Goal: Answer question/provide support: Share knowledge or assist other users

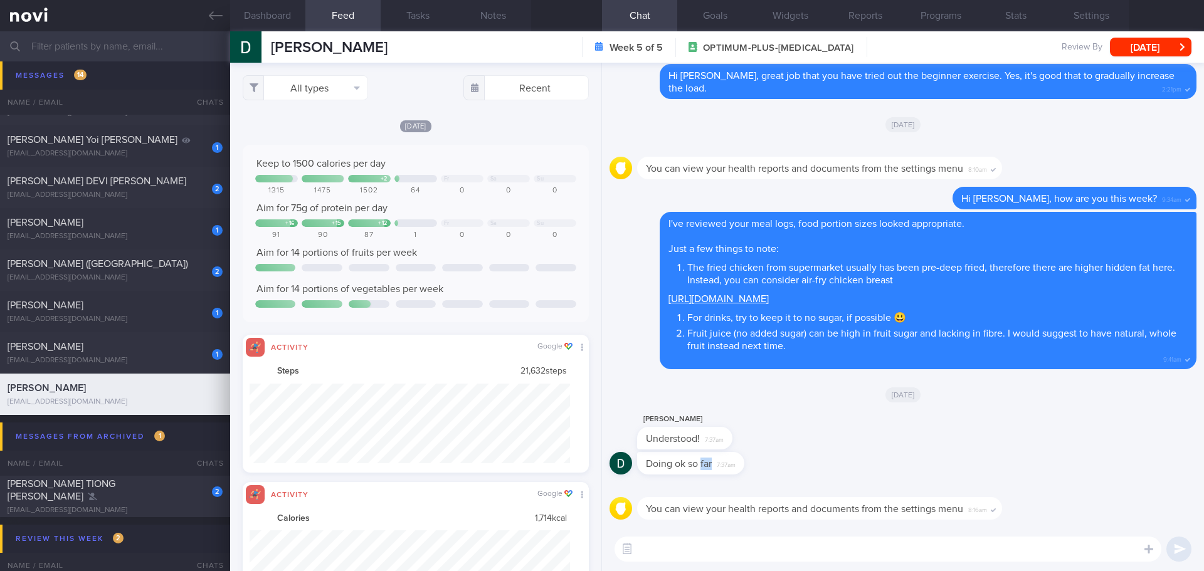
click at [772, 456] on div "Doing ok so far 7:37am" at bounding box center [709, 463] width 145 height 23
click at [751, 548] on textarea at bounding box center [887, 549] width 547 height 25
type textarea "Have you been"
click at [344, 82] on button "All types" at bounding box center [305, 87] width 125 height 25
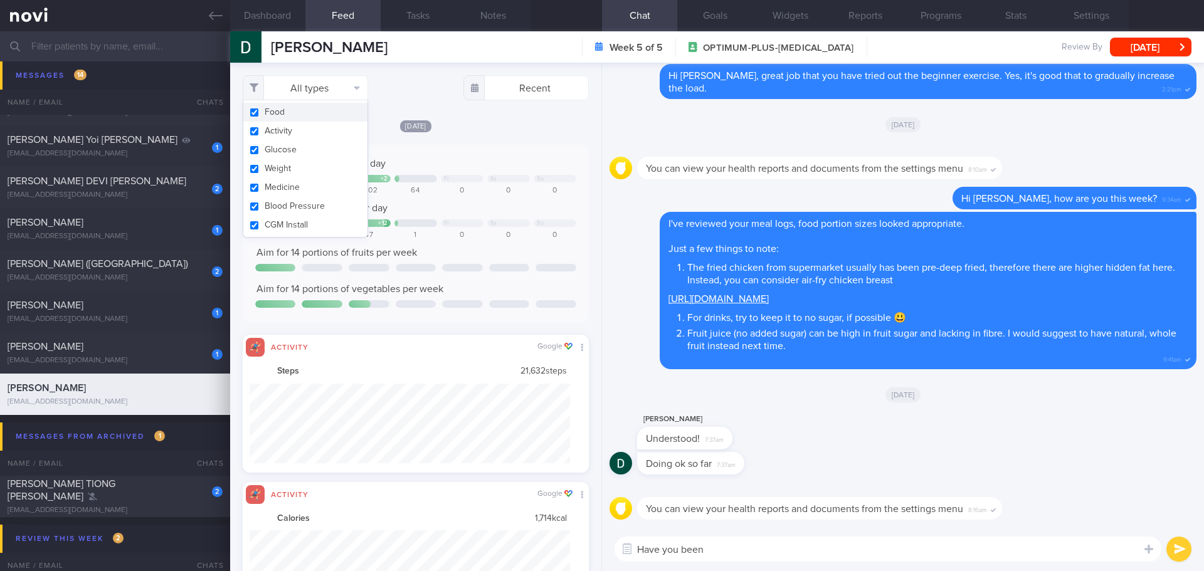
click at [423, 102] on div "All types Food Activity Glucose Weight Medicine [MEDICAL_DATA] [MEDICAL_DATA] I…" at bounding box center [415, 317] width 371 height 508
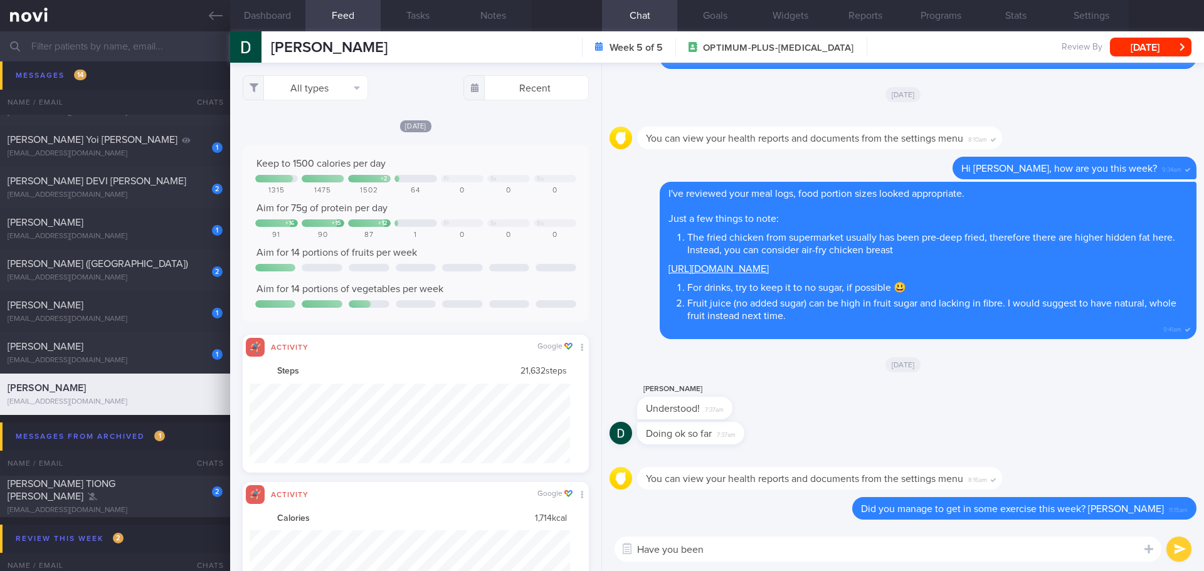
click at [528, 545] on div "Dashboard Feed 340 Tasks Notes Chat Goals Widgets Reports Programs Stats Settin…" at bounding box center [717, 301] width 974 height 540
click at [345, 89] on button "All types" at bounding box center [305, 87] width 125 height 25
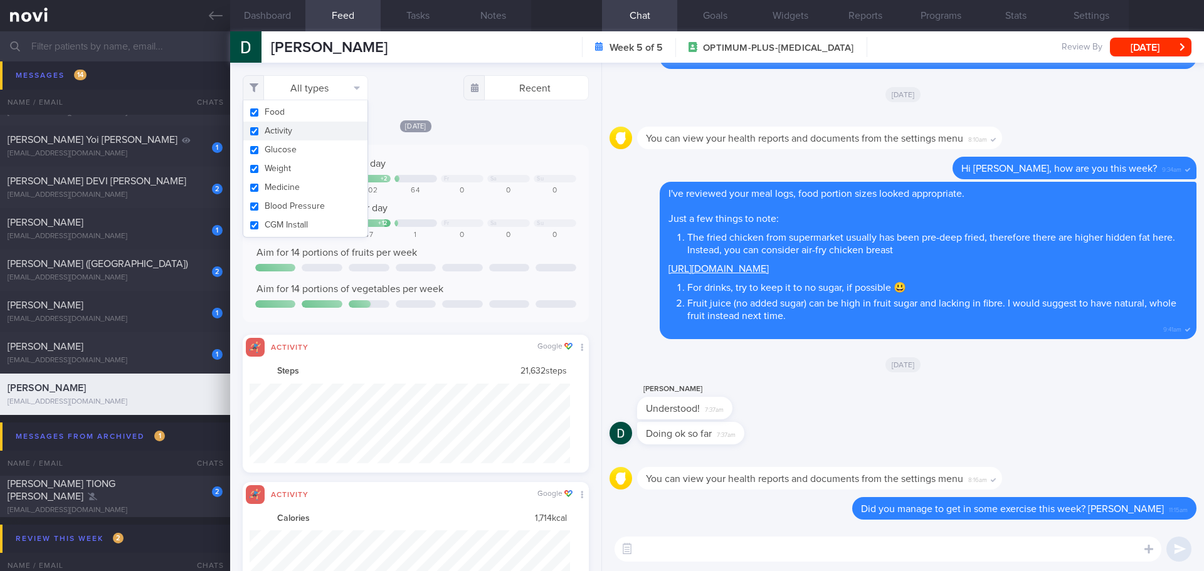
click at [331, 129] on button "Activity" at bounding box center [305, 131] width 124 height 19
checkbox input "false"
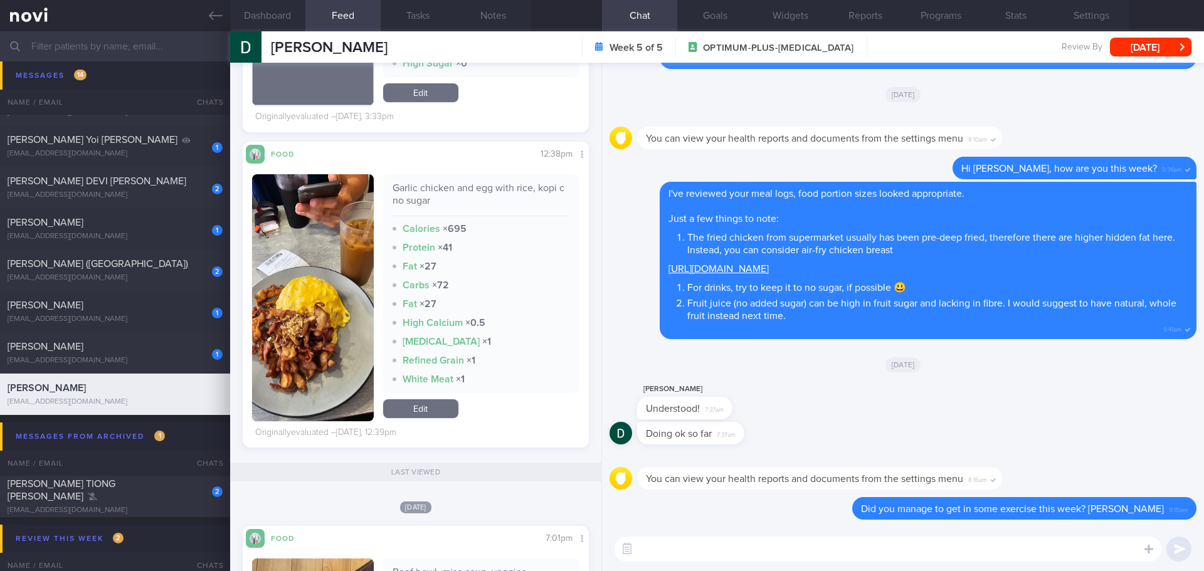
scroll to position [1066, 0]
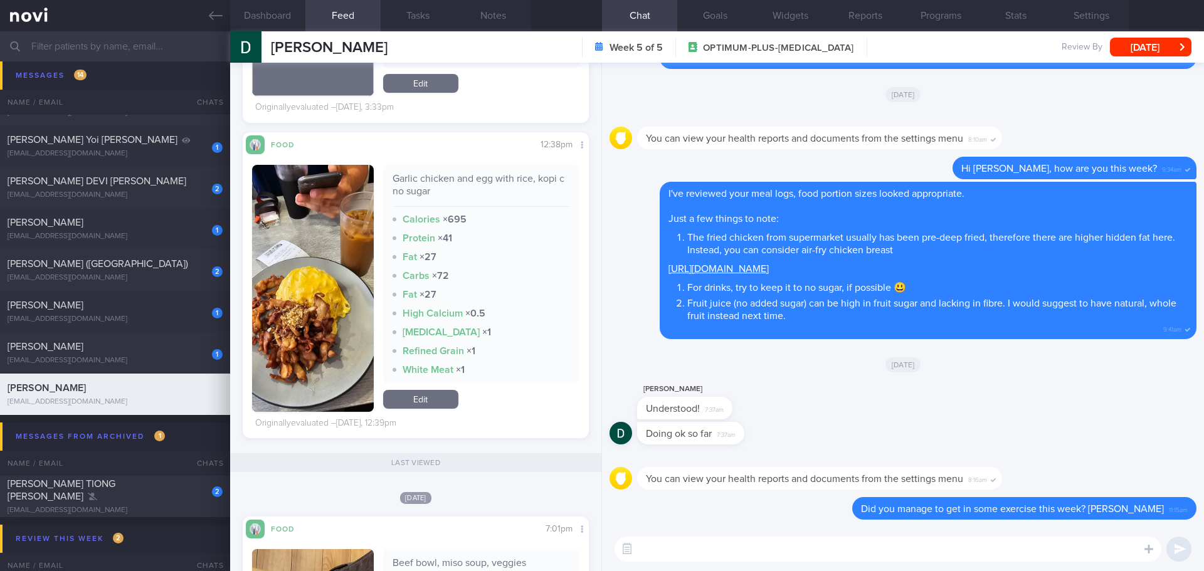
click at [341, 208] on img "button" at bounding box center [313, 288] width 122 height 247
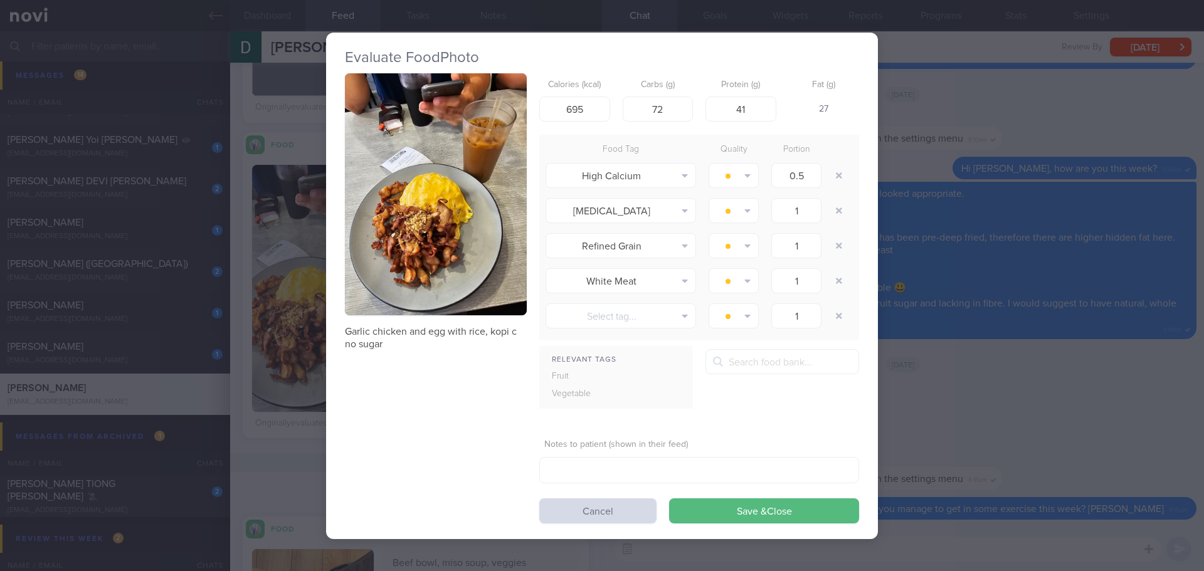
click at [388, 115] on img "button" at bounding box center [436, 194] width 182 height 243
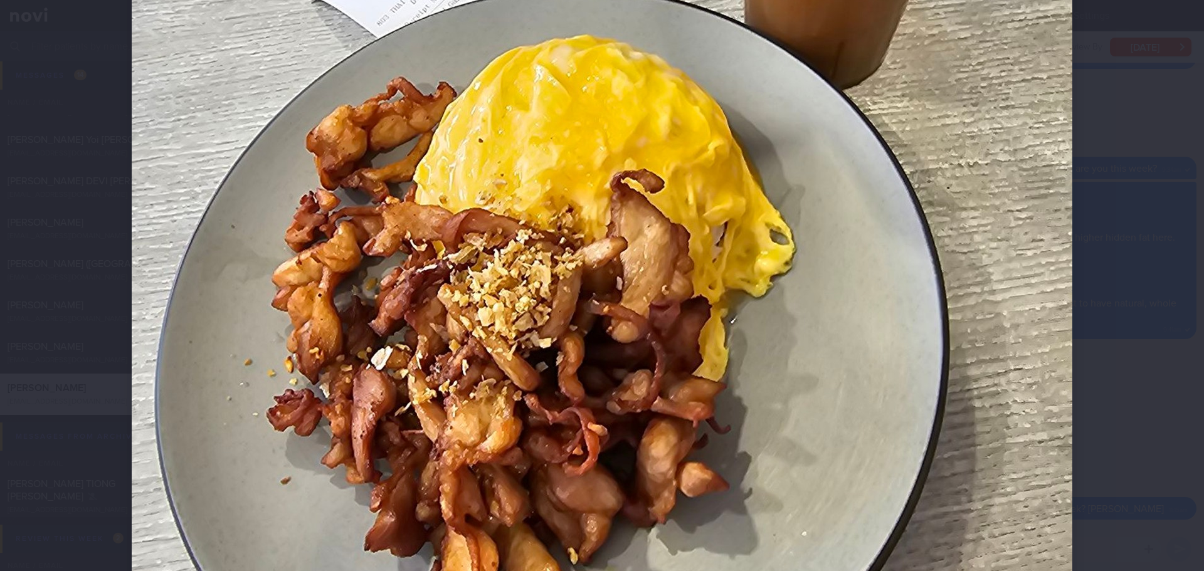
scroll to position [502, 0]
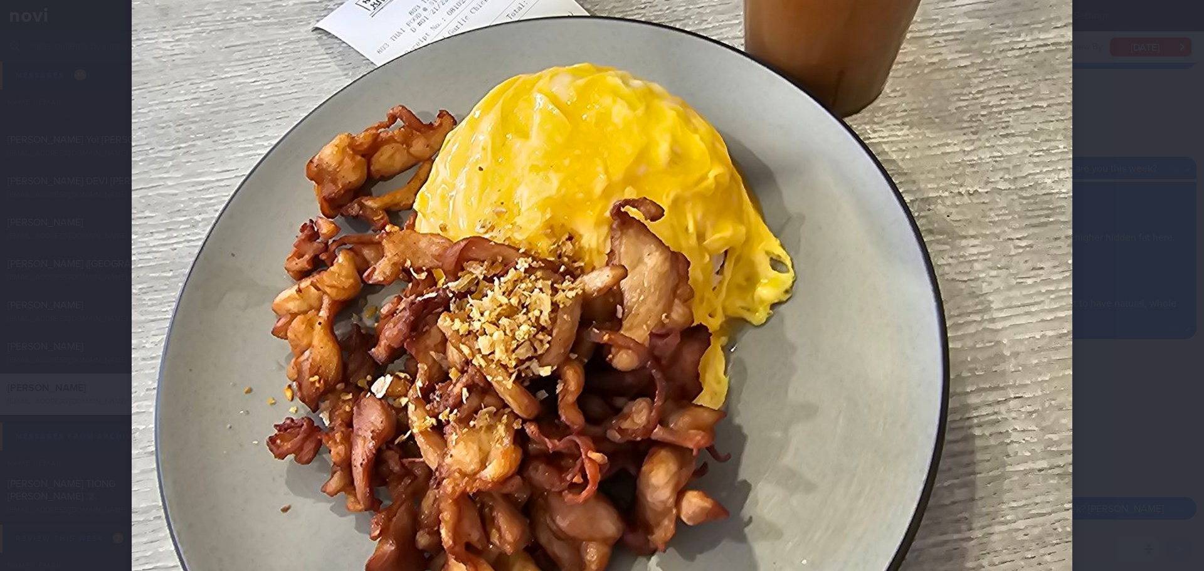
click at [1093, 213] on div at bounding box center [602, 175] width 1041 height 1354
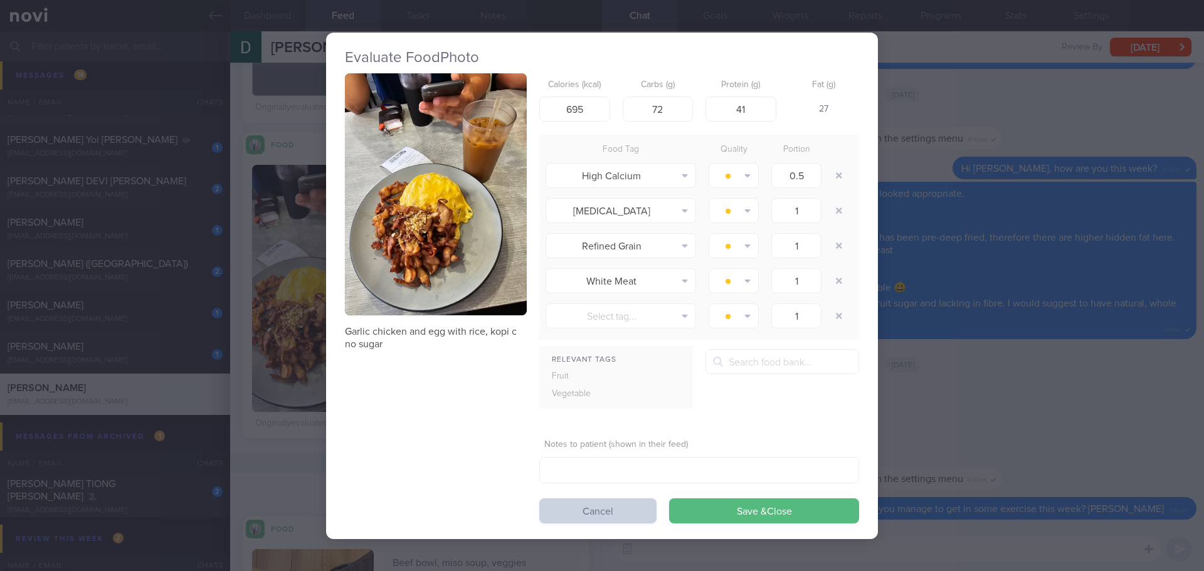
click at [606, 511] on button "Cancel" at bounding box center [597, 510] width 117 height 25
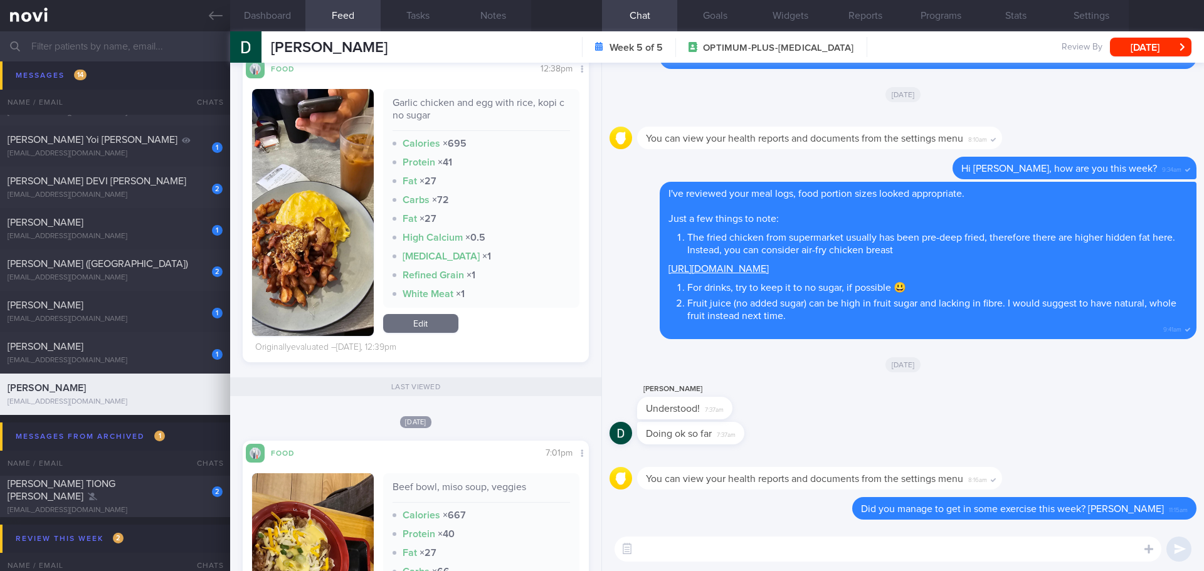
scroll to position [1442, 0]
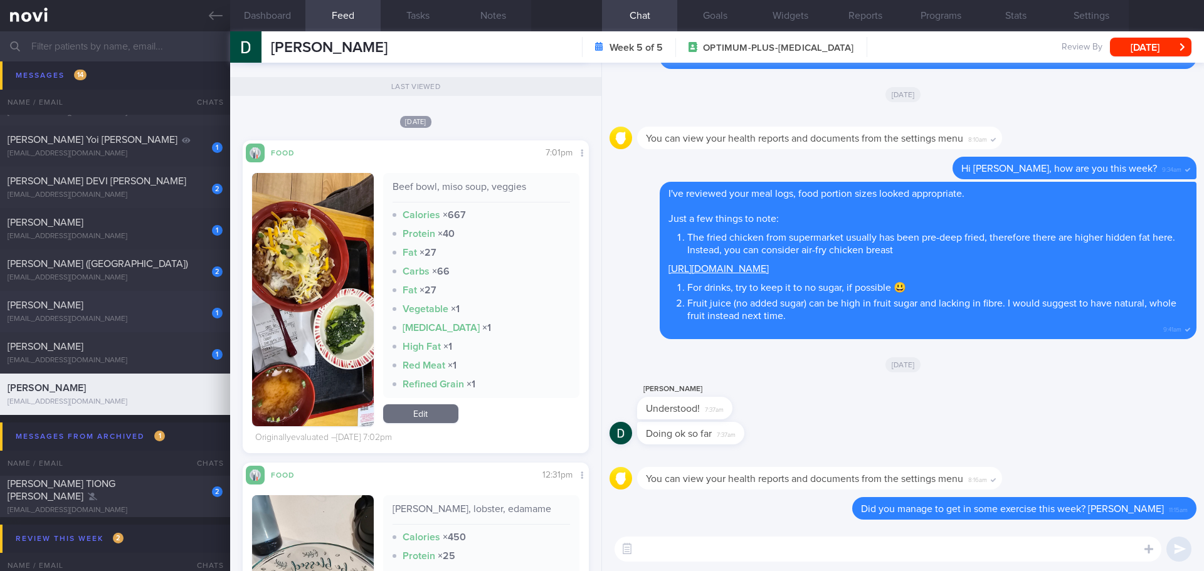
click at [119, 325] on div "1 [PERSON_NAME] [EMAIL_ADDRESS][DOMAIN_NAME] [DATE] OPTIMUM-PLUS-[MEDICAL_DATA]" at bounding box center [602, 311] width 1204 height 41
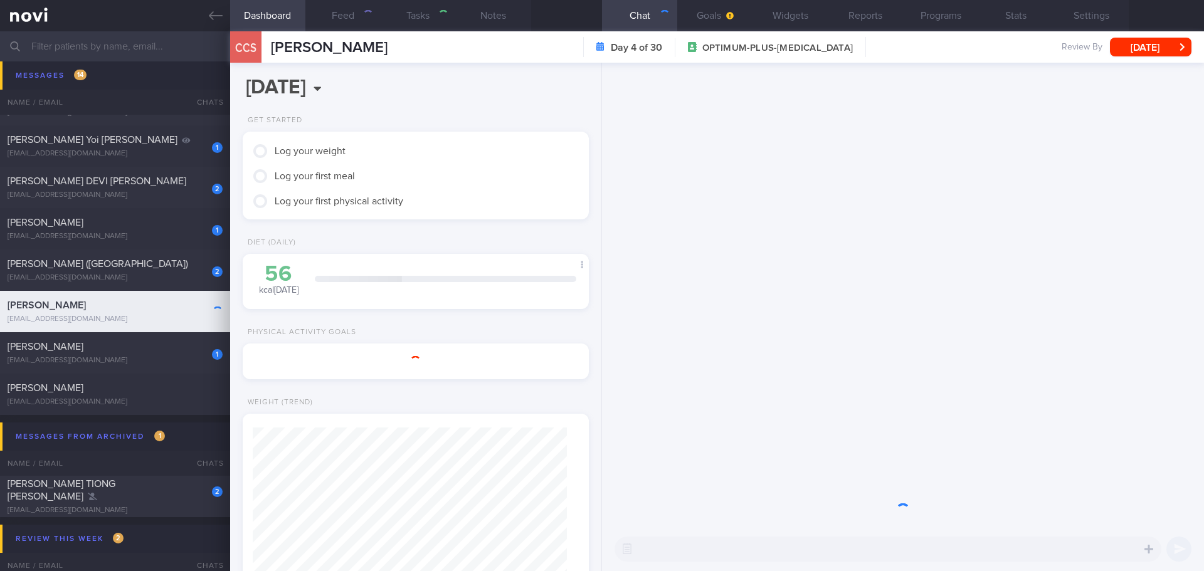
select select "9"
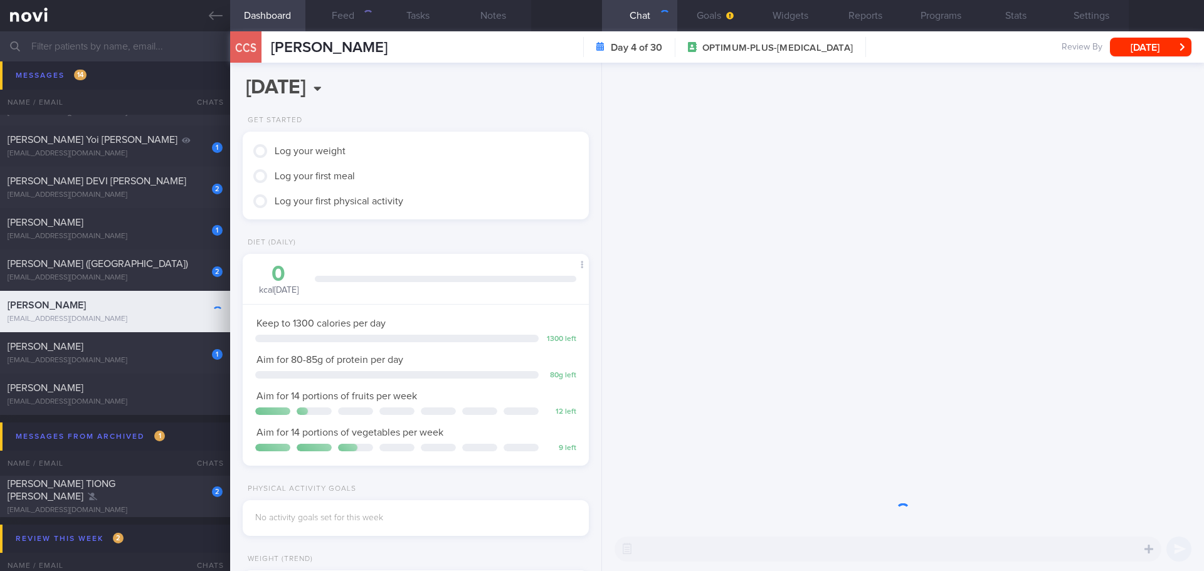
scroll to position [157, 315]
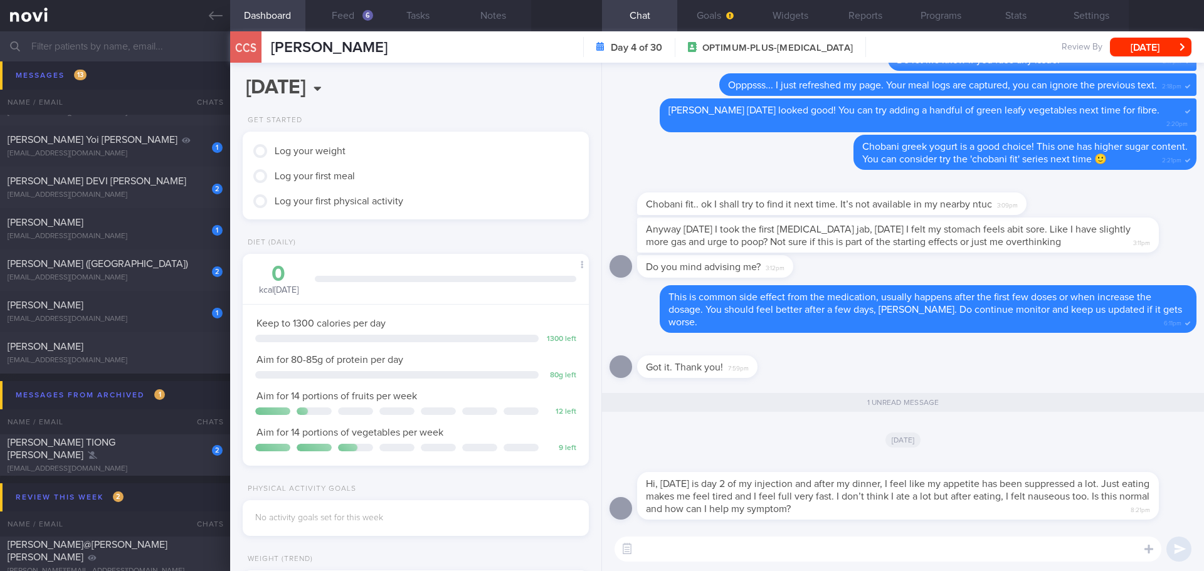
click at [324, 29] on button "Feed 6" at bounding box center [342, 15] width 75 height 31
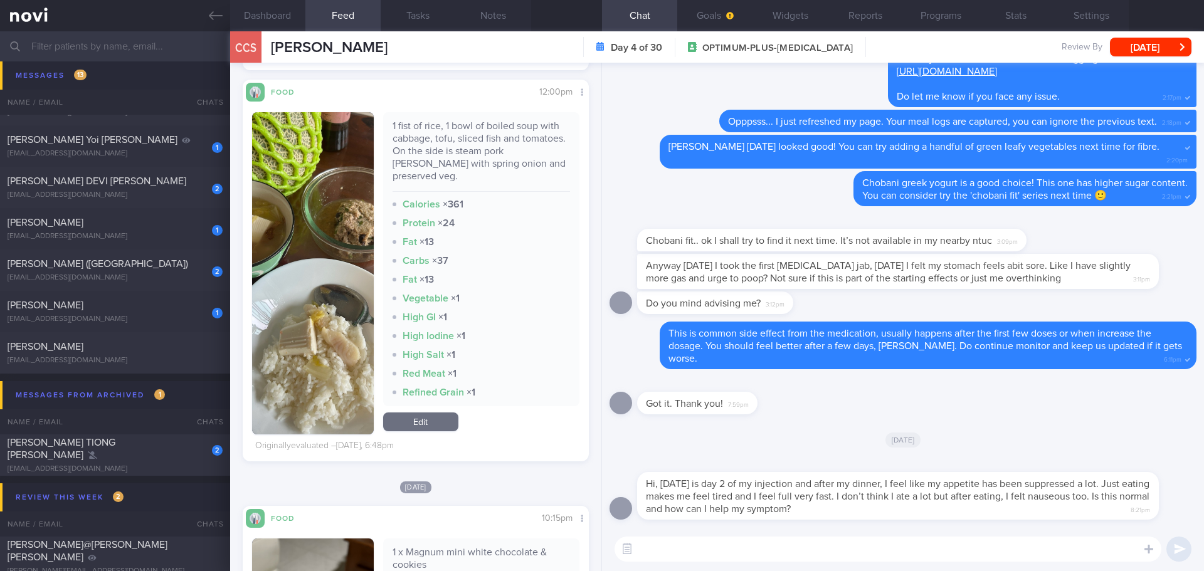
scroll to position [1003, 0]
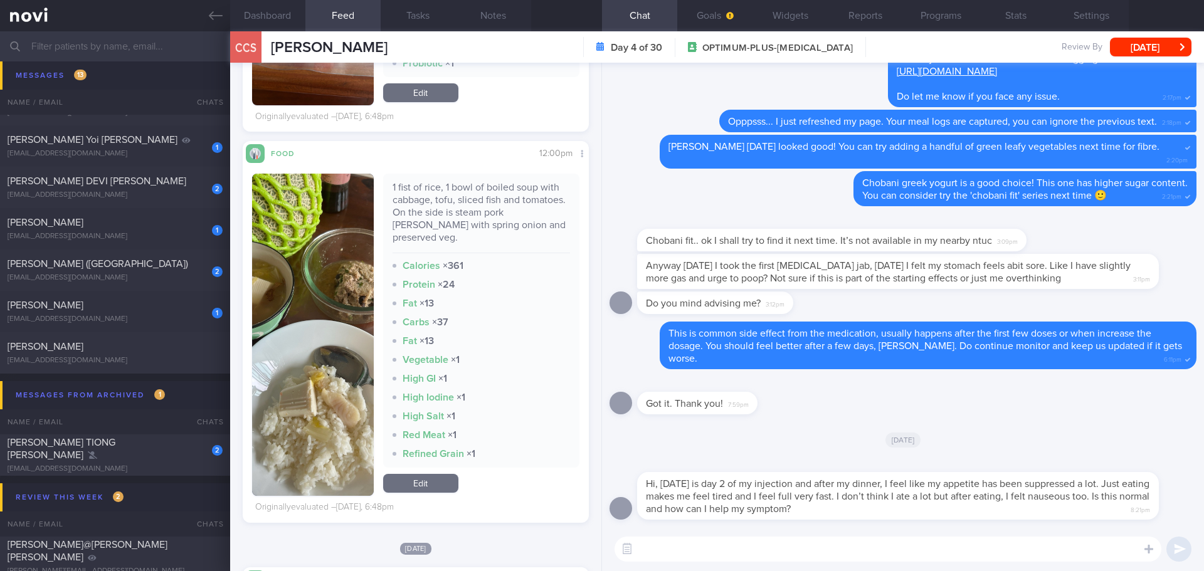
click at [324, 228] on img "button" at bounding box center [313, 335] width 122 height 322
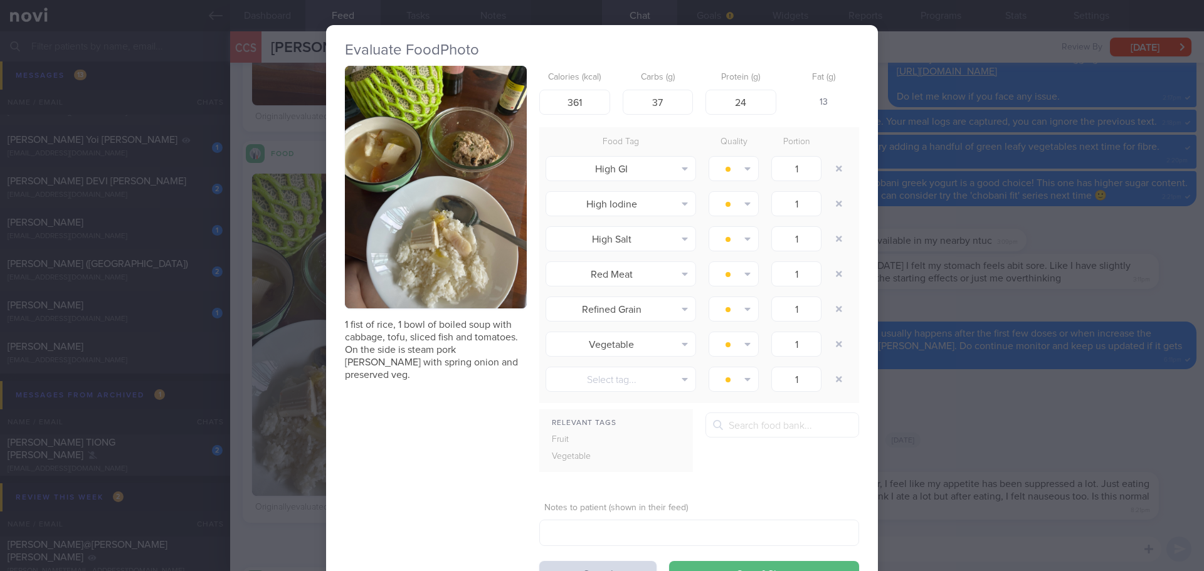
click at [429, 180] on button "button" at bounding box center [436, 187] width 182 height 243
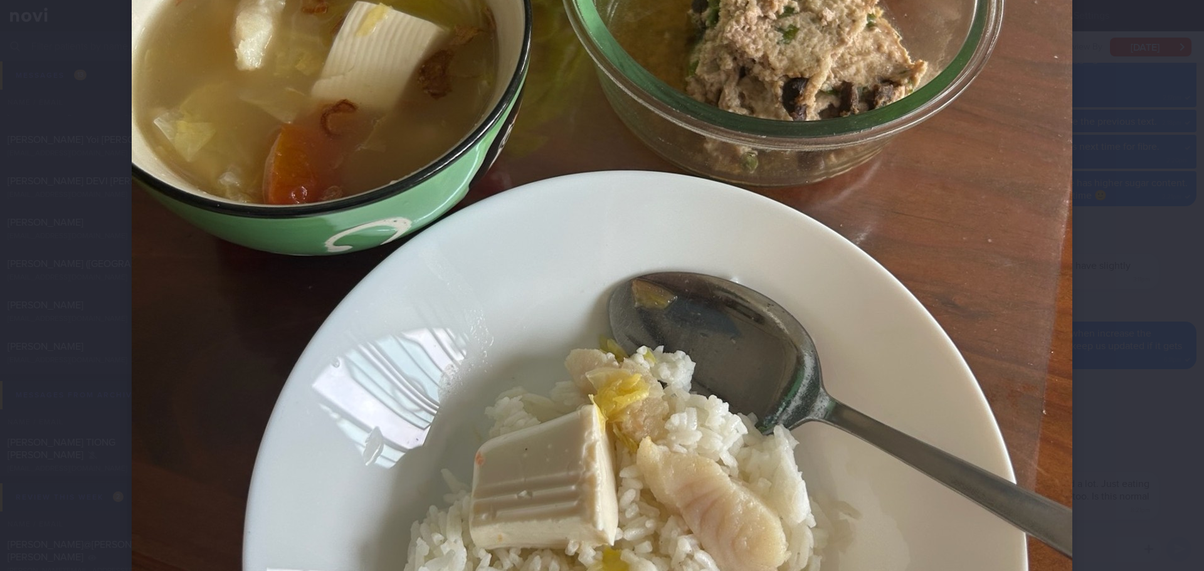
scroll to position [439, 0]
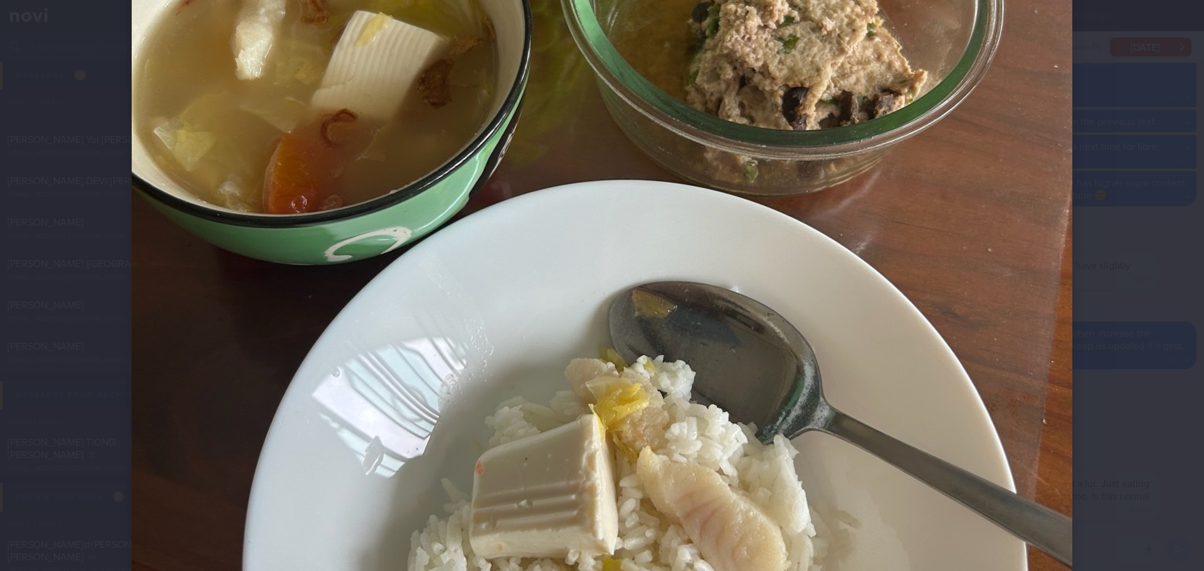
click at [1105, 293] on div at bounding box center [602, 238] width 1041 height 1354
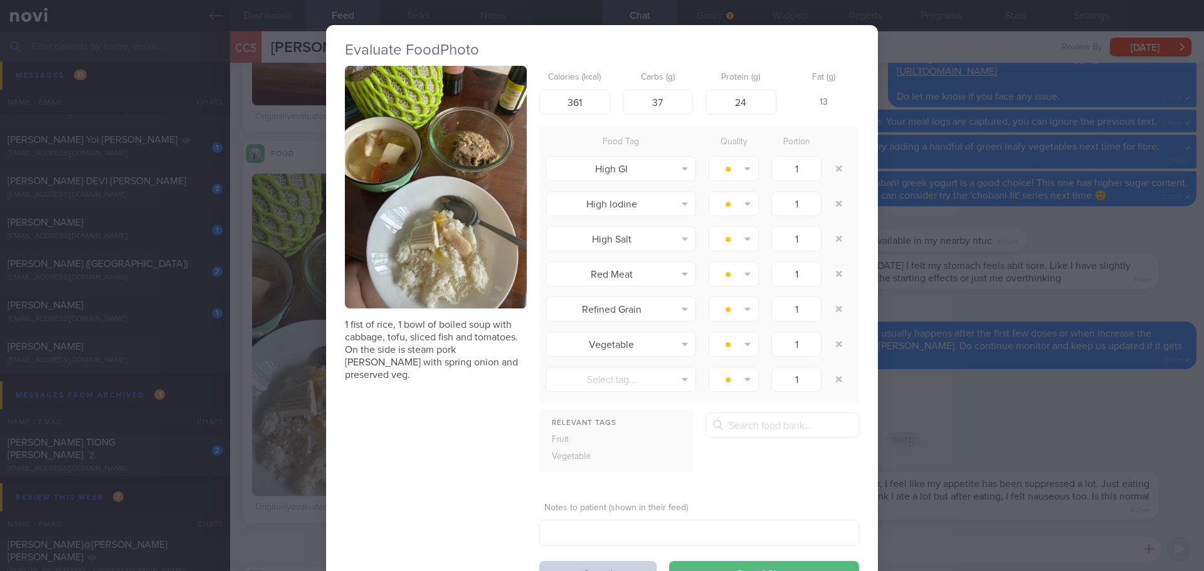
click at [628, 562] on form "Calories (kcal) 361 Carbs (g) 37 Protein (g) 24 Fat (g) 13 Food Tag Quality Por…" at bounding box center [699, 326] width 320 height 520
click at [628, 564] on button "Cancel" at bounding box center [597, 573] width 117 height 25
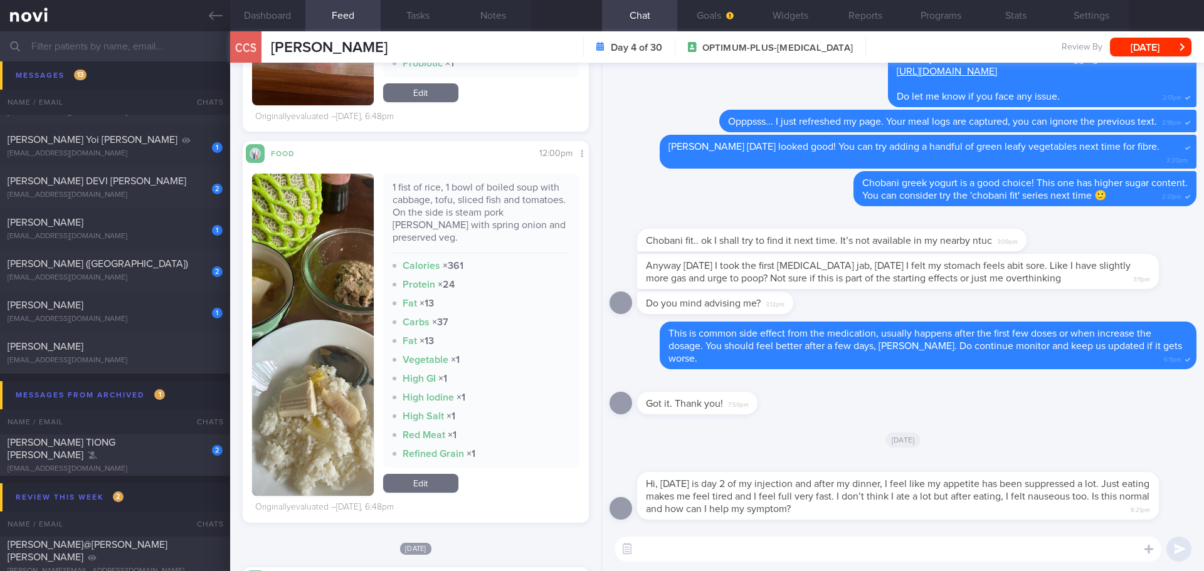
click at [735, 552] on textarea at bounding box center [887, 549] width 547 height 25
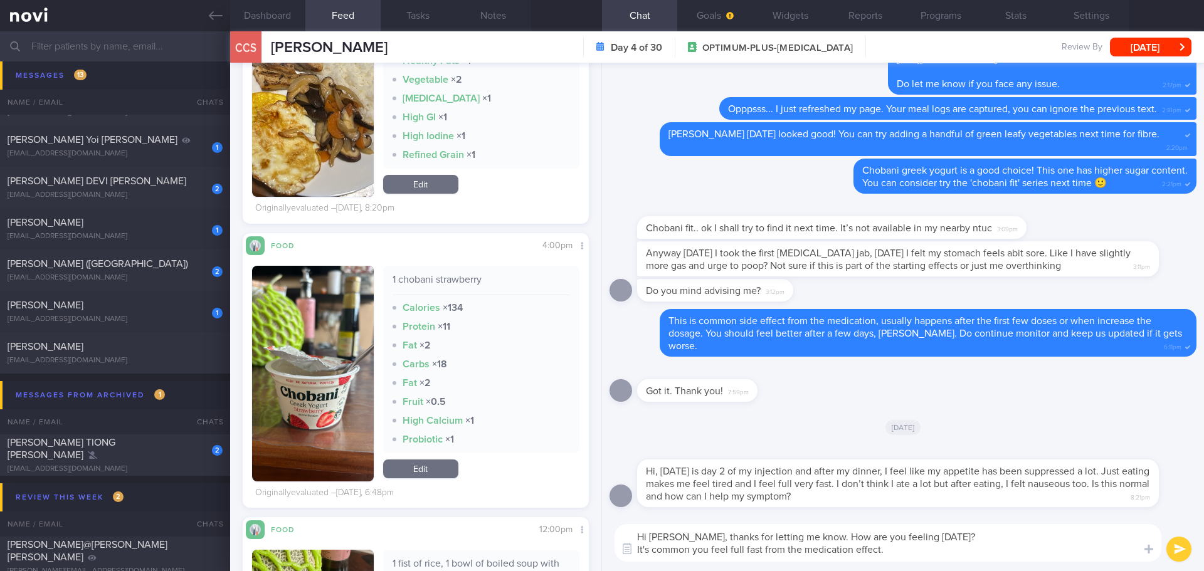
scroll to position [439, 0]
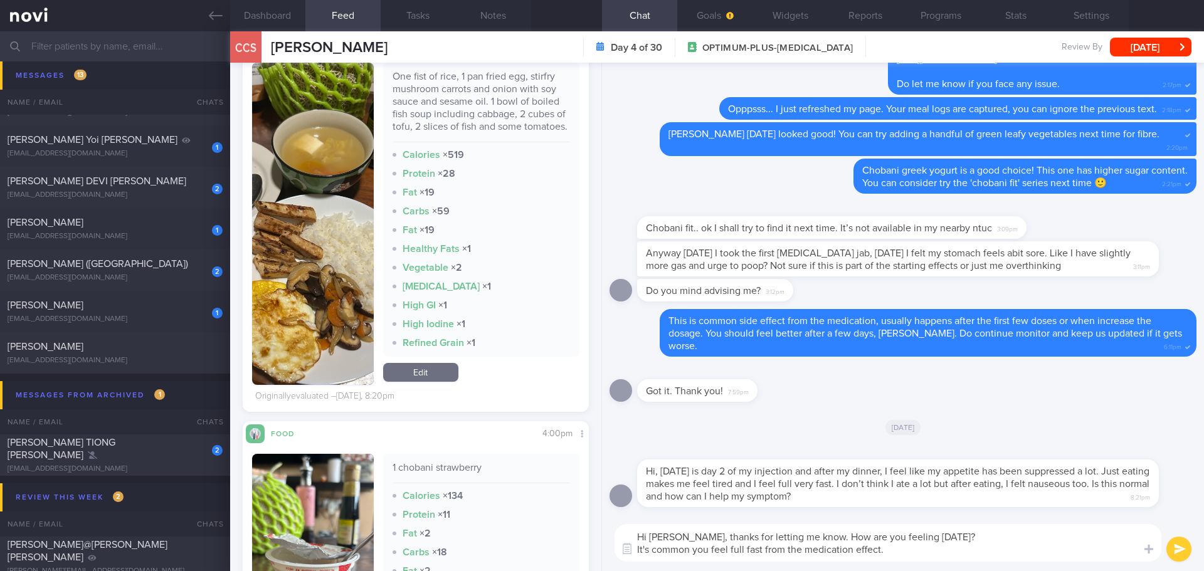
click at [339, 243] on button "button" at bounding box center [313, 224] width 122 height 322
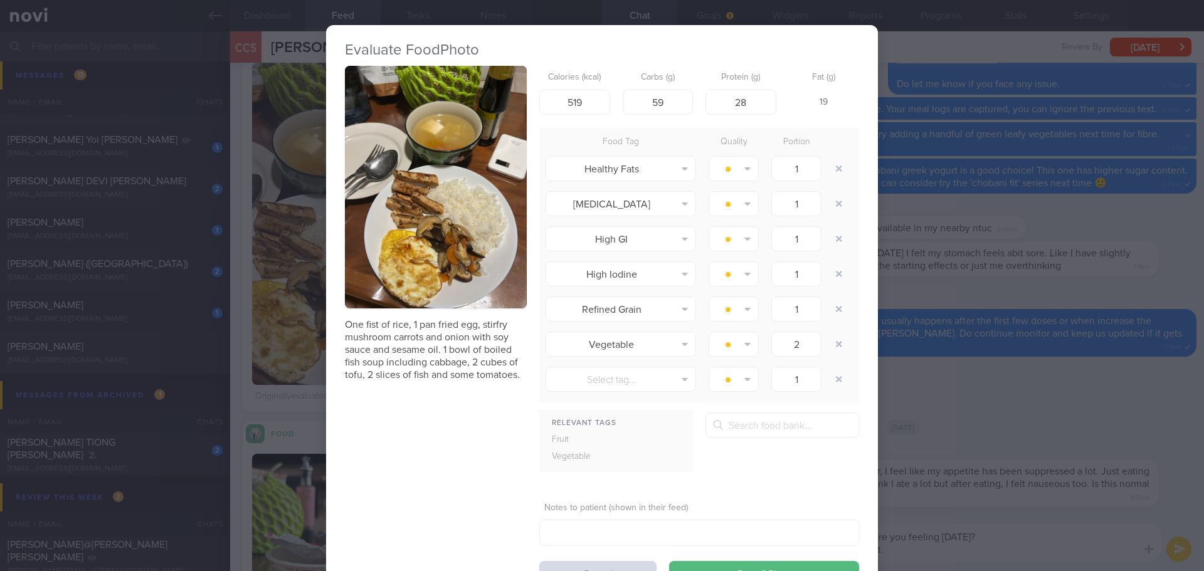
click at [401, 140] on img "button" at bounding box center [436, 187] width 182 height 243
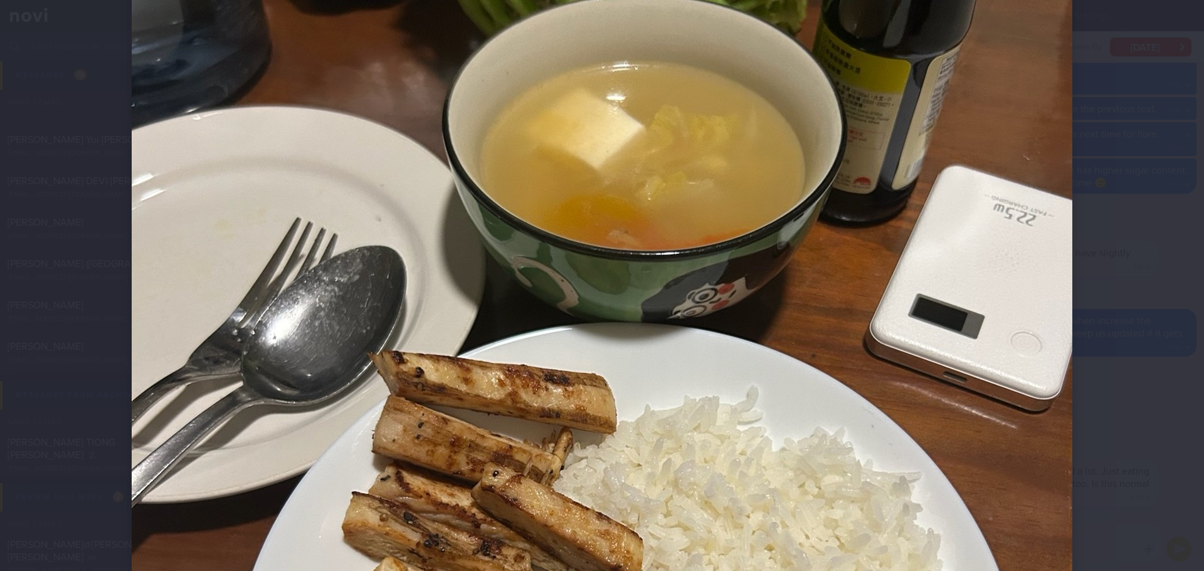
scroll to position [188, 0]
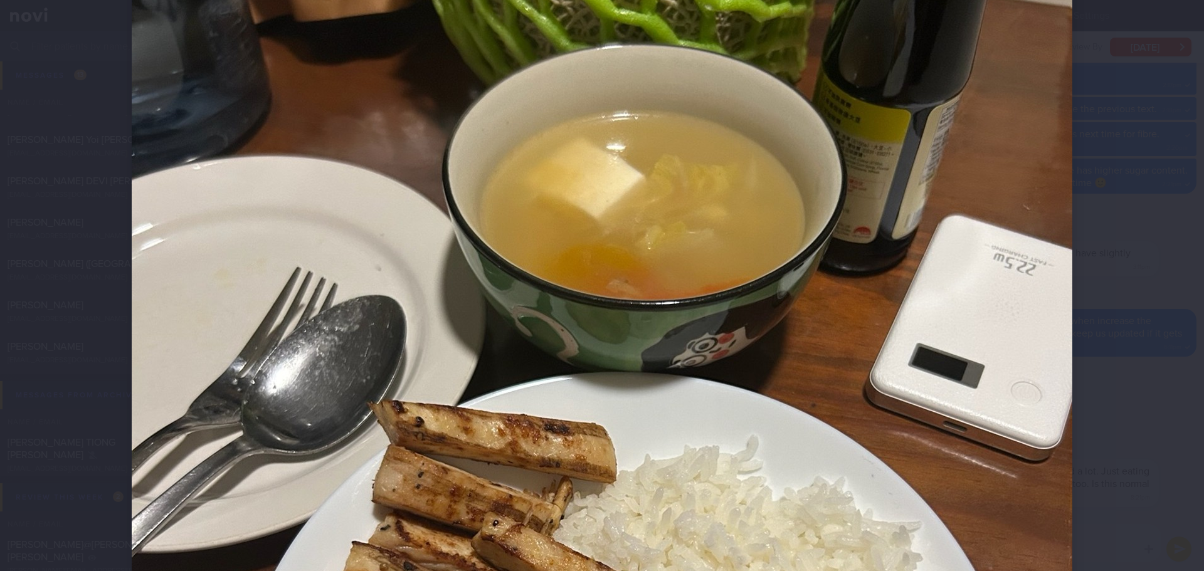
click at [1091, 212] on div at bounding box center [602, 489] width 1041 height 1354
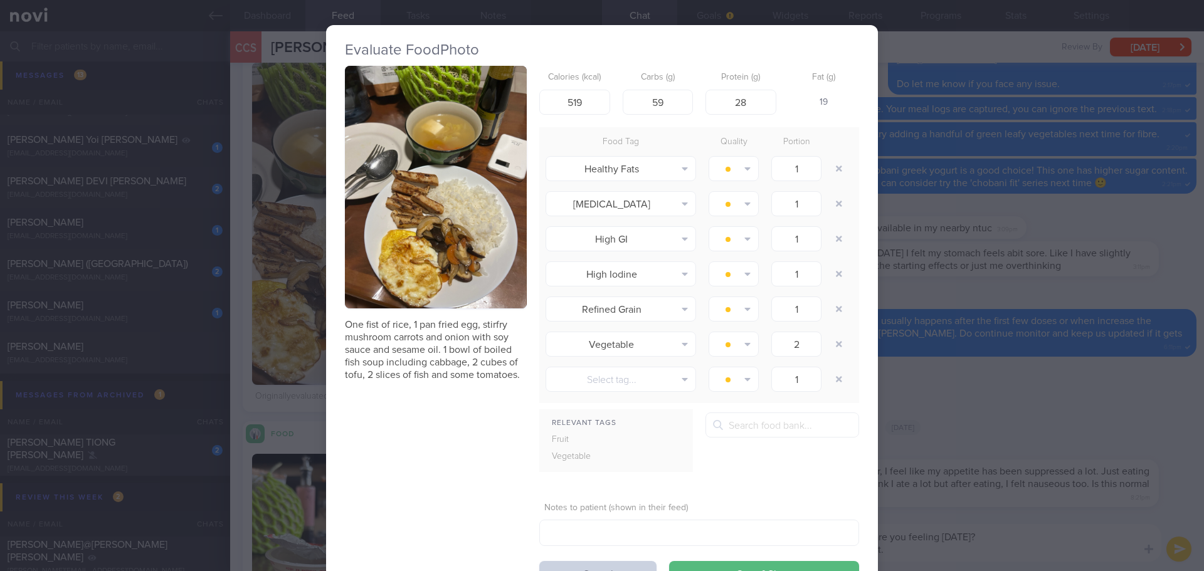
click at [626, 561] on button "Cancel" at bounding box center [597, 573] width 117 height 25
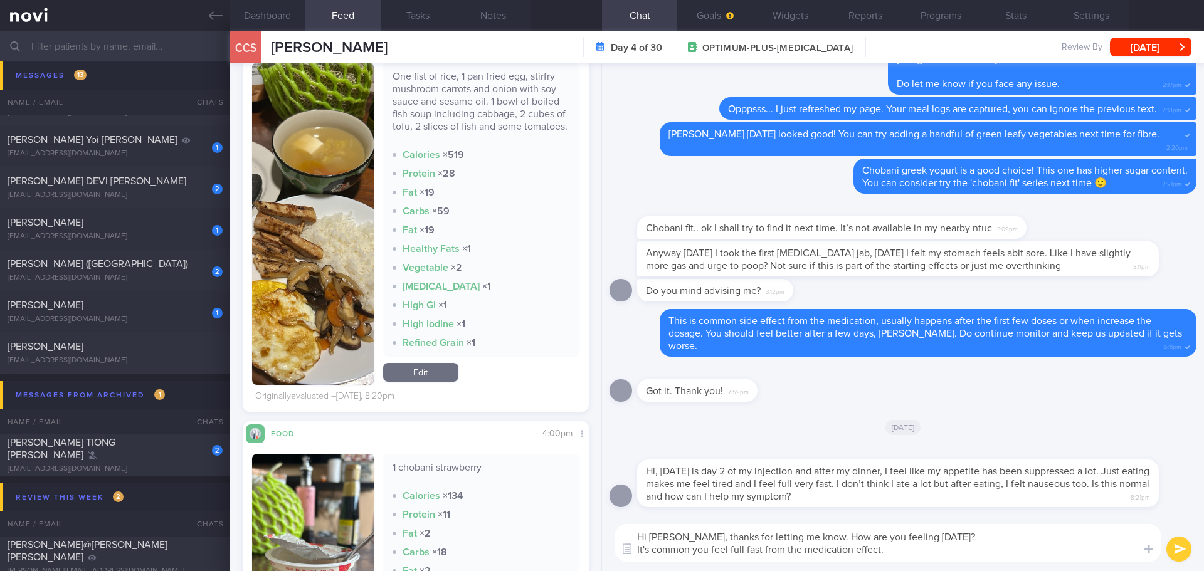
click at [887, 552] on textarea "Hi [PERSON_NAME], thanks for letting me know. How are you feeling [DATE]? It's …" at bounding box center [887, 543] width 547 height 38
click at [1089, 551] on textarea "Hi [PERSON_NAME], thanks for letting me know. How are you feeling [DATE]? It's …" at bounding box center [887, 543] width 547 height 38
type textarea "Hi [PERSON_NAME], thanks for letting me know. How are you feeling [DATE]? It's …"
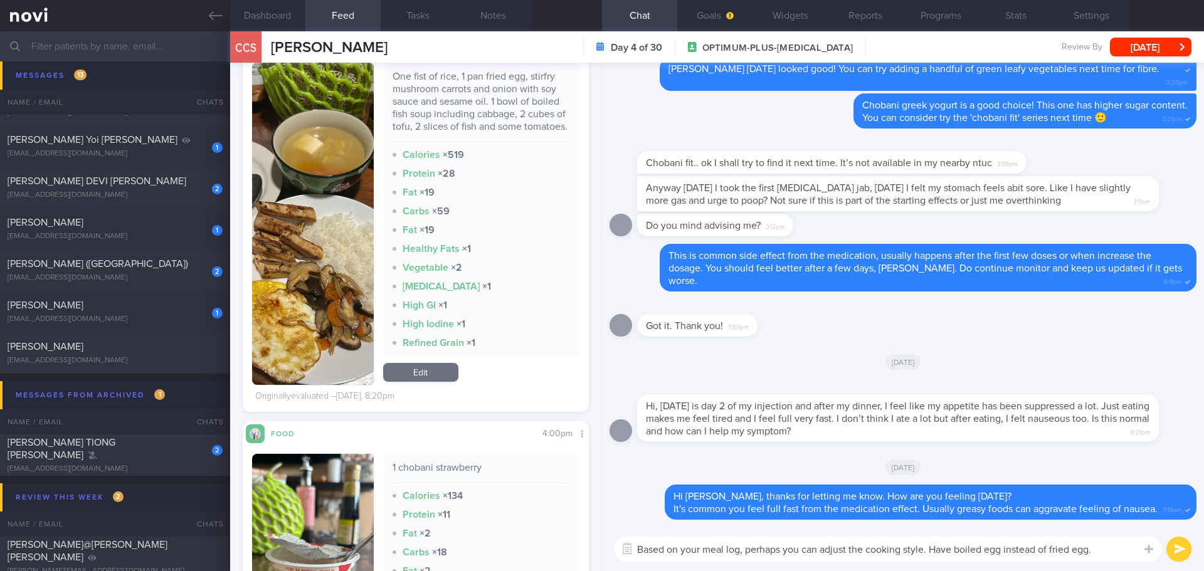
type textarea "Based on your meal log, perhaps you can adjust the cooking style. Have boiled e…"
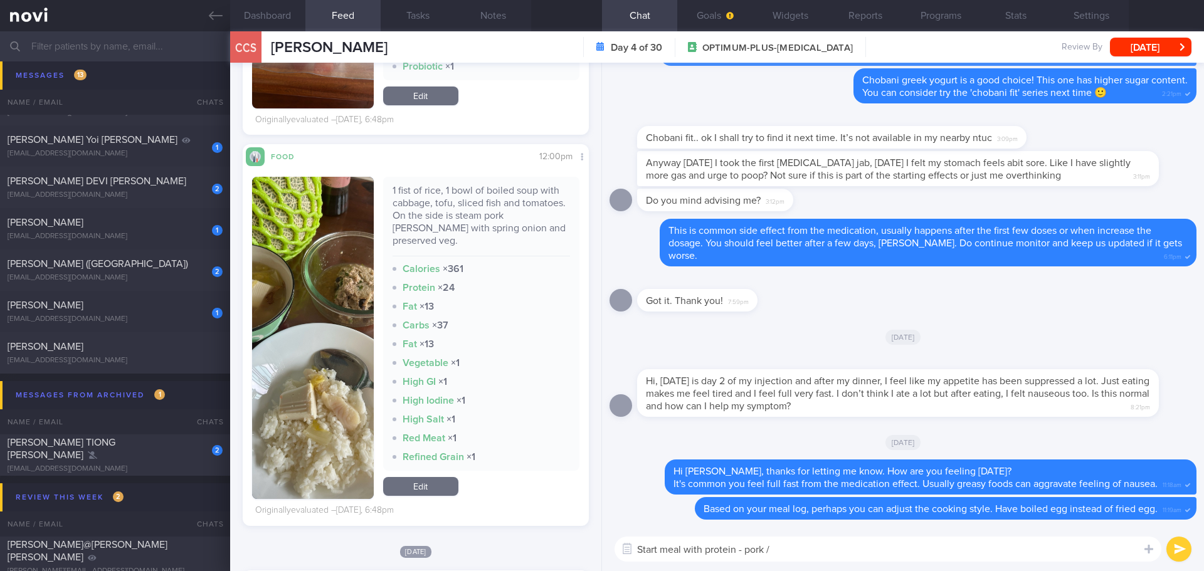
scroll to position [1003, 0]
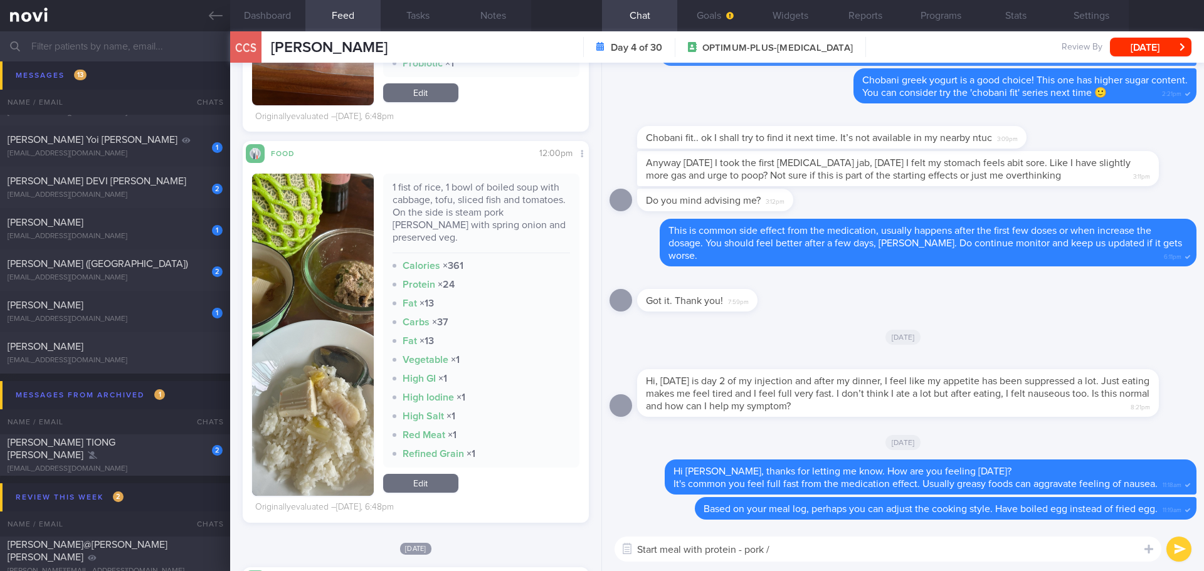
click at [782, 545] on textarea "Start meal with protein - pork /" at bounding box center [887, 549] width 547 height 25
type textarea "Start meal with protein - pork / fish / tofu. Minimise intake of soup to reduce…"
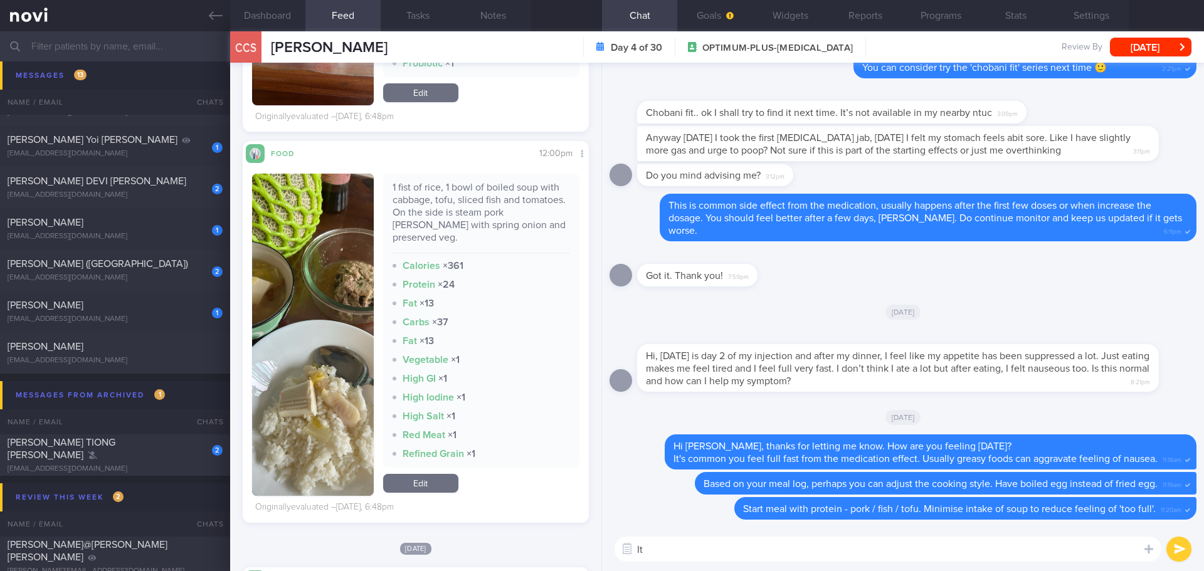
type textarea "I"
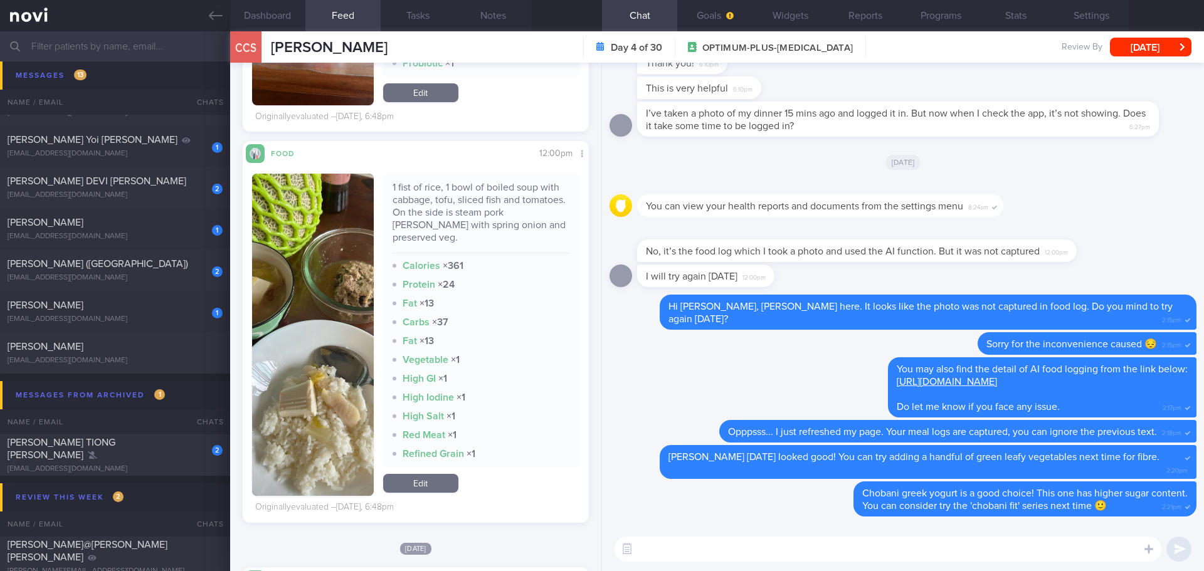
scroll to position [0, 0]
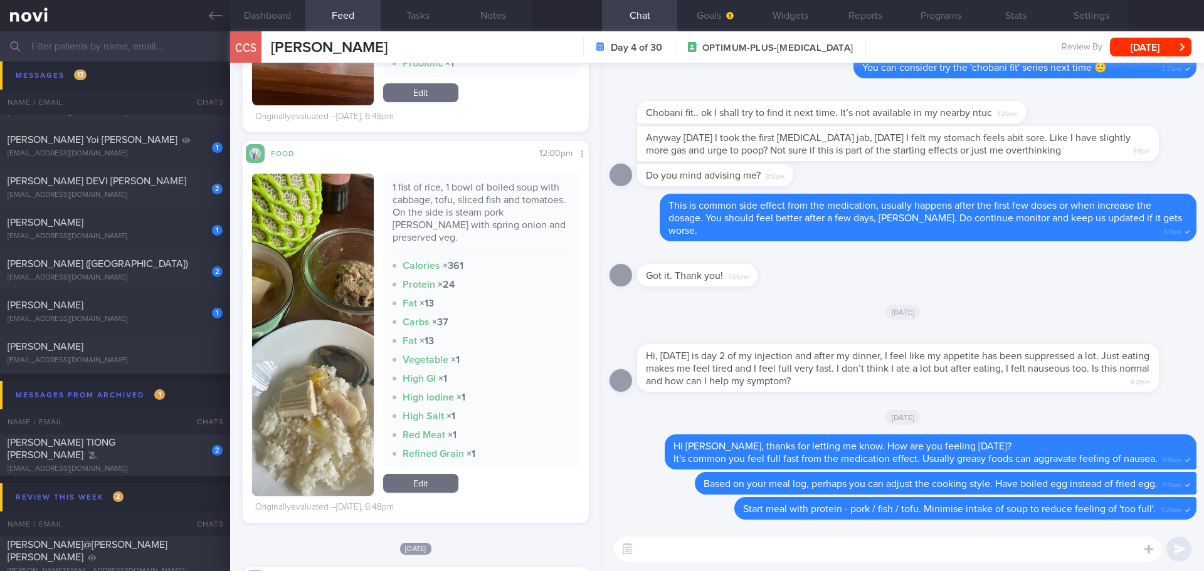
click at [790, 553] on textarea at bounding box center [887, 549] width 547 height 25
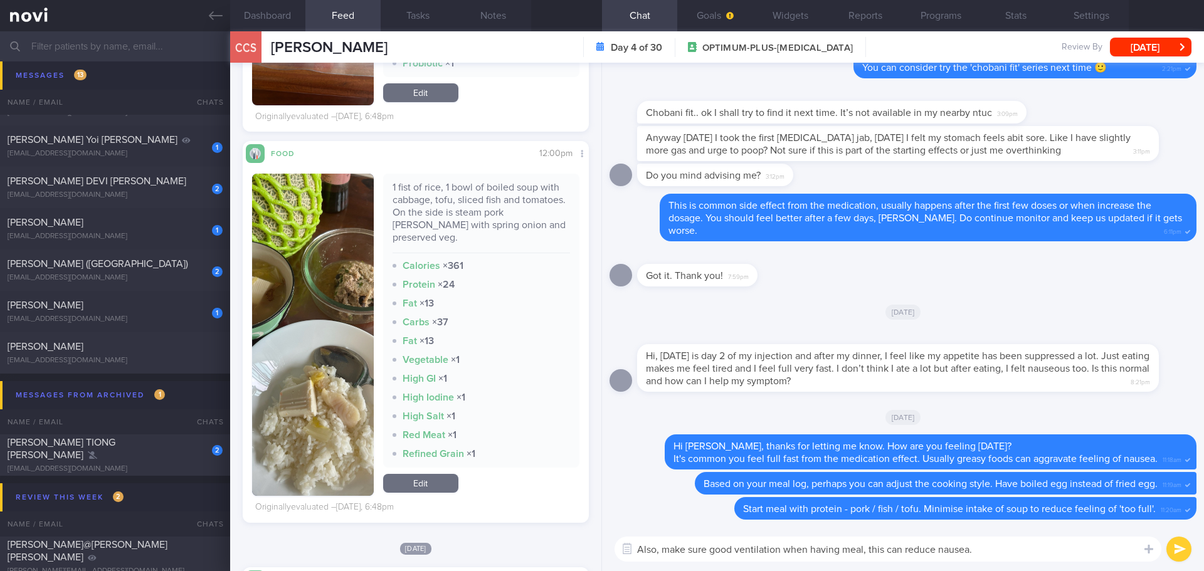
type textarea "Also, make sure good ventilation when having meal, this can reduce nausea."
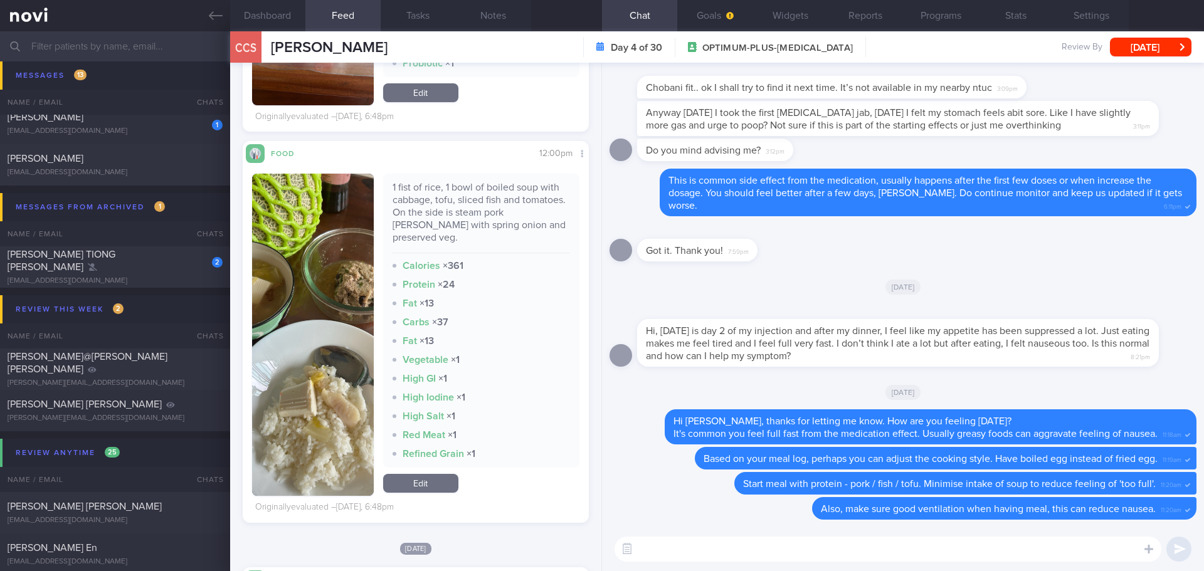
scroll to position [752, 0]
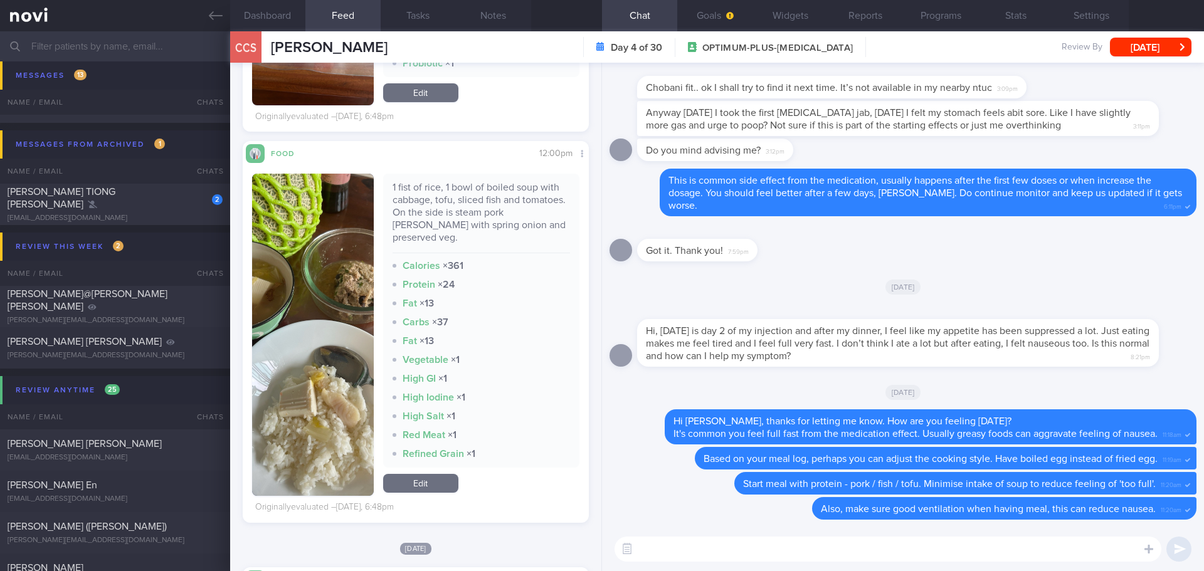
click at [1137, 374] on div "[DATE]" at bounding box center [902, 391] width 587 height 35
click at [351, 337] on button "button" at bounding box center [313, 335] width 122 height 322
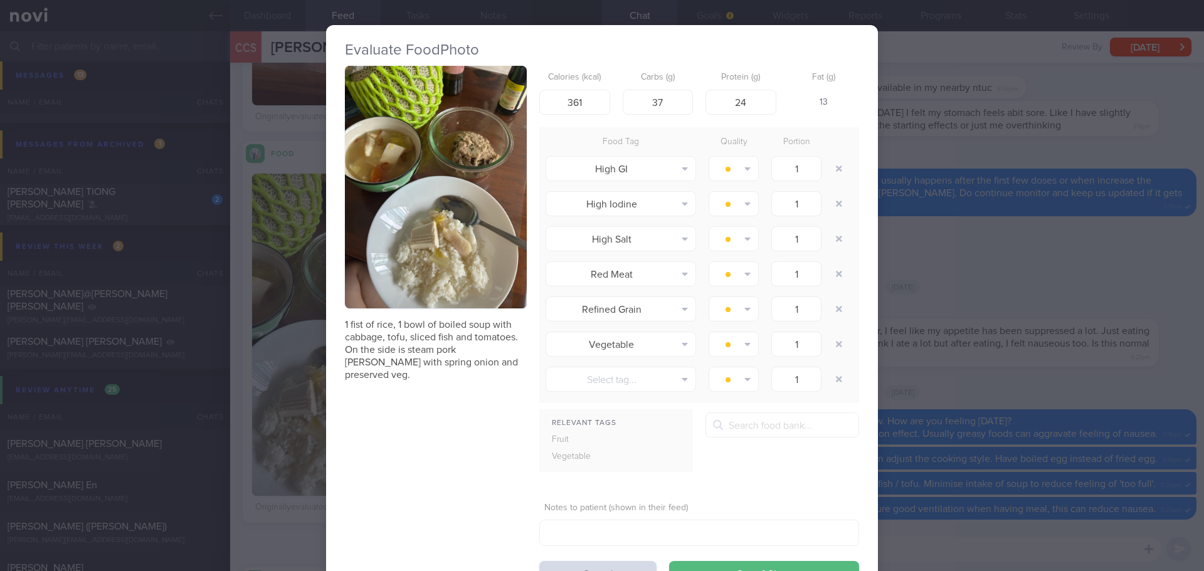
click at [418, 184] on button "button" at bounding box center [436, 187] width 182 height 243
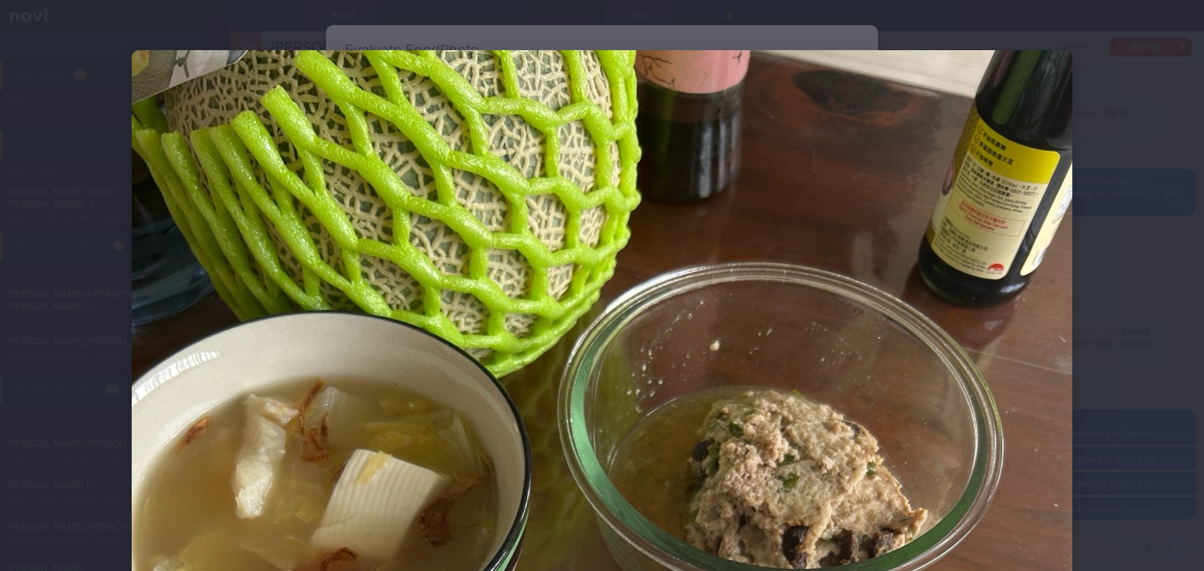
scroll to position [313, 0]
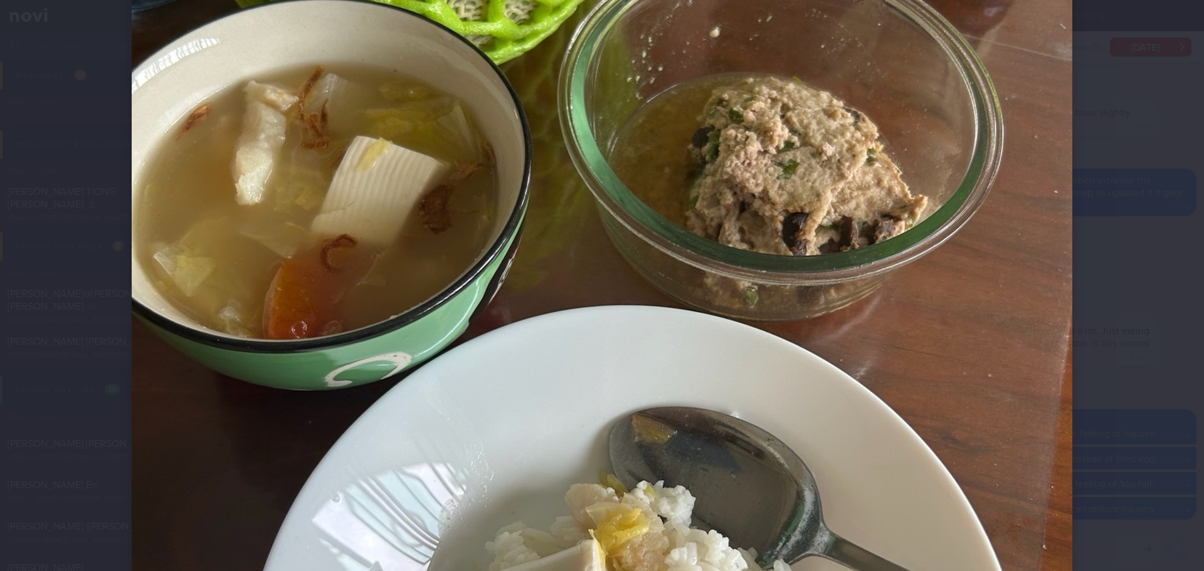
click at [1159, 213] on div at bounding box center [602, 285] width 1204 height 571
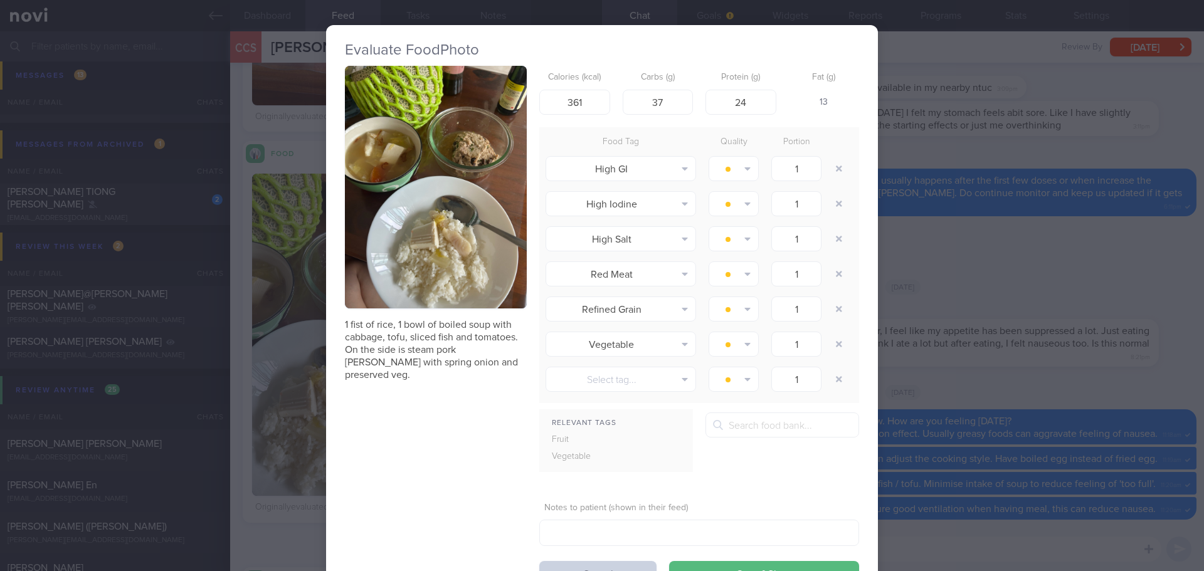
click at [614, 562] on button "Cancel" at bounding box center [597, 573] width 117 height 25
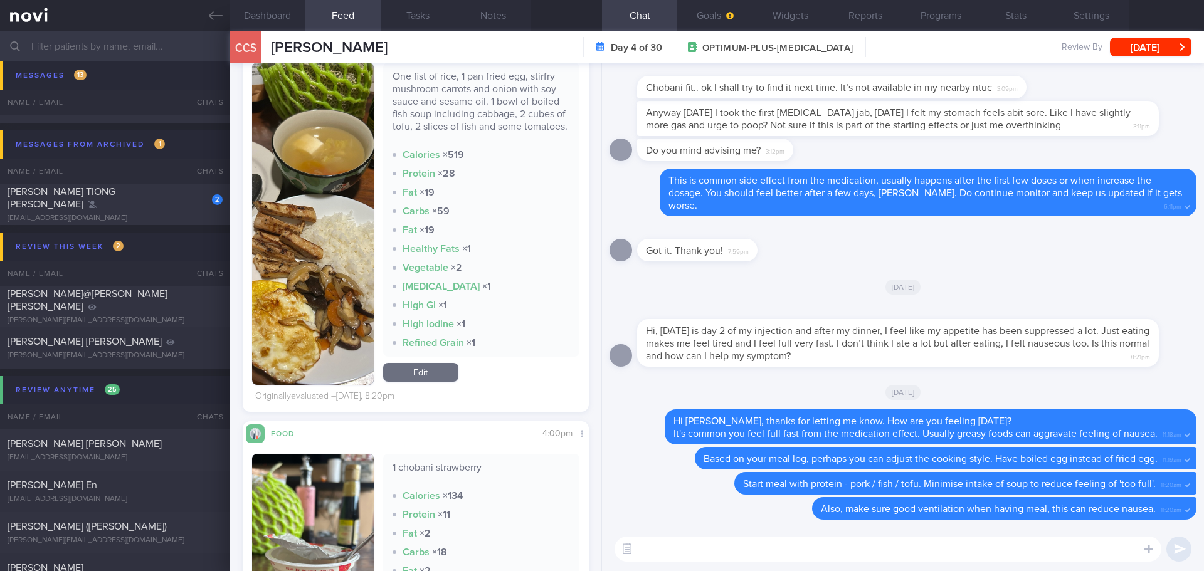
scroll to position [376, 0]
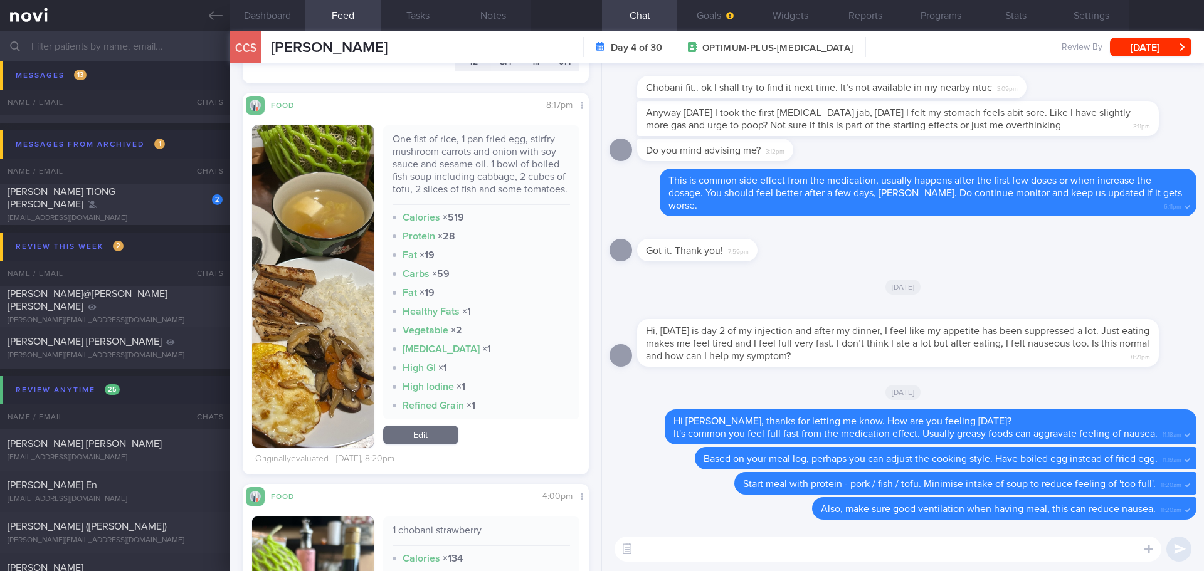
click at [350, 296] on button "button" at bounding box center [313, 286] width 122 height 322
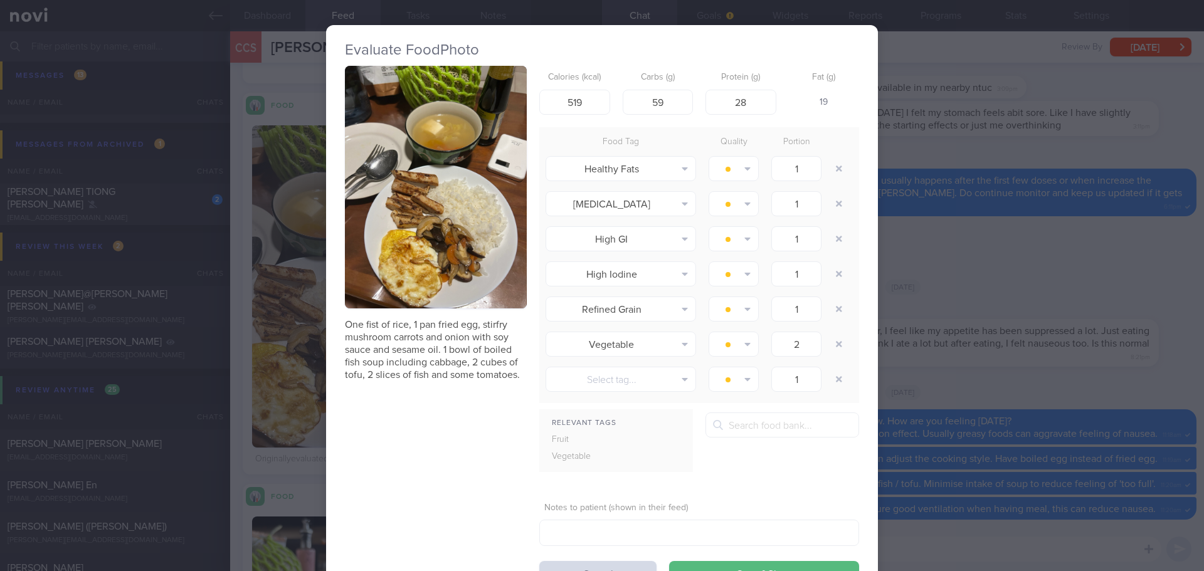
click at [413, 210] on button "button" at bounding box center [436, 187] width 182 height 243
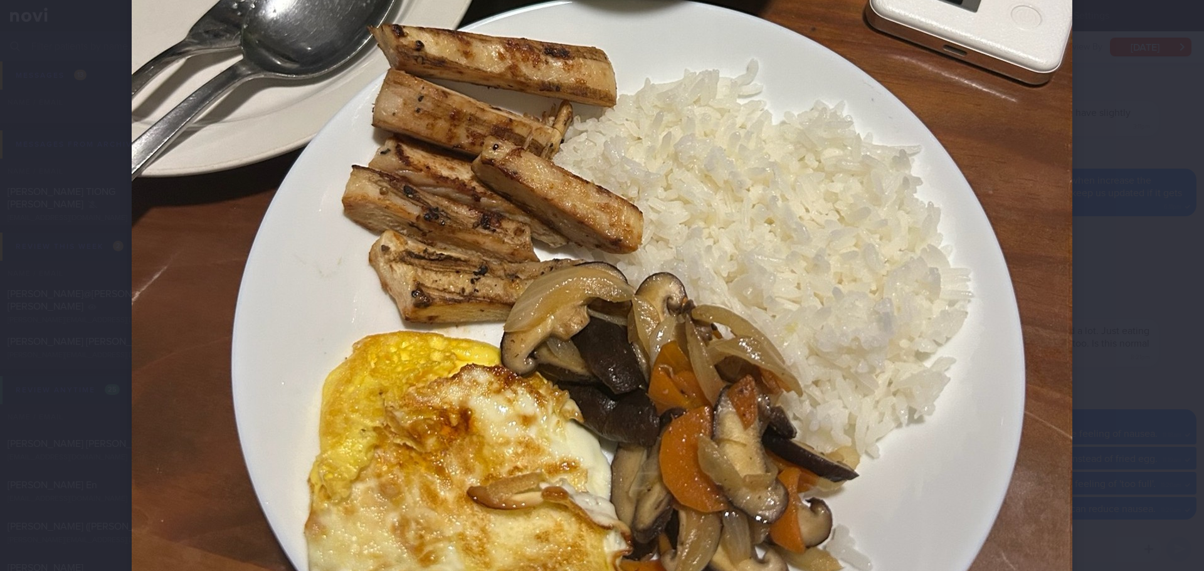
scroll to position [313, 0]
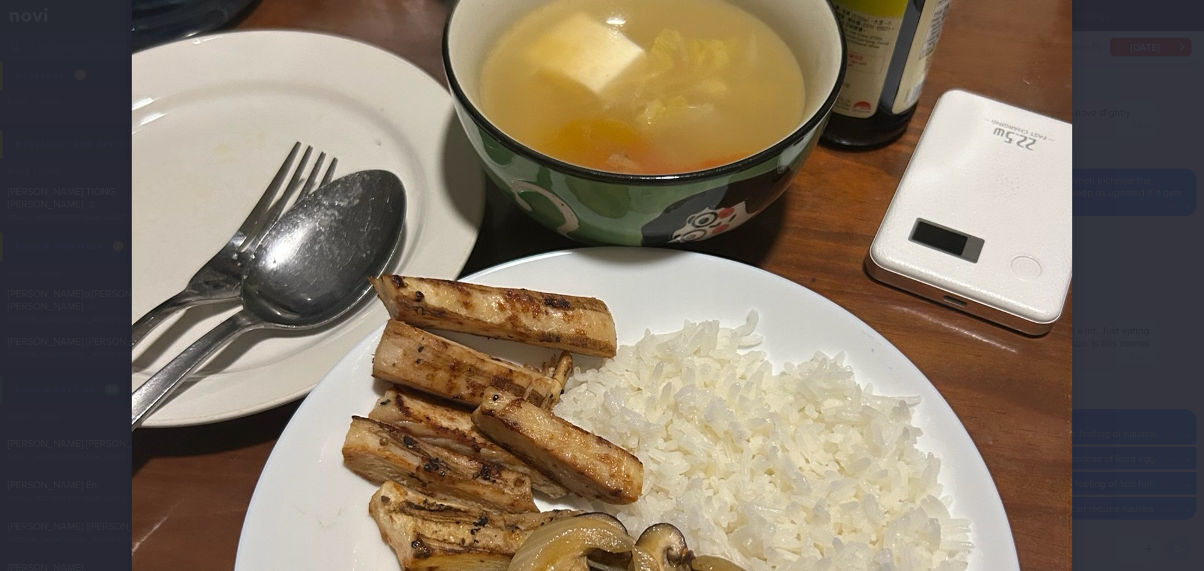
click at [1150, 282] on div at bounding box center [602, 285] width 1204 height 571
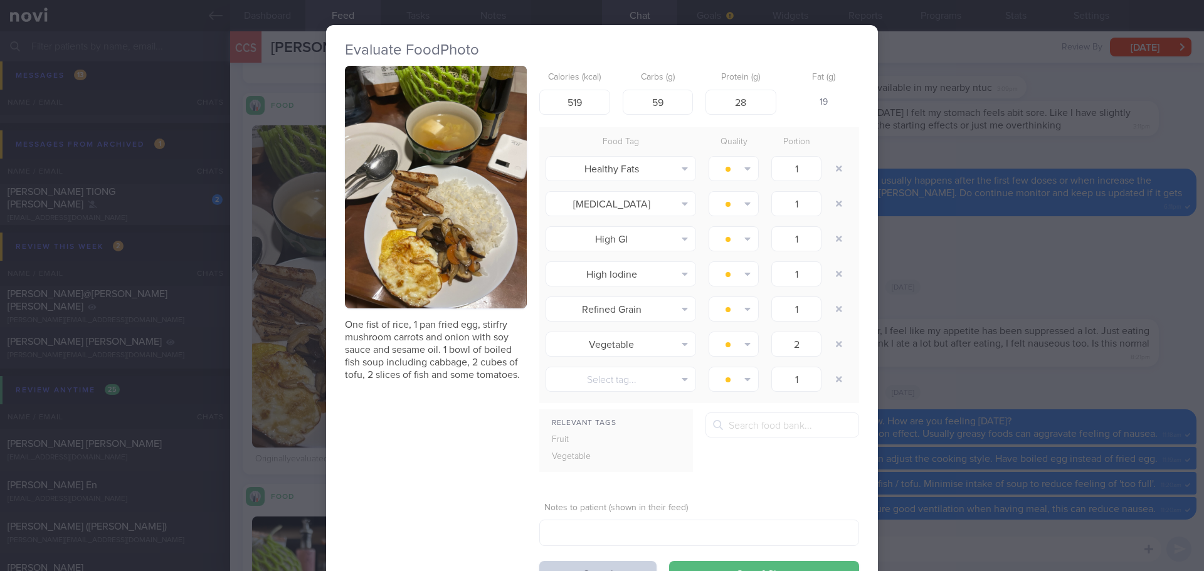
click at [636, 567] on button "Cancel" at bounding box center [597, 573] width 117 height 25
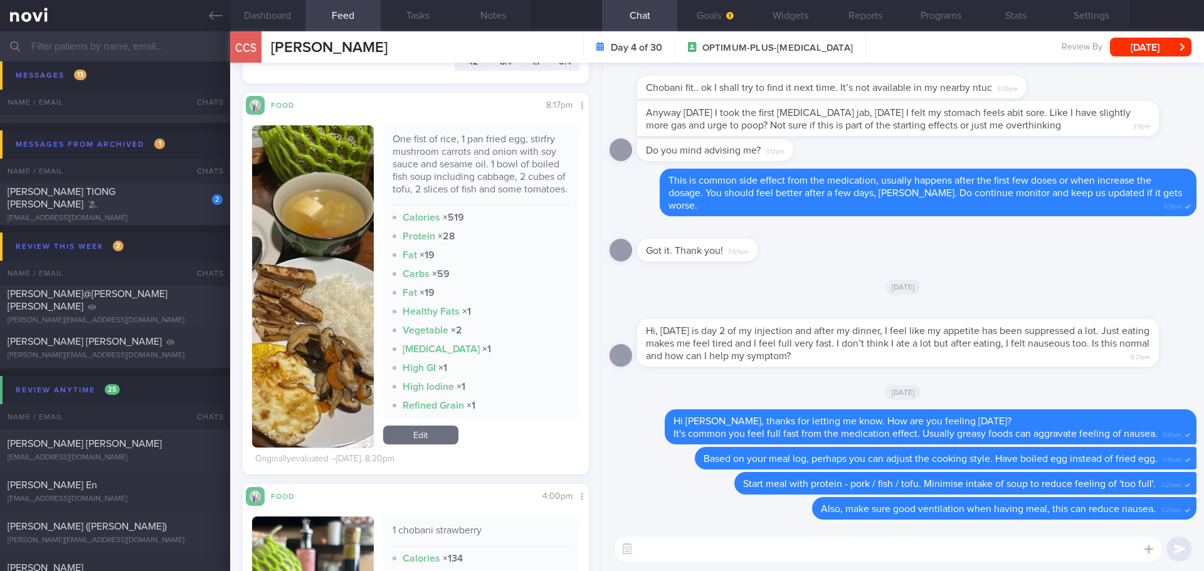
click at [767, 555] on textarea at bounding box center [887, 549] width 547 height 25
click at [290, 15] on button "Dashboard" at bounding box center [267, 15] width 75 height 31
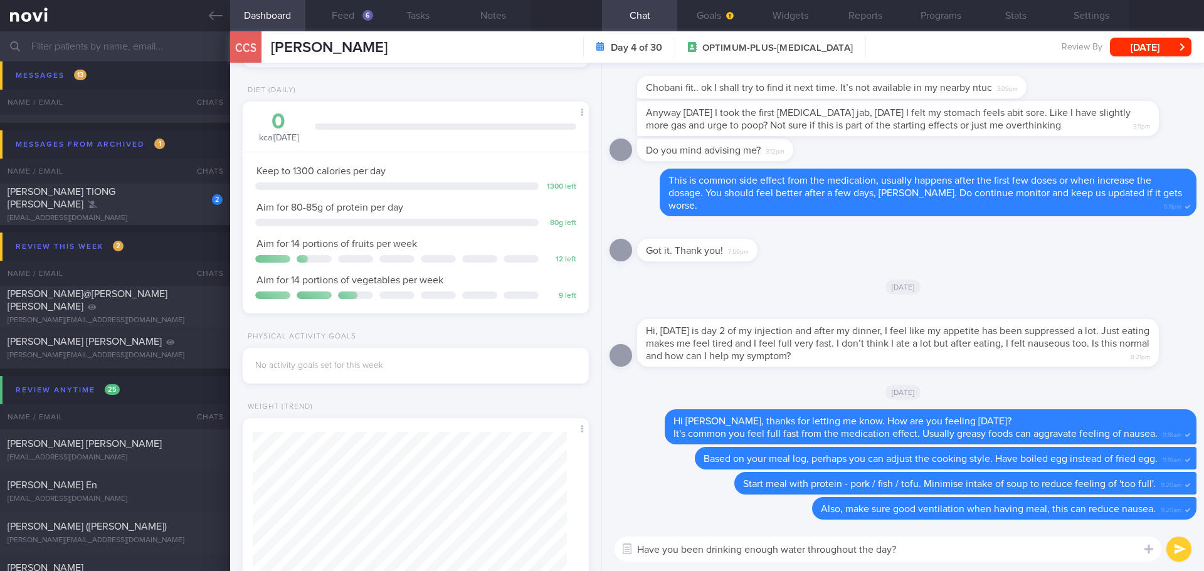
scroll to position [210, 0]
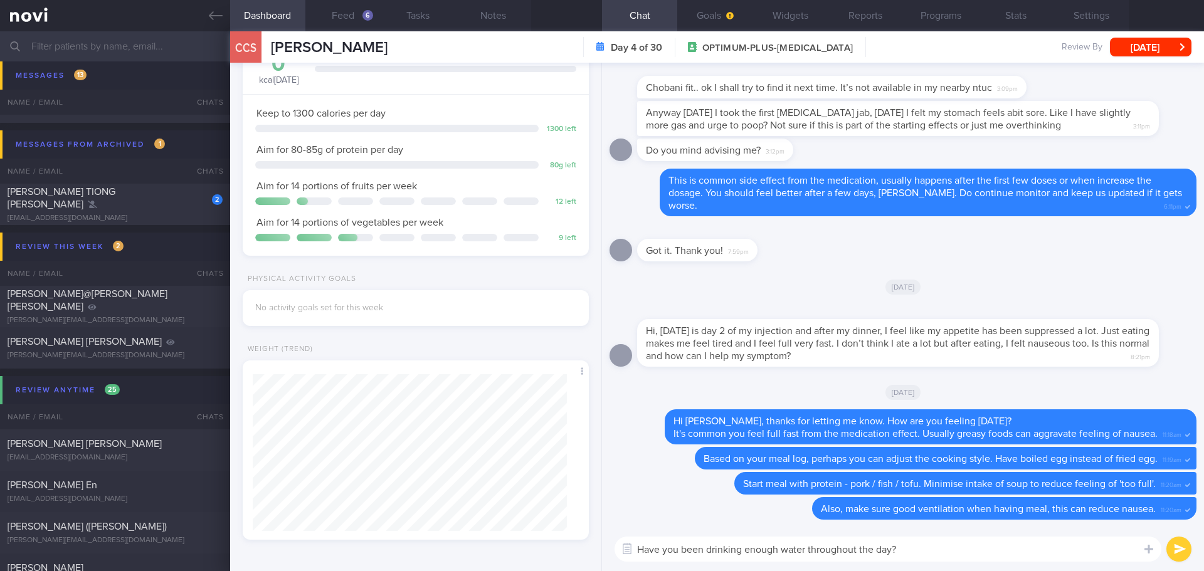
click at [951, 551] on textarea "Have you been drinking enough water throughout the day?" at bounding box center [887, 549] width 547 height 25
click at [891, 555] on textarea "Have you been drinking enough water throughout the day?" at bounding box center [887, 549] width 547 height 25
type textarea "Have you been drinking enough water throughout the day, [GEOGRAPHIC_DATA]?"
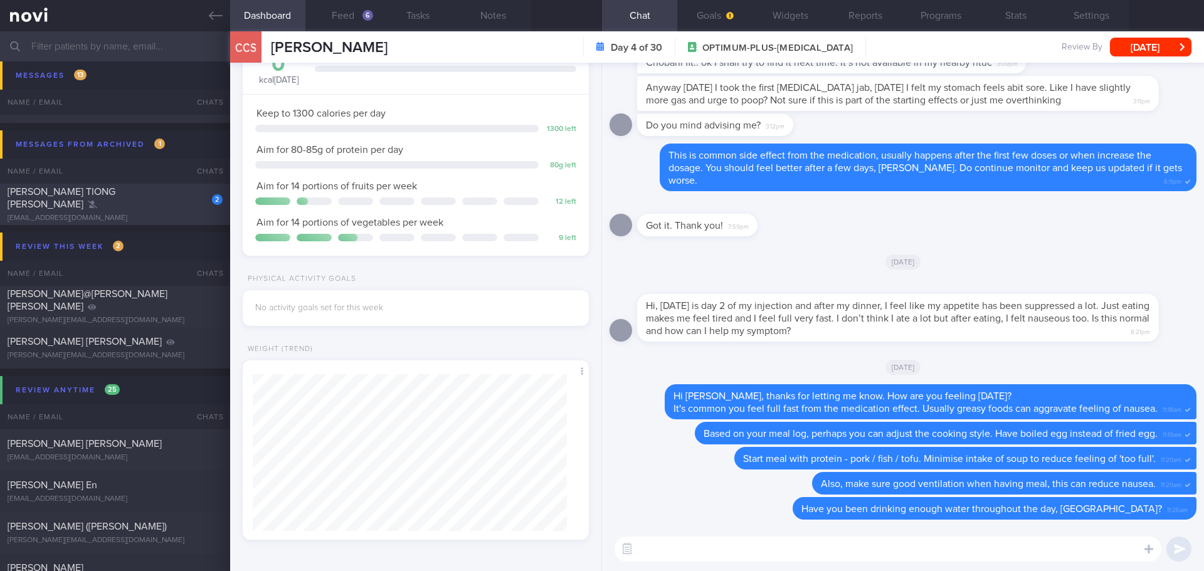
click at [152, 214] on div "[EMAIL_ADDRESS][DOMAIN_NAME]" at bounding box center [115, 218] width 215 height 9
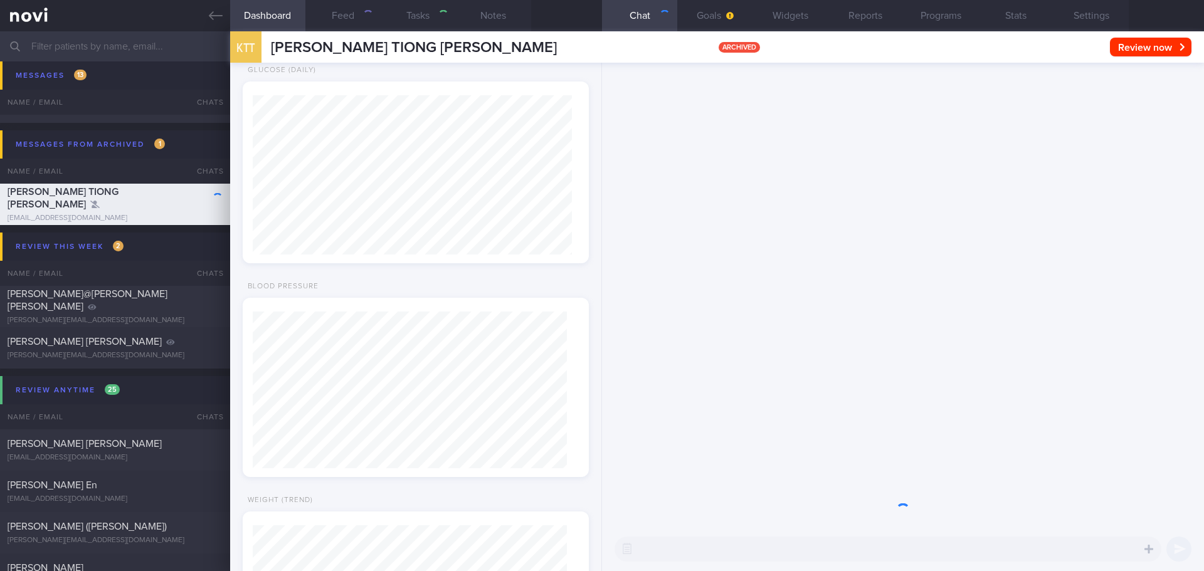
type input "KIV [DATE]"
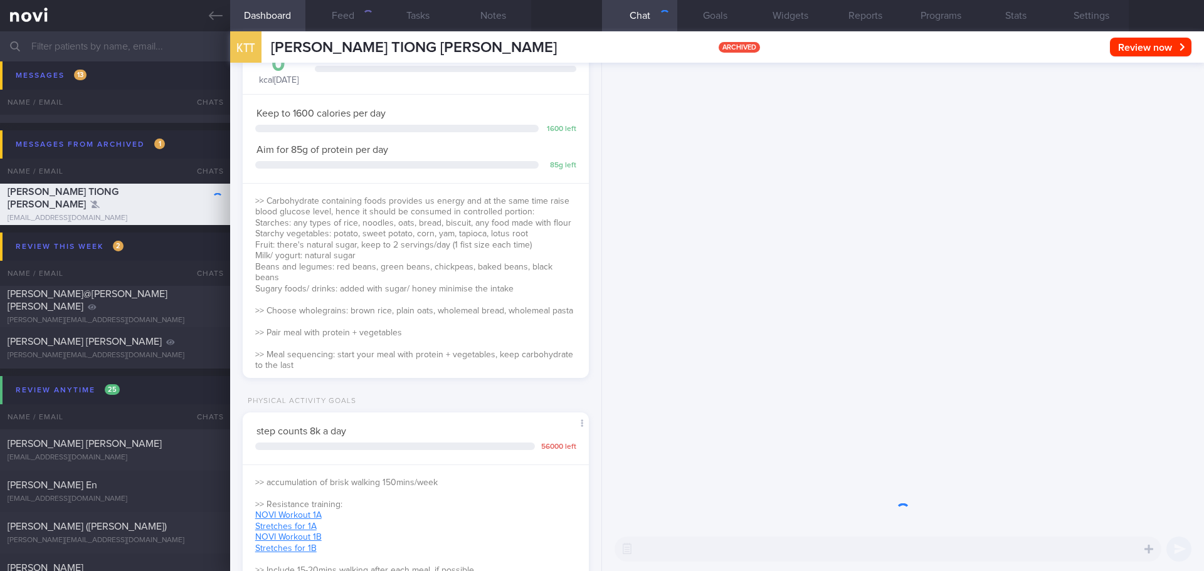
scroll to position [159, 320]
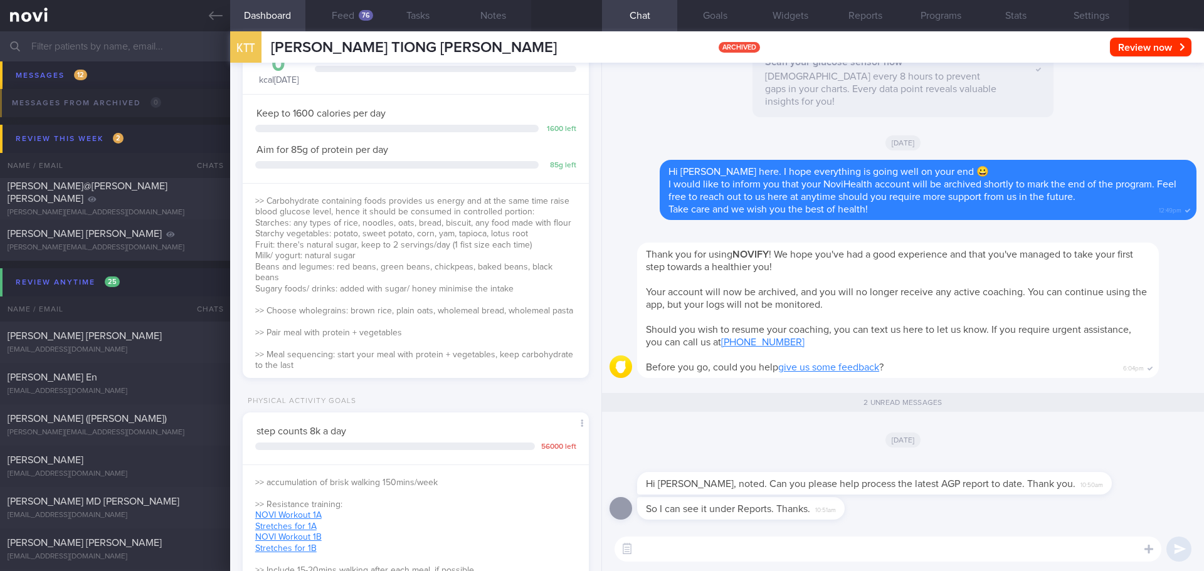
click at [801, 553] on textarea at bounding box center [887, 549] width 547 height 25
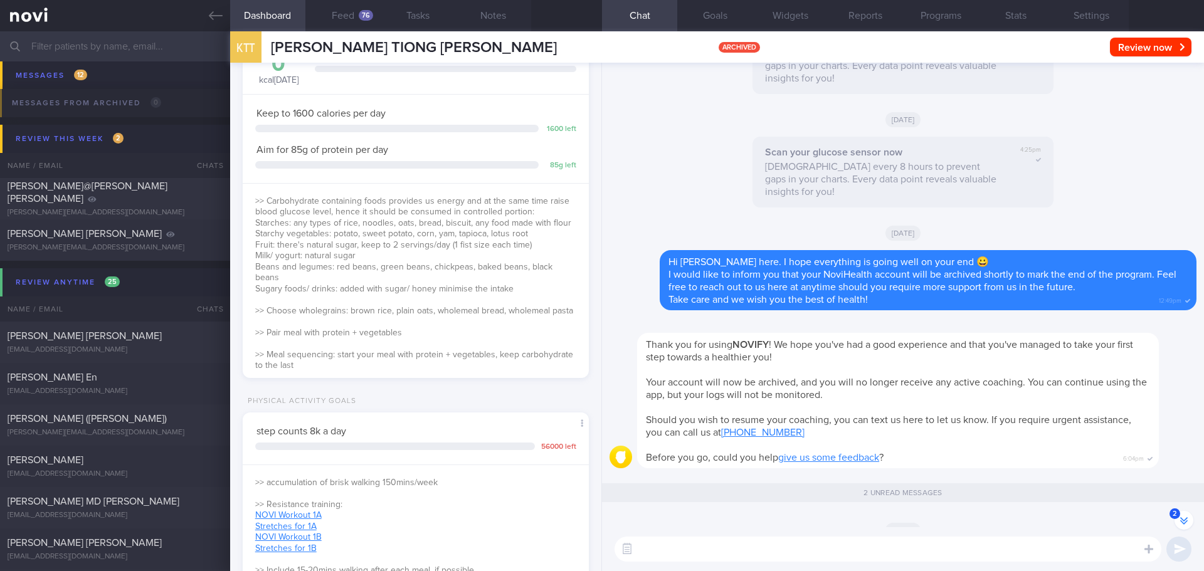
scroll to position [-125, 0]
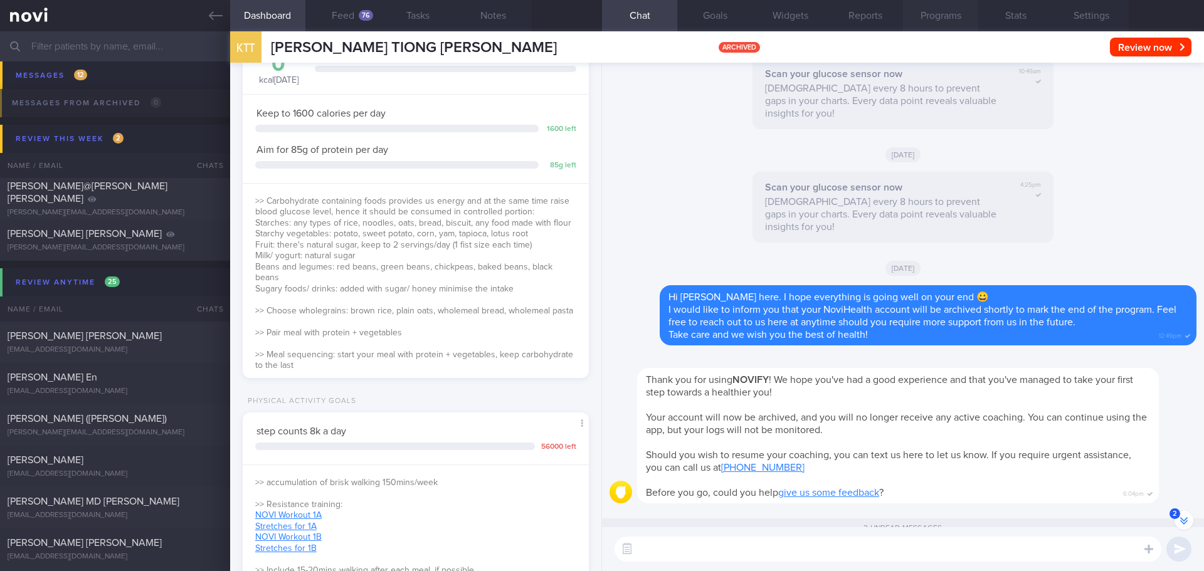
click at [921, 14] on button "Programs" at bounding box center [940, 15] width 75 height 31
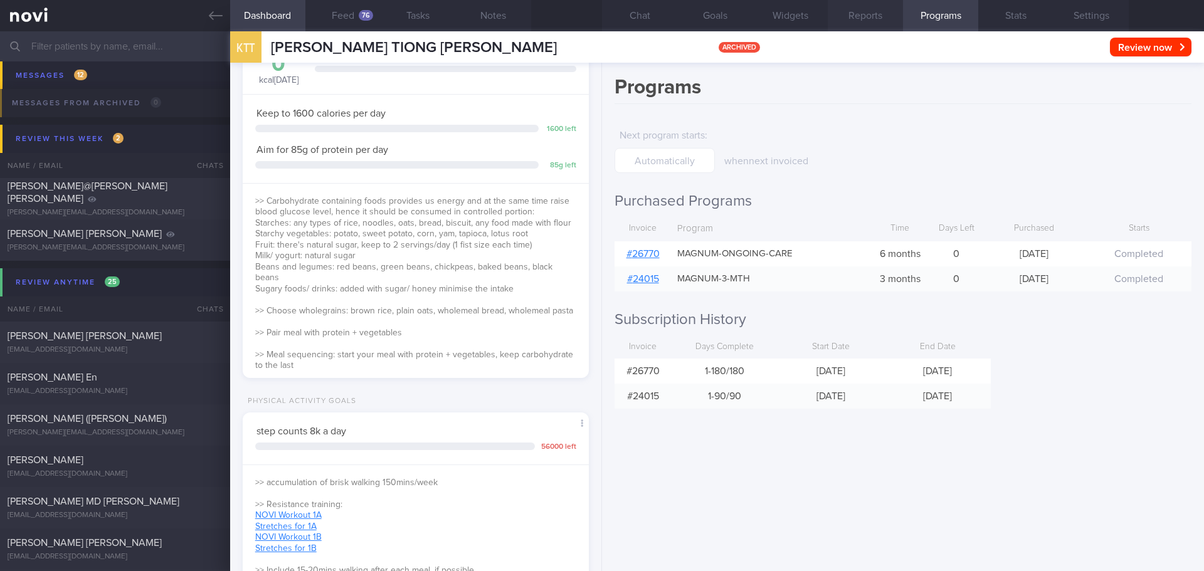
click at [865, 16] on button "Reports" at bounding box center [865, 15] width 75 height 31
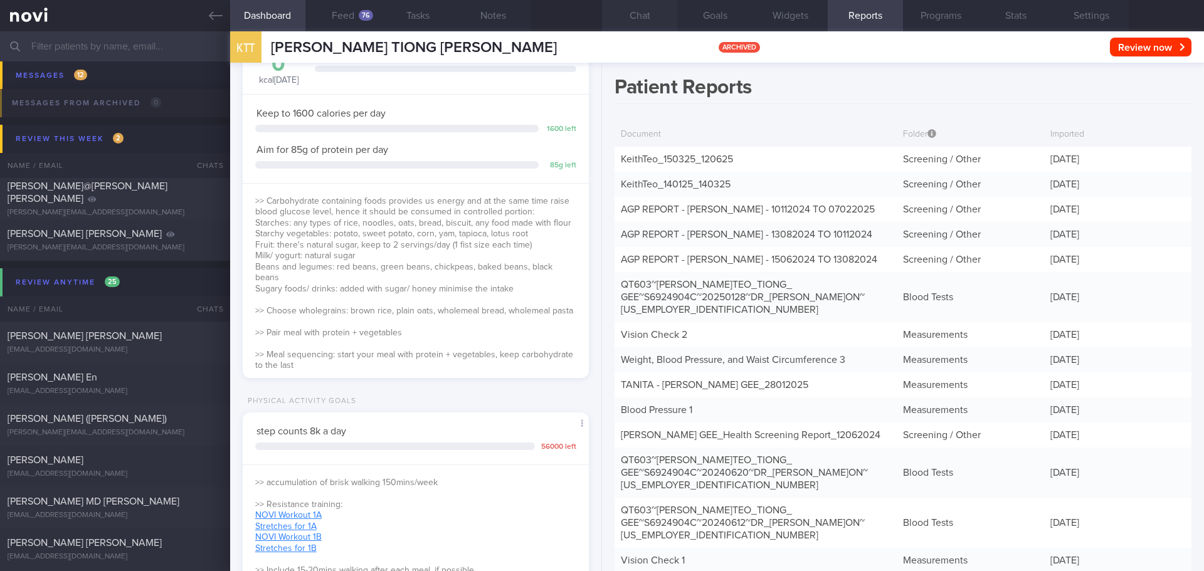
click at [651, 10] on button "Chat" at bounding box center [639, 15] width 75 height 31
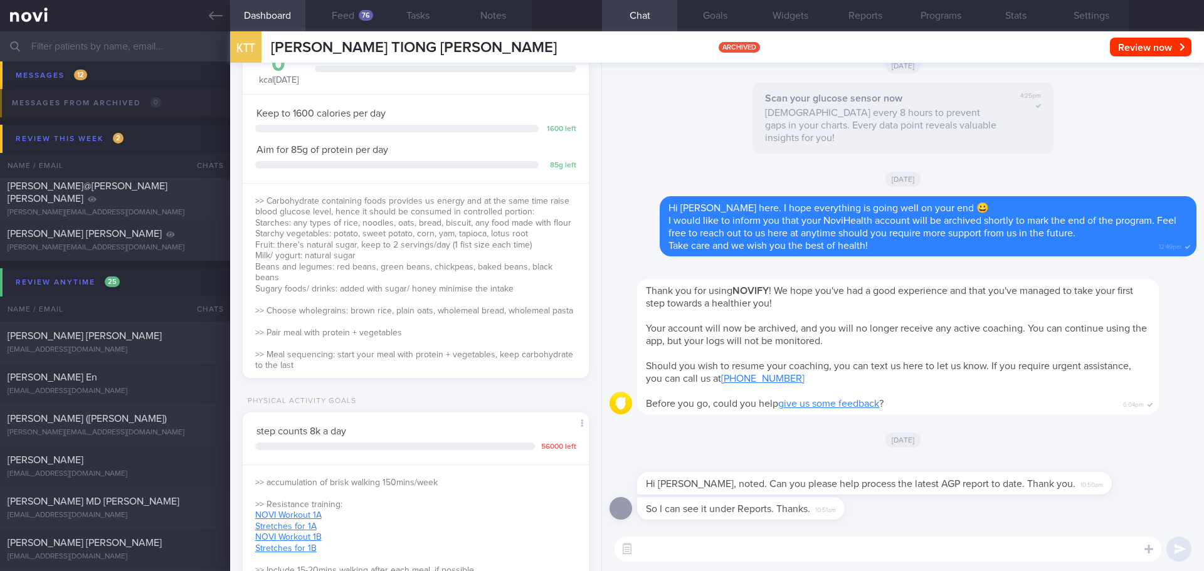
click at [813, 548] on textarea at bounding box center [887, 549] width 547 height 25
type textarea "No problem, [PERSON_NAME]."
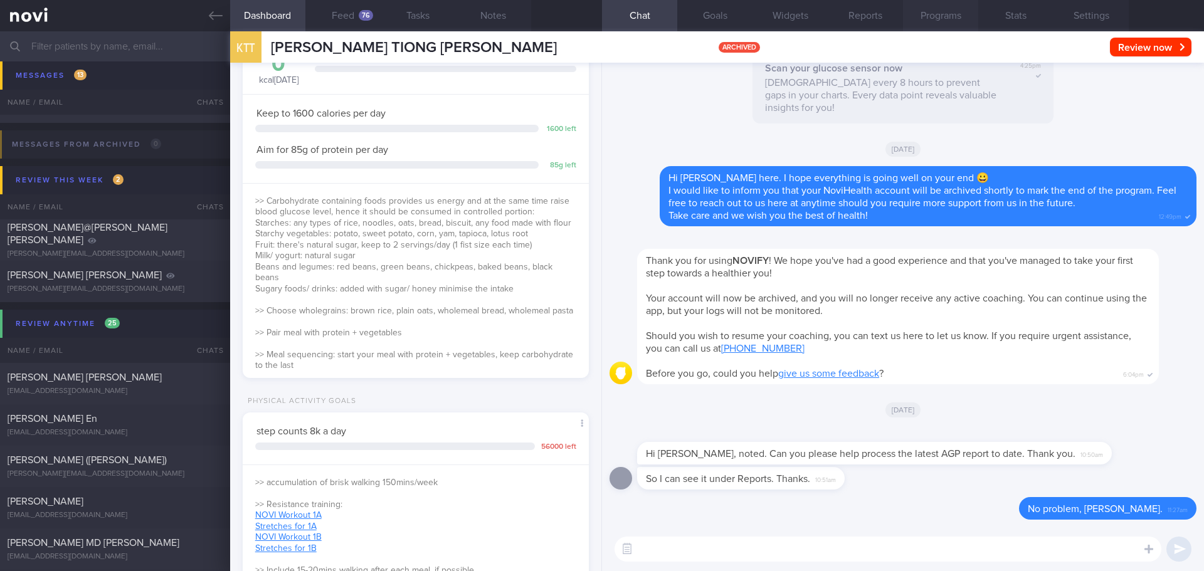
click at [934, 16] on button "Programs" at bounding box center [940, 15] width 75 height 31
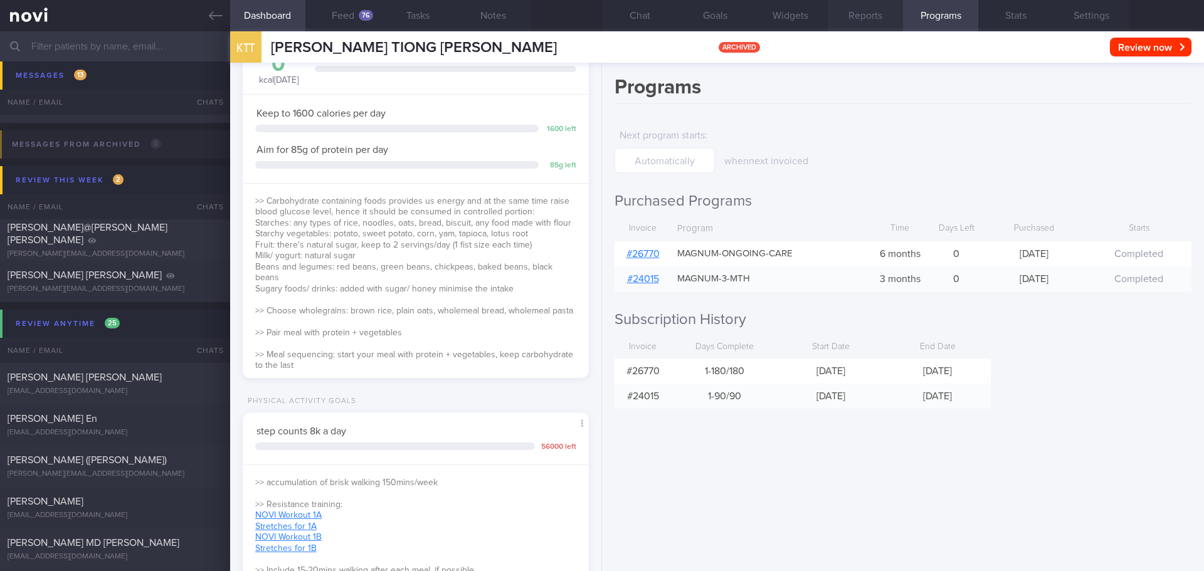
click at [871, 21] on button "Reports" at bounding box center [865, 15] width 75 height 31
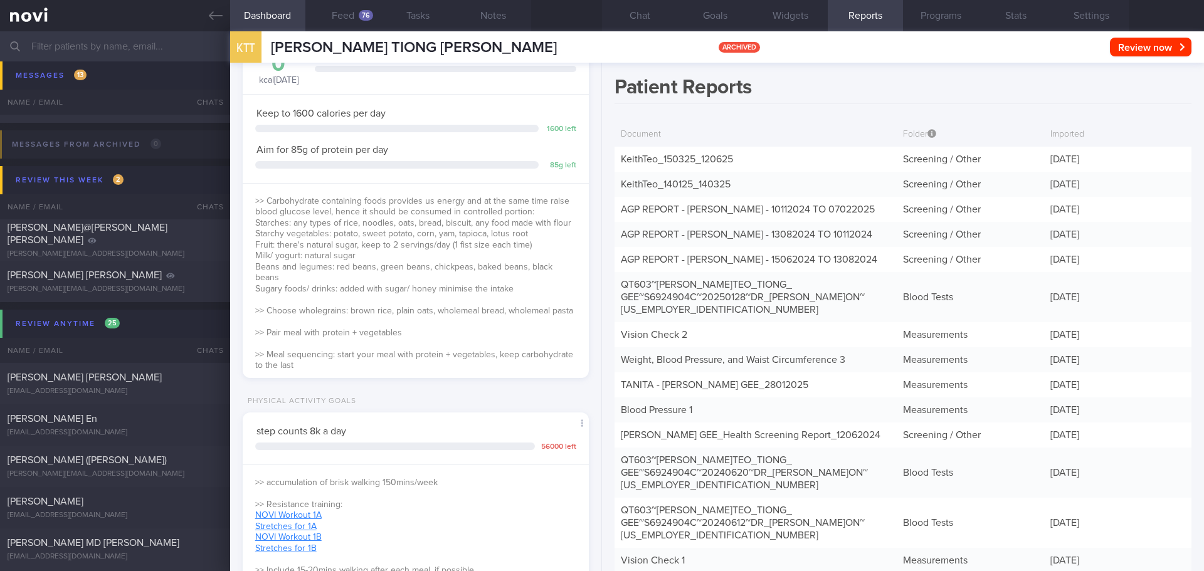
drag, startPoint x: 622, startPoint y: 18, endPoint x: 603, endPoint y: 37, distance: 27.0
click at [622, 18] on button "Chat" at bounding box center [639, 15] width 75 height 31
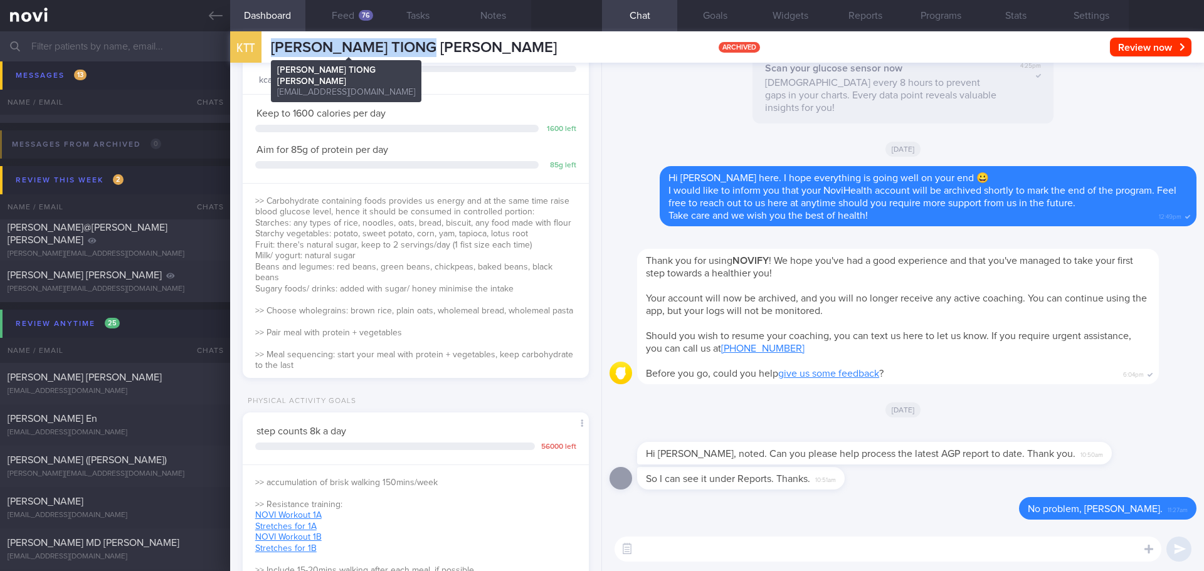
drag, startPoint x: 429, startPoint y: 41, endPoint x: 275, endPoint y: 43, distance: 154.3
click at [275, 43] on div "KTT [PERSON_NAME] TIONG [PERSON_NAME] [PERSON_NAME] [EMAIL_ADDRESS][DOMAIN_NAME…" at bounding box center [717, 46] width 974 height 31
copy span "[PERSON_NAME] TIONG [PERSON_NAME]"
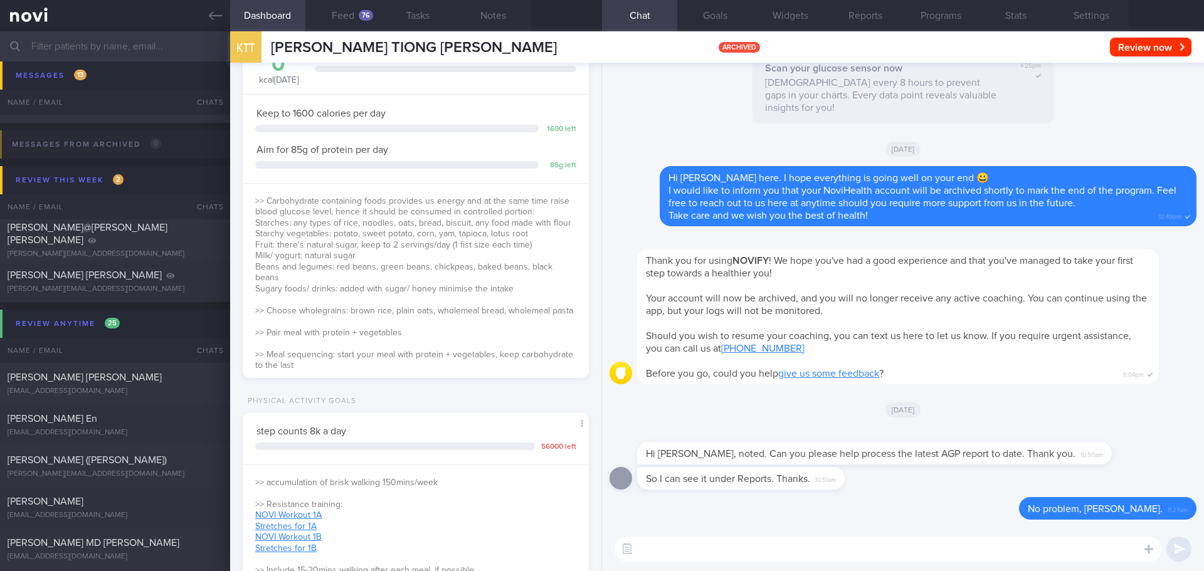
click at [944, 544] on textarea at bounding box center [887, 549] width 547 height 25
type textarea "T"
click at [764, 552] on textarea "Your last sensor" at bounding box center [887, 549] width 547 height 25
type textarea "Y"
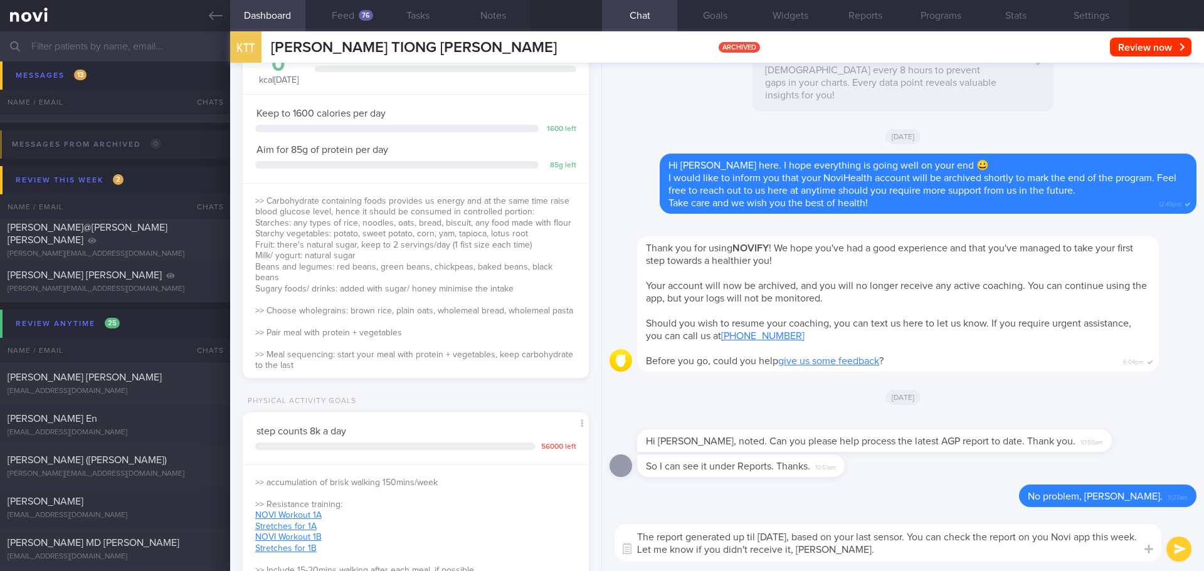
type textarea "The report generated up til [DATE], based on your last sensor. You can check th…"
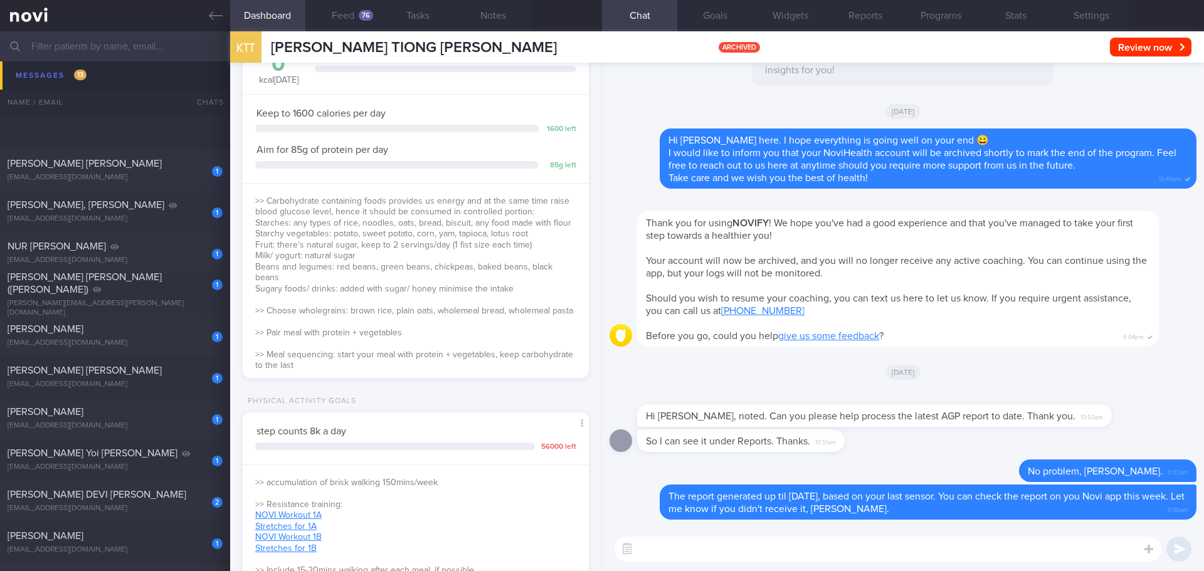
scroll to position [502, 0]
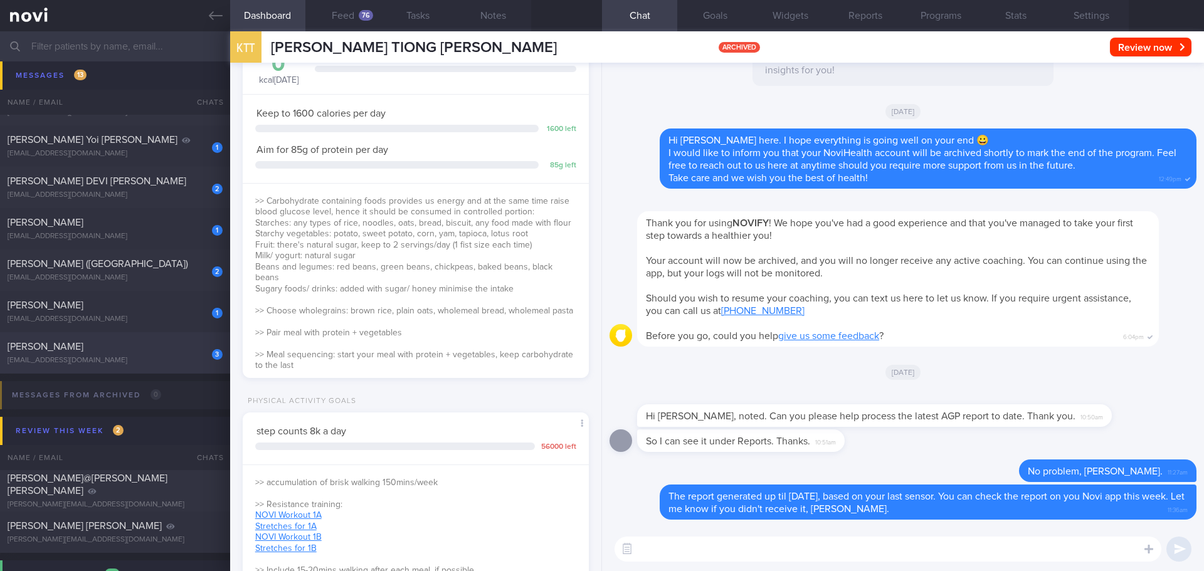
click at [130, 354] on div "3 [PERSON_NAME] [EMAIL_ADDRESS][DOMAIN_NAME]" at bounding box center [115, 352] width 230 height 25
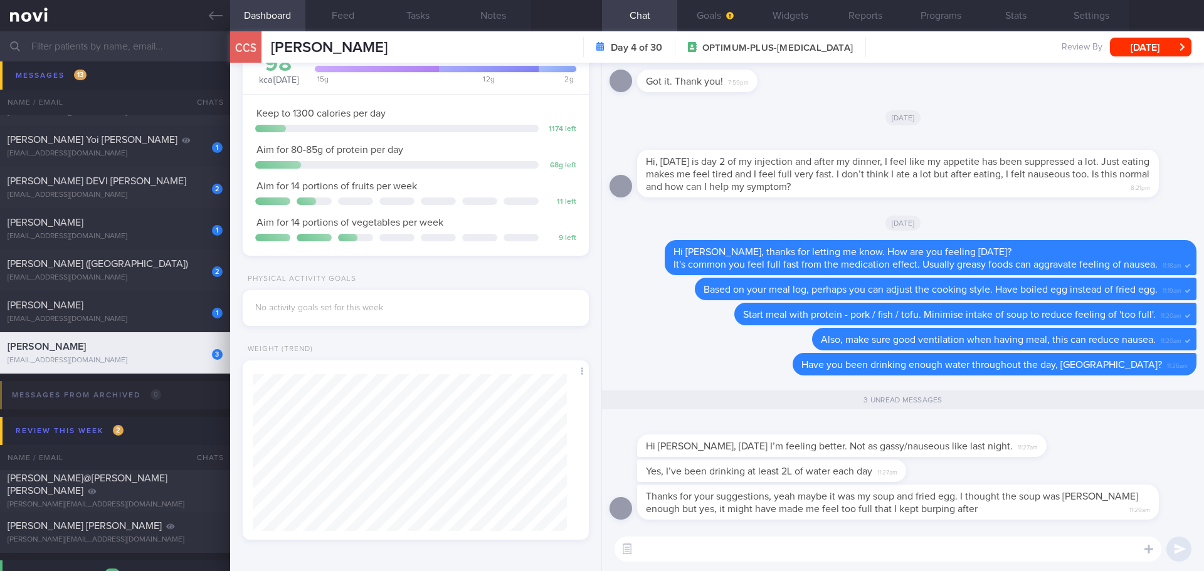
scroll to position [157, 315]
click at [855, 541] on textarea at bounding box center [887, 549] width 547 height 25
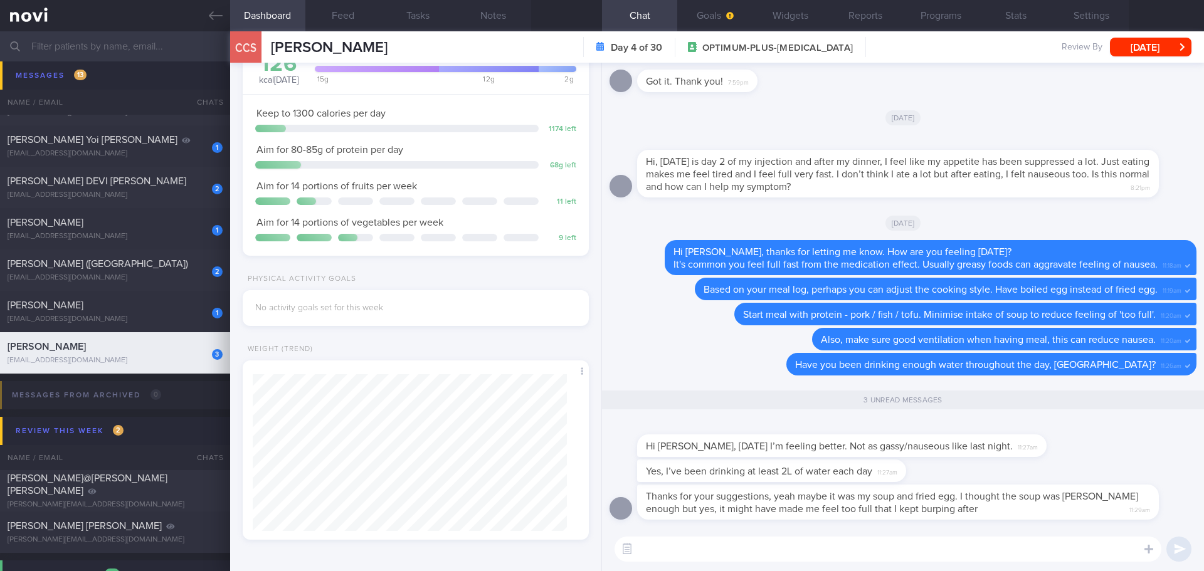
click at [853, 546] on textarea at bounding box center [887, 549] width 547 height 25
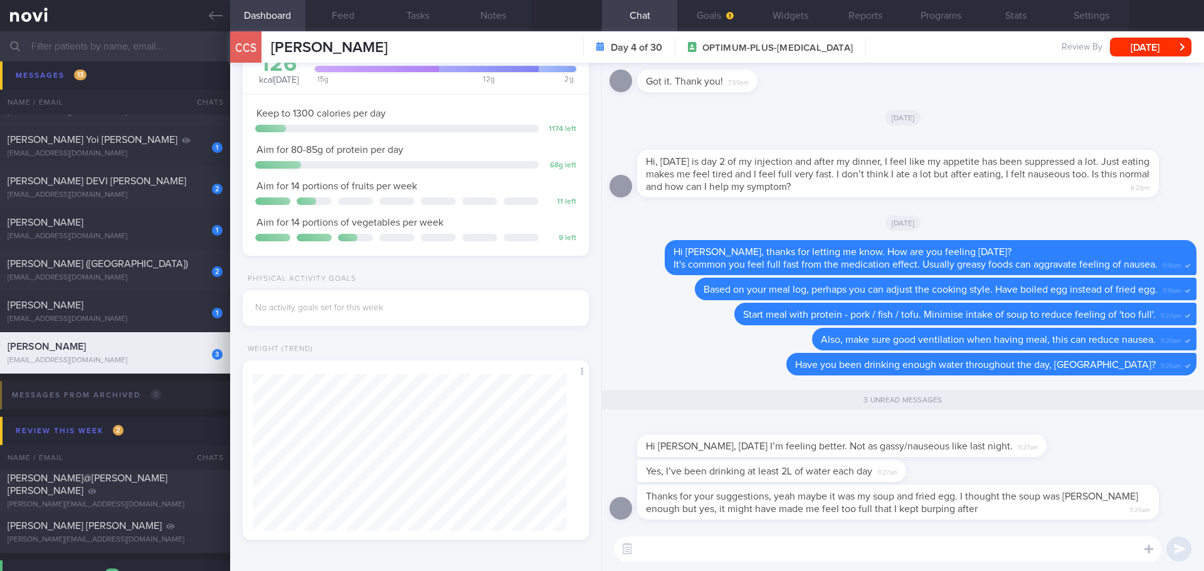
click at [853, 541] on textarea at bounding box center [887, 549] width 547 height 25
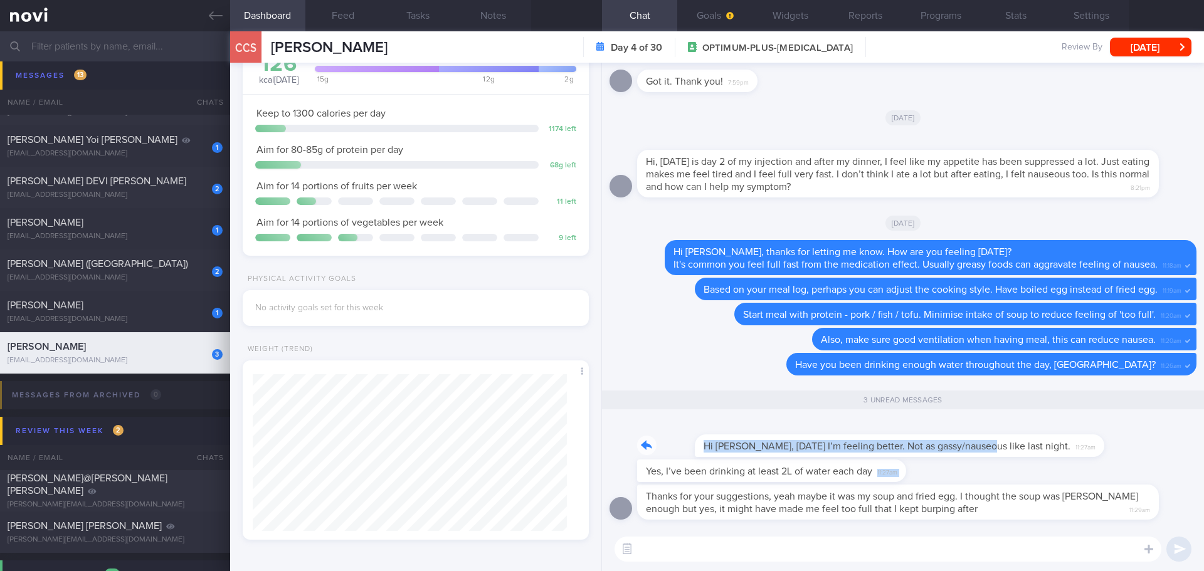
drag, startPoint x: 919, startPoint y: 455, endPoint x: 1055, endPoint y: 465, distance: 137.0
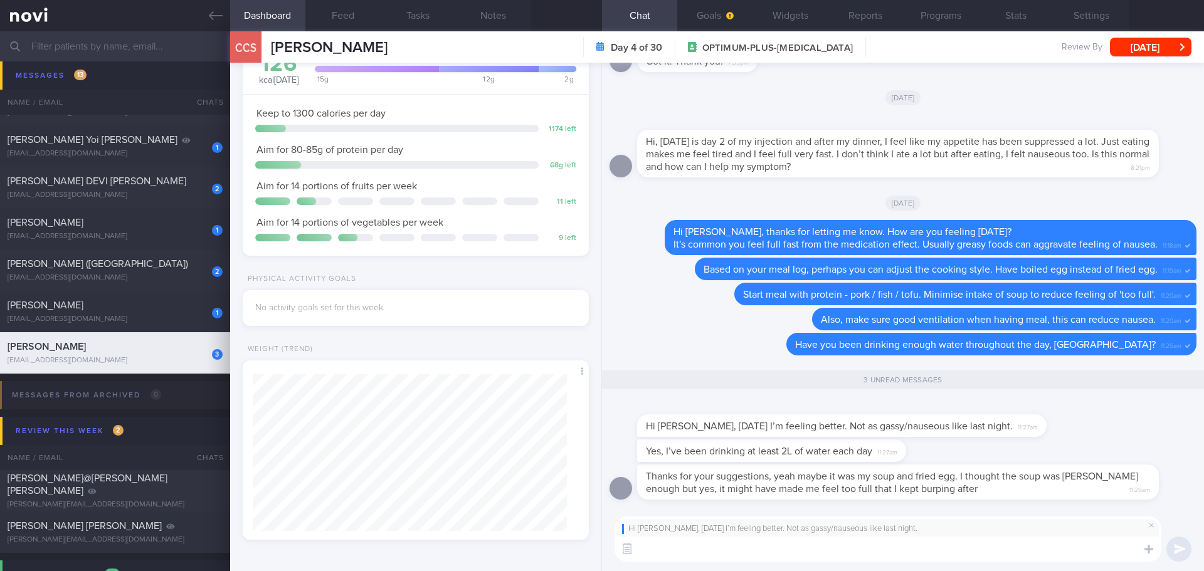
click at [924, 556] on textarea at bounding box center [887, 549] width 547 height 25
type textarea "G"
type textarea "That's great to hear! 😀"
click at [1176, 544] on button "submit" at bounding box center [1178, 549] width 25 height 25
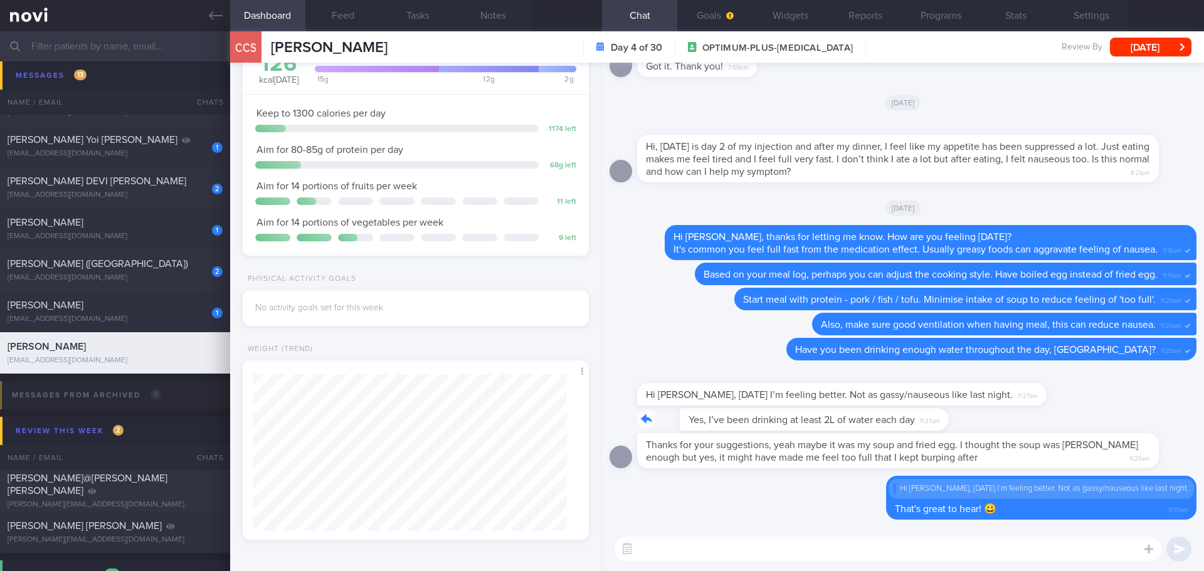
drag, startPoint x: 901, startPoint y: 428, endPoint x: 963, endPoint y: 427, distance: 62.1
click at [963, 427] on div "Yes, I’ve been drinking at least 2L of water each day 11:27am" at bounding box center [902, 420] width 587 height 25
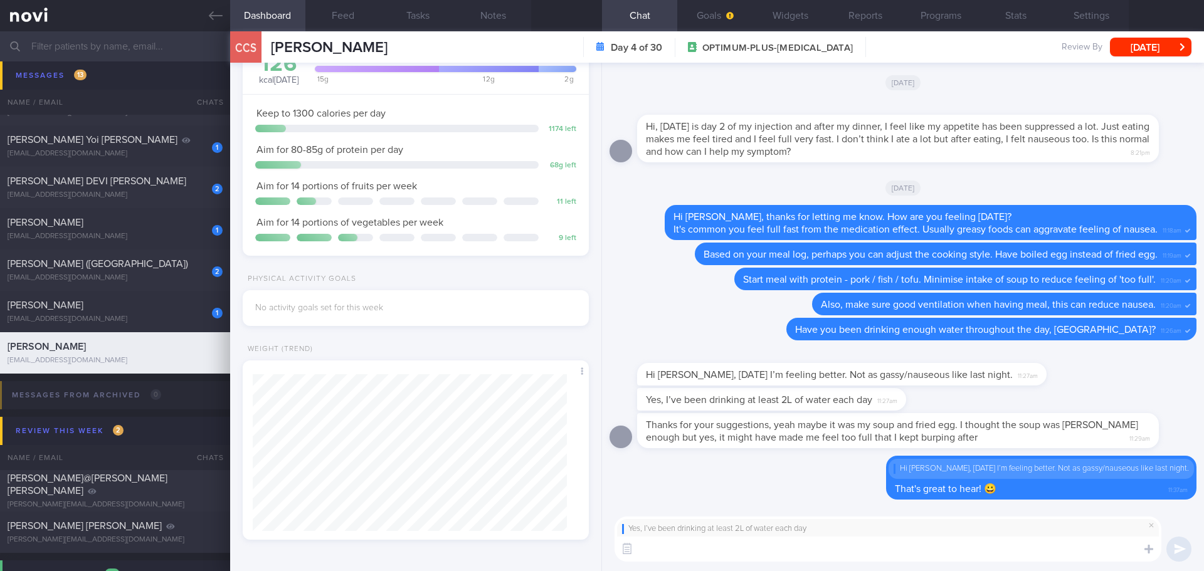
click at [881, 549] on textarea at bounding box center [887, 549] width 547 height 25
type textarea "Y"
type textarea "This amount is good! You can target at least 2.5L/day (30ml / kg body weight)."
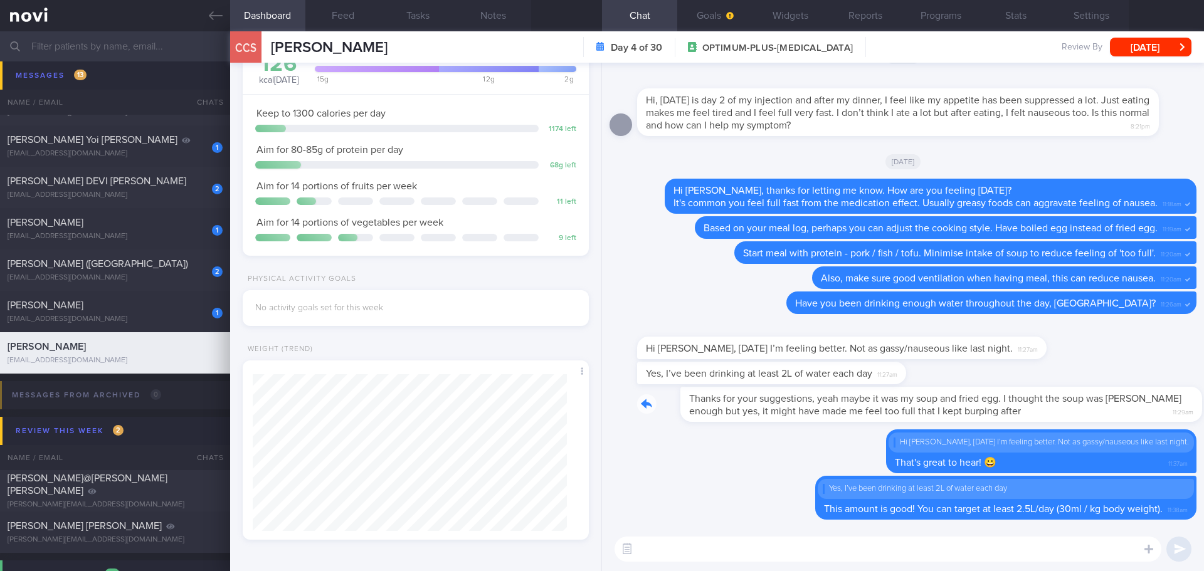
drag, startPoint x: 979, startPoint y: 416, endPoint x: 1045, endPoint y: 418, distance: 65.9
click at [1045, 418] on div "Thanks for your suggestions, yeah maybe it was my soup and fried egg. I thought…" at bounding box center [916, 404] width 559 height 35
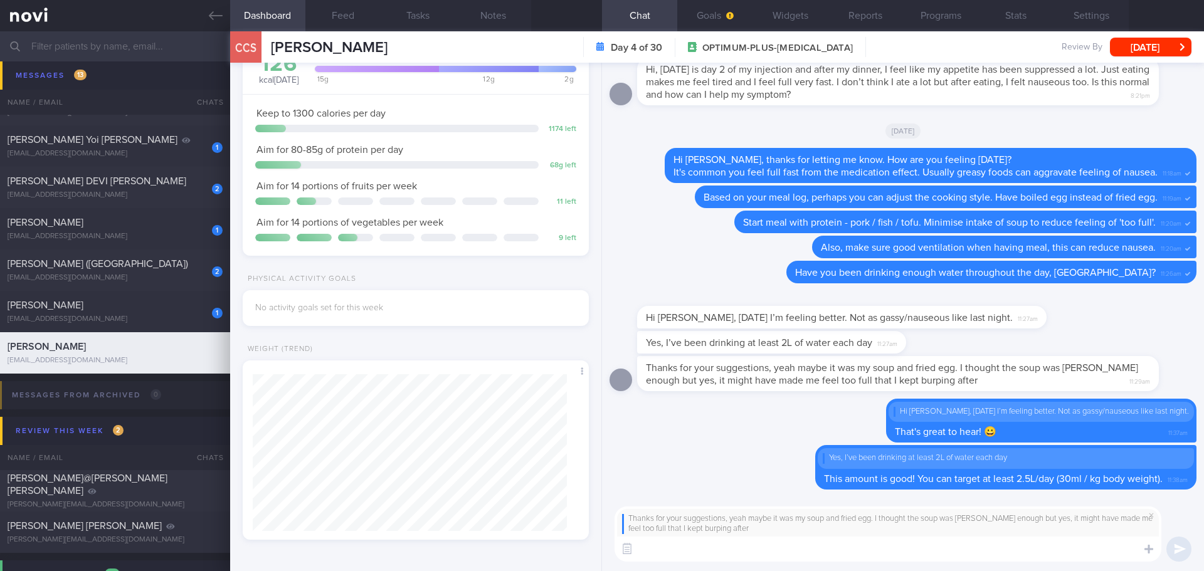
click at [840, 554] on textarea at bounding box center [887, 549] width 547 height 25
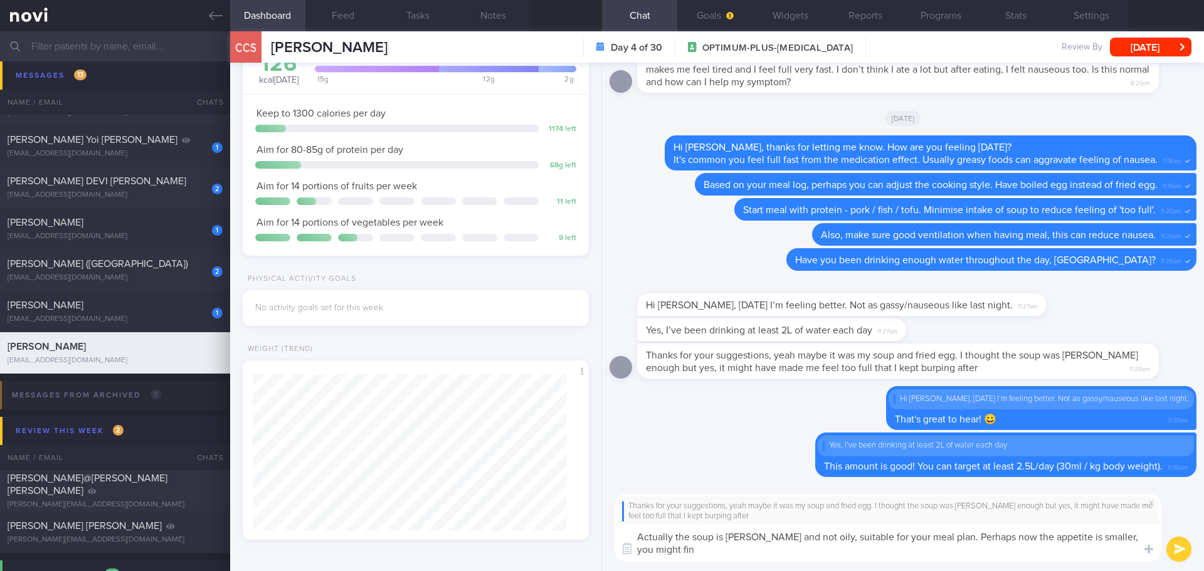
scroll to position [0, 0]
click at [1094, 544] on textarea "Actually the soup is [PERSON_NAME] and not oily, suitable for your meal plan. P…" at bounding box center [887, 543] width 547 height 38
click at [1092, 547] on textarea "Actually the soup is [PERSON_NAME] and not oily, suitable for your meal plan. P…" at bounding box center [887, 543] width 547 height 38
type textarea "Actually the soup is [PERSON_NAME] and not oily, suitable for your meal plan. P…"
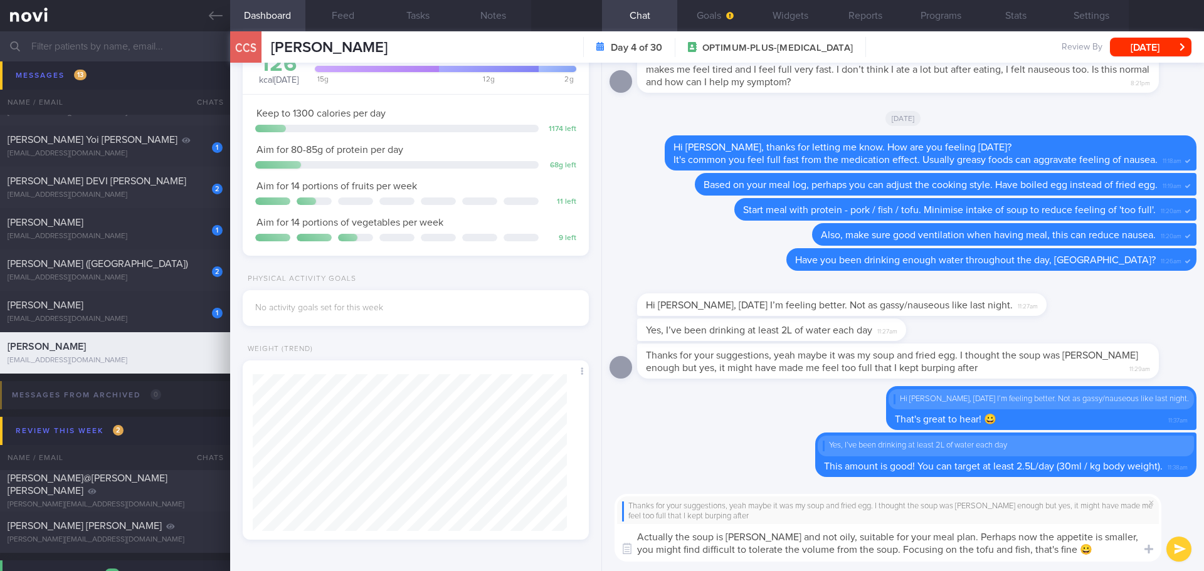
click at [1185, 552] on button "submit" at bounding box center [1178, 549] width 25 height 25
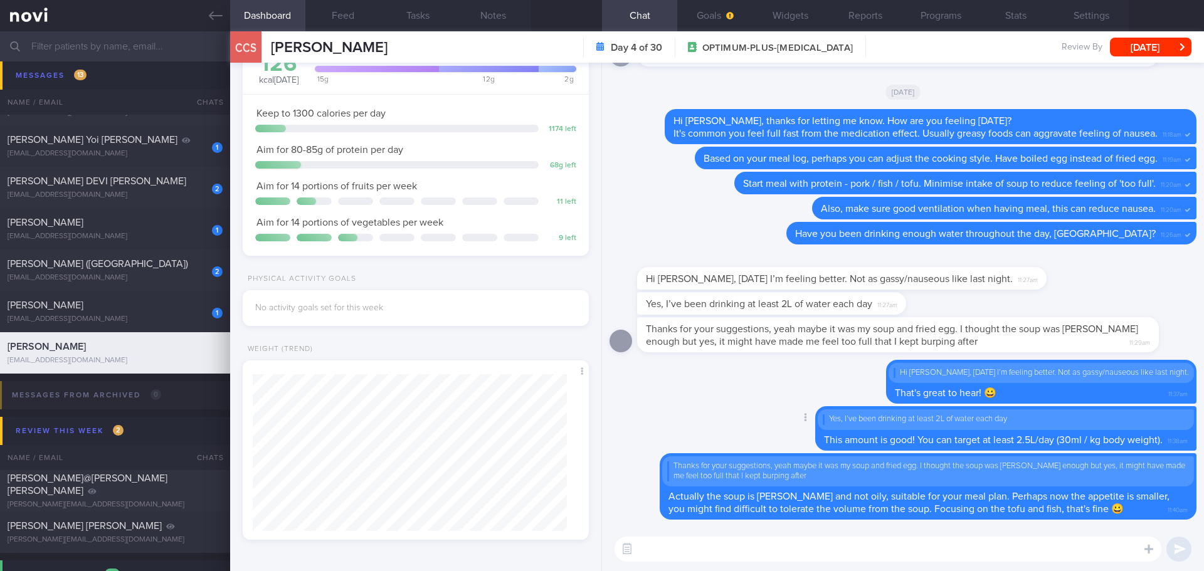
click at [774, 428] on div "Delete Yes, I’ve been drinking at least 2L of water each day This amount is goo…" at bounding box center [980, 428] width 431 height 44
click at [698, 453] on div "Delete Yes, I’ve been drinking at least 2L of water each day This amount is goo…" at bounding box center [902, 429] width 587 height 46
click at [703, 417] on div "Delete Yes, I’ve been drinking at least 2L of water each day This amount is goo…" at bounding box center [902, 429] width 587 height 46
click at [137, 307] on div "[PERSON_NAME]" at bounding box center [114, 305] width 212 height 13
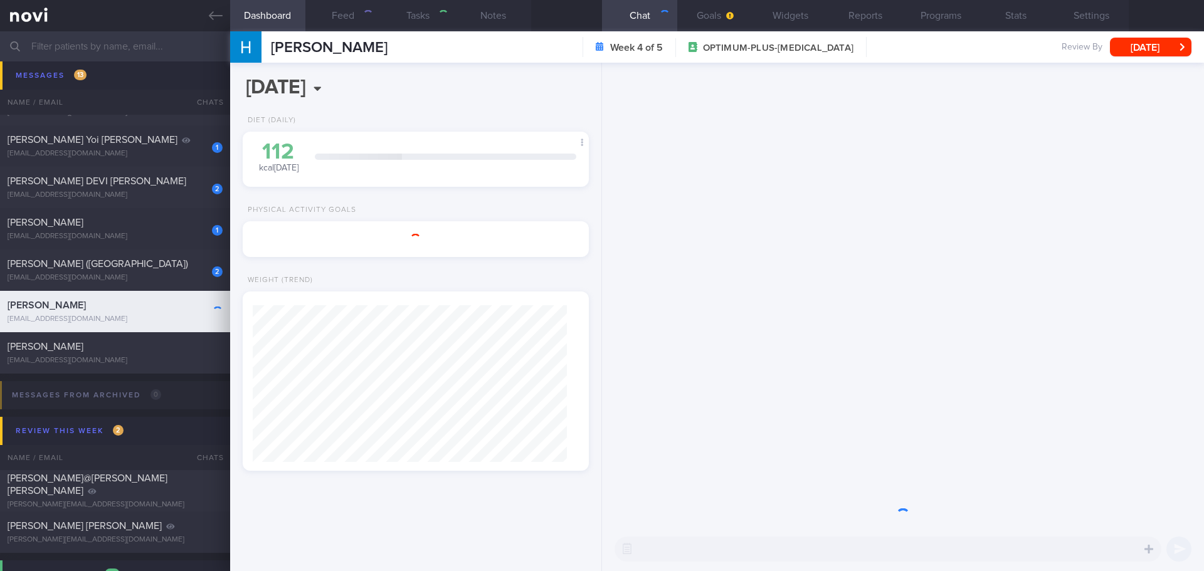
select select "8"
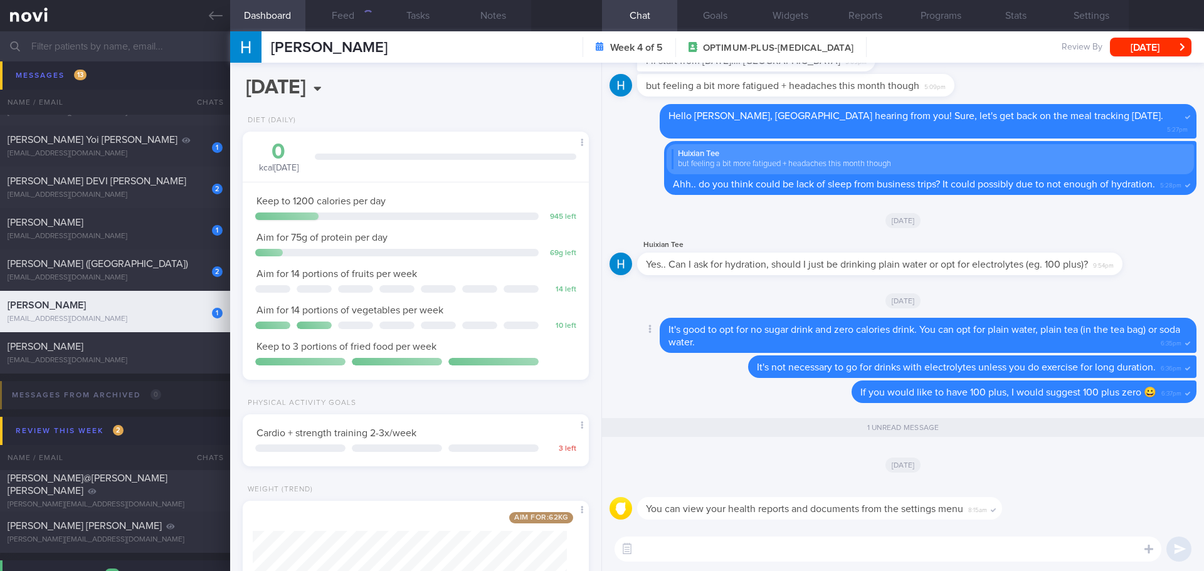
scroll to position [175, 315]
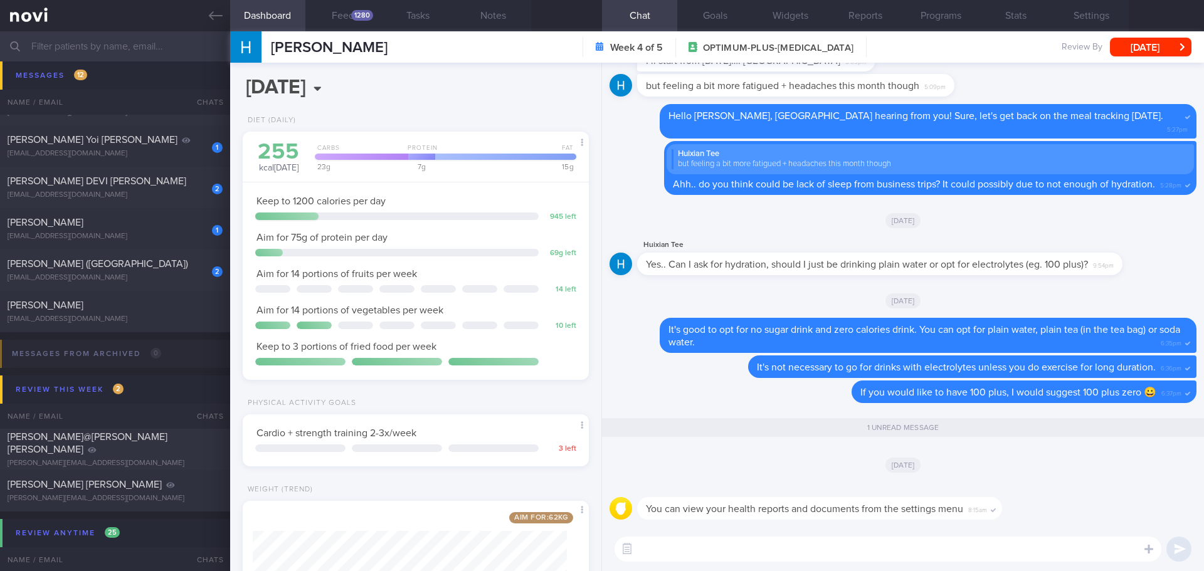
click at [899, 450] on div "[DATE]" at bounding box center [902, 464] width 587 height 35
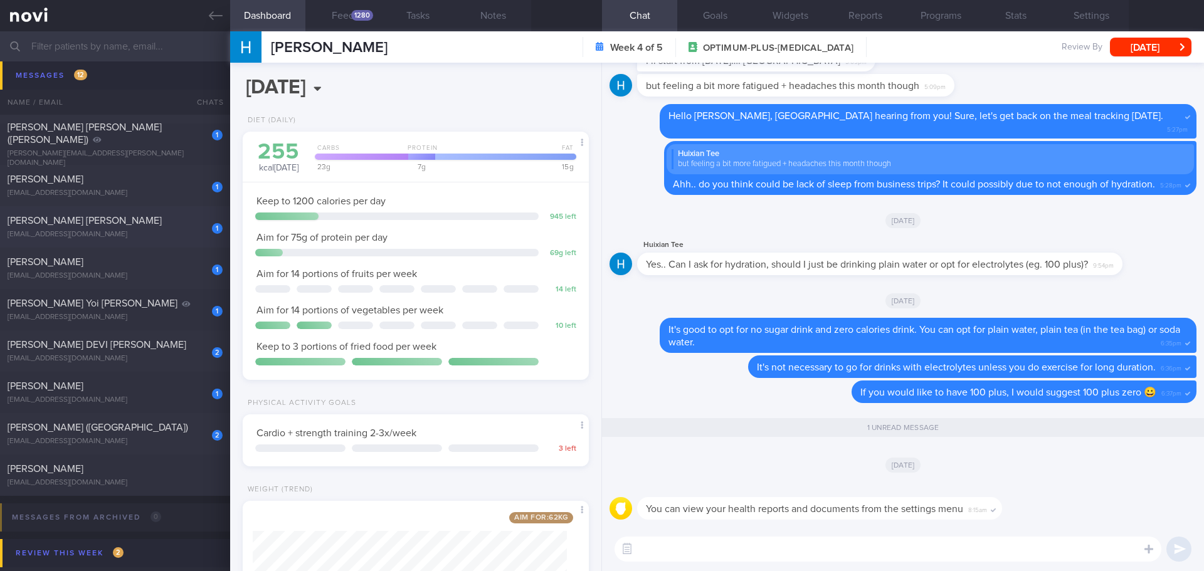
scroll to position [439, 0]
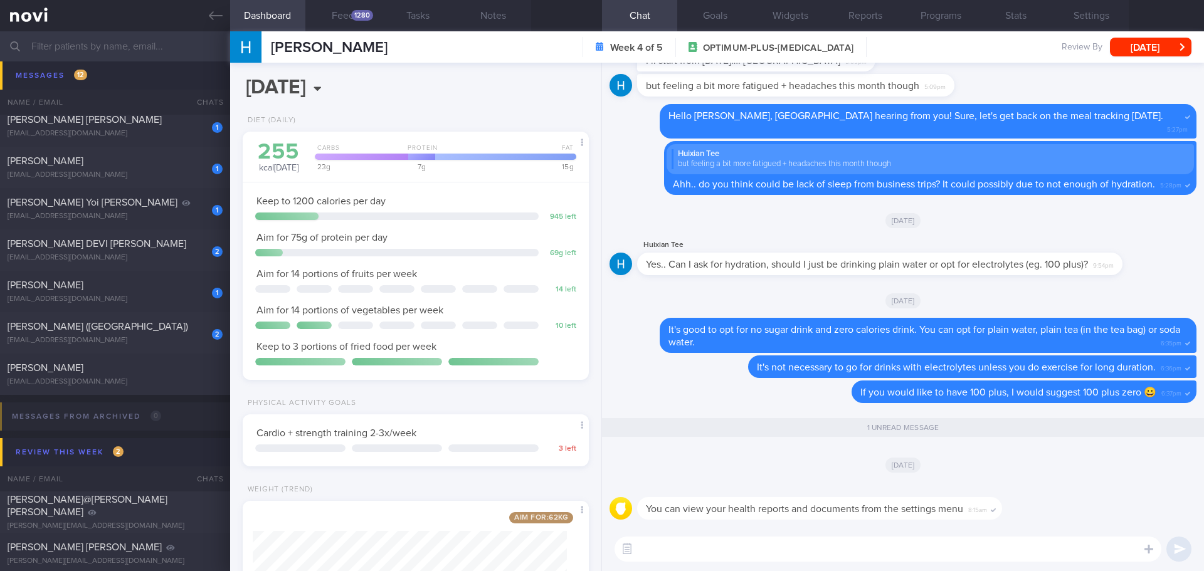
click at [845, 551] on textarea at bounding box center [887, 549] width 547 height 25
click at [1176, 51] on button "[DATE]" at bounding box center [1151, 47] width 82 height 19
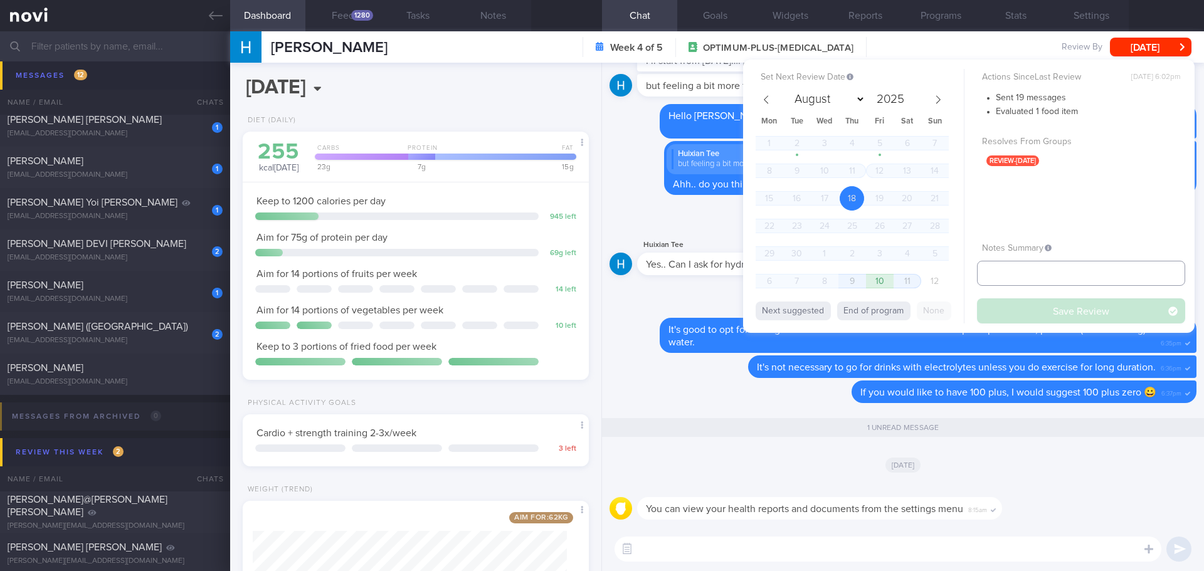
click at [1028, 275] on input "text" at bounding box center [1081, 273] width 208 height 25
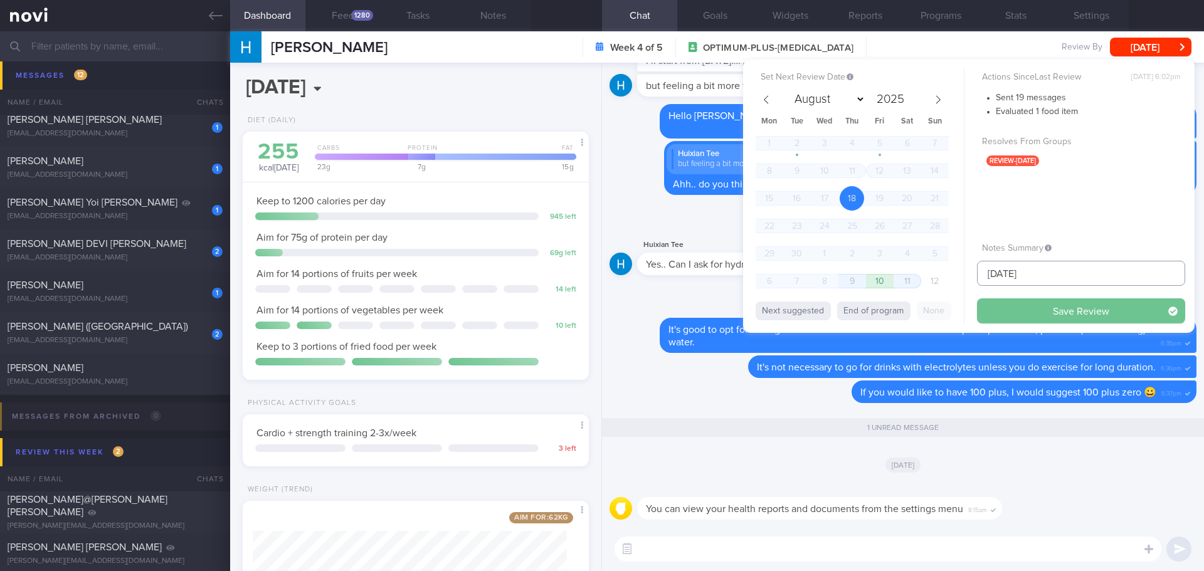
type input "[DATE]"
click at [1042, 306] on button "Save Review" at bounding box center [1081, 310] width 208 height 25
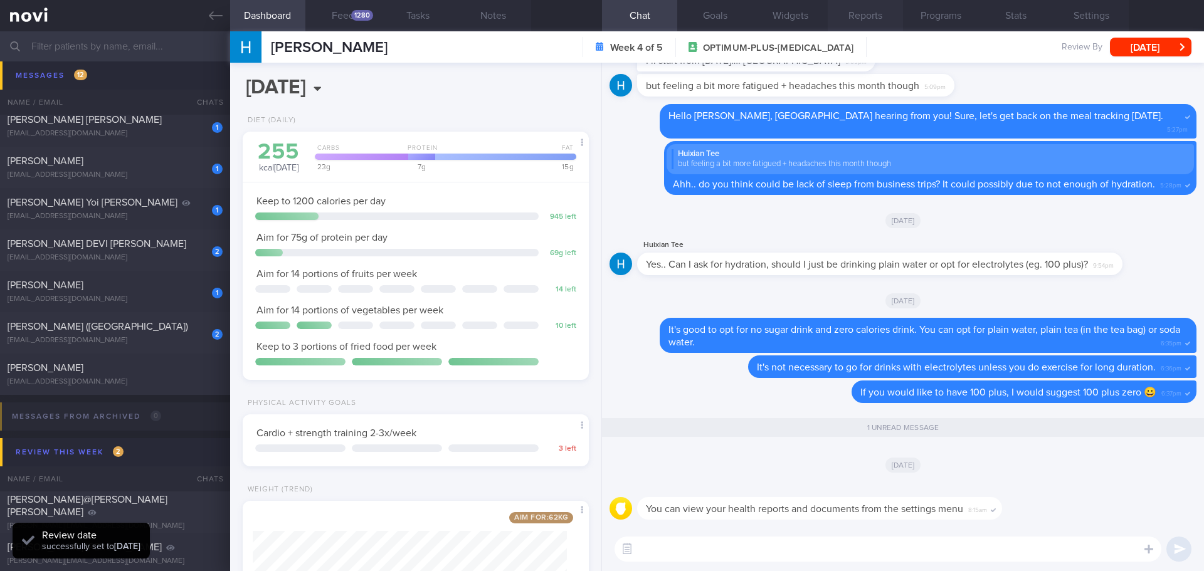
click at [887, 24] on button "Reports" at bounding box center [865, 15] width 75 height 31
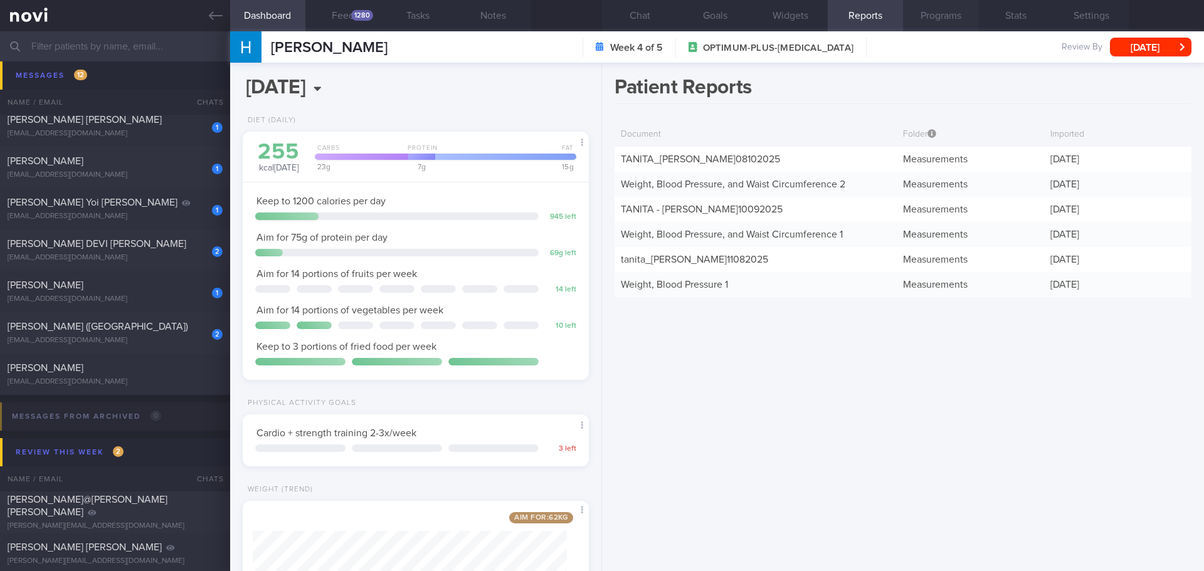
click at [961, 19] on button "Programs" at bounding box center [940, 15] width 75 height 31
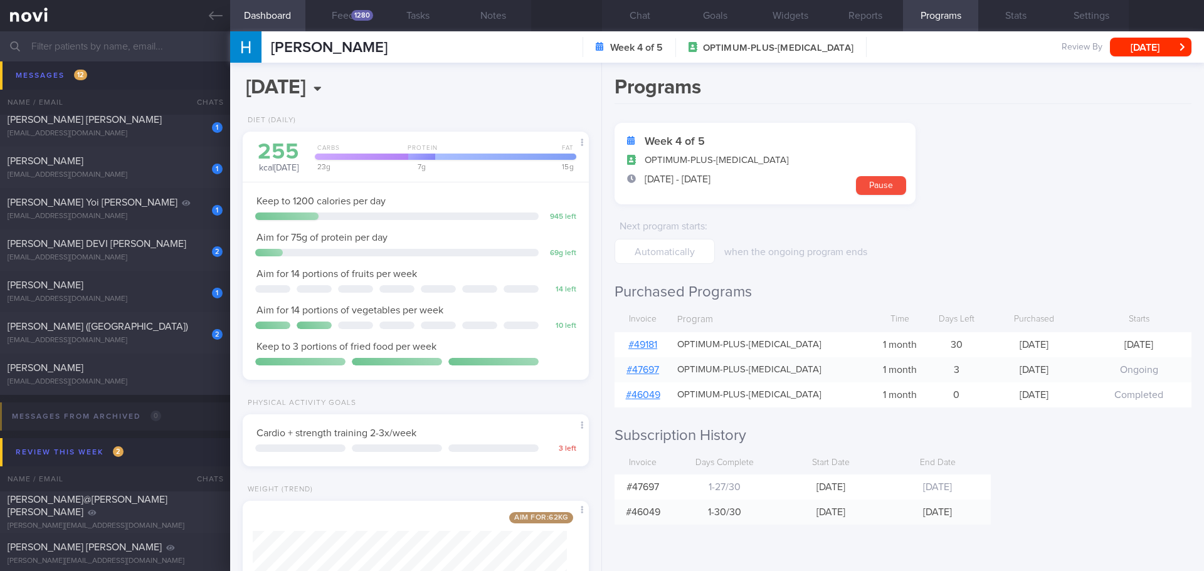
click at [653, 343] on link "# 49181" at bounding box center [642, 345] width 29 height 10
click at [653, 18] on button "Chat" at bounding box center [639, 15] width 75 height 31
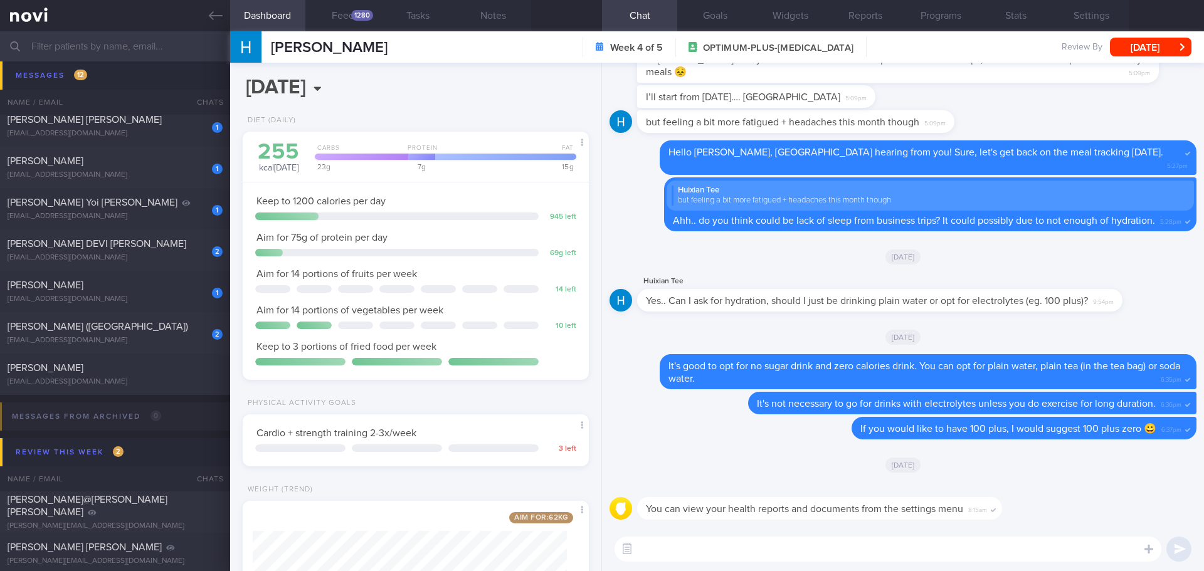
click at [697, 339] on div "[DATE]" at bounding box center [902, 336] width 587 height 35
click at [330, 14] on button "Feed 1280" at bounding box center [342, 15] width 75 height 31
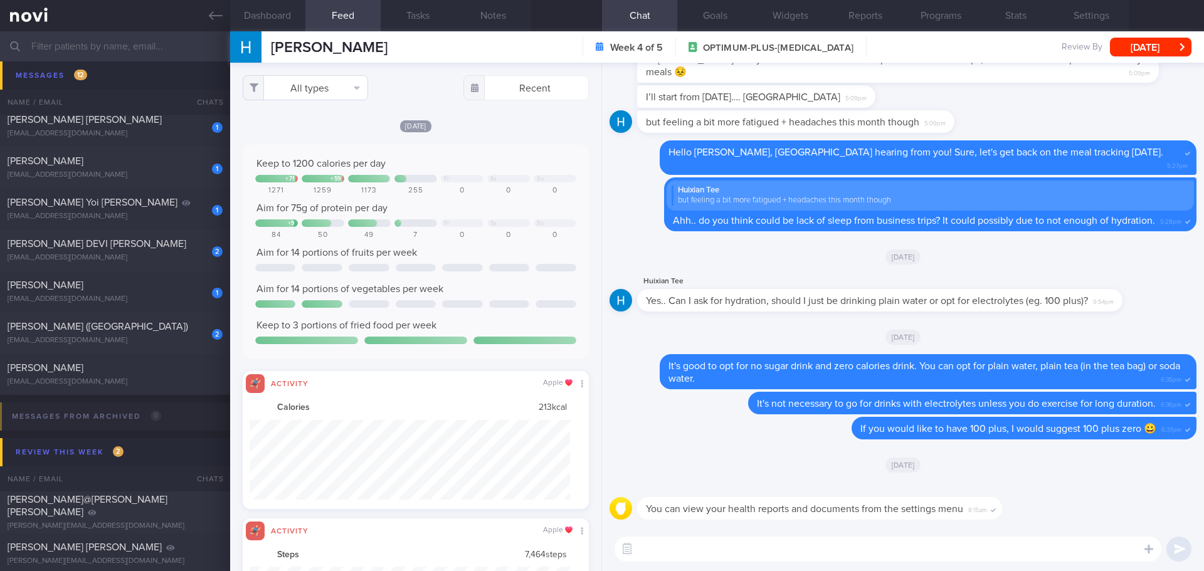
scroll to position [80, 321]
click at [334, 87] on button "All types" at bounding box center [305, 87] width 125 height 25
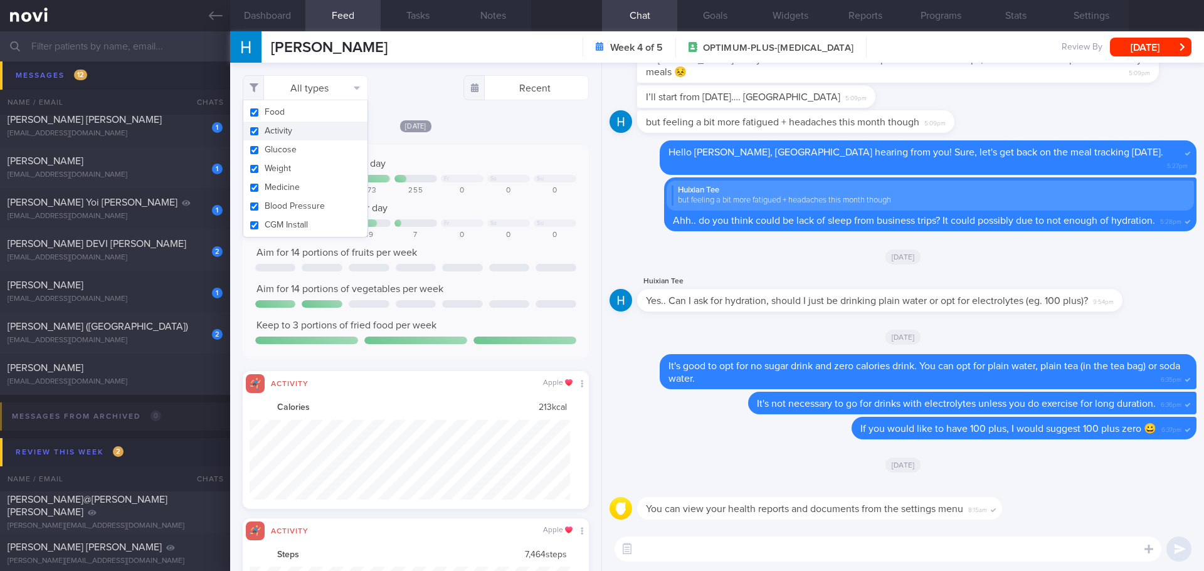
click at [313, 129] on button "Activity" at bounding box center [305, 131] width 124 height 19
checkbox input "false"
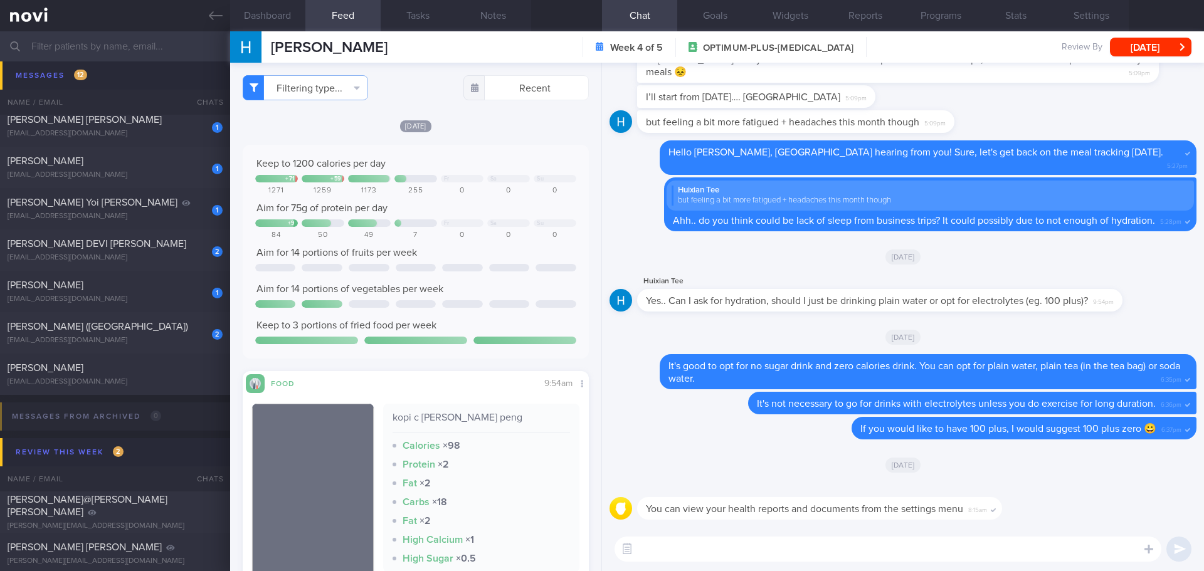
click at [463, 135] on div "[DATE] Keep to 1200 calories per day + 71 + 59 Fr Sa Su 1271 1259 1173 255 0 0 …" at bounding box center [416, 470] width 346 height 703
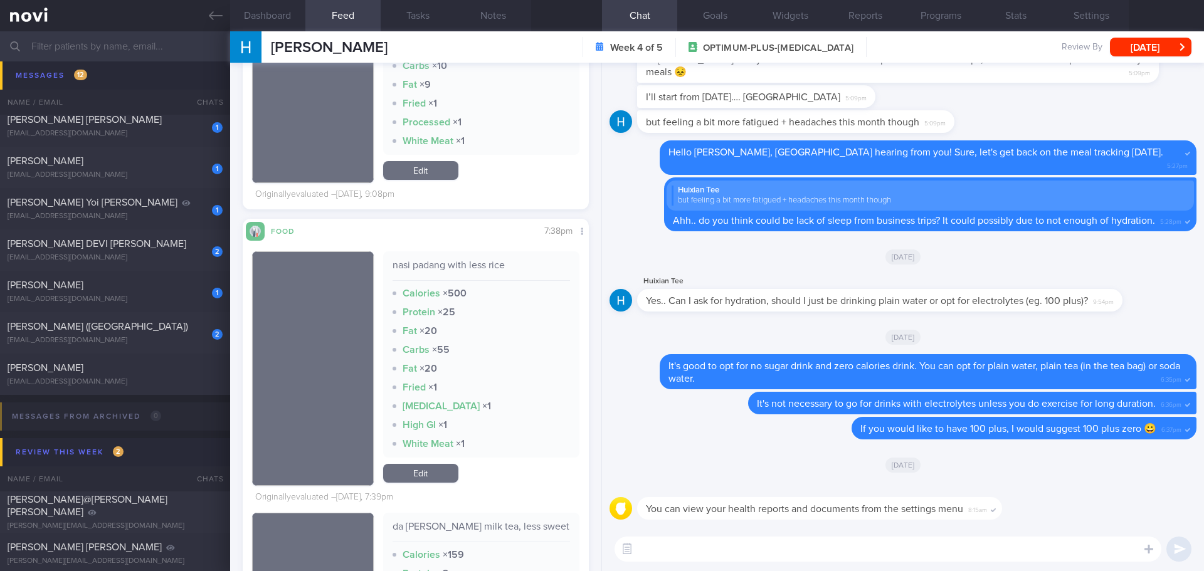
scroll to position [1317, 0]
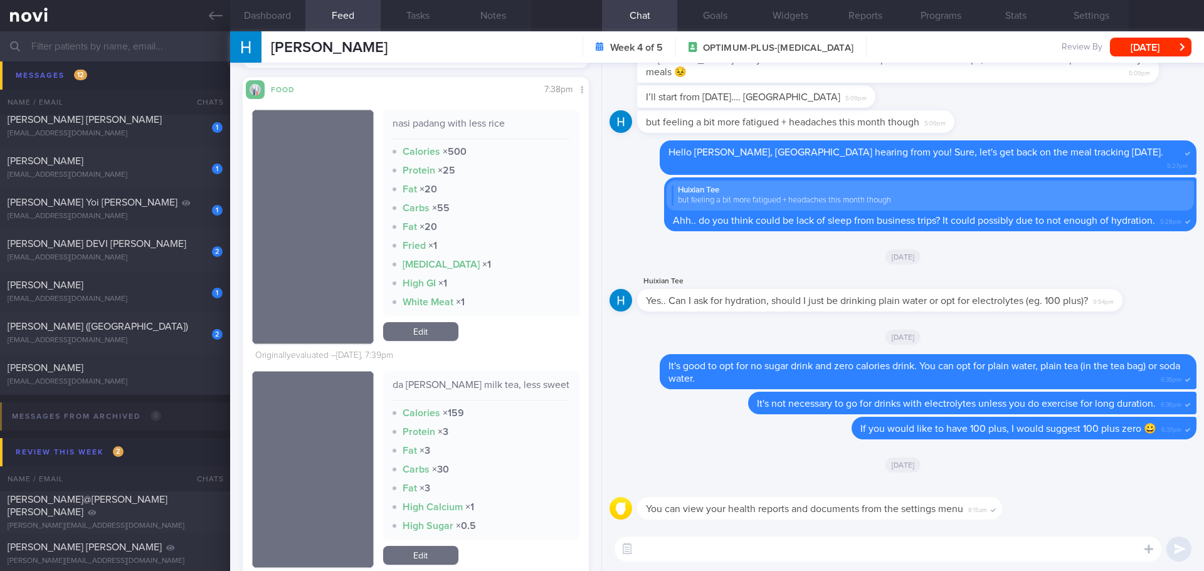
click at [687, 545] on textarea at bounding box center [887, 549] width 547 height 25
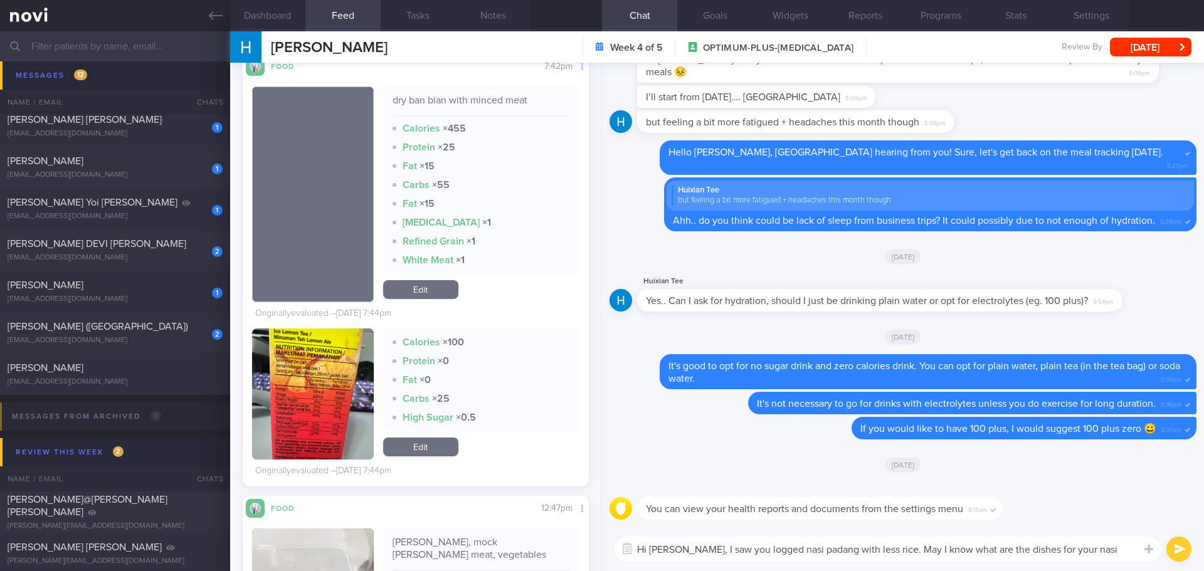
scroll to position [2132, 0]
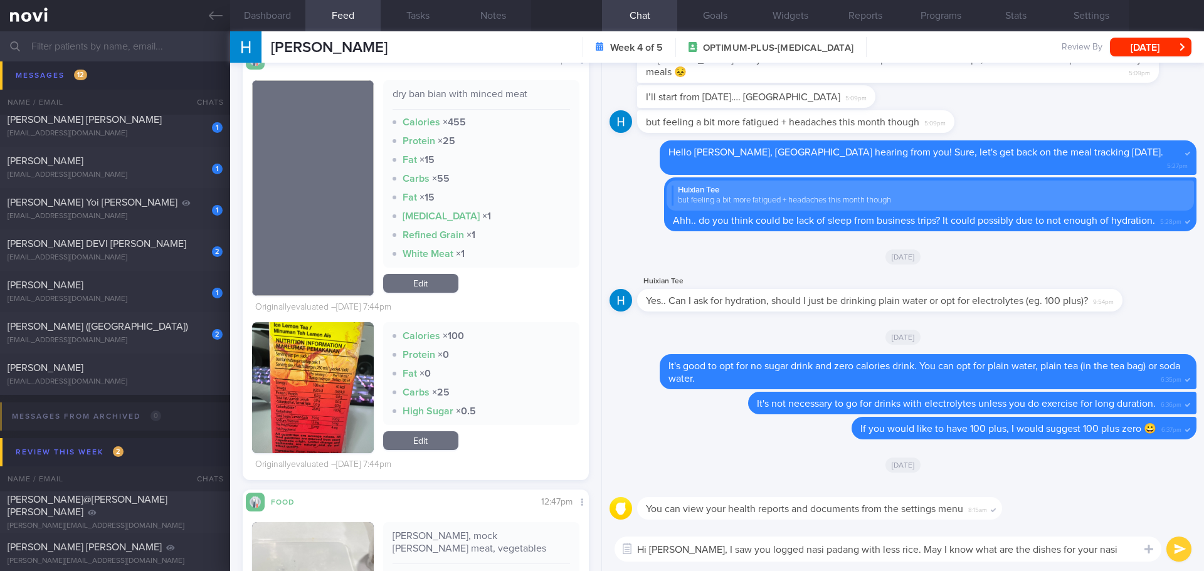
type textarea "Hi [PERSON_NAME], I saw you logged nasi padang with less rice. May I know what …"
click at [352, 371] on button "button" at bounding box center [313, 387] width 122 height 131
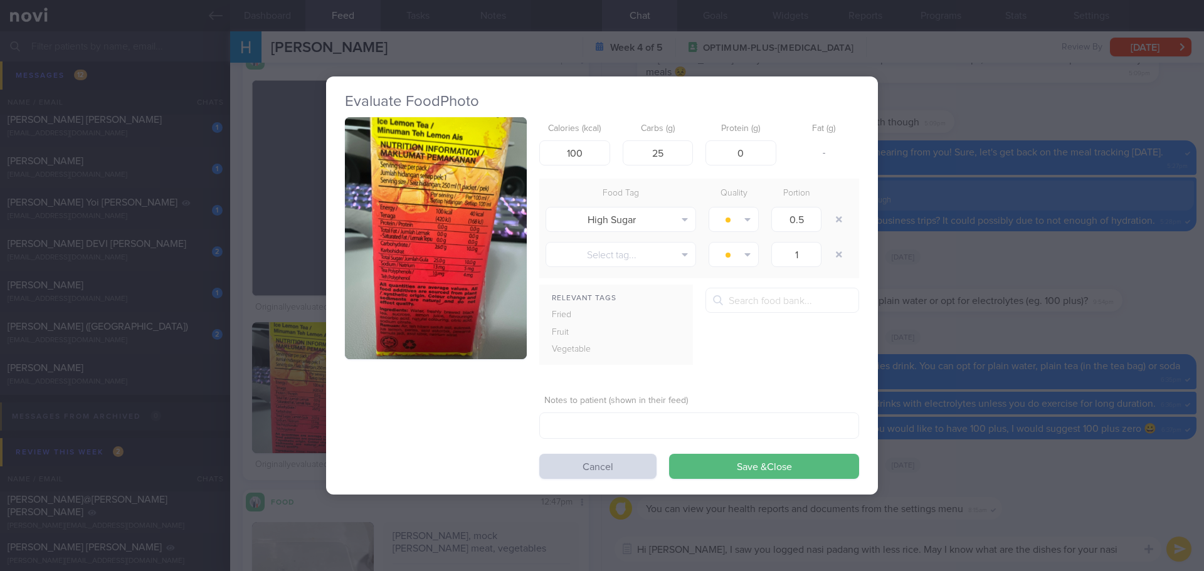
click at [422, 250] on button "button" at bounding box center [436, 238] width 182 height 243
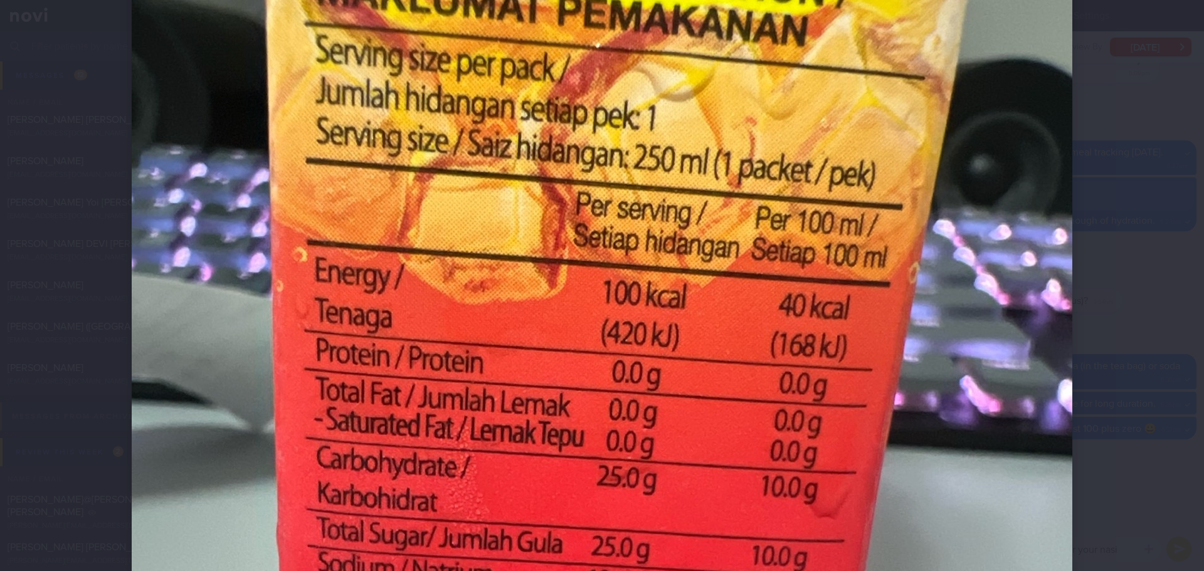
scroll to position [251, 0]
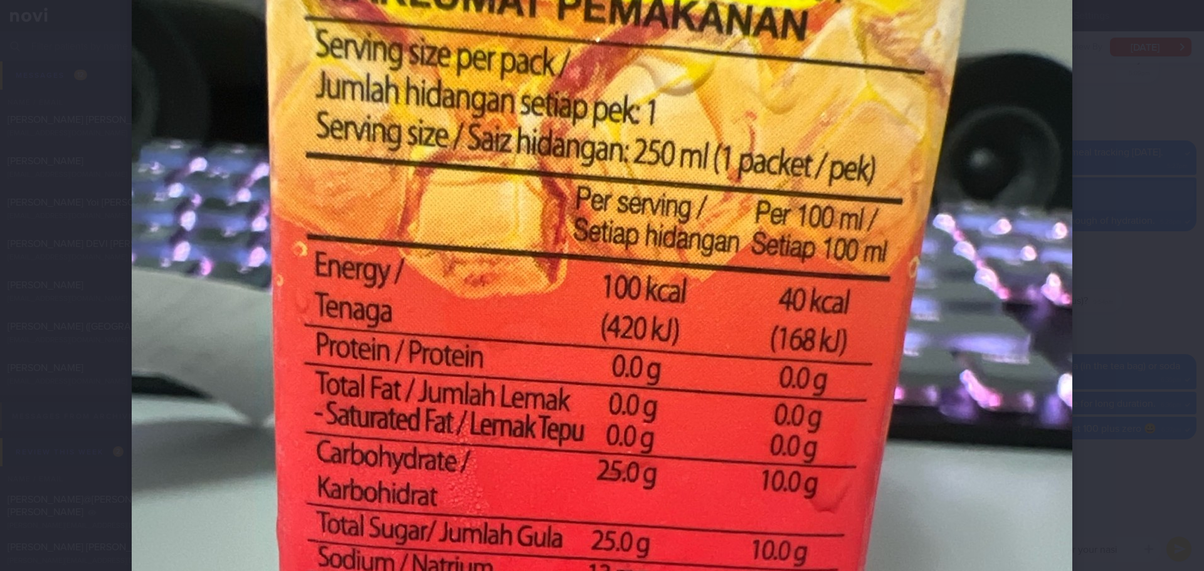
click at [1119, 209] on div at bounding box center [602, 285] width 1204 height 571
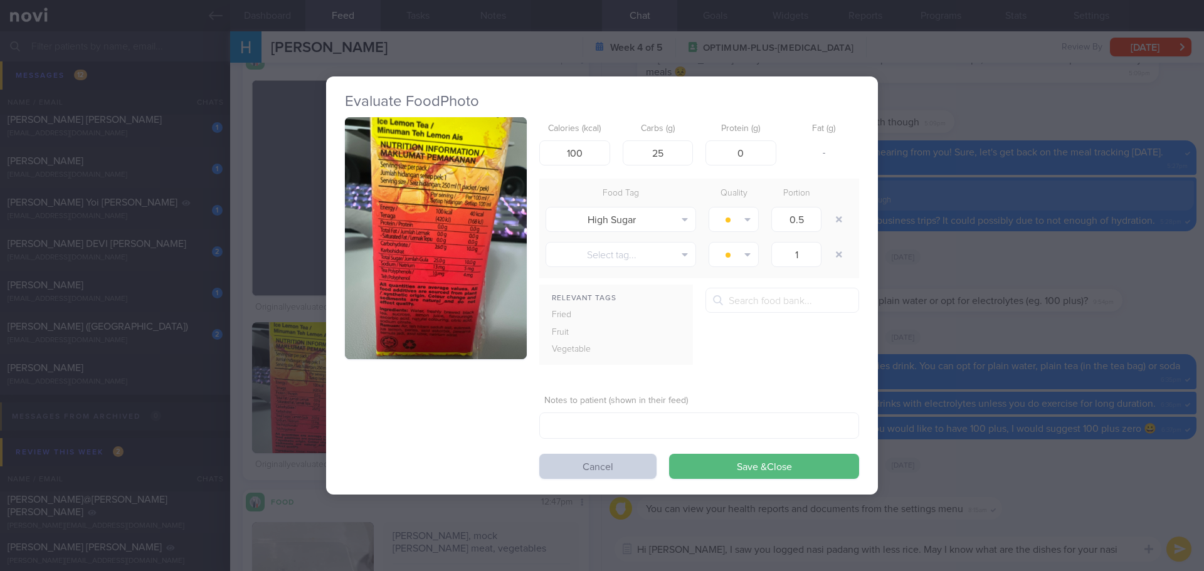
click at [636, 458] on button "Cancel" at bounding box center [597, 466] width 117 height 25
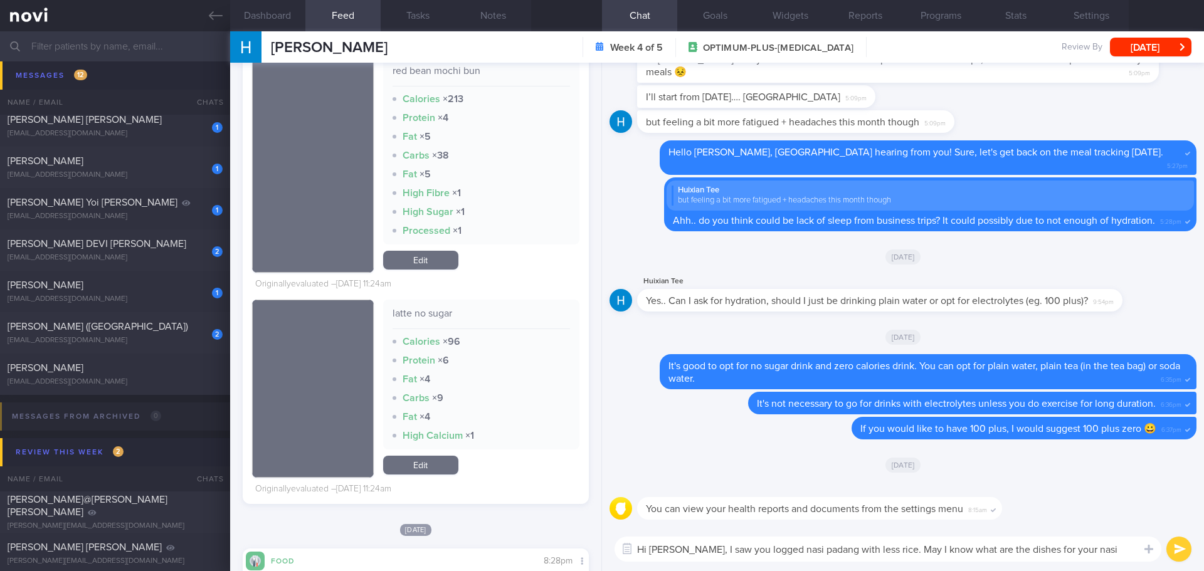
scroll to position [2821, 0]
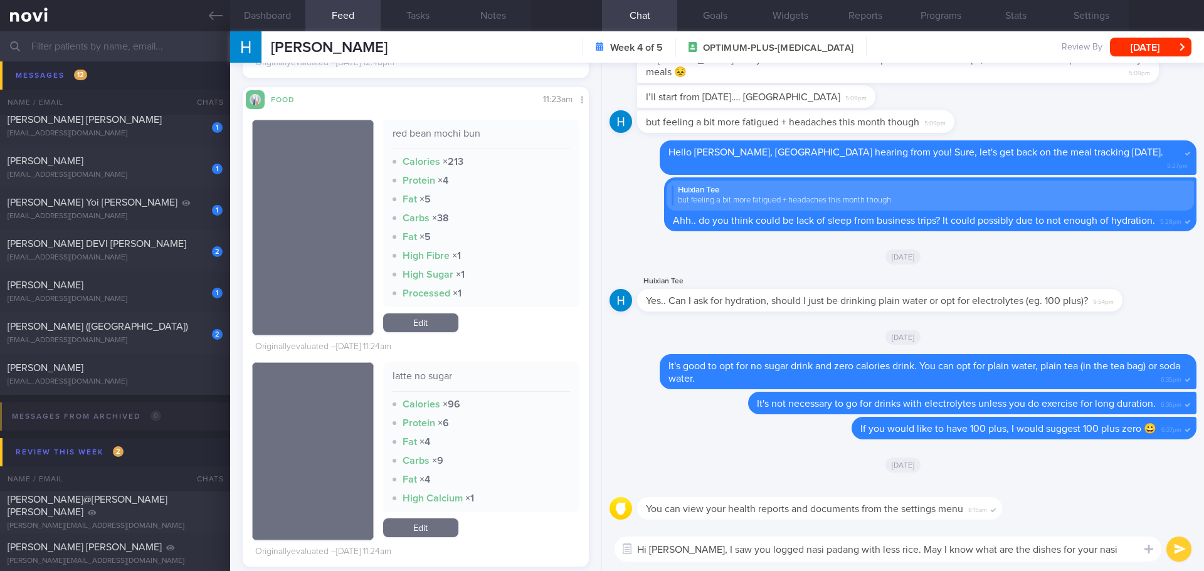
click at [1174, 544] on button "submit" at bounding box center [1178, 549] width 25 height 25
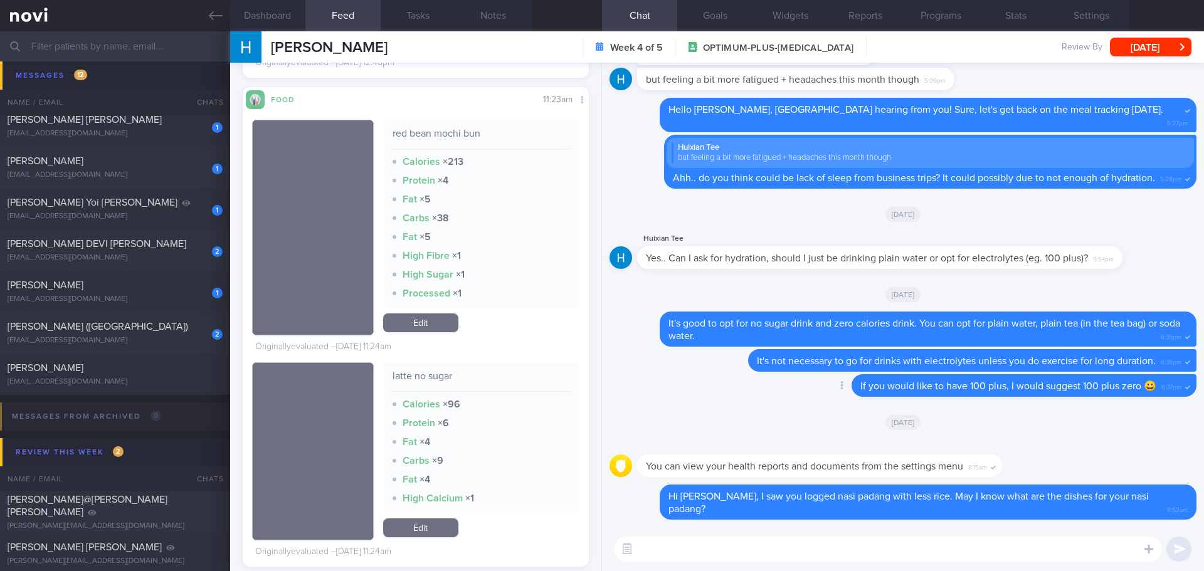
drag, startPoint x: 749, startPoint y: 387, endPoint x: 745, endPoint y: 395, distance: 8.4
click at [749, 387] on div "Delete If you would like to have 100 plus, I would suggest 100 plus zero 😀 6:37…" at bounding box center [902, 389] width 587 height 30
click at [753, 387] on div "Delete If you would like to have 100 plus, I would suggest 100 plus zero 😀 6:37…" at bounding box center [902, 389] width 587 height 30
drag, startPoint x: 158, startPoint y: 329, endPoint x: 49, endPoint y: 334, distance: 109.2
click at [161, 329] on div "[PERSON_NAME] ([GEOGRAPHIC_DATA])" at bounding box center [114, 326] width 212 height 13
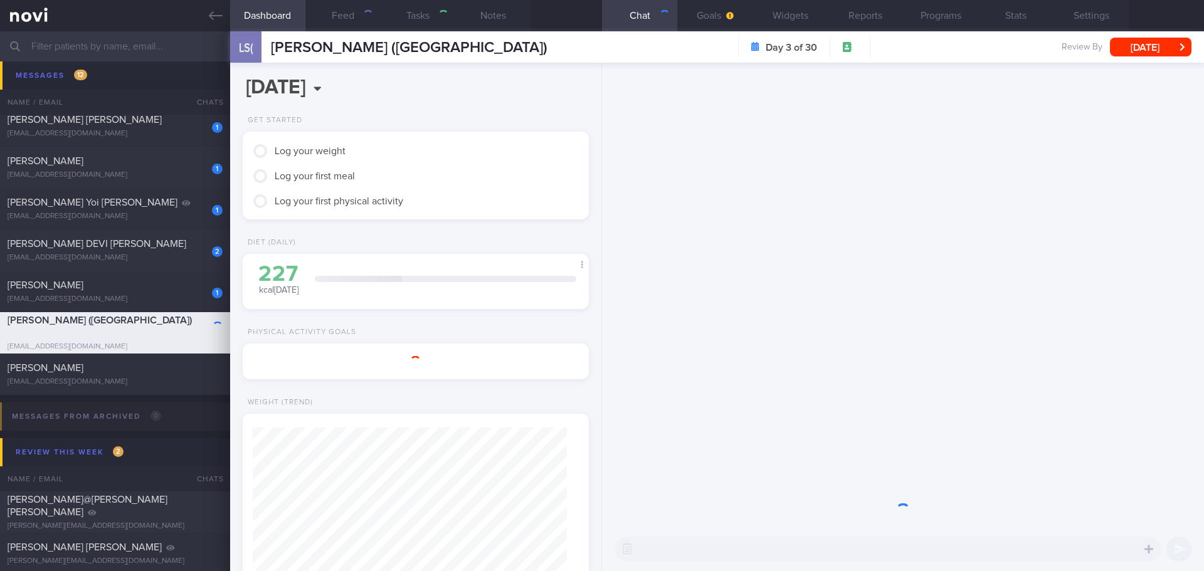
select select "9"
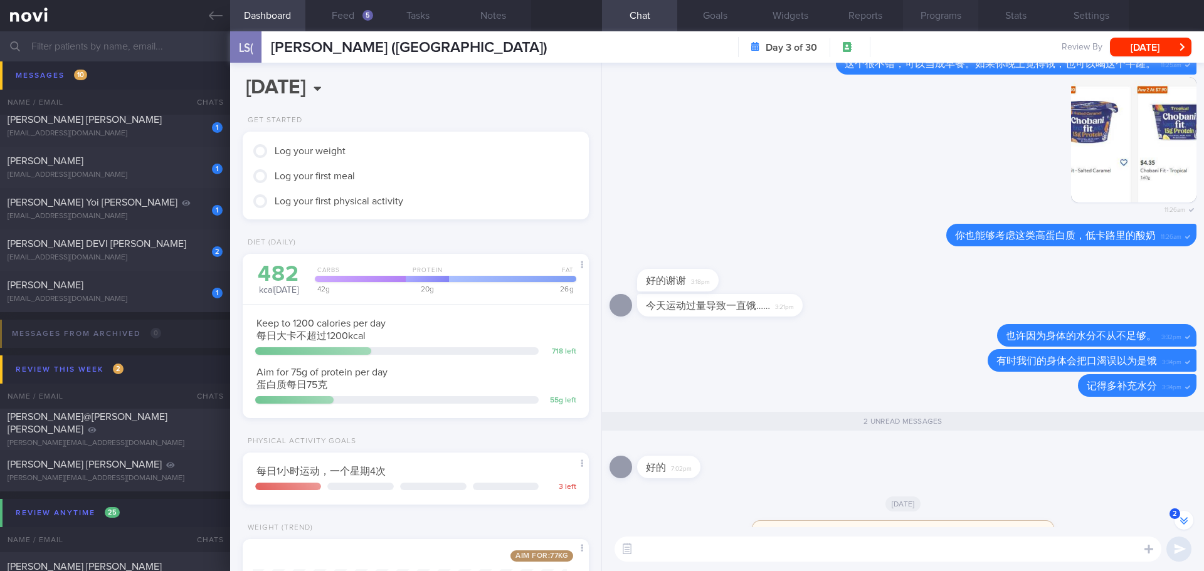
scroll to position [-62, 0]
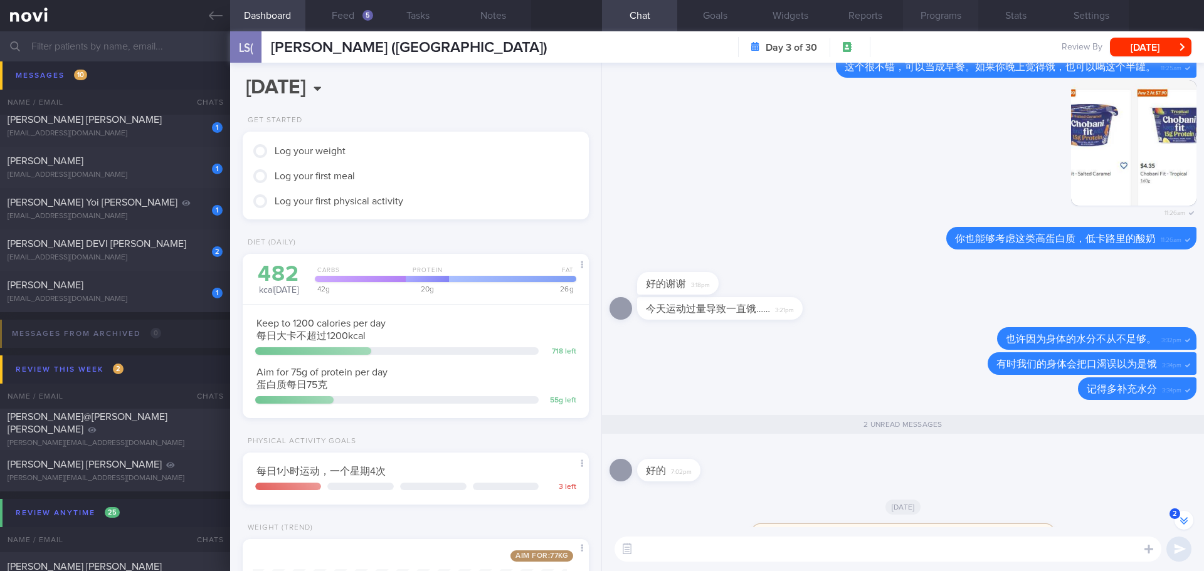
click at [943, 21] on button "Programs" at bounding box center [940, 15] width 75 height 31
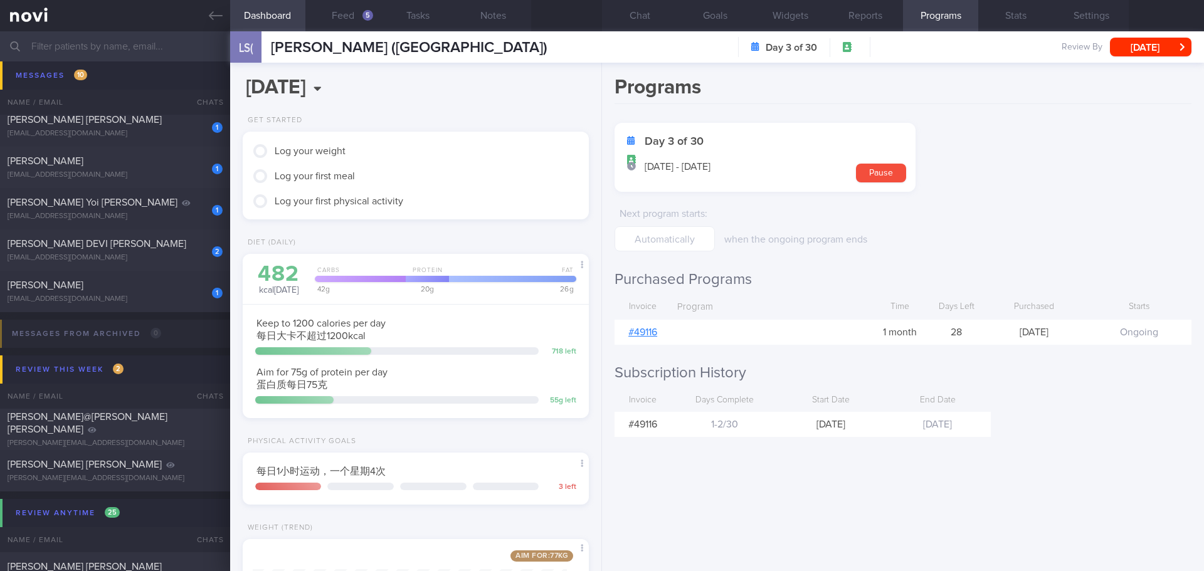
click at [647, 335] on link "# 49116" at bounding box center [642, 332] width 29 height 10
click at [1038, 148] on form "Day 3 of 30 [DATE] - [DATE] Pause Next program starts : when the ongoing progra…" at bounding box center [902, 187] width 577 height 129
click at [863, 485] on div "Programs Day 3 of 30 [DATE] - [DATE] Pause Next program starts : when the ongoi…" at bounding box center [903, 317] width 602 height 508
drag, startPoint x: 164, startPoint y: 291, endPoint x: 831, endPoint y: 265, distance: 668.3
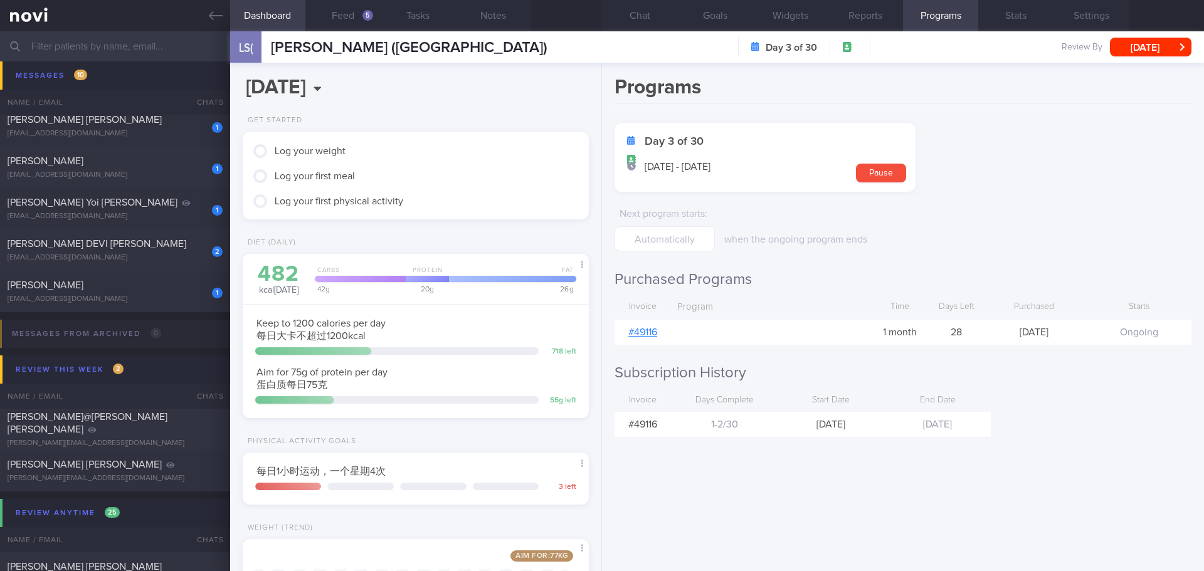
click at [164, 291] on div "[PERSON_NAME]" at bounding box center [114, 285] width 212 height 13
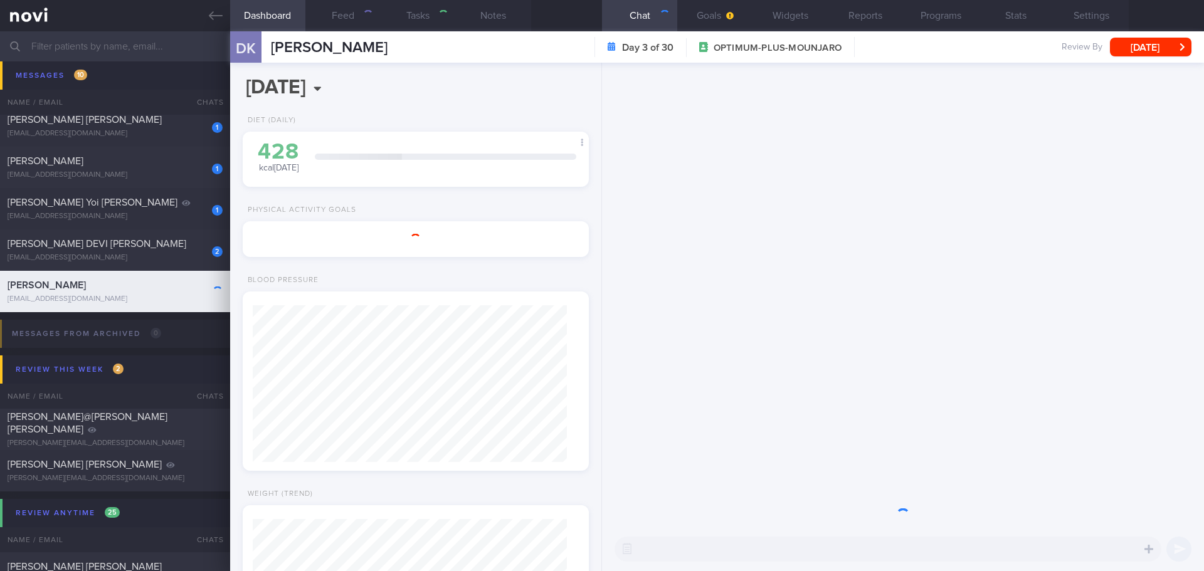
type input "check appt"
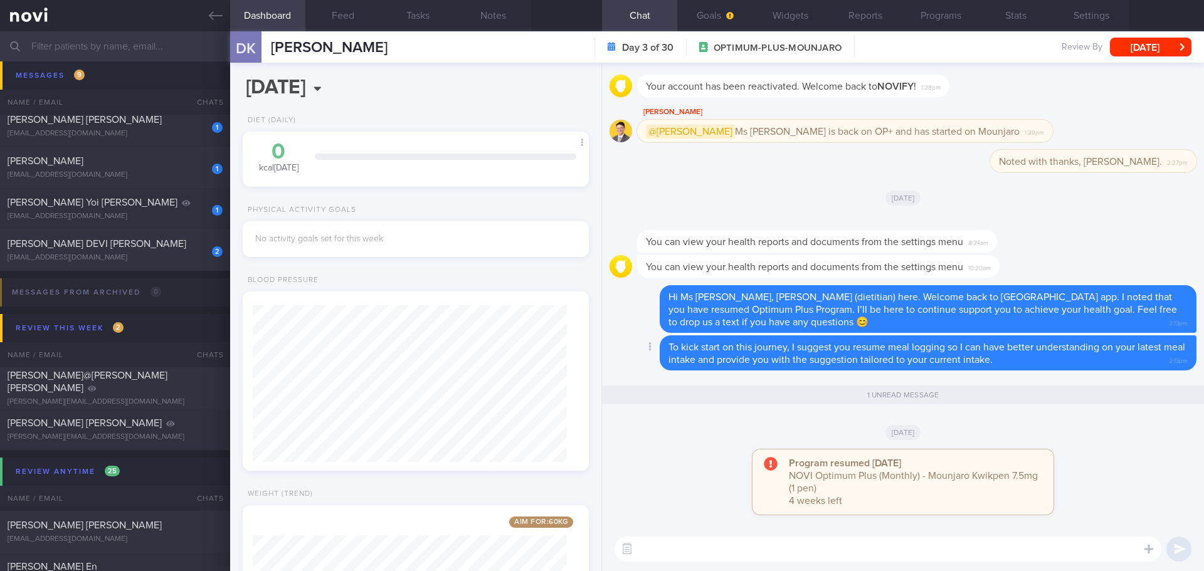
scroll to position [157, 315]
click at [740, 438] on div "[DATE]" at bounding box center [902, 431] width 587 height 35
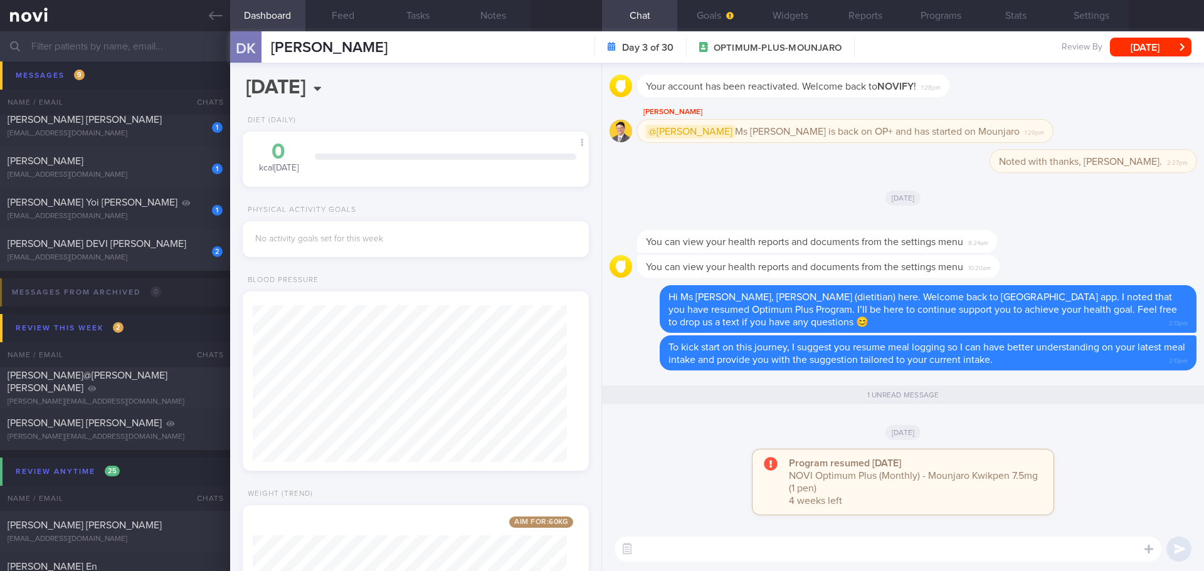
click at [739, 438] on div "[DATE]" at bounding box center [902, 431] width 587 height 35
click at [724, 13] on span "button" at bounding box center [729, 16] width 10 height 10
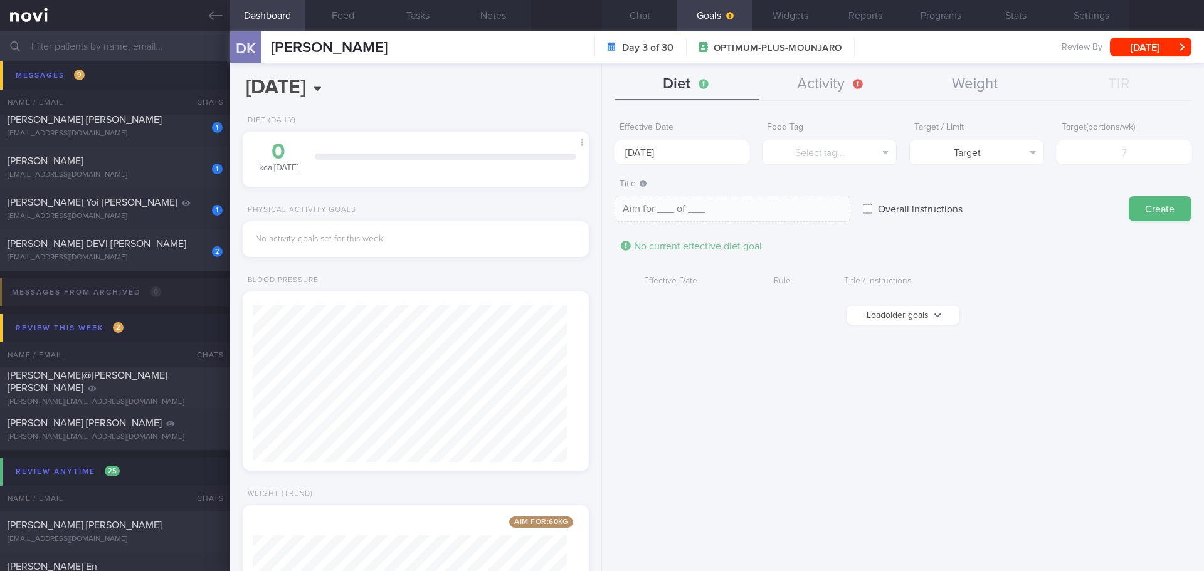
click at [910, 311] on button "Load older goals" at bounding box center [902, 315] width 113 height 19
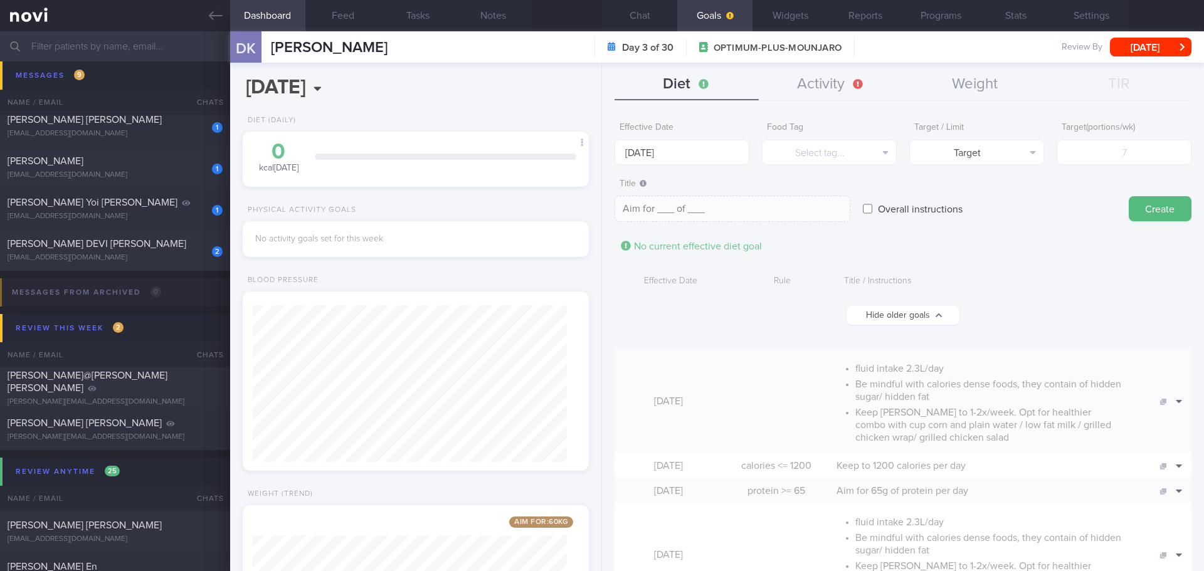
scroll to position [63, 0]
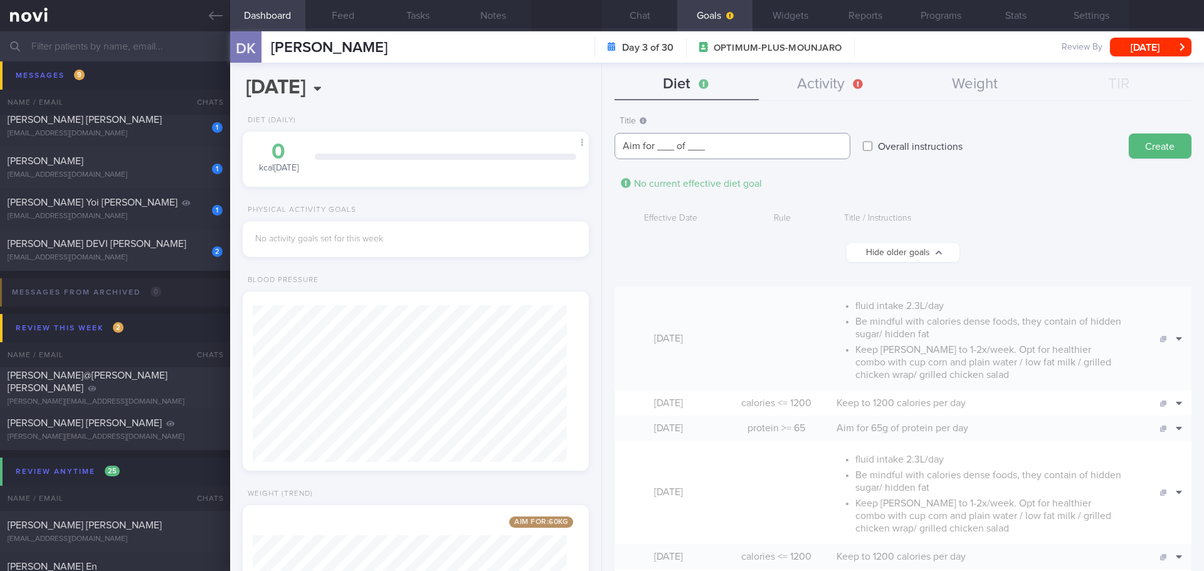
click at [640, 142] on textarea "Aim for ___ of ___" at bounding box center [732, 146] width 236 height 26
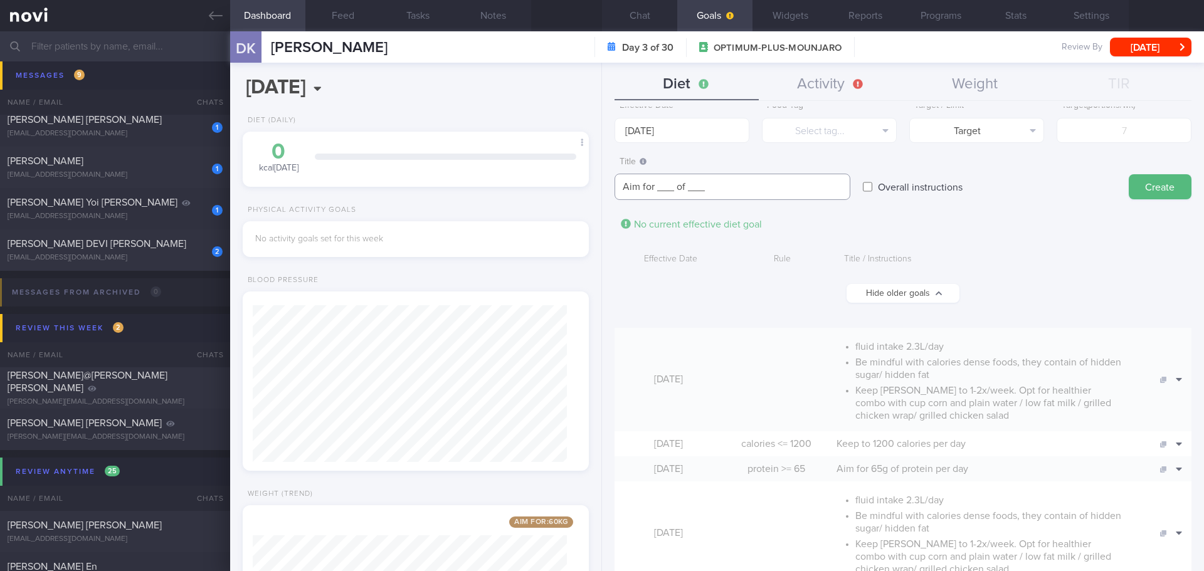
scroll to position [0, 0]
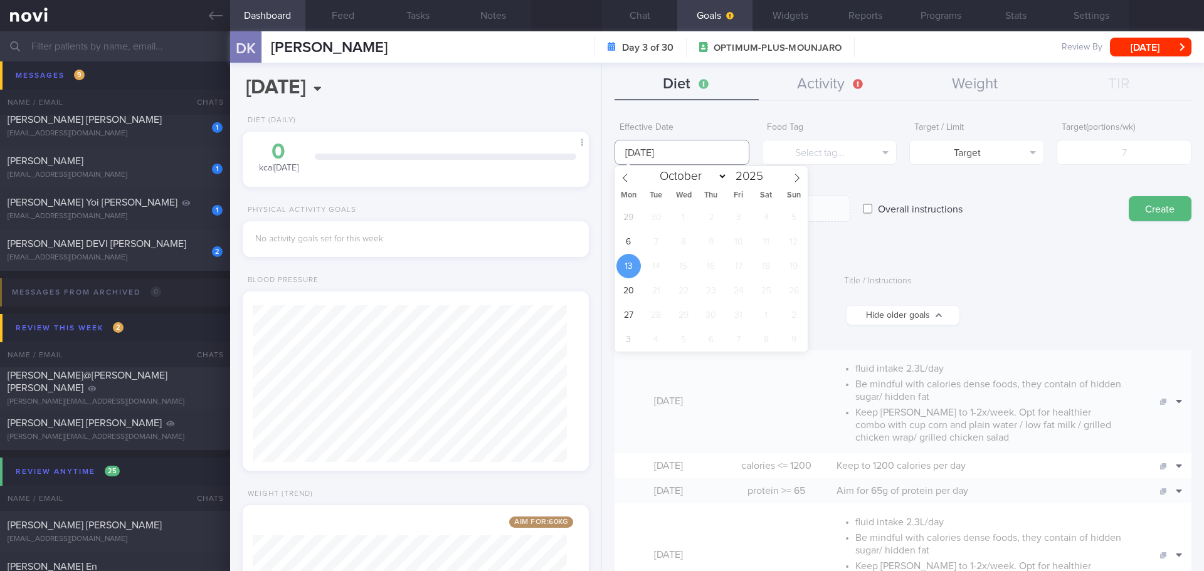
click at [667, 152] on input "[DATE]" at bounding box center [681, 152] width 135 height 25
click at [816, 161] on button "Select tag..." at bounding box center [829, 152] width 135 height 25
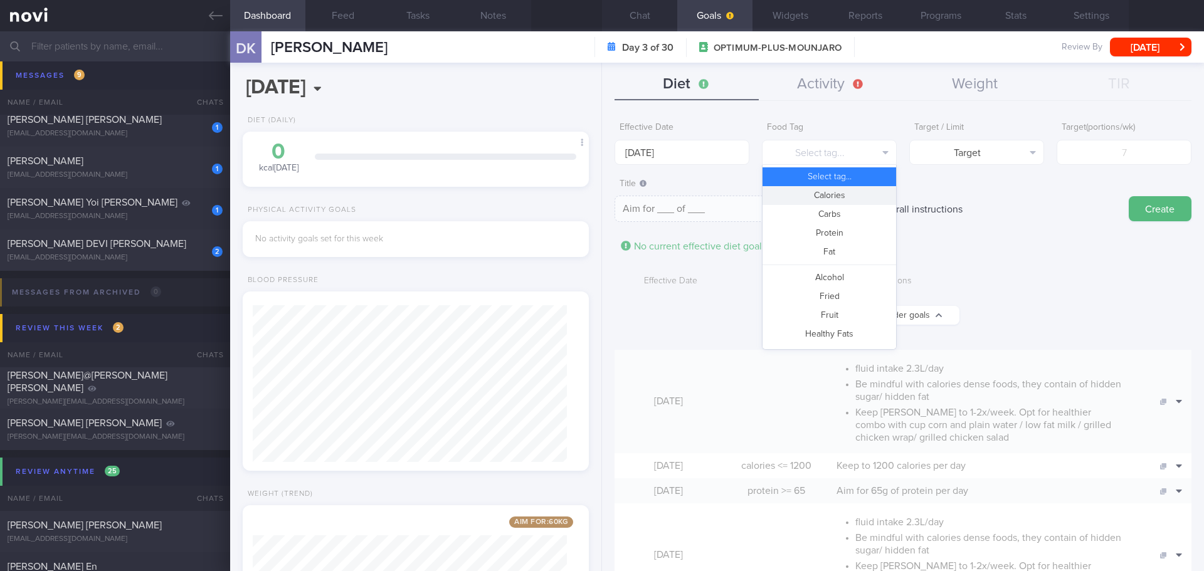
click at [843, 197] on button "Calories" at bounding box center [829, 195] width 134 height 19
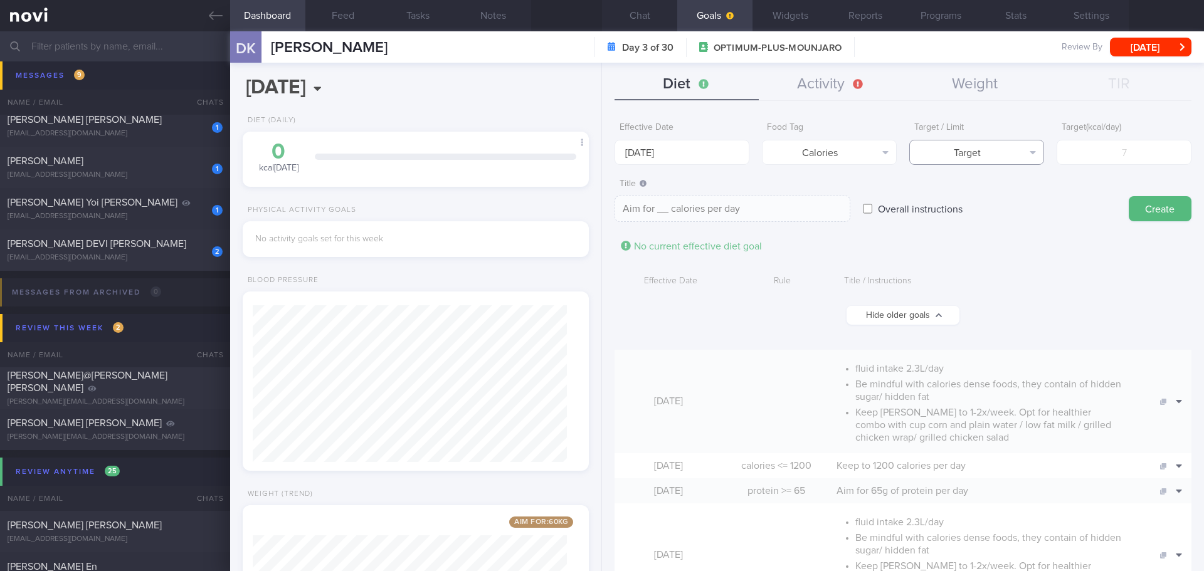
click at [967, 150] on button "Target" at bounding box center [976, 152] width 135 height 25
click at [971, 198] on button "Limit" at bounding box center [977, 195] width 134 height 19
type textarea "Keep to __ calories per day"
click at [1110, 161] on input "number" at bounding box center [1123, 152] width 135 height 25
type input "1"
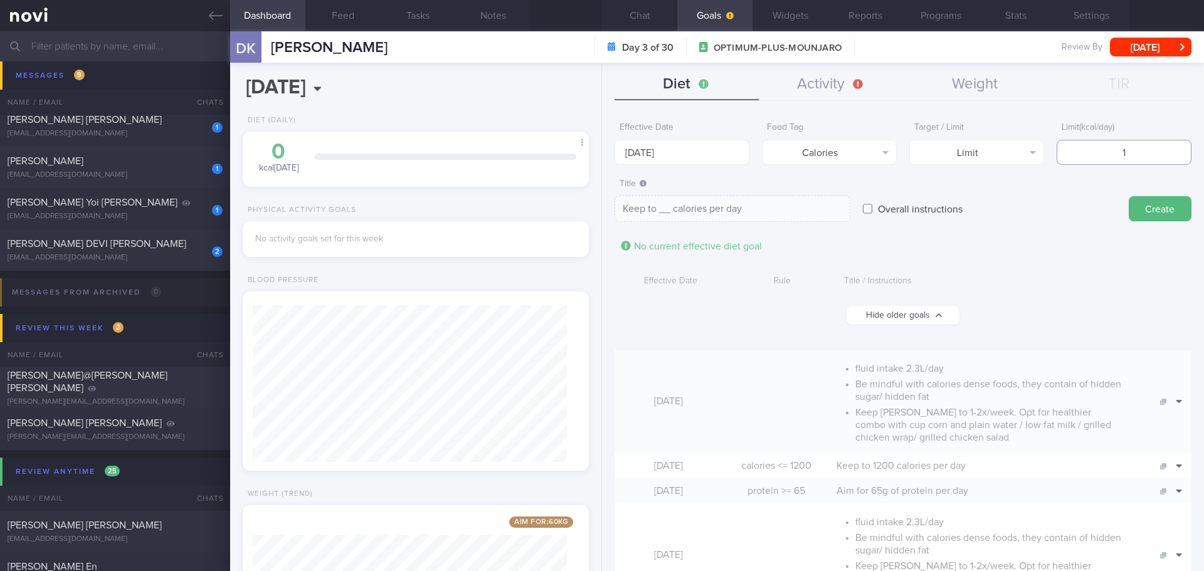
type textarea "Keep to 1 calories per day"
type input "12"
type textarea "Keep to 12 calories per day"
type input "120"
type textarea "Keep to 120 calories per day"
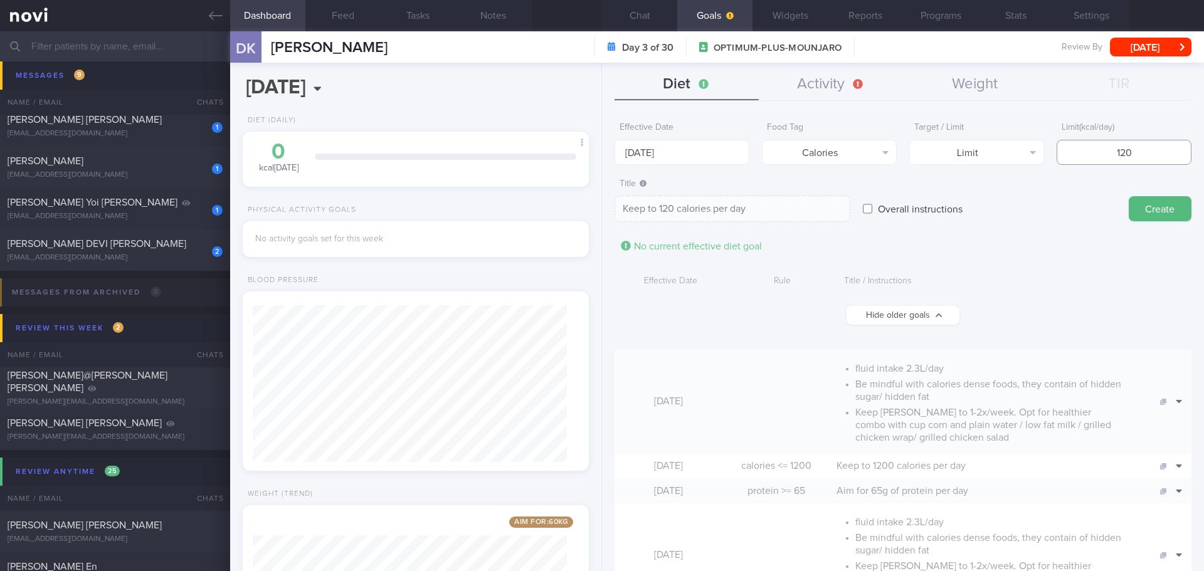
type input "1200"
type textarea "Keep to 1200 calories per day"
type input "1200"
click at [1138, 204] on button "Create" at bounding box center [1160, 208] width 63 height 25
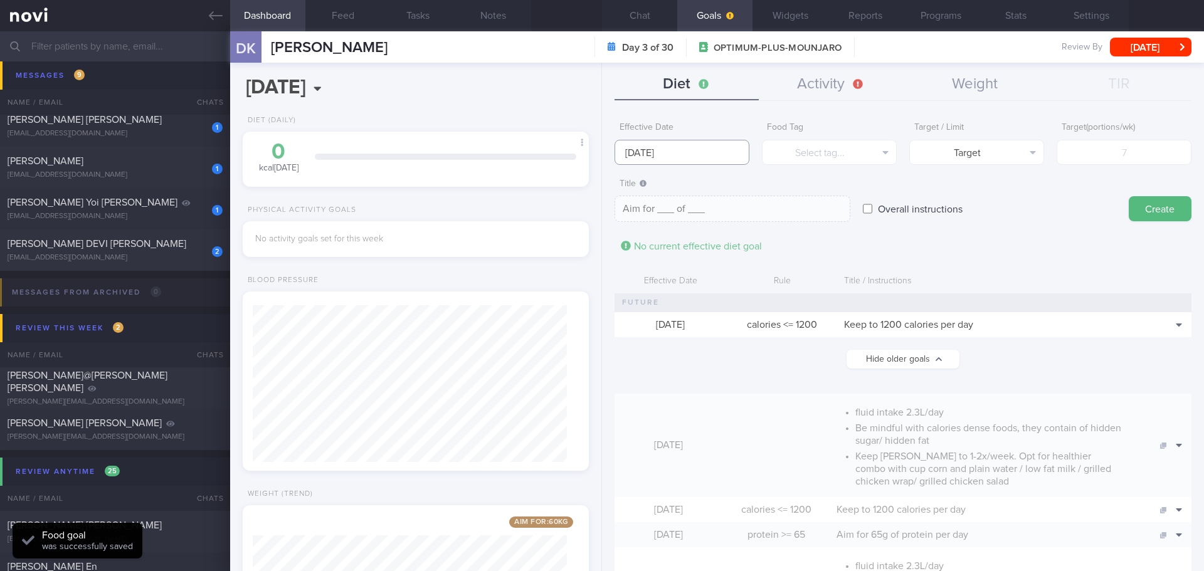
click at [692, 156] on input "[DATE]" at bounding box center [681, 152] width 135 height 25
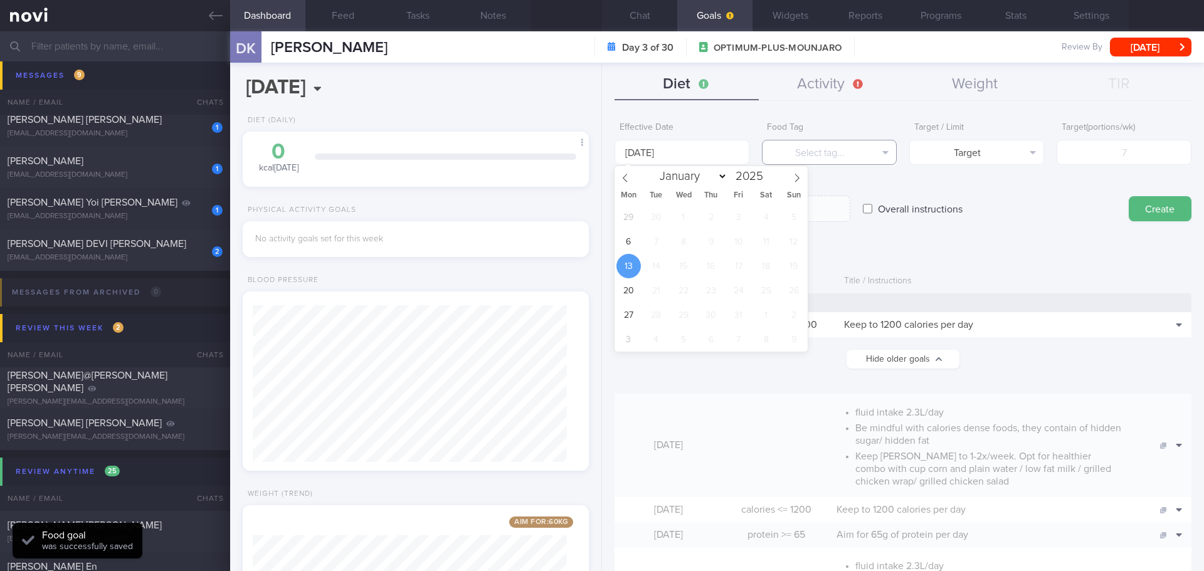
click at [800, 155] on button "Select tag..." at bounding box center [829, 152] width 135 height 25
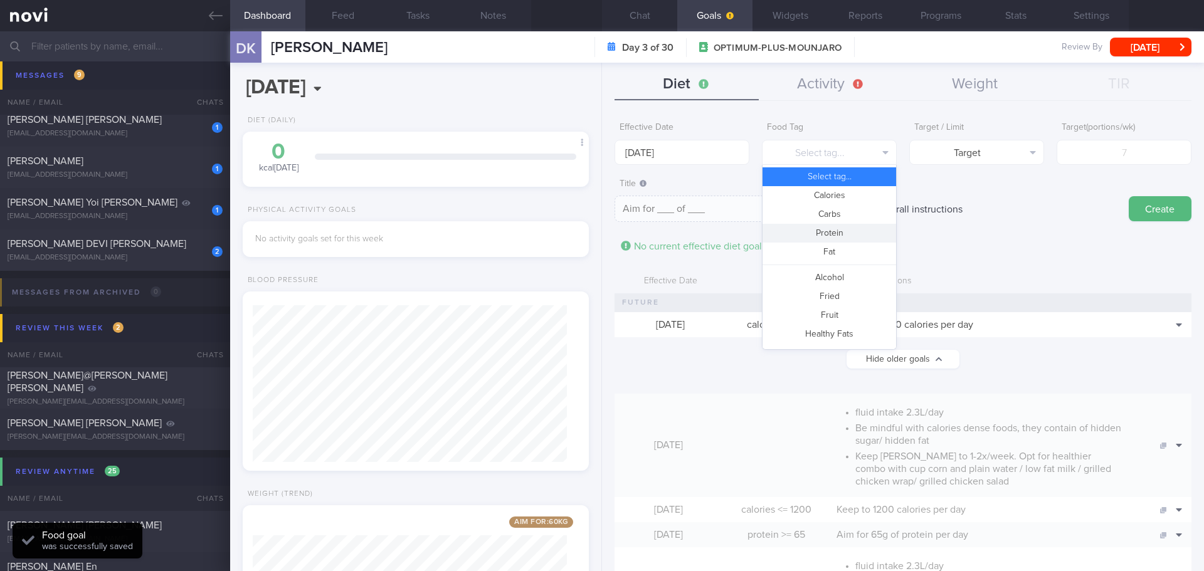
click at [832, 235] on button "Protein" at bounding box center [829, 233] width 134 height 19
type textarea "Aim for __g of protein per day"
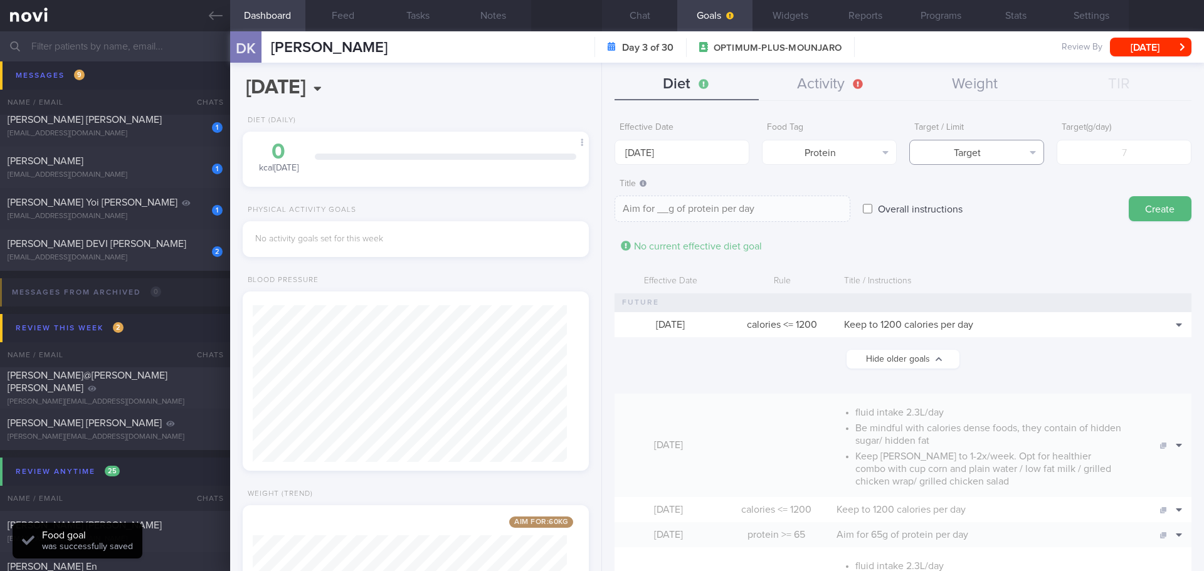
click at [974, 147] on button "Target" at bounding box center [976, 152] width 135 height 25
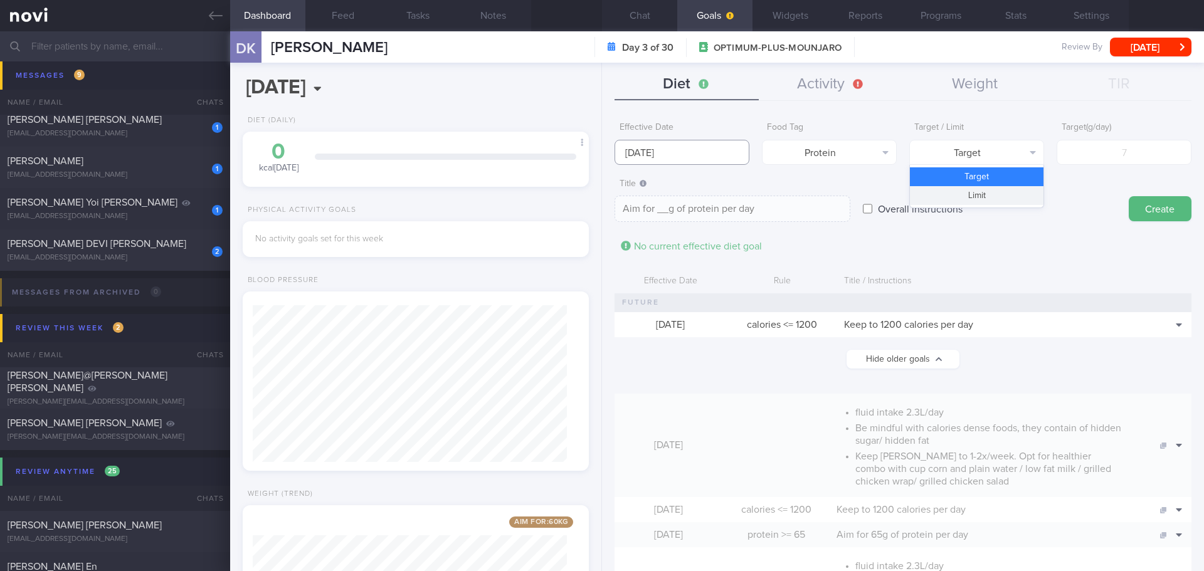
click at [682, 155] on input "[DATE]" at bounding box center [681, 152] width 135 height 25
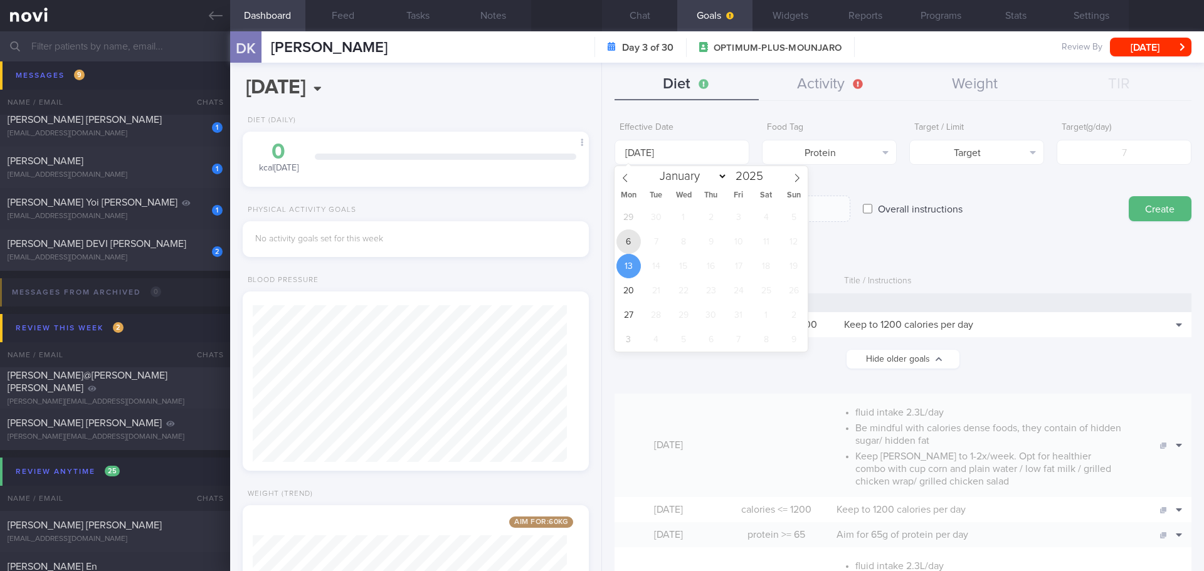
click at [632, 241] on span "6" at bounding box center [628, 241] width 24 height 24
type input "[DATE]"
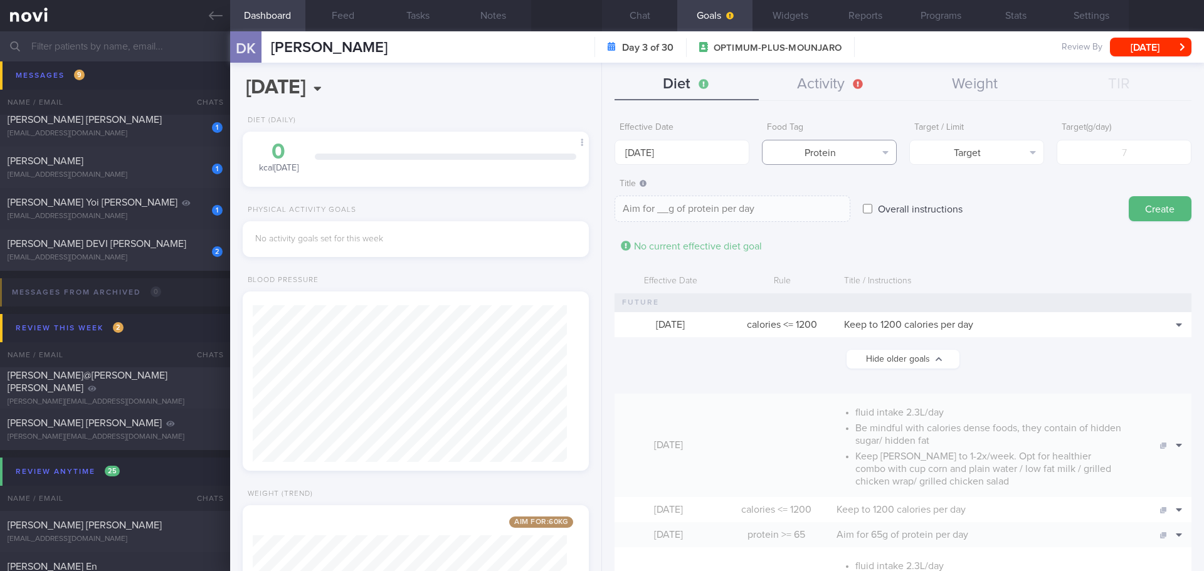
click at [823, 159] on button "Protein" at bounding box center [829, 152] width 135 height 25
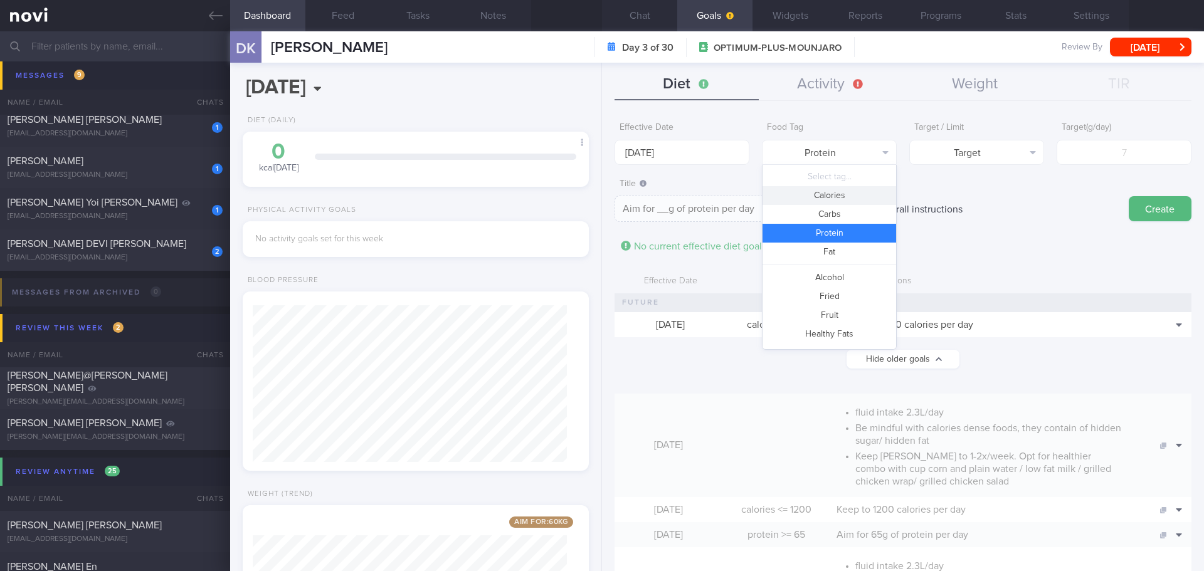
click at [845, 194] on button "Calories" at bounding box center [829, 195] width 134 height 19
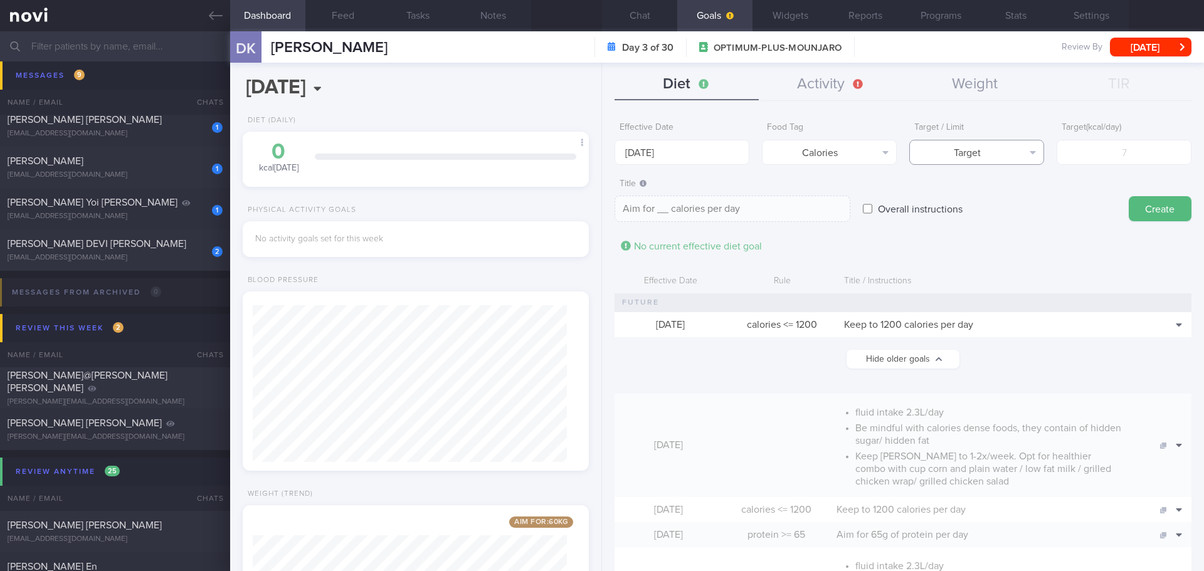
click at [1013, 159] on button "Target" at bounding box center [976, 152] width 135 height 25
click at [1011, 193] on button "Limit" at bounding box center [977, 195] width 134 height 19
type textarea "Keep to __ calories per day"
click at [1110, 157] on input "number" at bounding box center [1123, 152] width 135 height 25
type input "1"
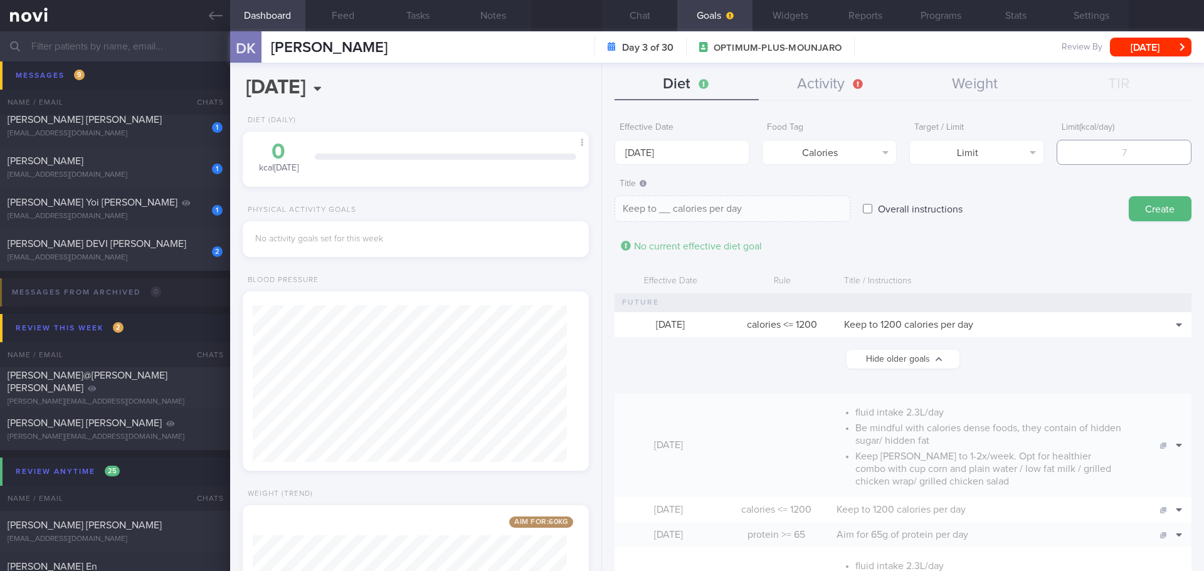
type textarea "Keep to 1 calories per day"
type input "12"
type textarea "Keep to 12 calories per day"
type input "120"
type textarea "Keep to 120 calories per day"
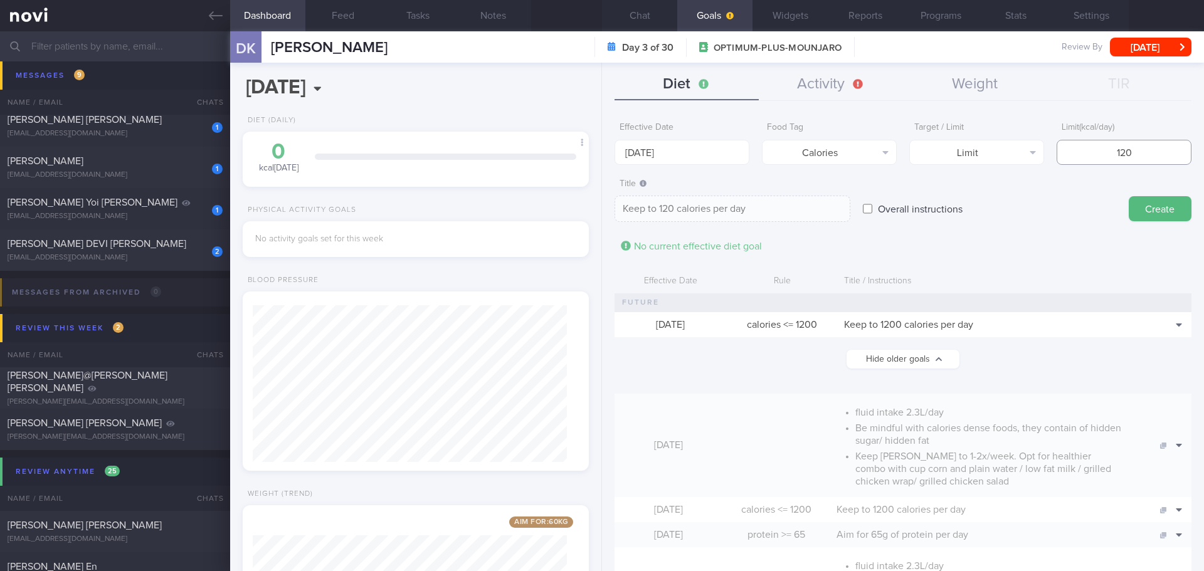
type input "1200"
type textarea "Keep to 1200 calories per day"
type input "1200"
click at [1142, 209] on button "Create" at bounding box center [1160, 208] width 63 height 25
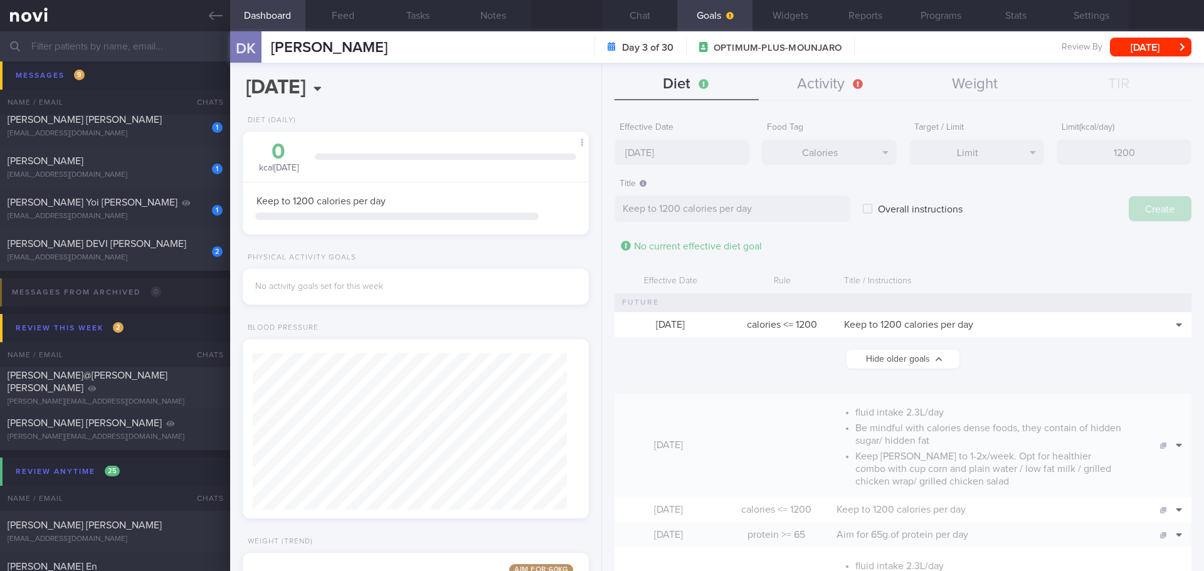
type input "[DATE]"
type textarea "Aim for ___ of ___"
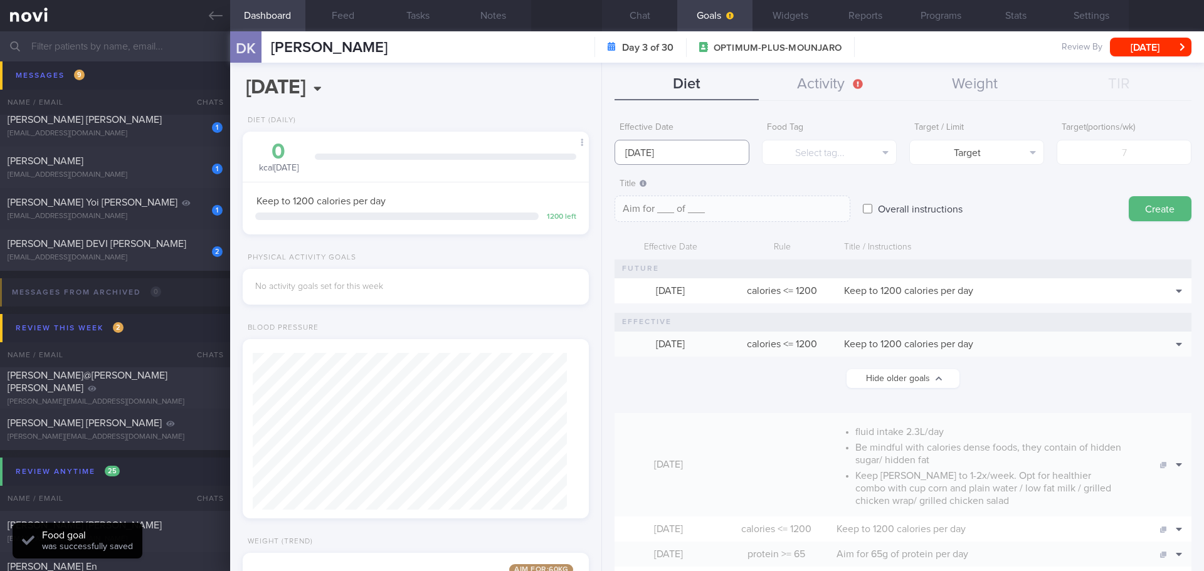
click at [668, 147] on input "[DATE]" at bounding box center [681, 152] width 135 height 25
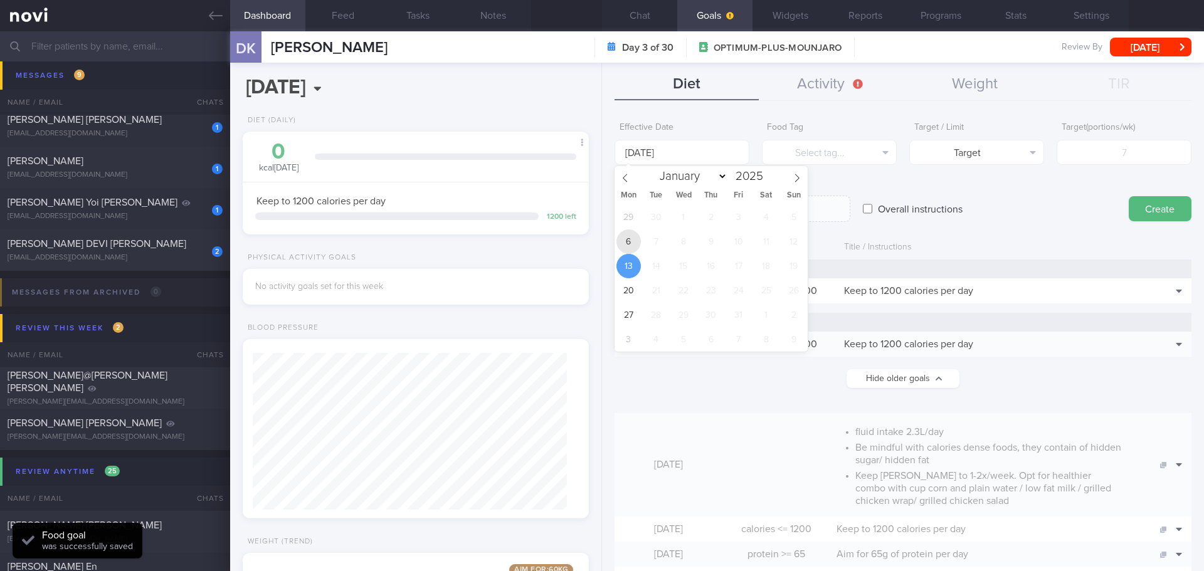
click at [631, 238] on span "6" at bounding box center [628, 241] width 24 height 24
type input "[DATE]"
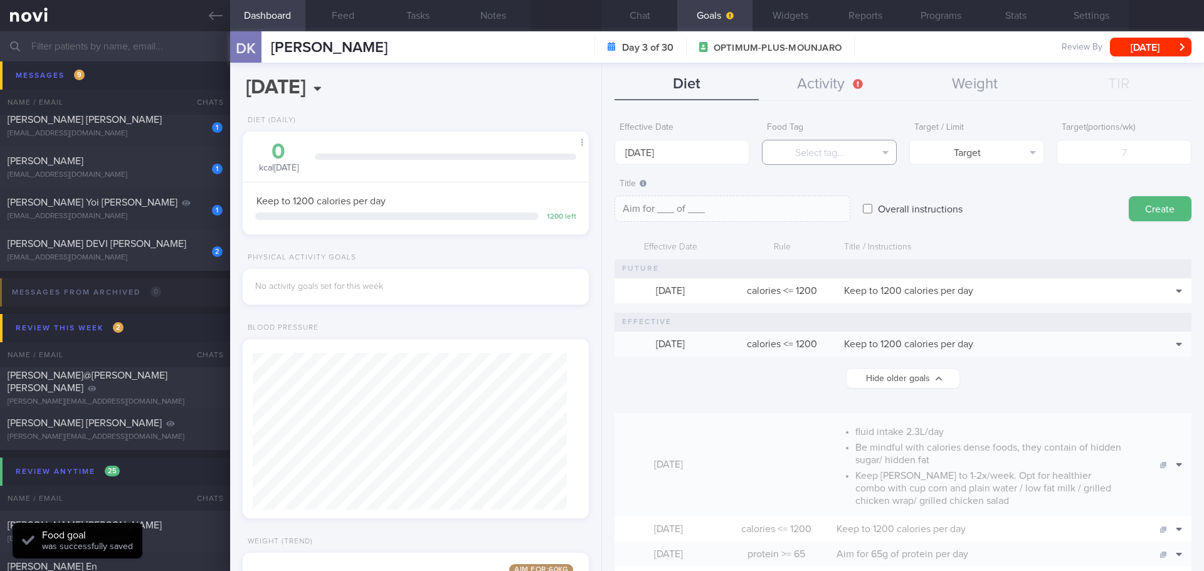
click at [826, 154] on button "Select tag..." at bounding box center [829, 152] width 135 height 25
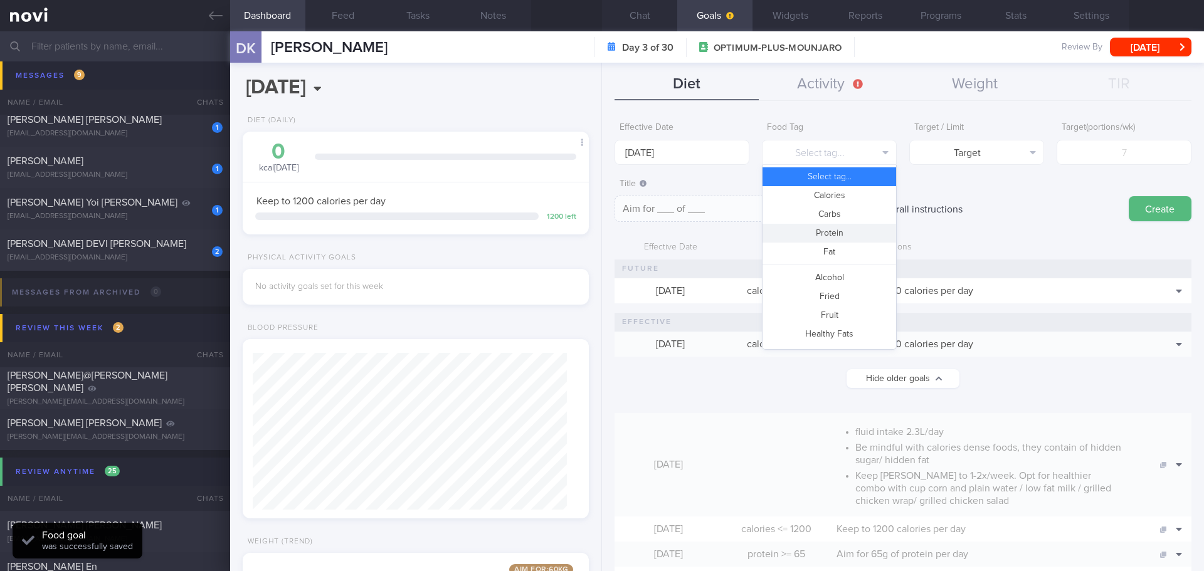
click at [833, 228] on button "Protein" at bounding box center [829, 233] width 134 height 19
type textarea "Aim for __g of protein per day"
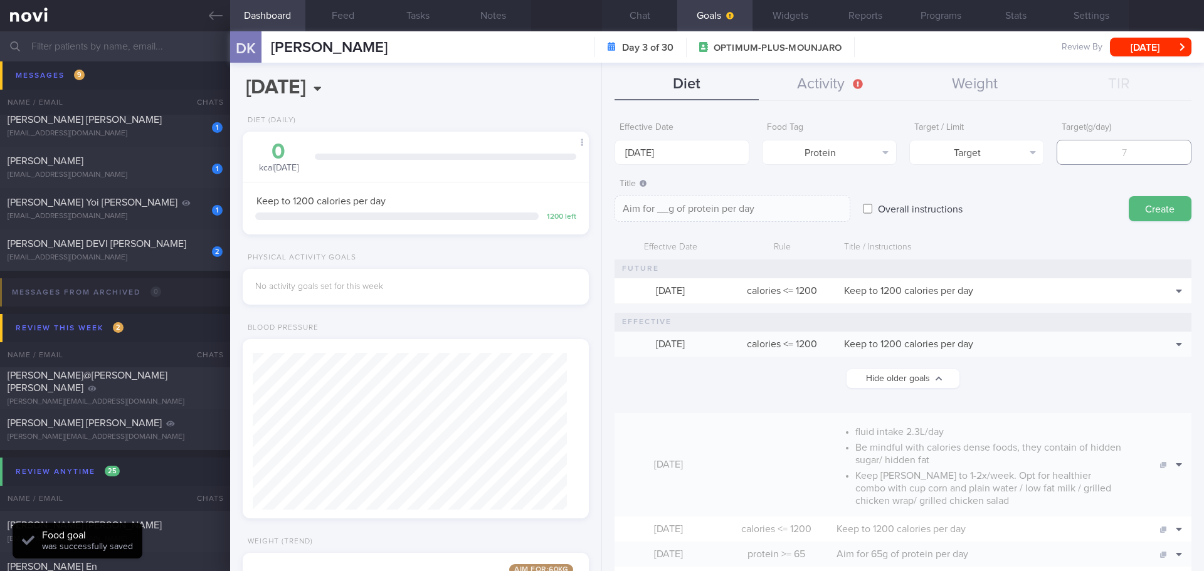
click at [1085, 150] on input "number" at bounding box center [1123, 152] width 135 height 25
click at [1099, 156] on input "number" at bounding box center [1123, 152] width 135 height 25
type input "6"
type textarea "Aim for 6g of protein per day"
type input "65"
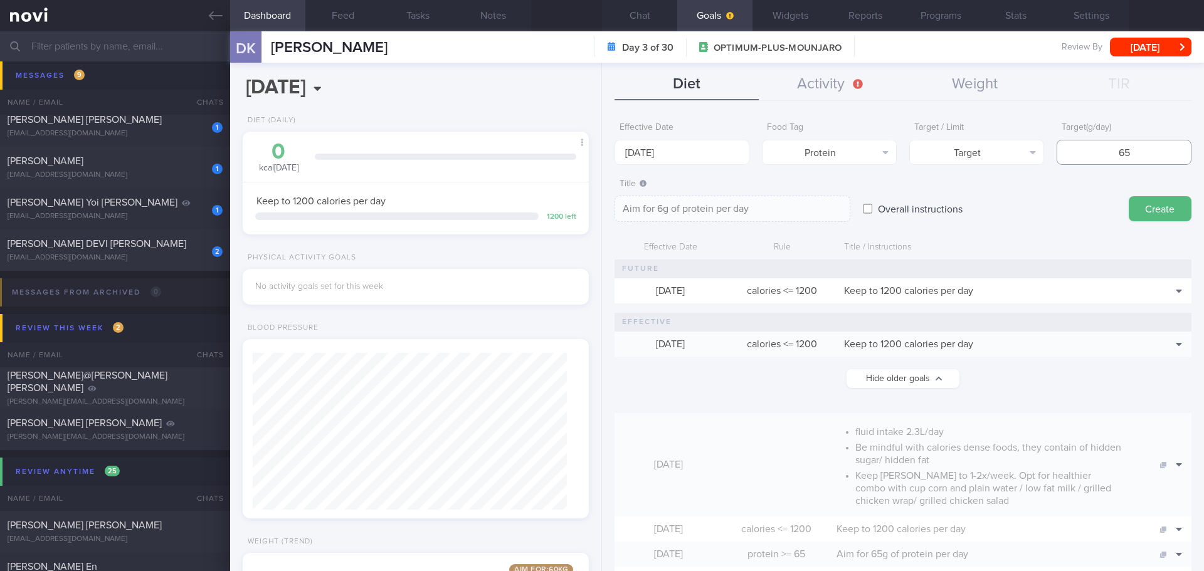
type textarea "Aim for 65g of protein per day"
type input "65"
click at [1137, 204] on button "Create" at bounding box center [1160, 208] width 63 height 25
click at [1134, 213] on button "Create" at bounding box center [1160, 208] width 63 height 25
type input "[DATE]"
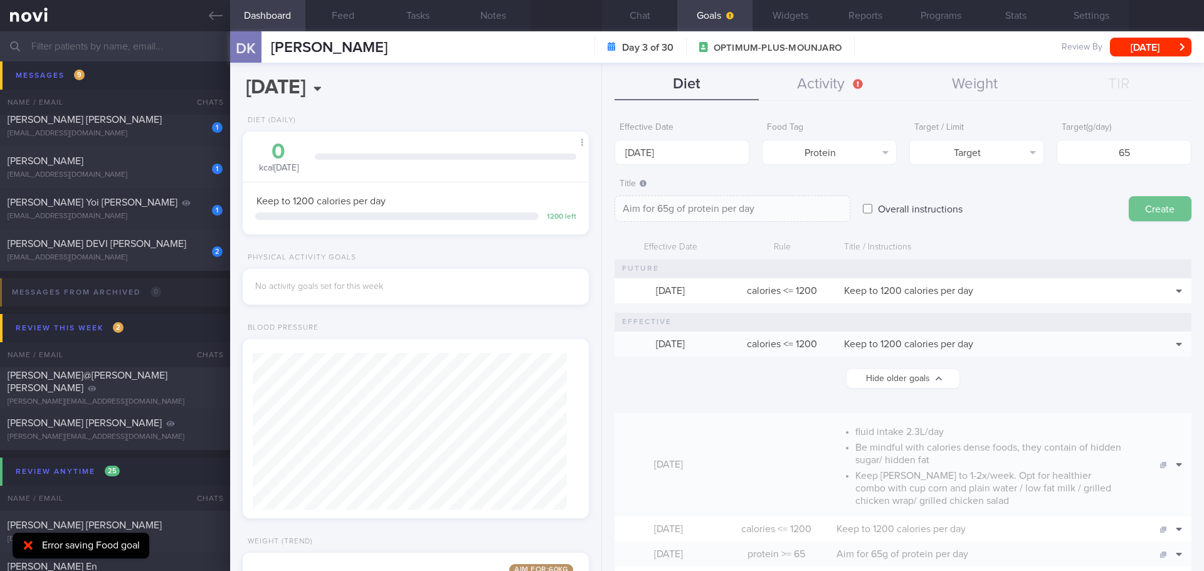
type textarea "Aim for ___ of ___"
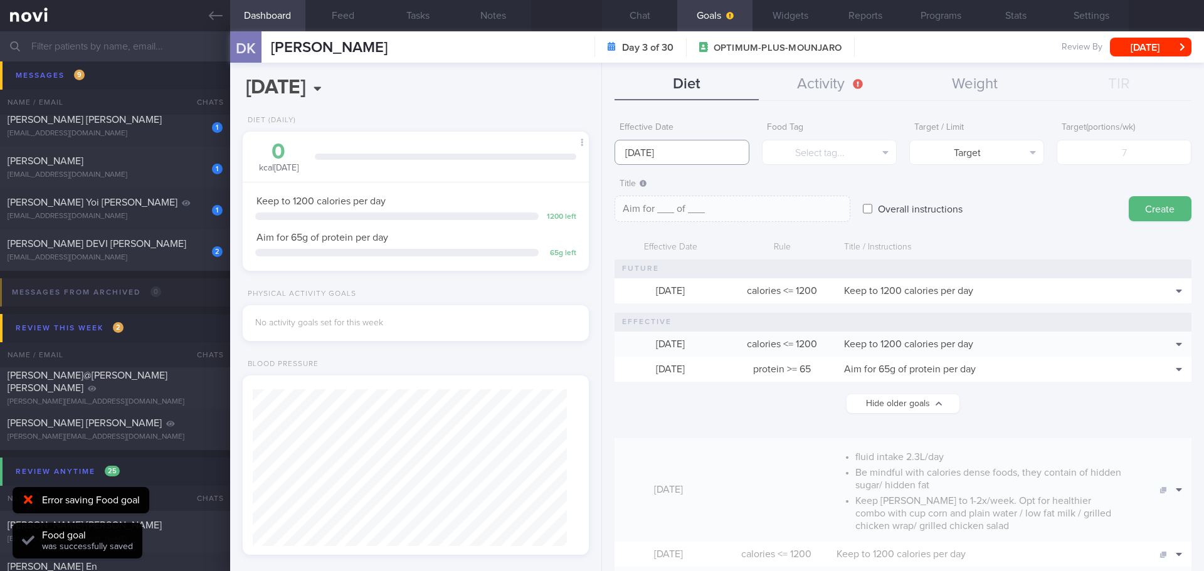
click at [628, 146] on input "[DATE]" at bounding box center [681, 152] width 135 height 25
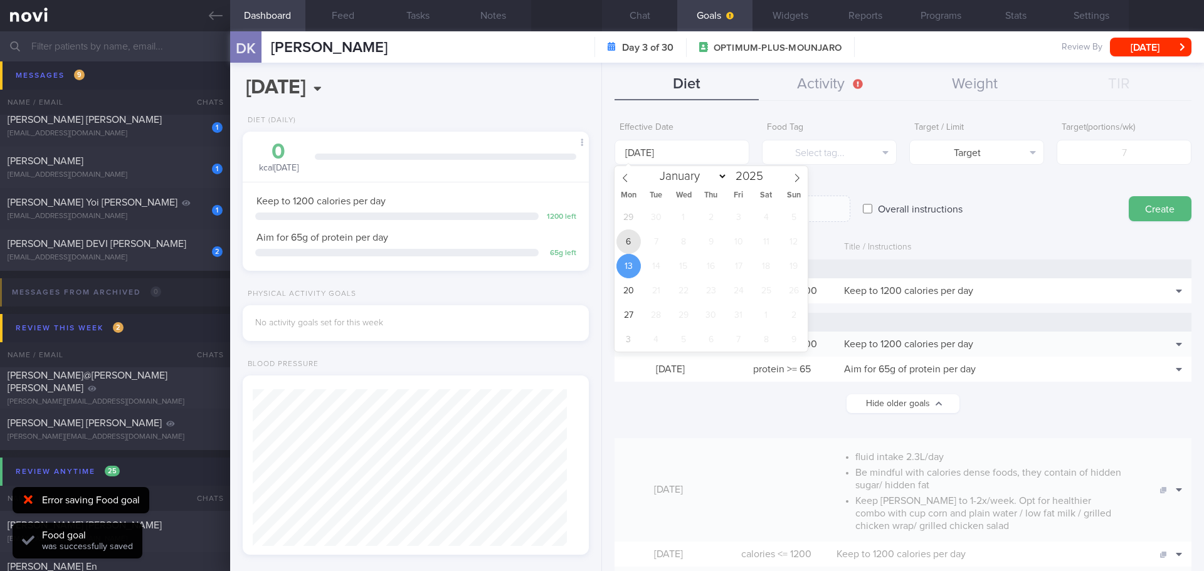
drag, startPoint x: 630, startPoint y: 237, endPoint x: 703, endPoint y: 198, distance: 83.0
click at [630, 236] on span "6" at bounding box center [628, 241] width 24 height 24
type input "[DATE]"
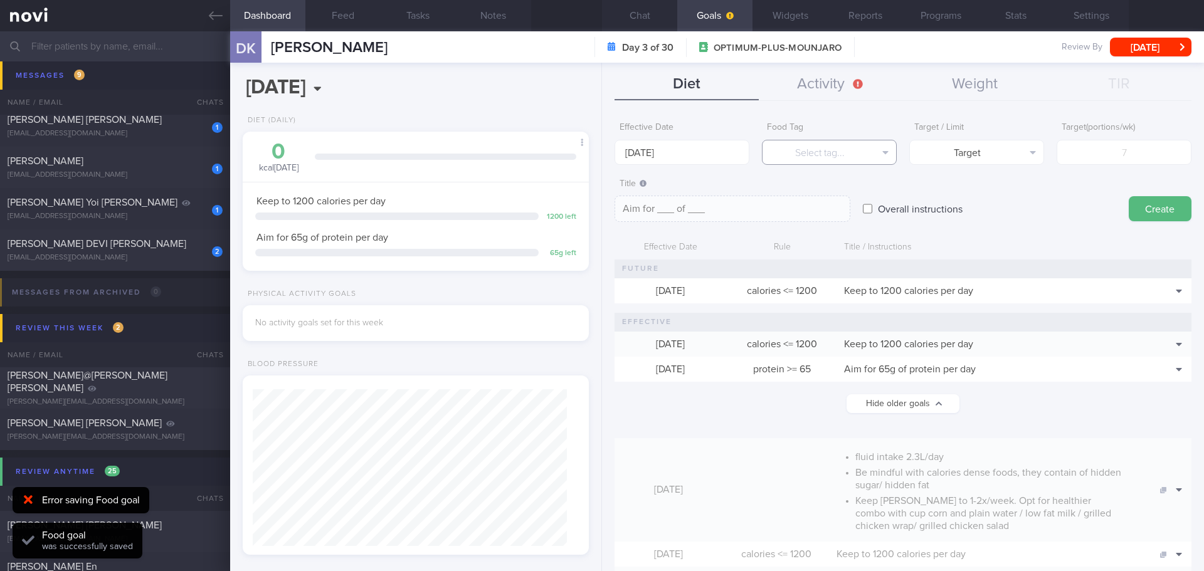
click at [819, 151] on button "Select tag..." at bounding box center [829, 152] width 135 height 25
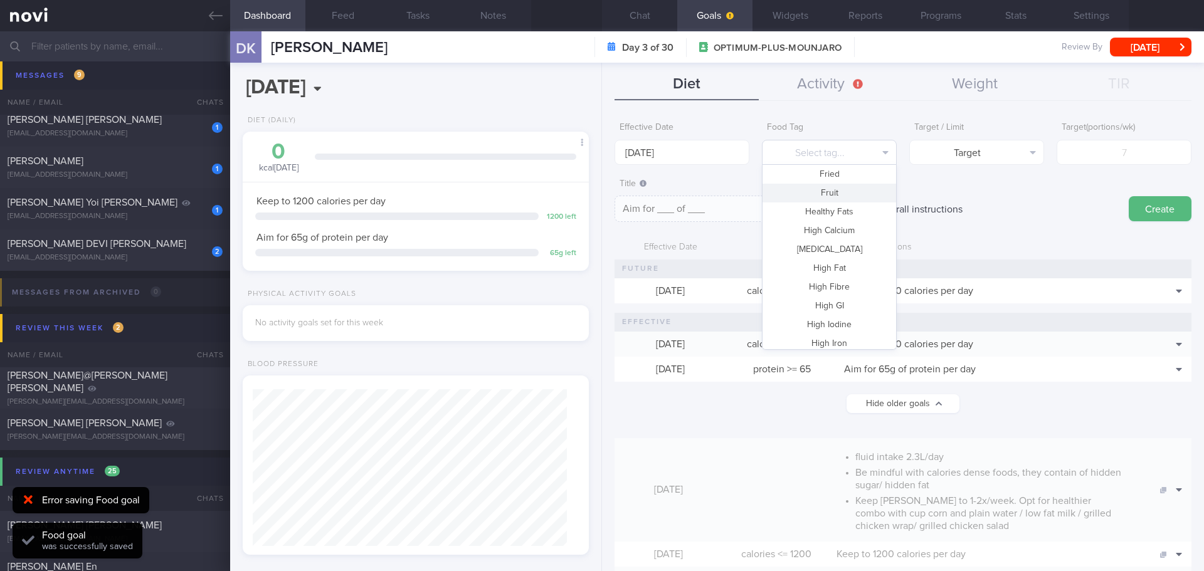
scroll to position [125, 0]
click at [837, 189] on button "Fruit" at bounding box center [829, 190] width 134 height 19
type textarea "Aim for __ portions of fruits per week"
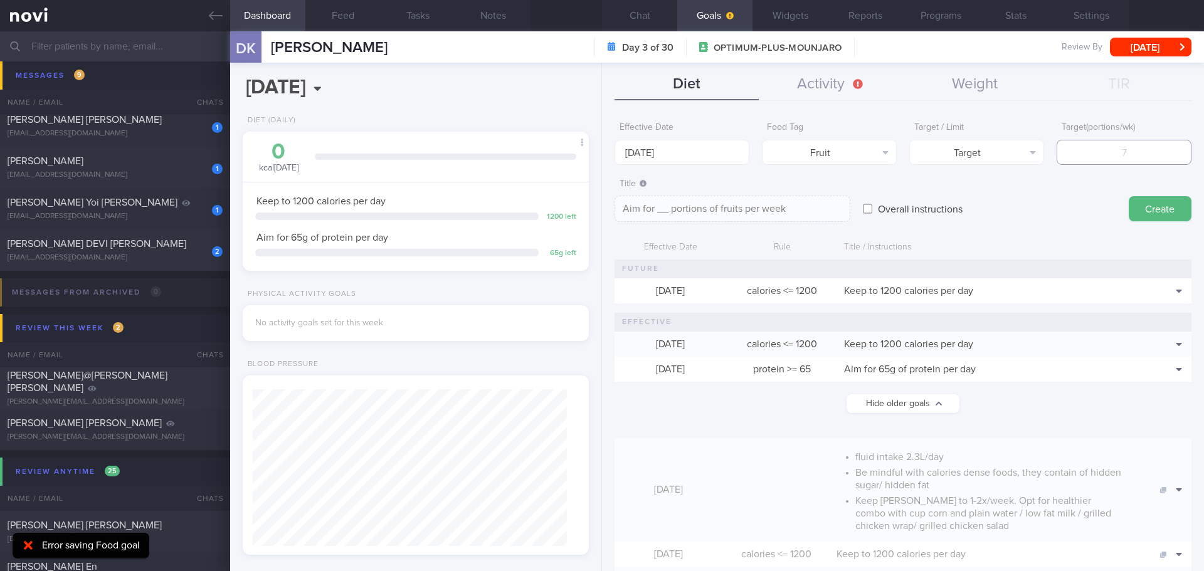
click at [1101, 158] on input "number" at bounding box center [1123, 152] width 135 height 25
type input "1"
type textarea "Aim for 1 portions of fruits per week"
type input "14"
type textarea "Aim for 14 portions of fruits per week"
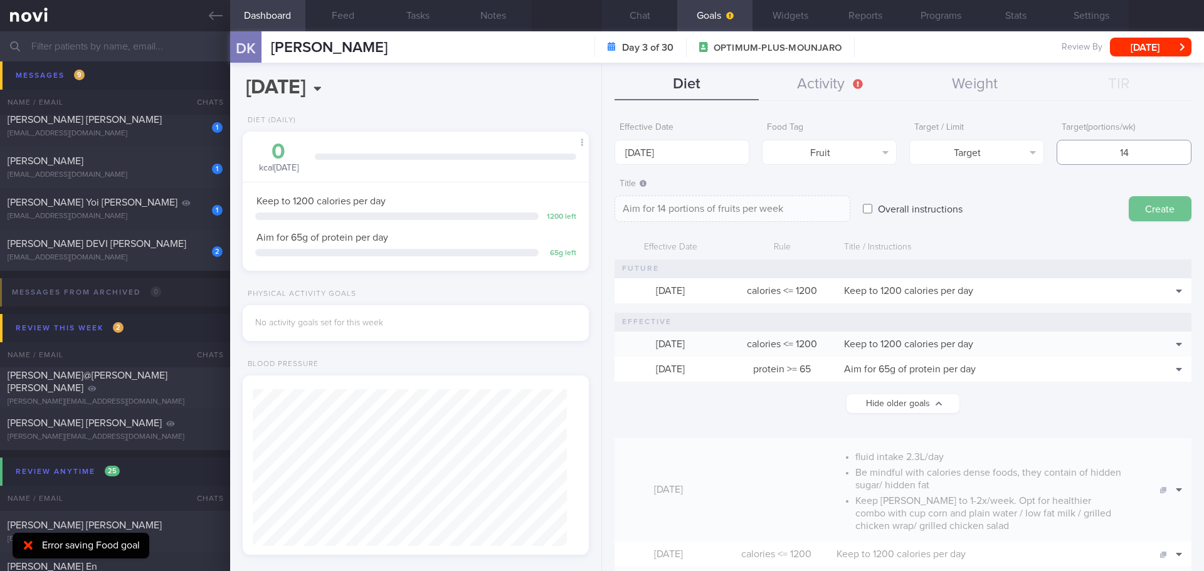
type input "14"
click at [1129, 213] on button "Create" at bounding box center [1160, 208] width 63 height 25
click at [1129, 204] on button "Create" at bounding box center [1160, 208] width 63 height 25
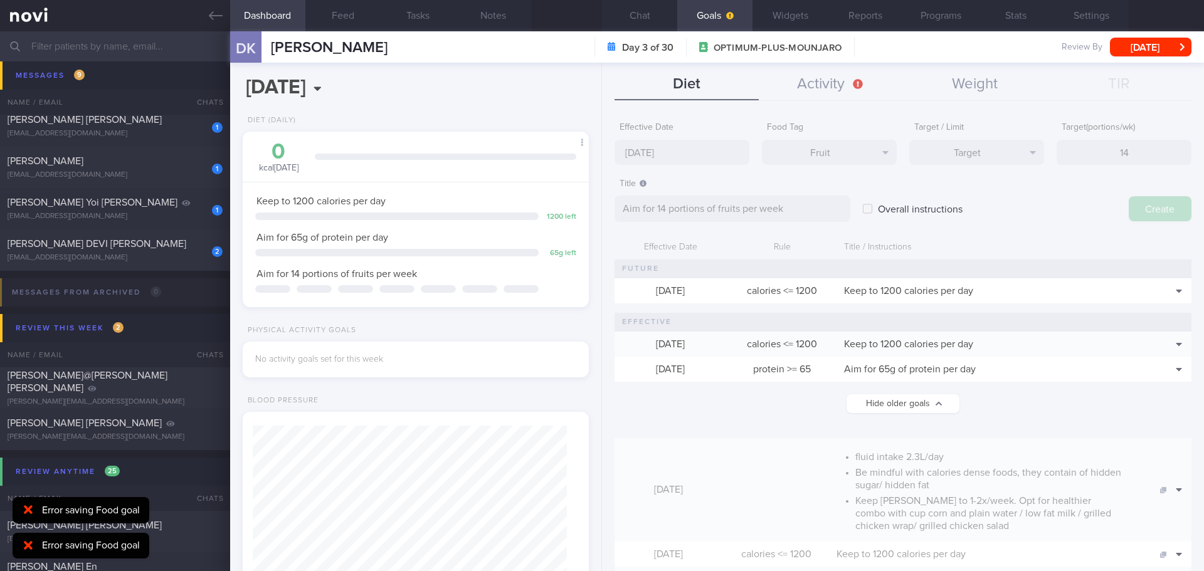
type input "[DATE]"
type textarea "Aim for ___ of ___"
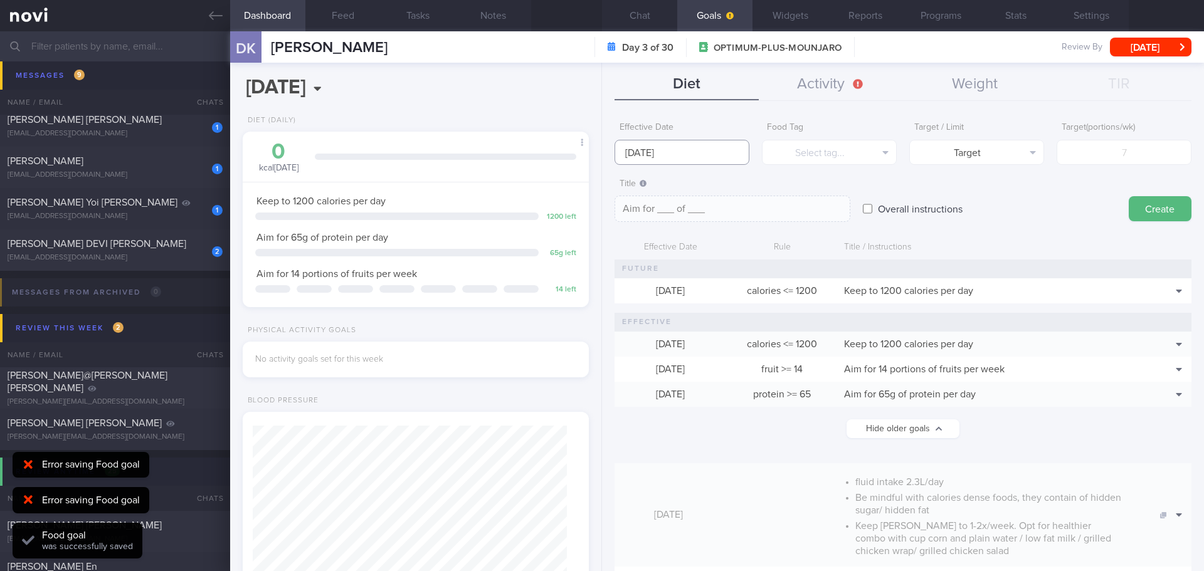
click at [656, 158] on body "You are offline! Some functionality will be unavailable Patients New Users Coac…" at bounding box center [602, 285] width 1204 height 571
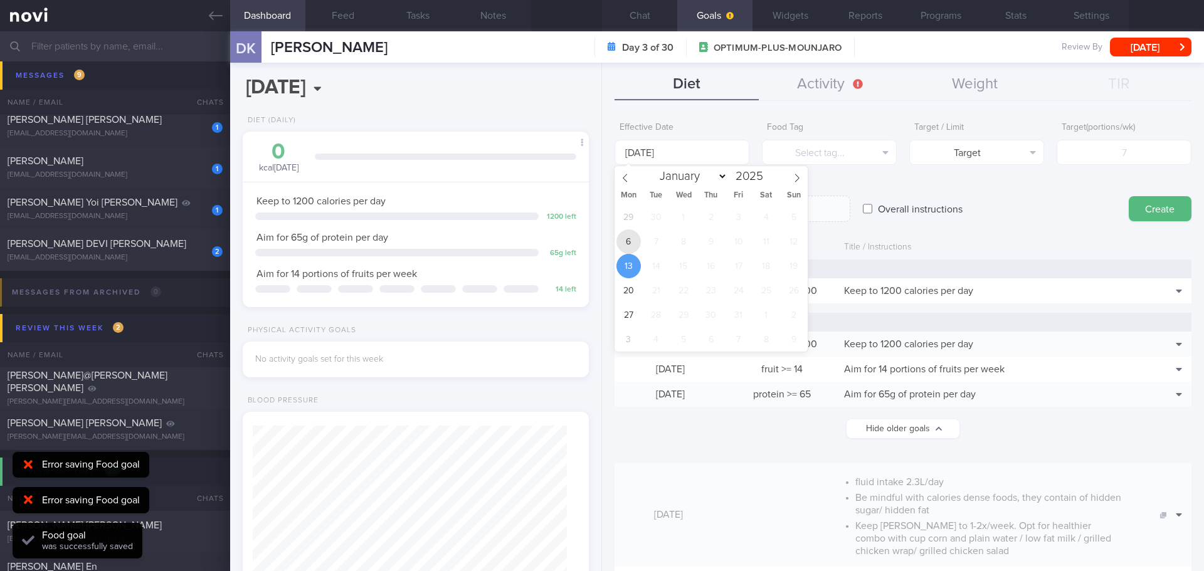
click at [628, 247] on span "6" at bounding box center [628, 241] width 24 height 24
type input "[DATE]"
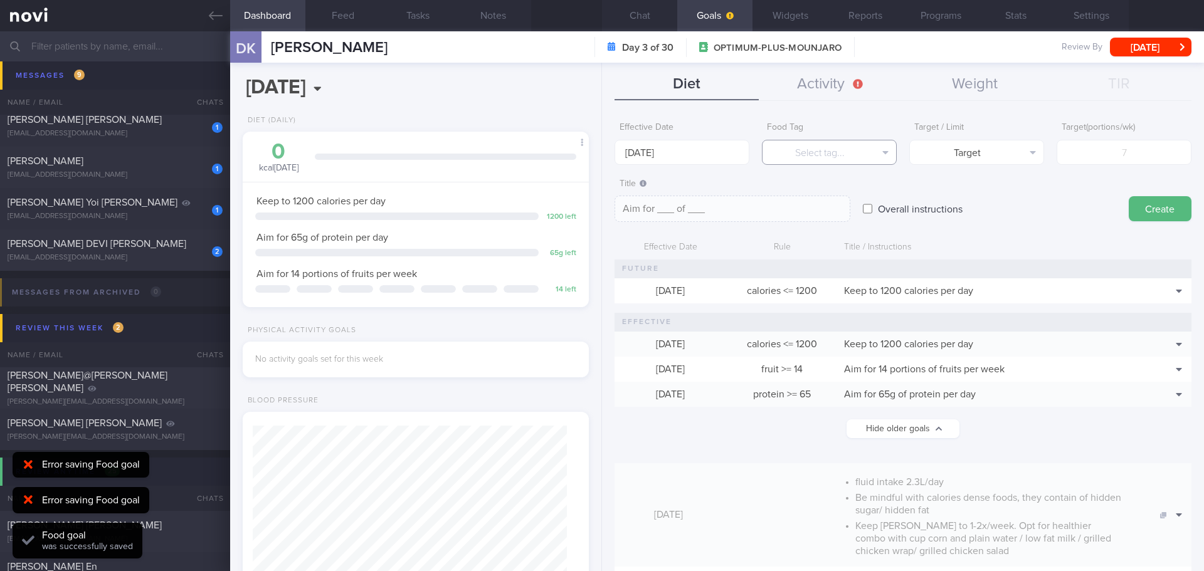
click at [843, 150] on button "Select tag..." at bounding box center [829, 152] width 135 height 25
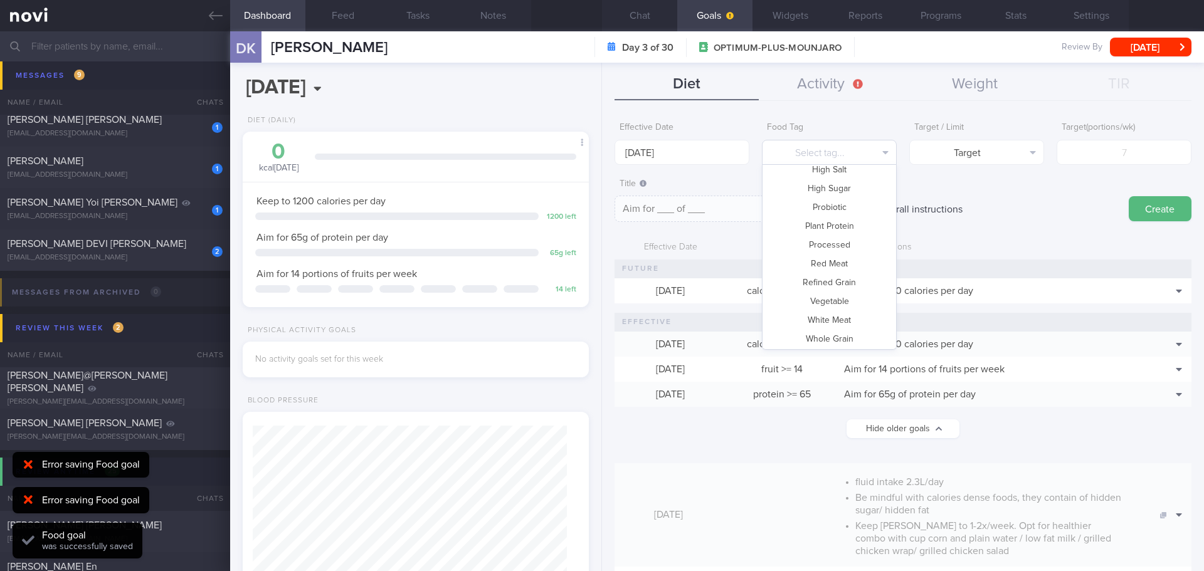
scroll to position [373, 0]
click at [845, 299] on button "Vegetable" at bounding box center [829, 299] width 134 height 19
type textarea "Aim for __ portions of vegetables per week"
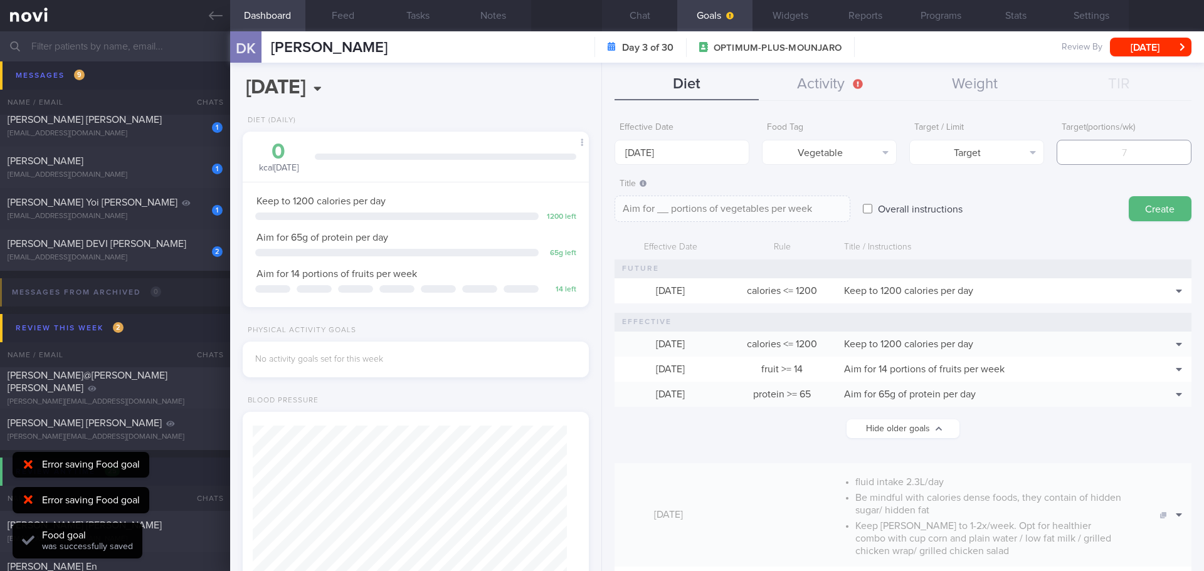
click at [1138, 151] on input "number" at bounding box center [1123, 152] width 135 height 25
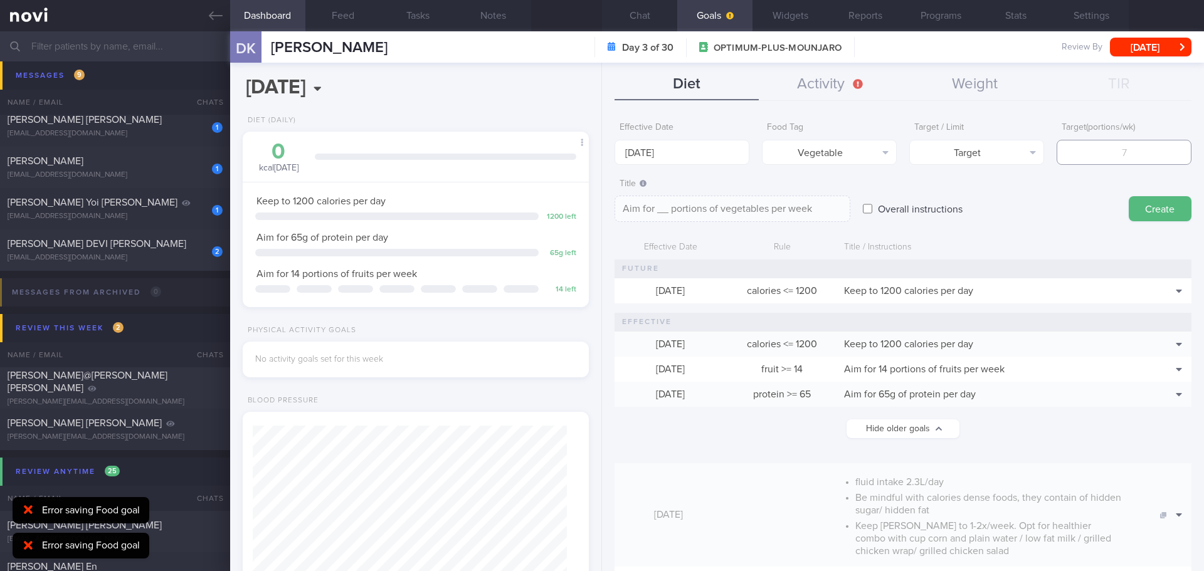
type input "1"
type textarea "Aim for 1 portions of vegetables per week"
type input "14"
type textarea "Aim for 14 portions of vegetables per week"
type input "14"
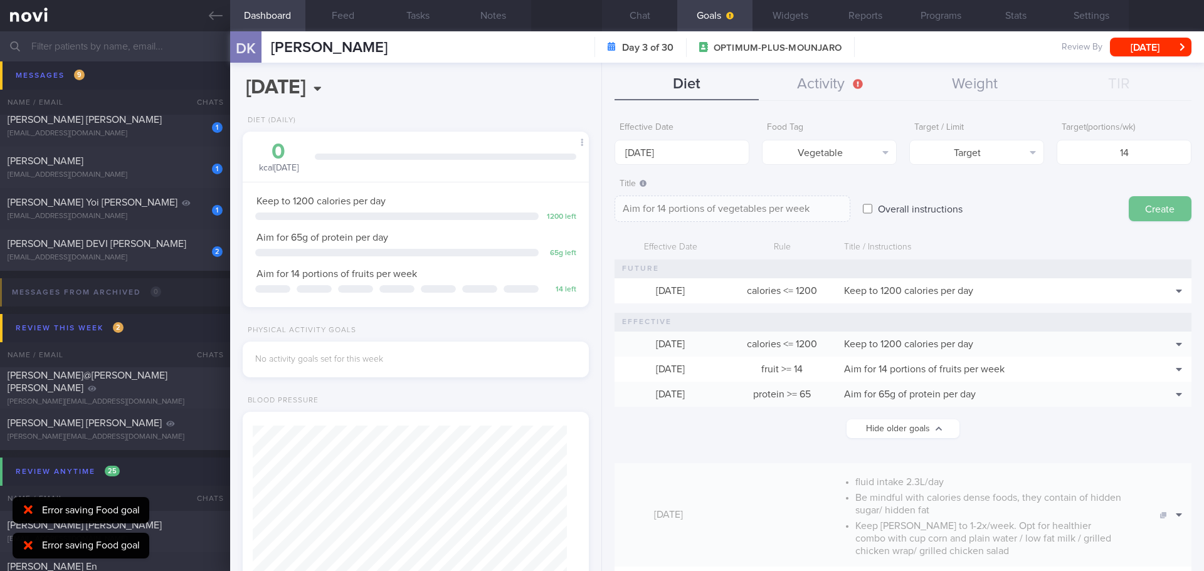
click at [1144, 206] on button "Create" at bounding box center [1160, 208] width 63 height 25
click at [969, 96] on button "Weight" at bounding box center [975, 84] width 144 height 31
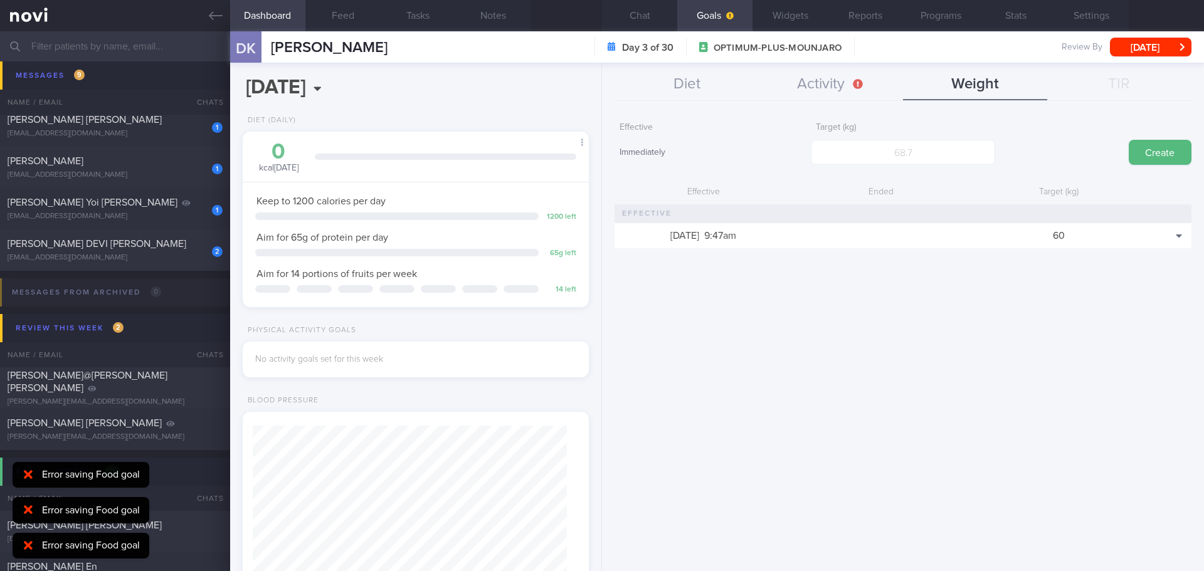
click at [979, 302] on div "Effective Immediately Target (kg) Create Effective Ended Target (kg) [DATE] 9:4…" at bounding box center [903, 339] width 602 height 465
click at [947, 19] on button "Programs" at bounding box center [940, 15] width 75 height 31
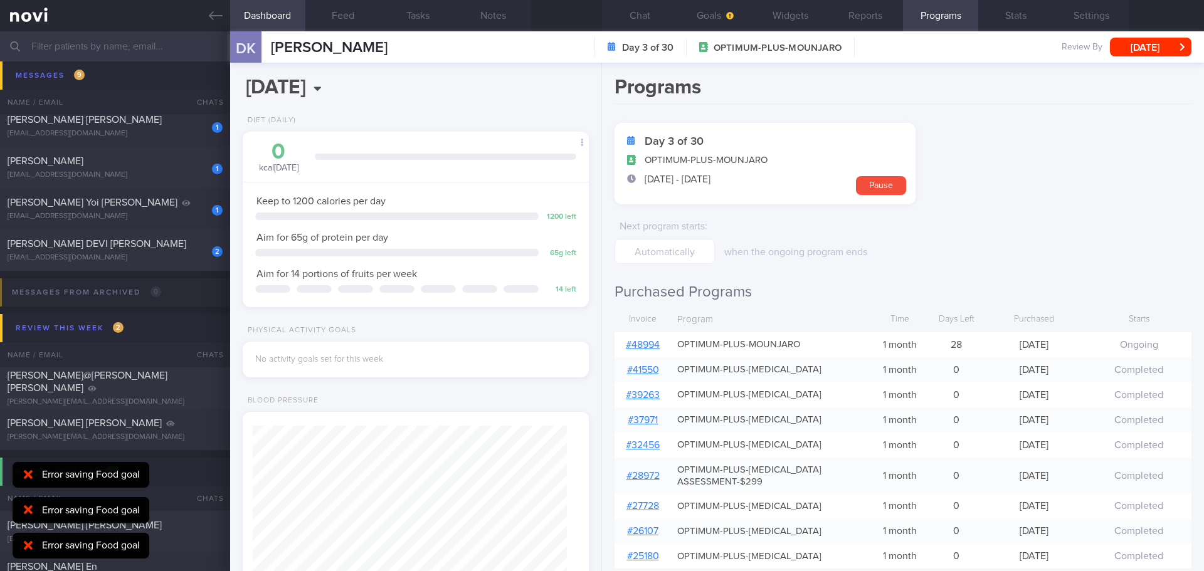
click at [642, 344] on link "# 48994" at bounding box center [643, 345] width 34 height 10
click at [1020, 159] on form "Day 3 of 30 OPTIMUM-PLUS-MOUNJARO [DATE] - [DATE] Pause Next program starts : w…" at bounding box center [902, 193] width 577 height 141
drag, startPoint x: 41, startPoint y: 245, endPoint x: 708, endPoint y: 62, distance: 691.8
click at [41, 245] on span "[PERSON_NAME] DEVI [PERSON_NAME]" at bounding box center [97, 244] width 179 height 10
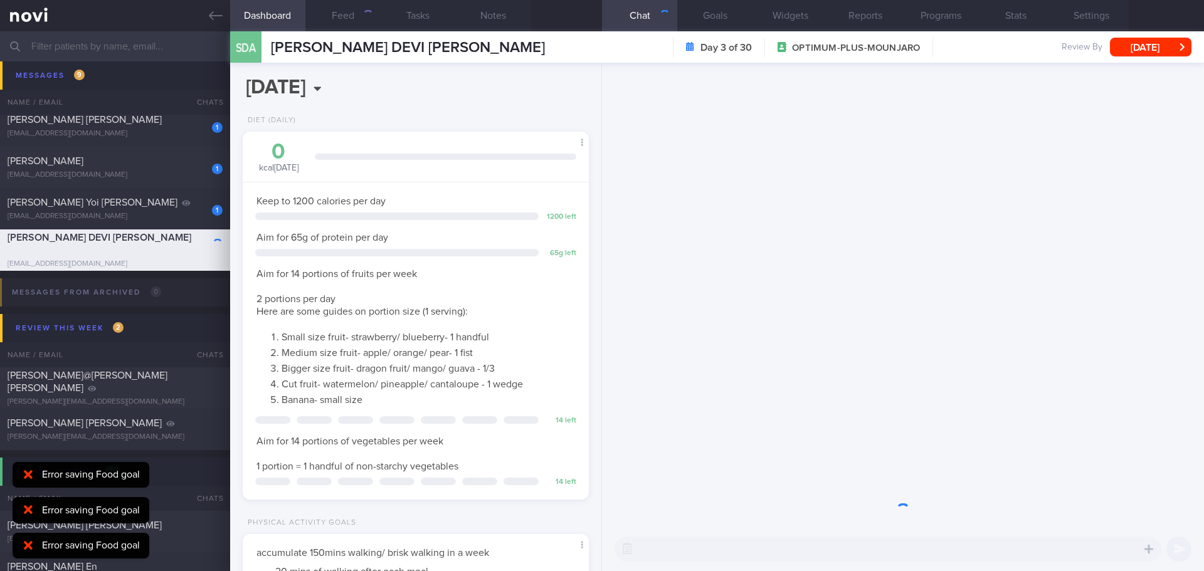
scroll to position [159, 320]
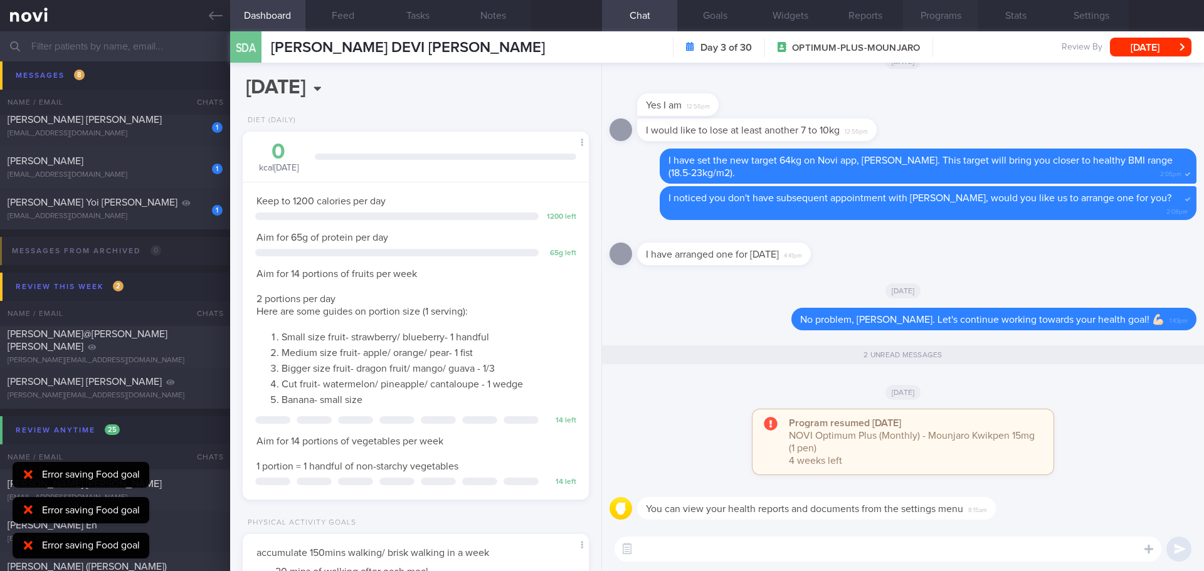
click at [947, 13] on button "Programs" at bounding box center [940, 15] width 75 height 31
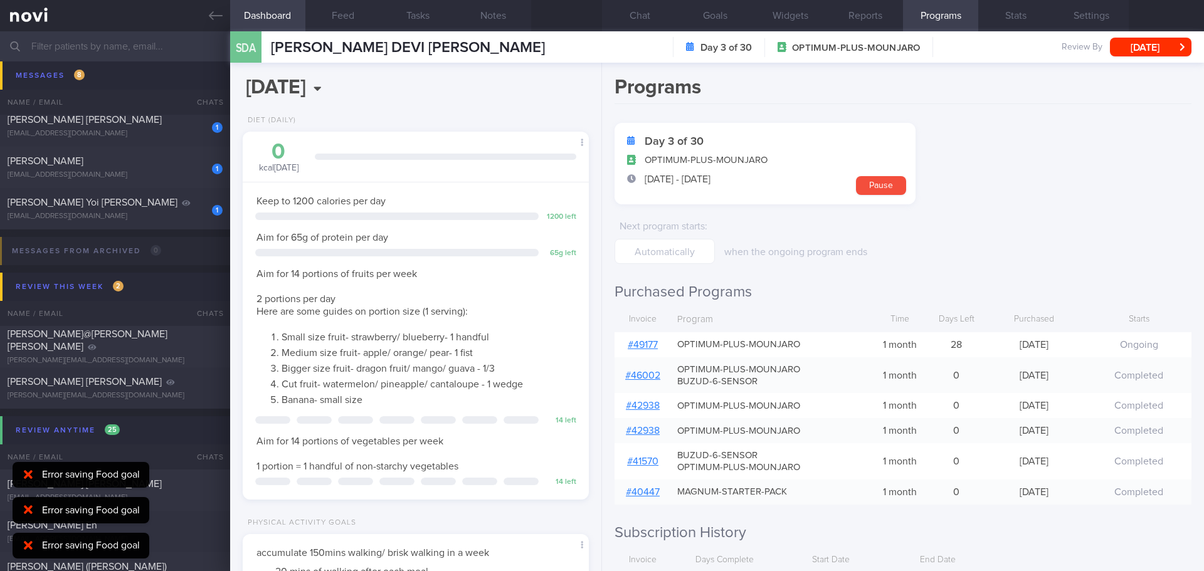
click at [642, 340] on link "# 49177" at bounding box center [643, 345] width 30 height 10
click at [1023, 185] on form "Day 3 of 30 OPTIMUM-PLUS-MOUNJARO [DATE] - [DATE] Pause Next program starts : w…" at bounding box center [902, 193] width 577 height 141
click at [635, 19] on button "Chat" at bounding box center [639, 15] width 75 height 31
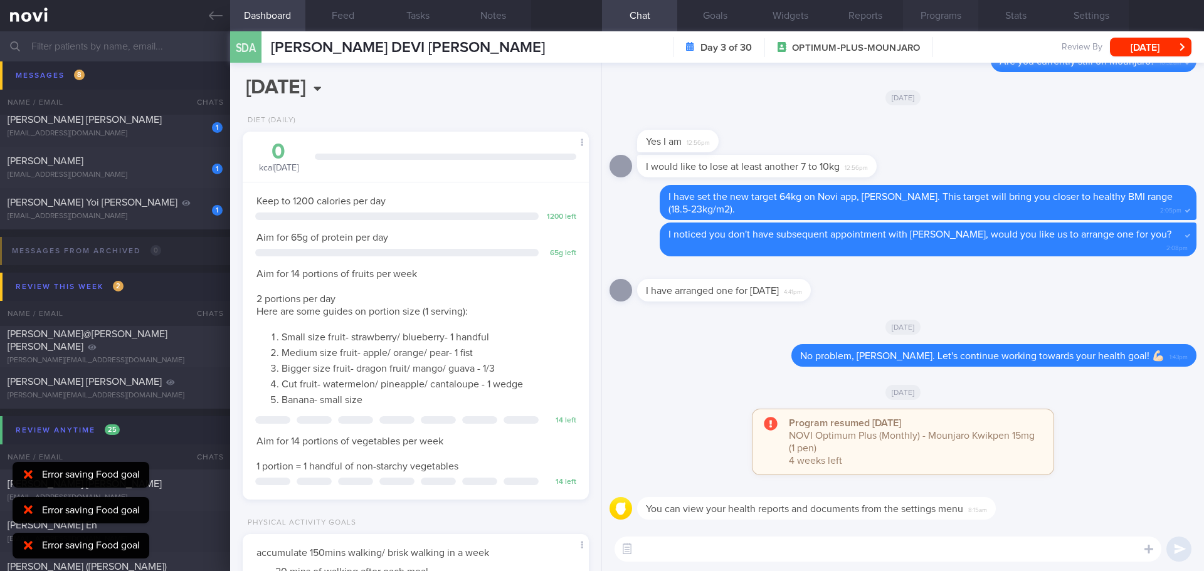
click at [926, 28] on button "Programs" at bounding box center [940, 15] width 75 height 31
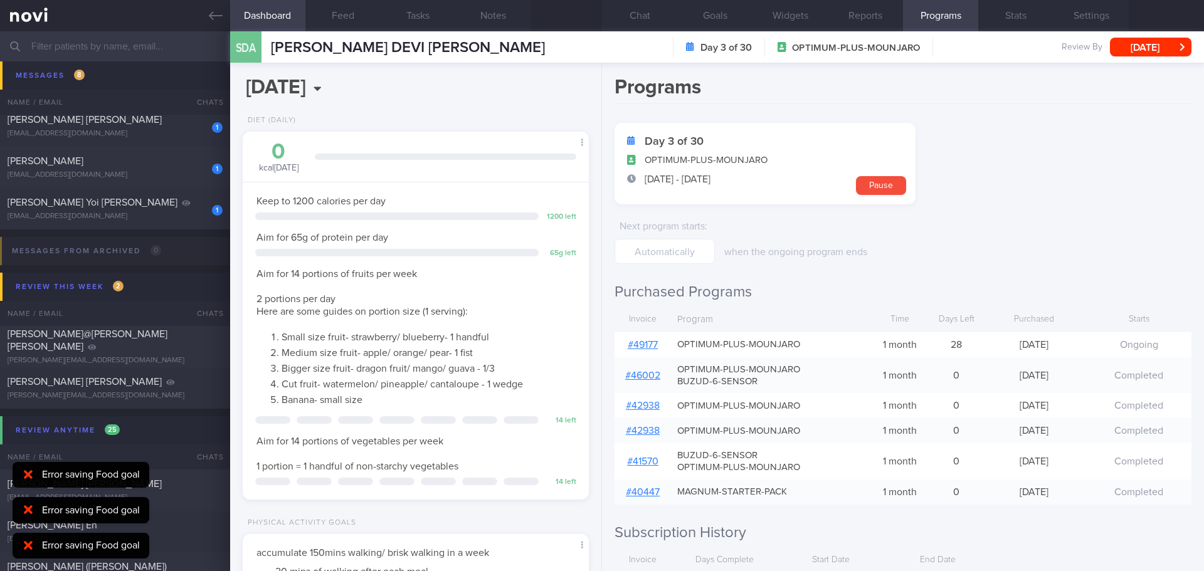
click at [651, 344] on link "# 49177" at bounding box center [643, 345] width 30 height 10
click at [641, 7] on button "Chat" at bounding box center [639, 15] width 75 height 31
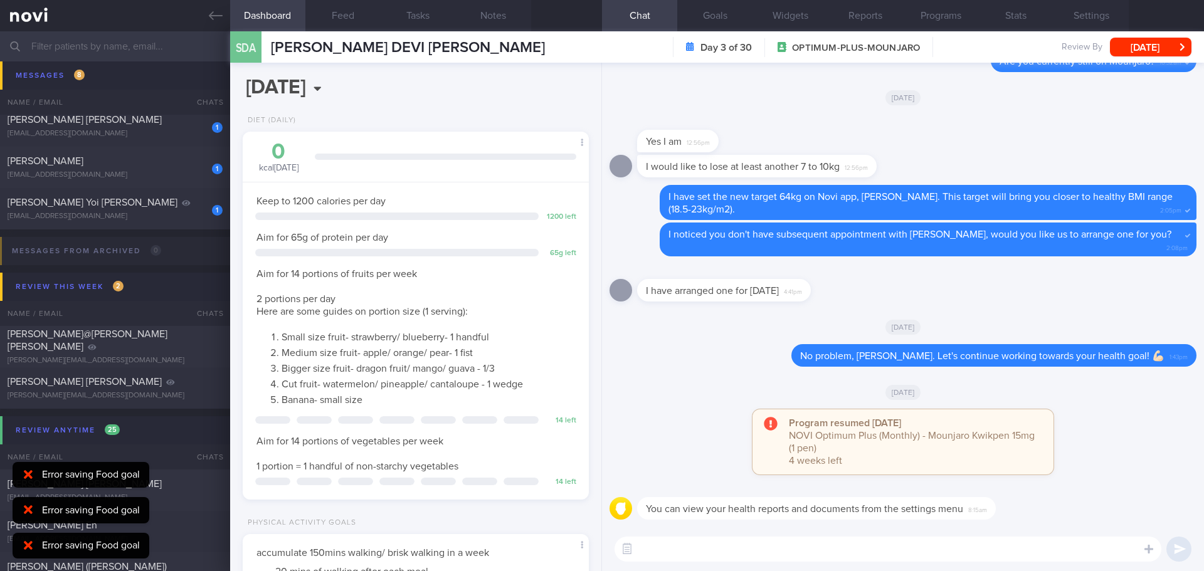
click at [747, 554] on textarea at bounding box center [887, 549] width 547 height 25
click at [326, 14] on button "Feed" at bounding box center [342, 15] width 75 height 31
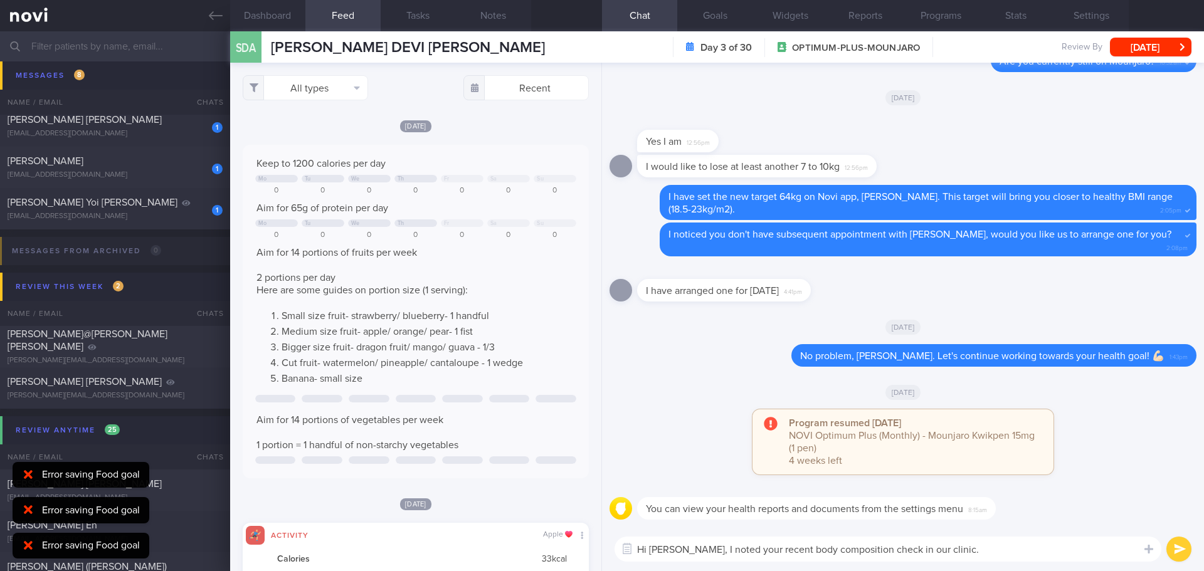
scroll to position [80, 321]
click at [920, 18] on button "Programs" at bounding box center [940, 15] width 75 height 31
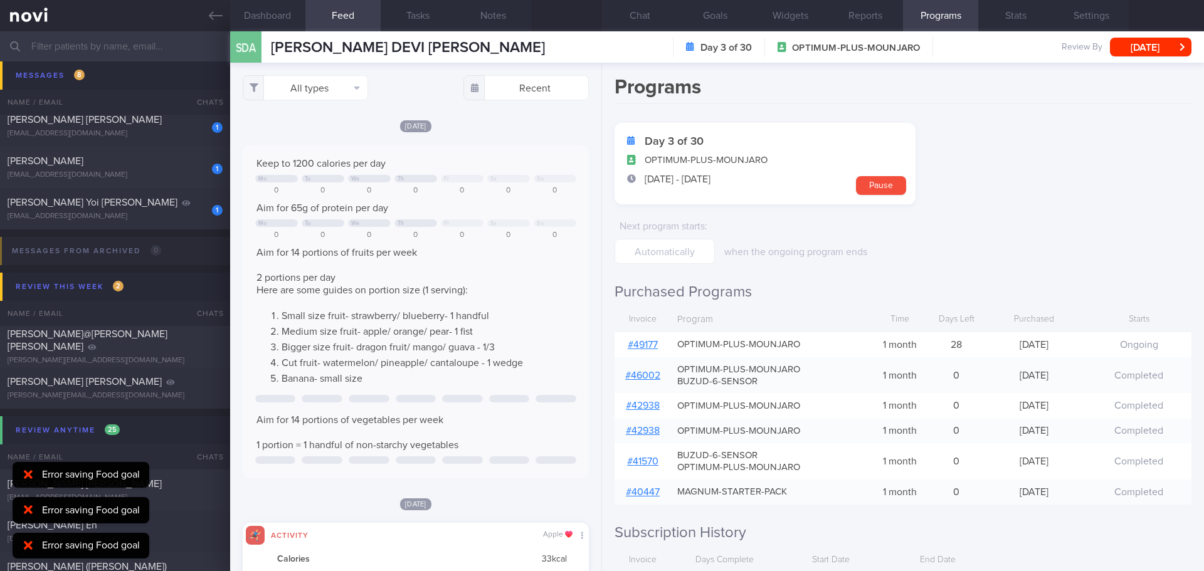
click at [657, 340] on link "# 49177" at bounding box center [643, 345] width 30 height 10
click at [653, 25] on button "Chat" at bounding box center [639, 15] width 75 height 31
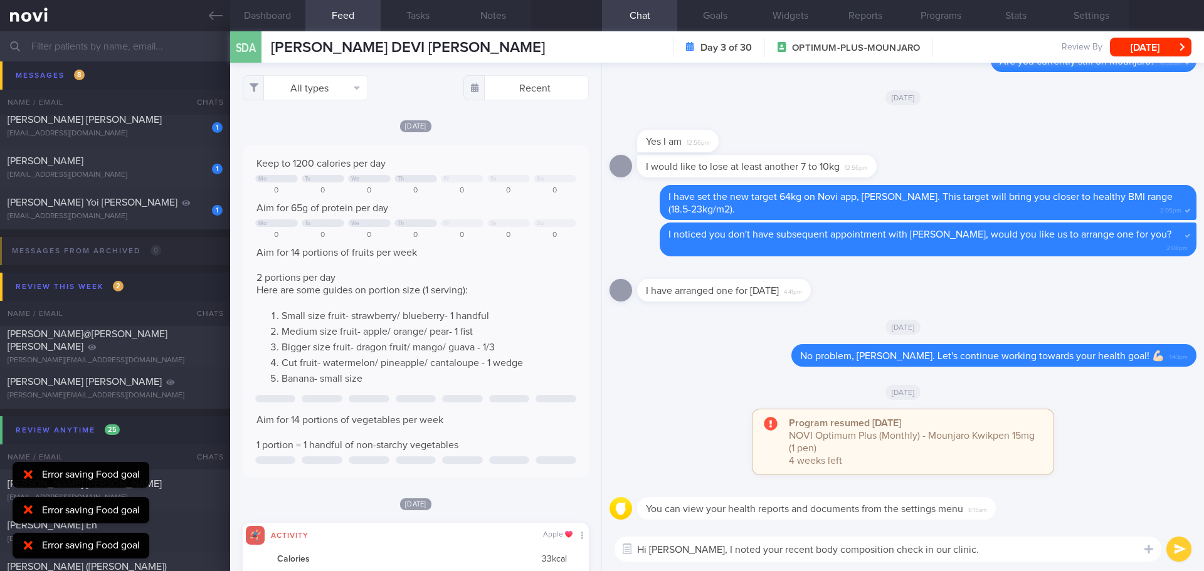
click at [1035, 559] on textarea "Hi [PERSON_NAME], I noted your recent body composition check in our clinic." at bounding box center [887, 549] width 547 height 25
click at [1031, 555] on textarea "Hi [PERSON_NAME], I noted your recent body composition check in our clinic." at bounding box center [887, 549] width 547 height 25
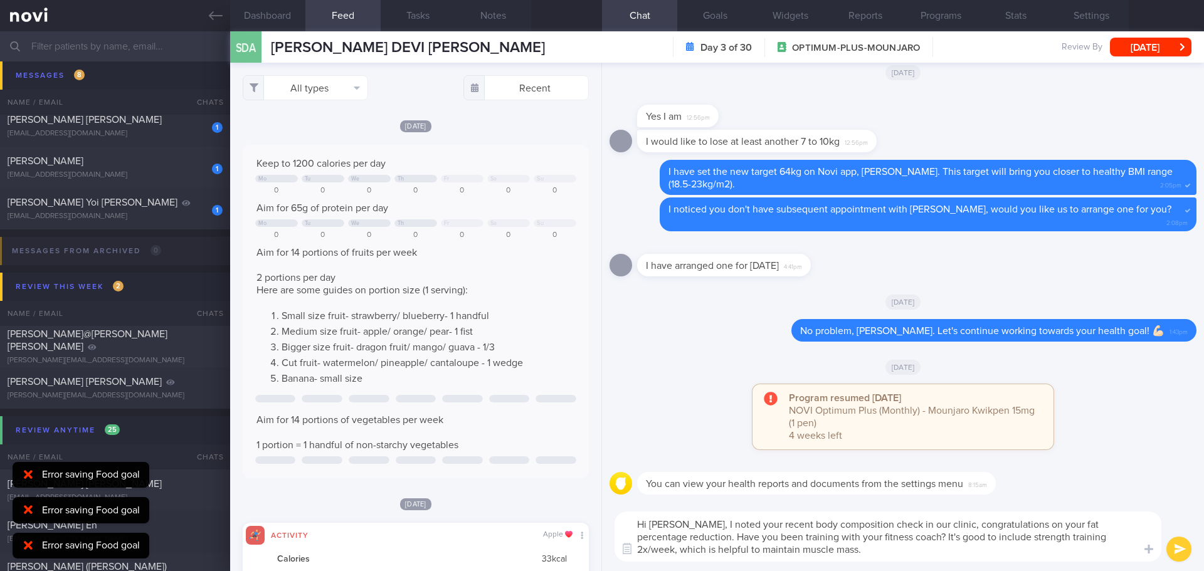
type textarea "Hi [PERSON_NAME], I noted your recent body composition check in our clinic, con…"
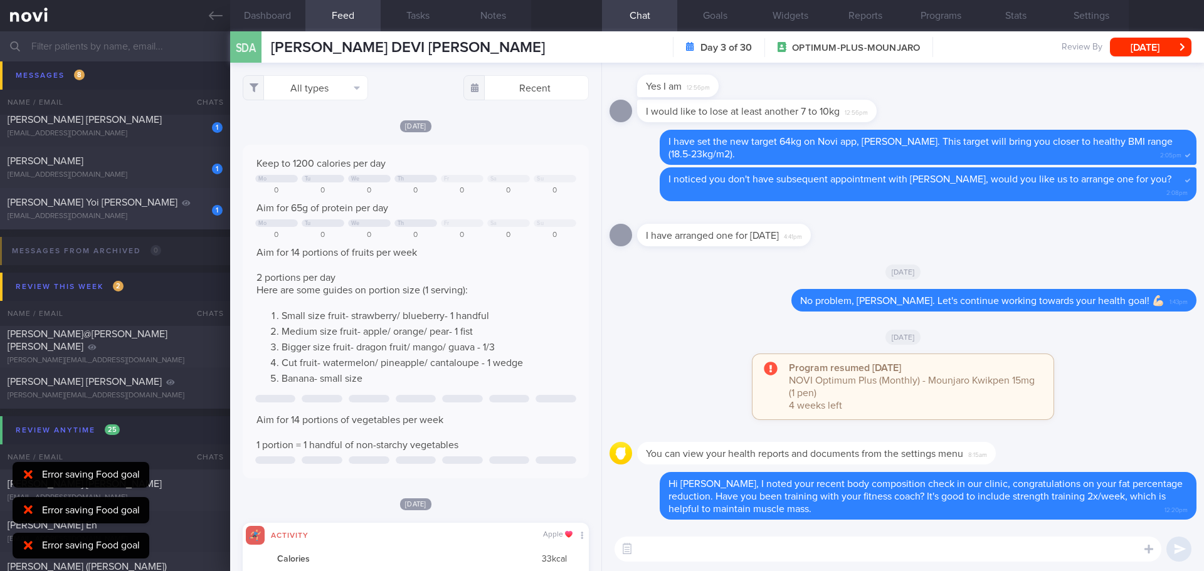
click at [66, 209] on div "1 [PERSON_NAME] Yoi [PERSON_NAME] [EMAIL_ADDRESS][DOMAIN_NAME]" at bounding box center [115, 208] width 230 height 25
type input "do not disturb"
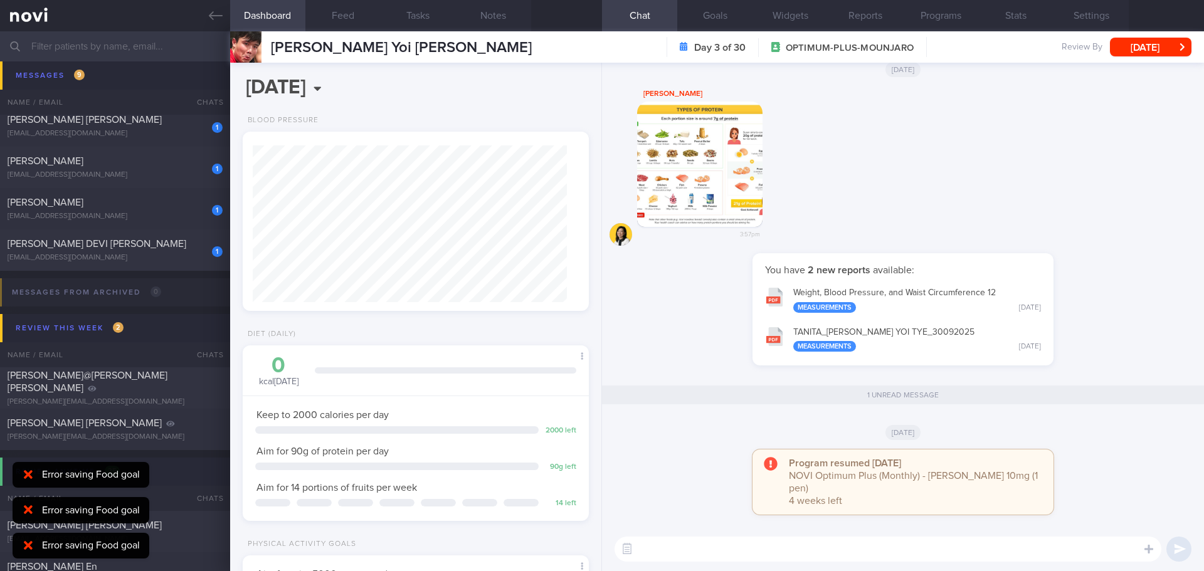
scroll to position [157, 315]
click at [1064, 302] on div "You have 2 new reports available: Weight, [MEDICAL_DATA], and Waist Circumferen…" at bounding box center [902, 315] width 587 height 125
click at [1141, 46] on button "[DATE]" at bounding box center [1151, 47] width 82 height 19
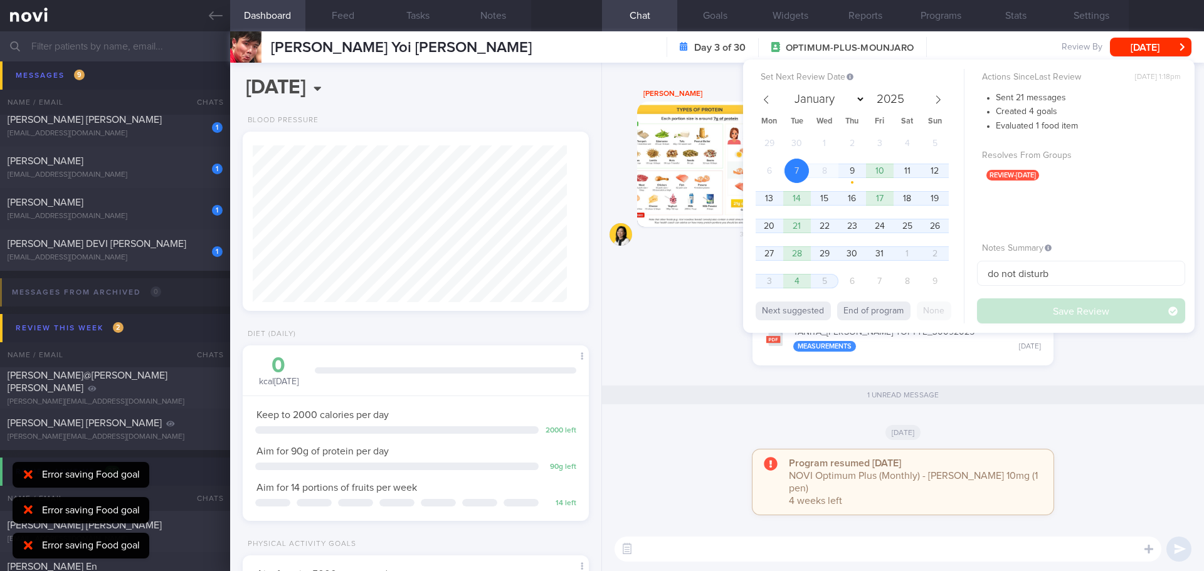
click at [1097, 382] on div "1 unread message" at bounding box center [902, 396] width 587 height 36
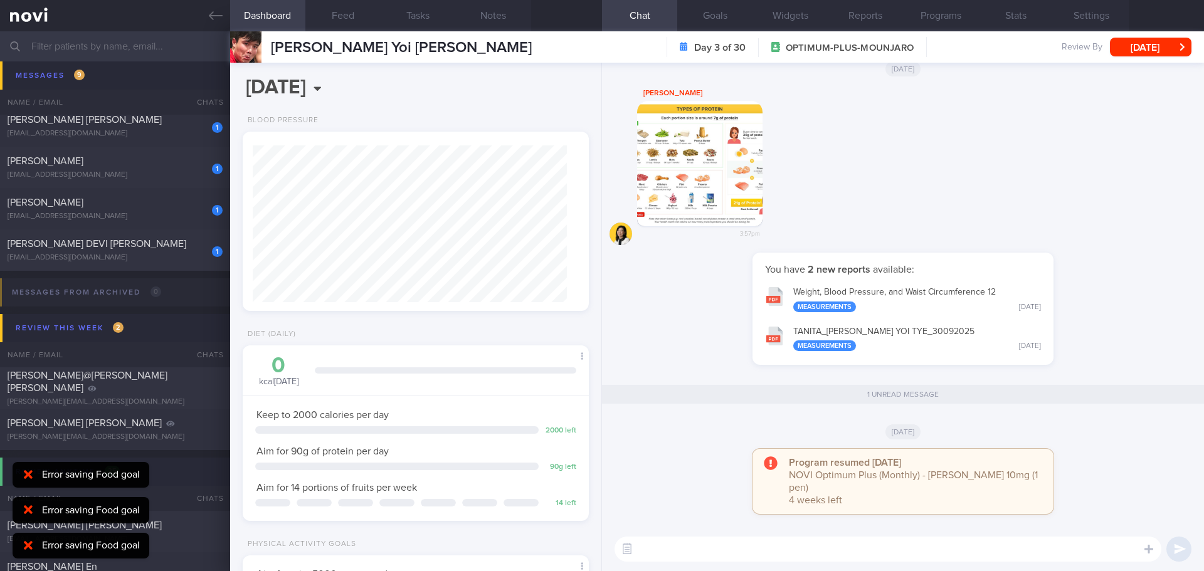
scroll to position [251, 0]
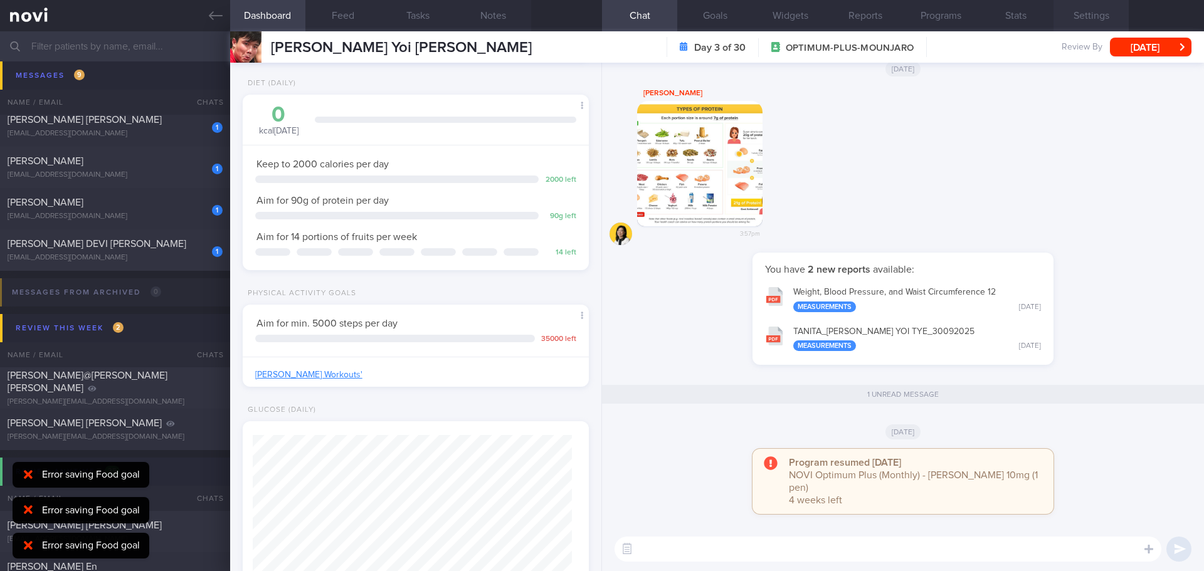
click at [1082, 19] on button "Settings" at bounding box center [1090, 15] width 75 height 31
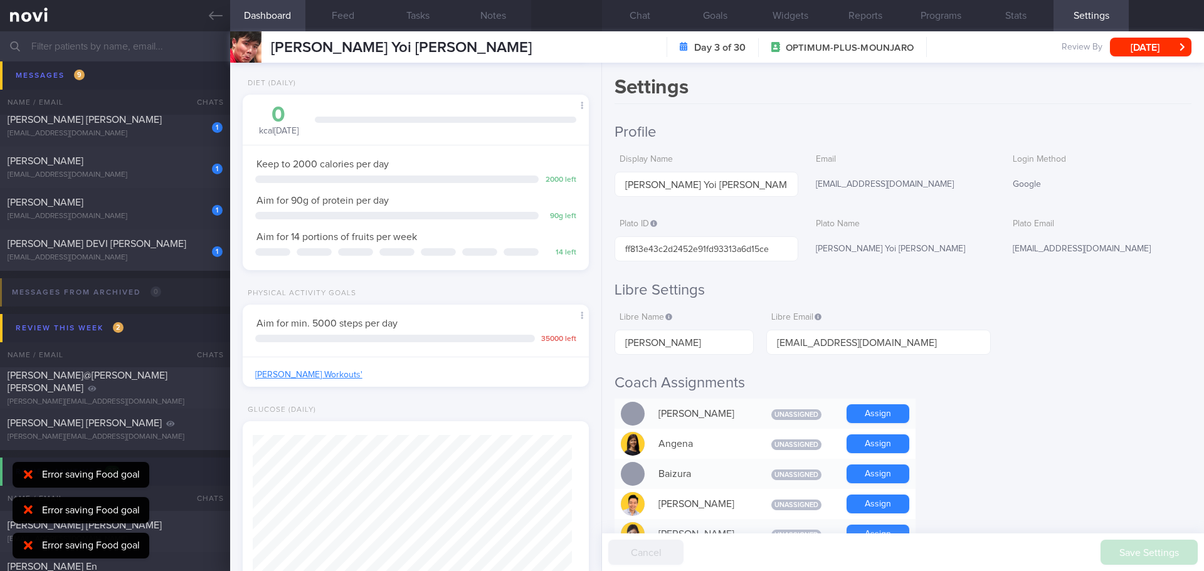
click at [1102, 132] on h2 "Profile" at bounding box center [902, 132] width 577 height 19
click at [660, 15] on button "Chat" at bounding box center [639, 15] width 75 height 31
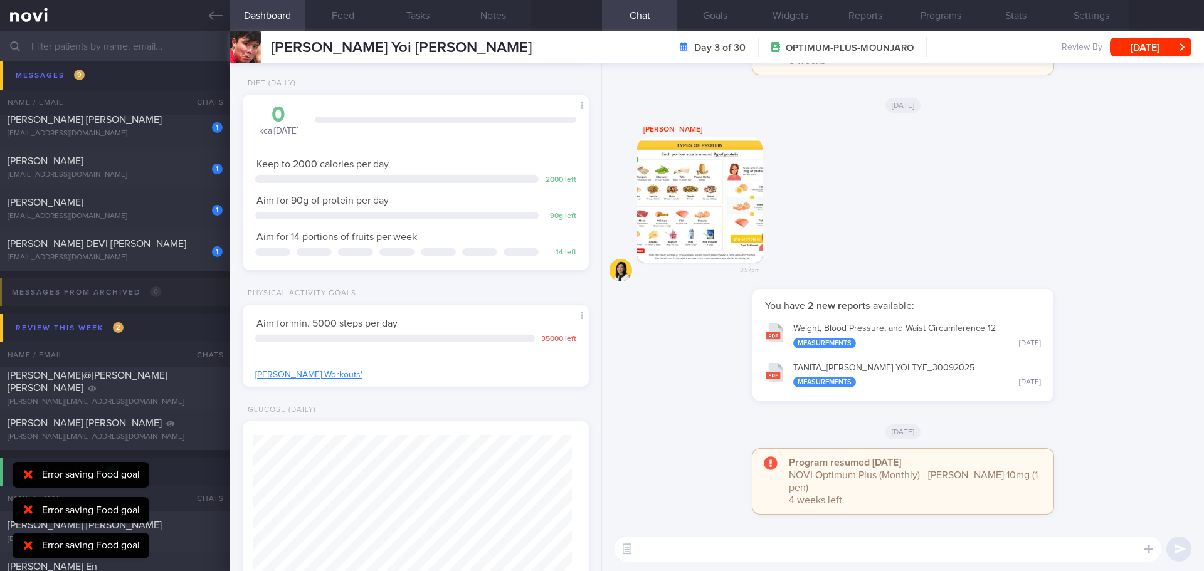
click at [1112, 285] on div "[PERSON_NAME] 3:57pm" at bounding box center [902, 205] width 587 height 167
click at [1152, 53] on button "[DATE]" at bounding box center [1151, 47] width 82 height 19
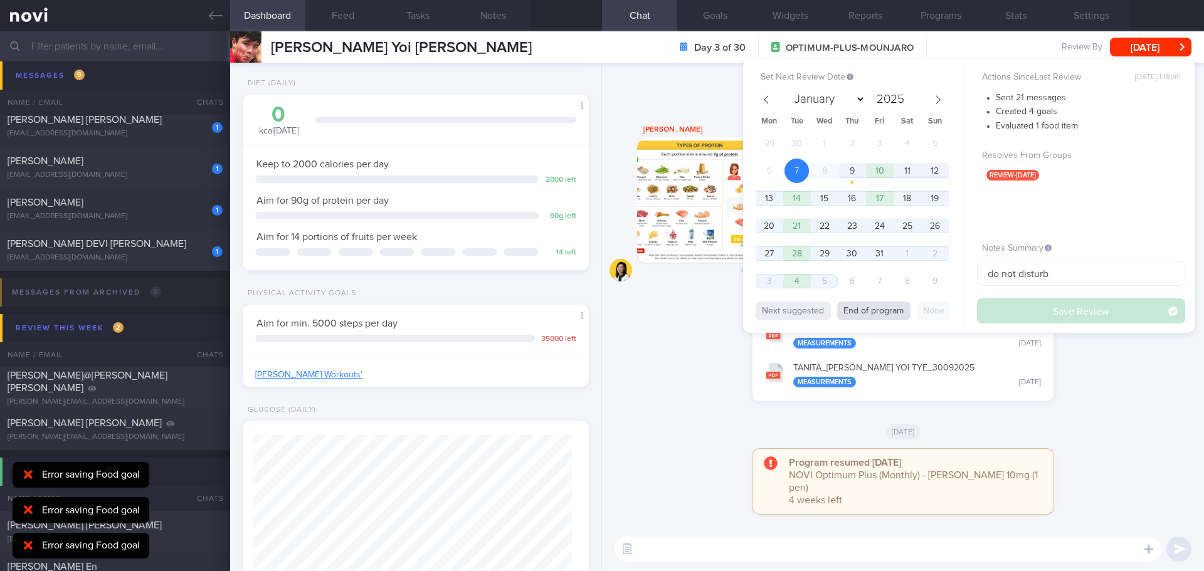
click at [903, 313] on button "End of program" at bounding box center [873, 311] width 73 height 19
select select "10"
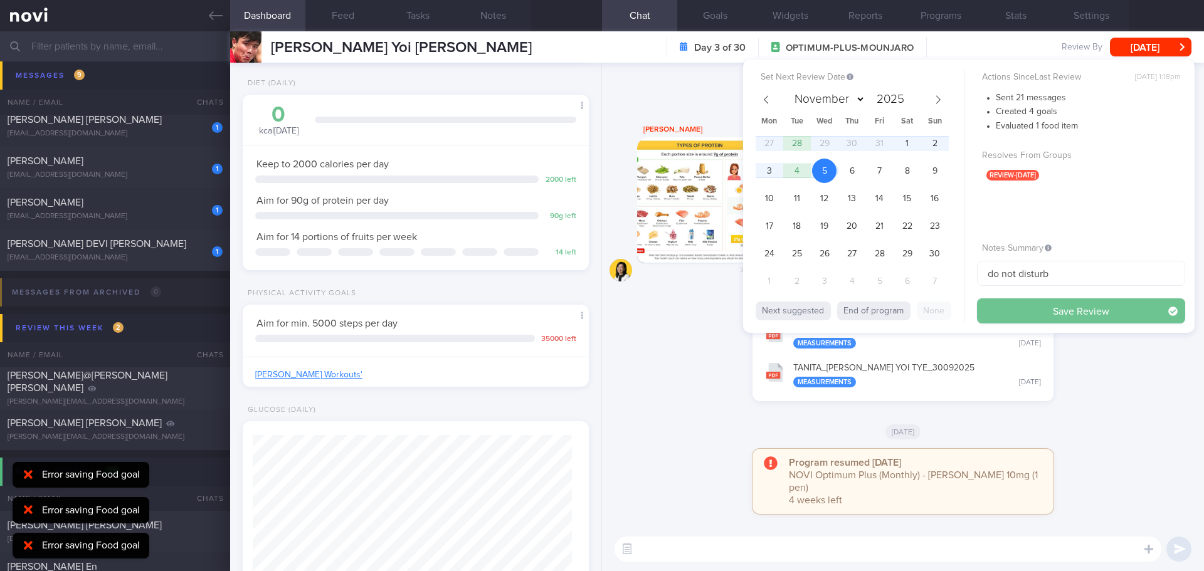
click at [1074, 313] on button "Save Review" at bounding box center [1081, 310] width 208 height 25
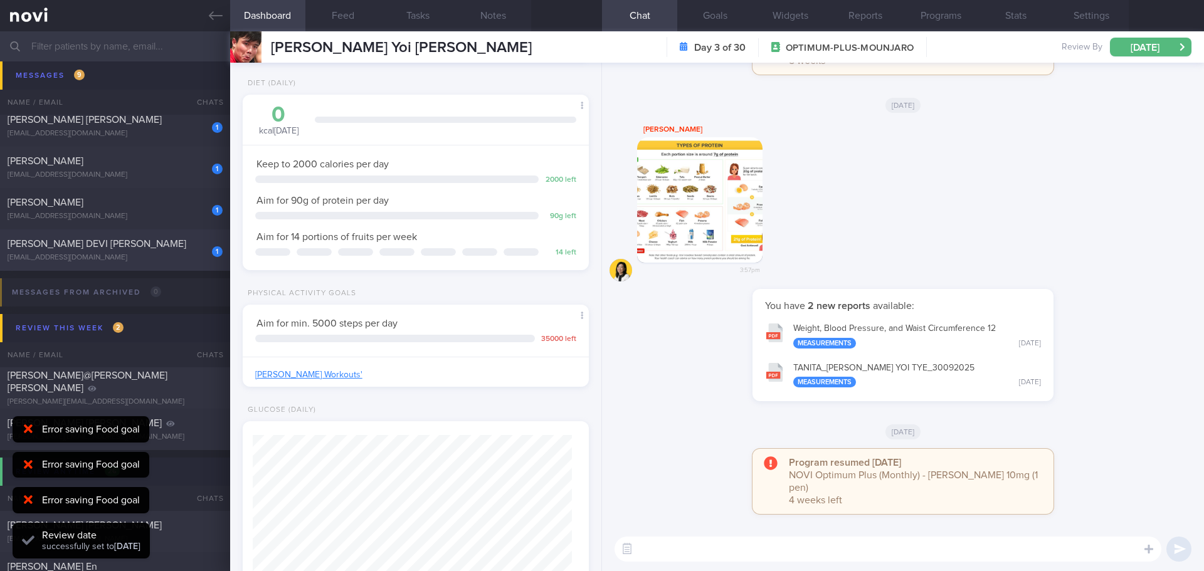
click at [147, 257] on div "[EMAIL_ADDRESS][DOMAIN_NAME]" at bounding box center [115, 257] width 215 height 9
select select "9"
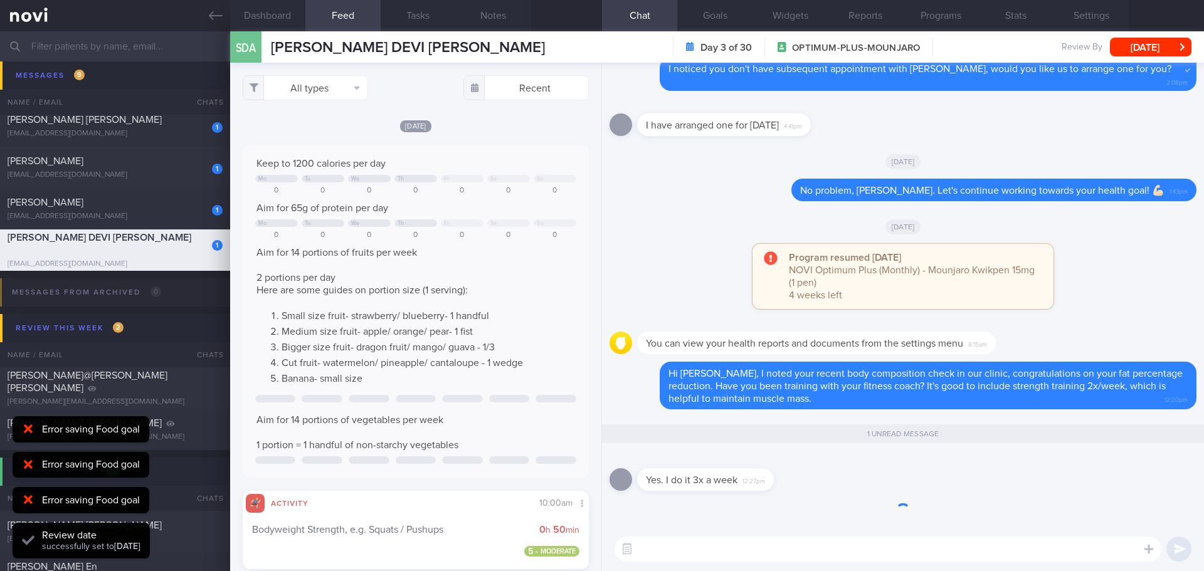
scroll to position [80, 321]
click at [691, 221] on div "[DATE]" at bounding box center [902, 226] width 587 height 35
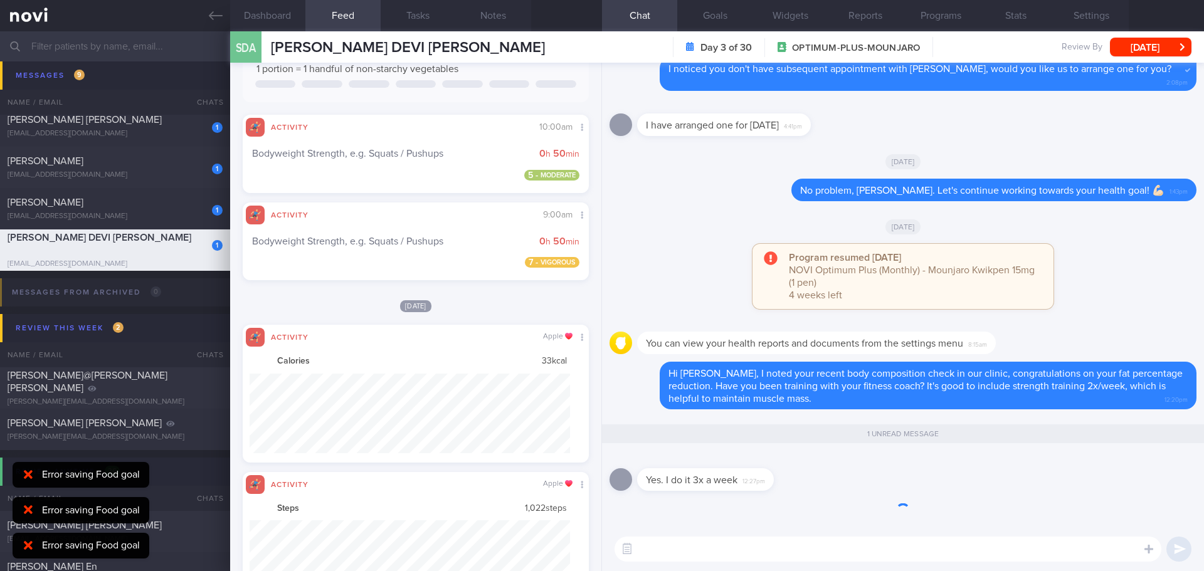
scroll to position [626900, 626659]
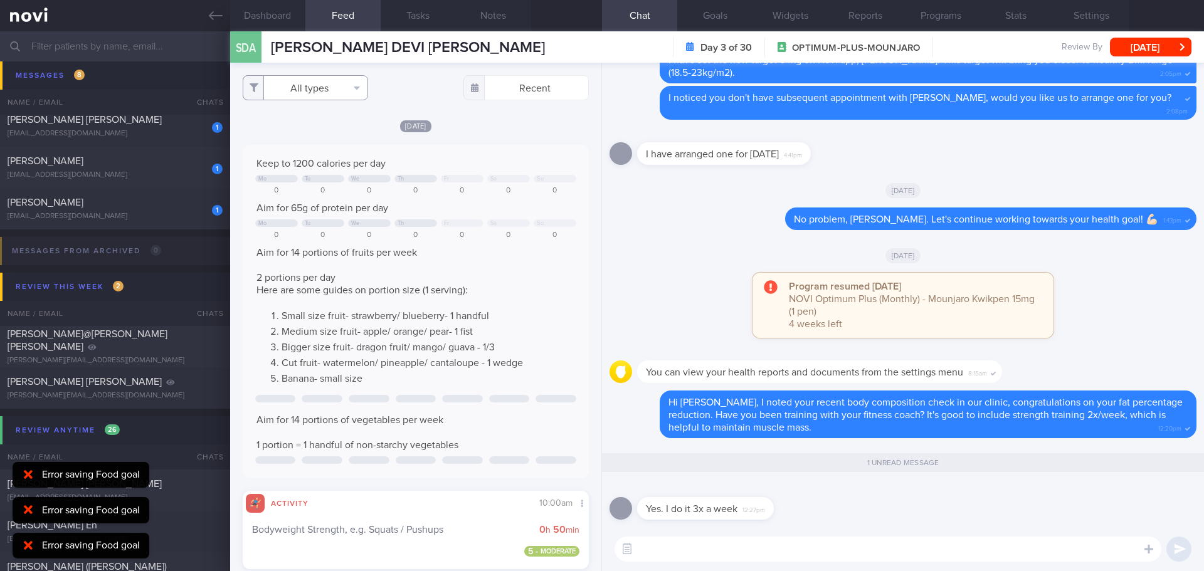
click at [328, 95] on button "All types" at bounding box center [305, 87] width 125 height 25
click at [304, 134] on button "Activity" at bounding box center [305, 131] width 124 height 19
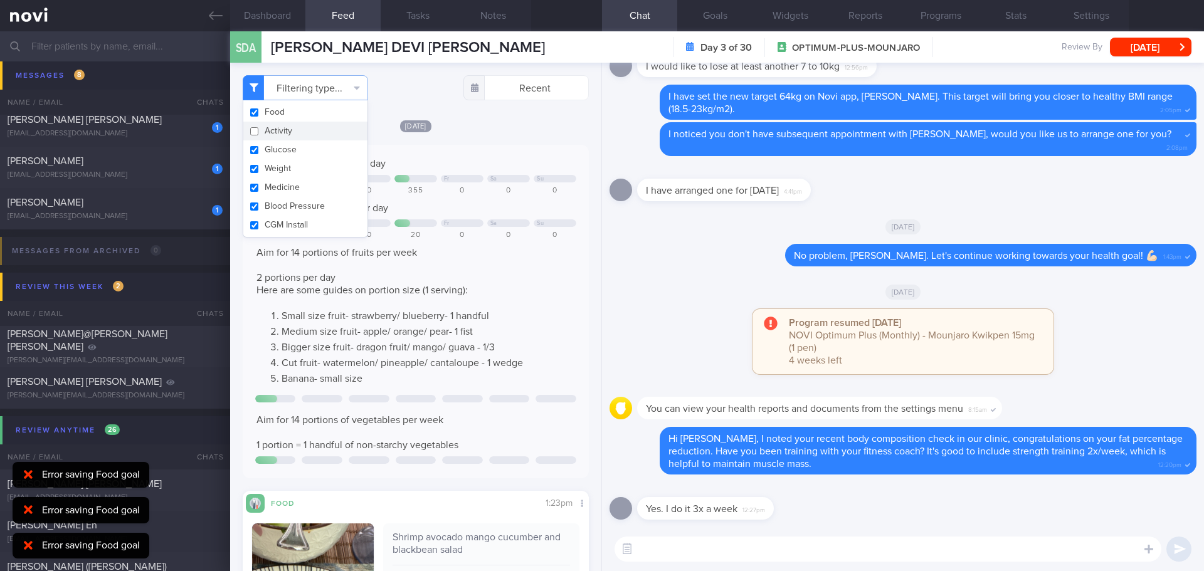
click at [485, 142] on div "[DATE] Keep to 1200 calories per day Mo Tu We Fr Sa Su 0 0 0 355 0 0 0 Aim for …" at bounding box center [416, 477] width 346 height 716
click at [342, 93] on button "Filtering type..." at bounding box center [305, 87] width 125 height 25
click at [313, 133] on button "Activity" at bounding box center [305, 131] width 124 height 19
checkbox input "true"
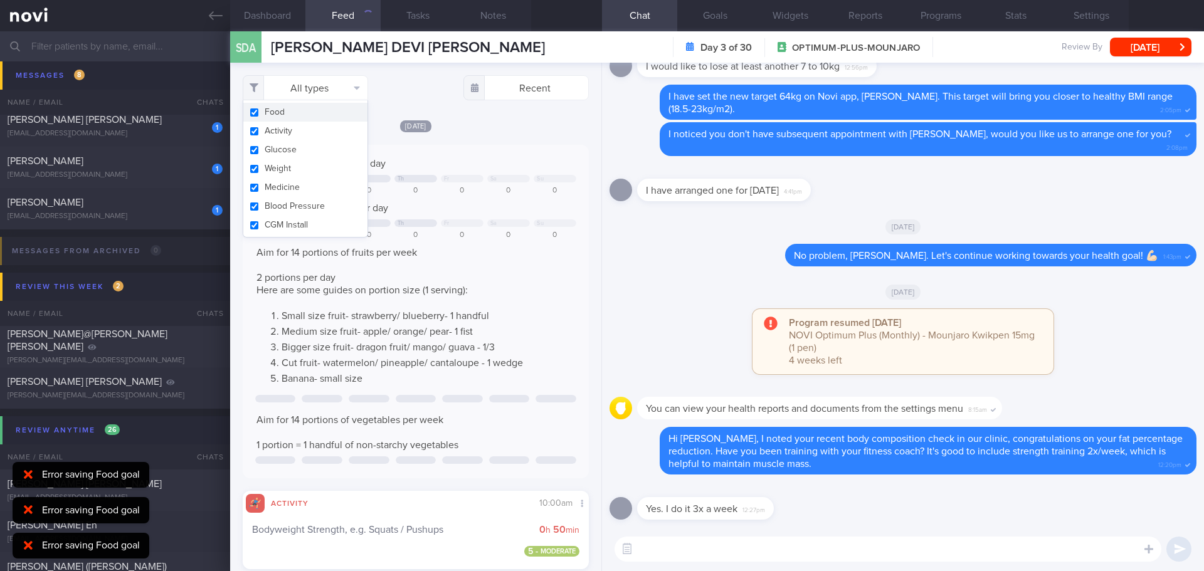
click at [312, 113] on button "Food" at bounding box center [305, 112] width 124 height 19
checkbox input "false"
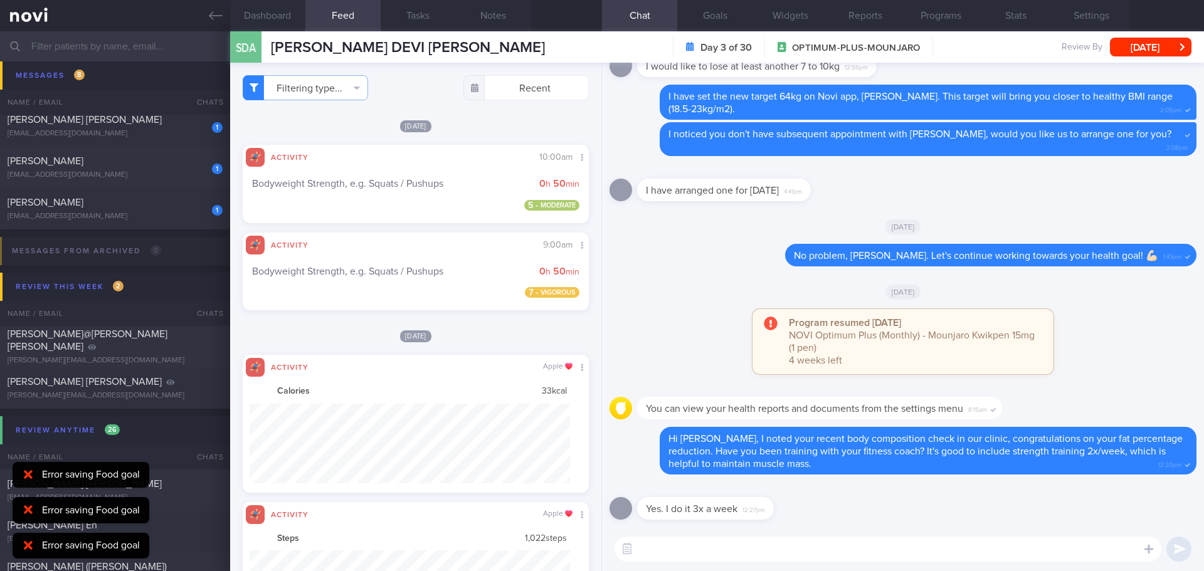
click at [487, 128] on div "[DATE]" at bounding box center [416, 125] width 346 height 13
click at [787, 549] on textarea at bounding box center [887, 549] width 547 height 25
type textarea "Great!"
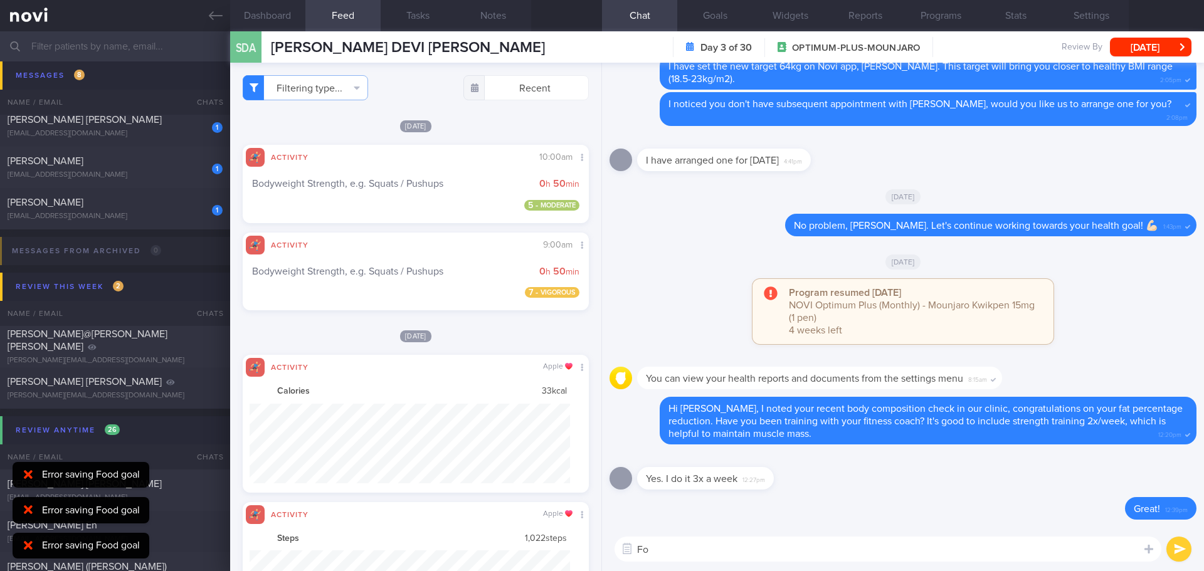
type textarea "F"
type textarea "H"
type textarea "D"
type textarea "Your current protein goal is based on 1g"
click at [832, 553] on textarea "Your current protein goal is based on 1g" at bounding box center [887, 549] width 547 height 25
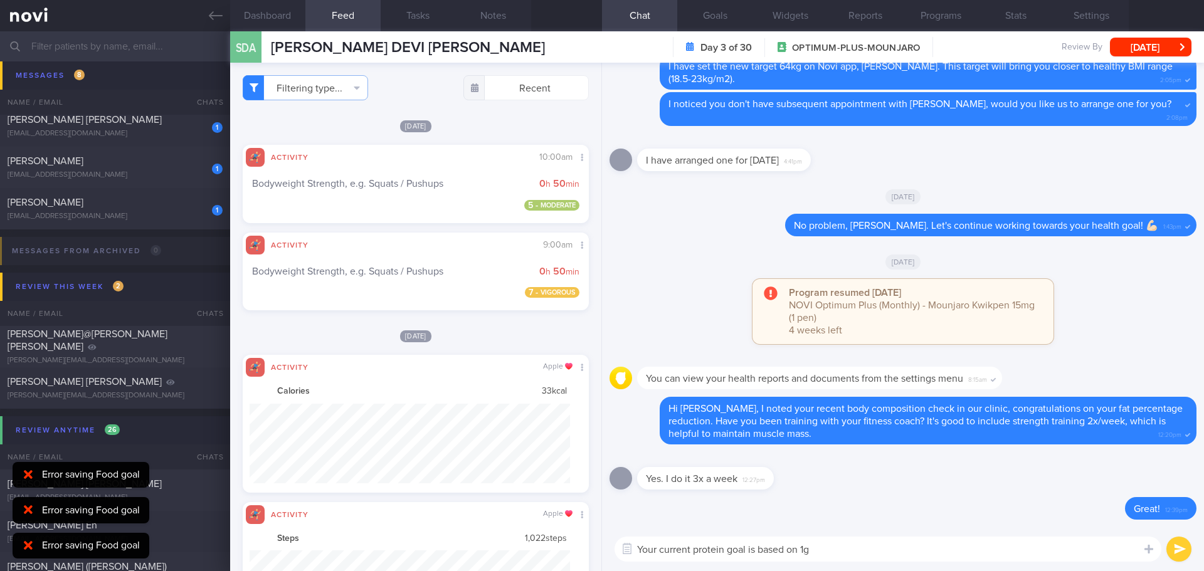
drag, startPoint x: 837, startPoint y: 553, endPoint x: 606, endPoint y: 563, distance: 230.9
click at [606, 563] on div "Your current protein goal is based on 1g Your current protein goal is based on …" at bounding box center [903, 549] width 602 height 44
type textarea "D"
type textarea "I"
type textarea "D"
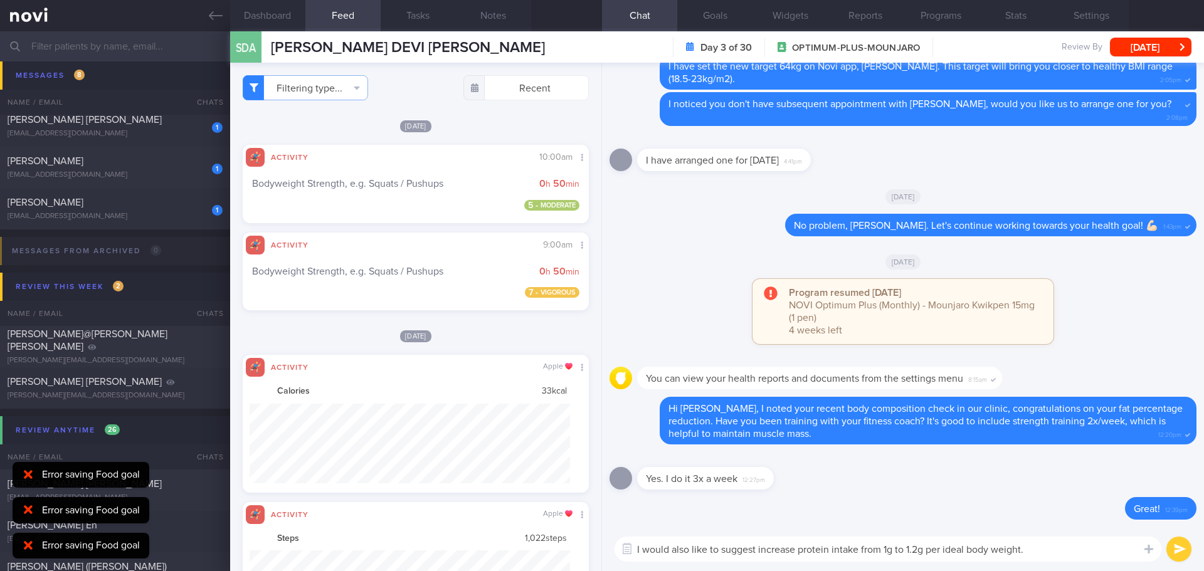
click at [942, 547] on textarea "I would also like to suggest increase protein intake from 1g to 1.2g per ideal …" at bounding box center [887, 549] width 547 height 25
click at [1094, 552] on textarea "I would also like to suggest increase protein intake from 1g to 1.2g per ideal …" at bounding box center [887, 549] width 547 height 25
click at [1060, 554] on textarea "I would also like to suggest increase protein intake from 1g to 1.2g per ideal …" at bounding box center [887, 549] width 547 height 25
click at [1066, 553] on textarea "I would also like to suggest increase protein intake from 1g to 1.2g per ideal …" at bounding box center [887, 549] width 547 height 25
click at [944, 546] on textarea "I would also like to suggest increase protein intake from 1g to 1.2g per ideal …" at bounding box center [887, 549] width 547 height 25
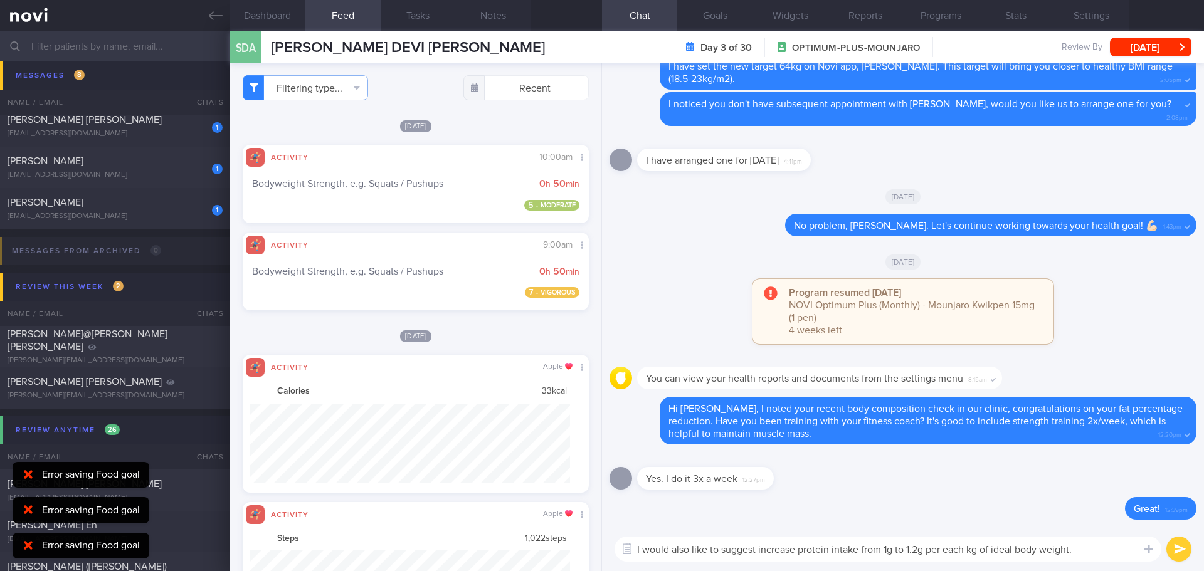
click at [1094, 558] on textarea "I would also like to suggest increase protein intake from 1g to 1.2g per each k…" at bounding box center [887, 549] width 547 height 25
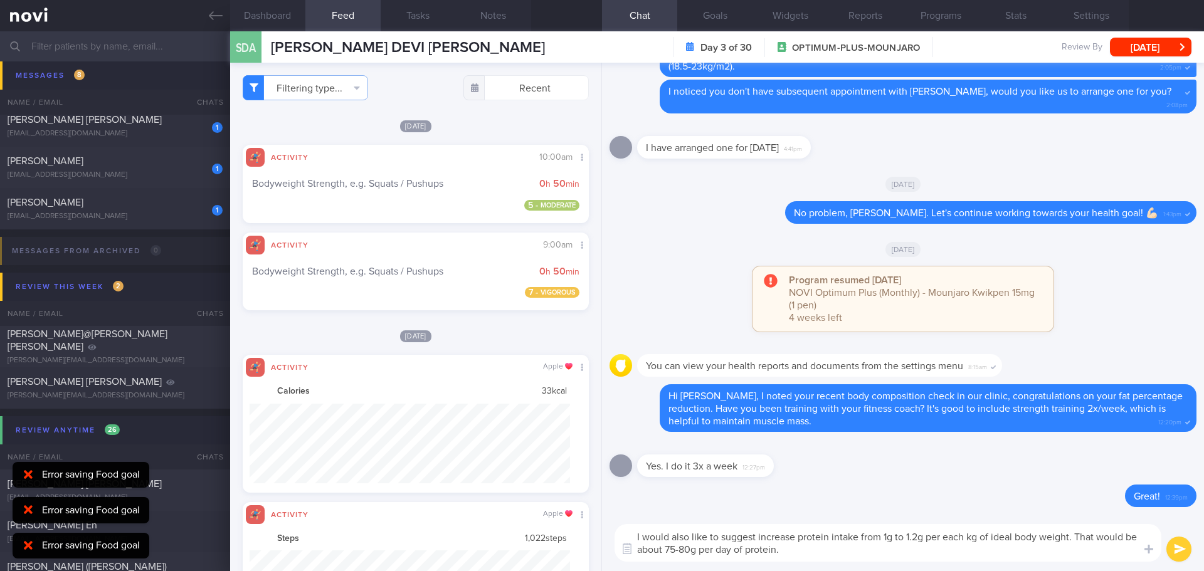
type textarea "I would also like to suggest increase protein intake from 1g to 1.2g per each k…"
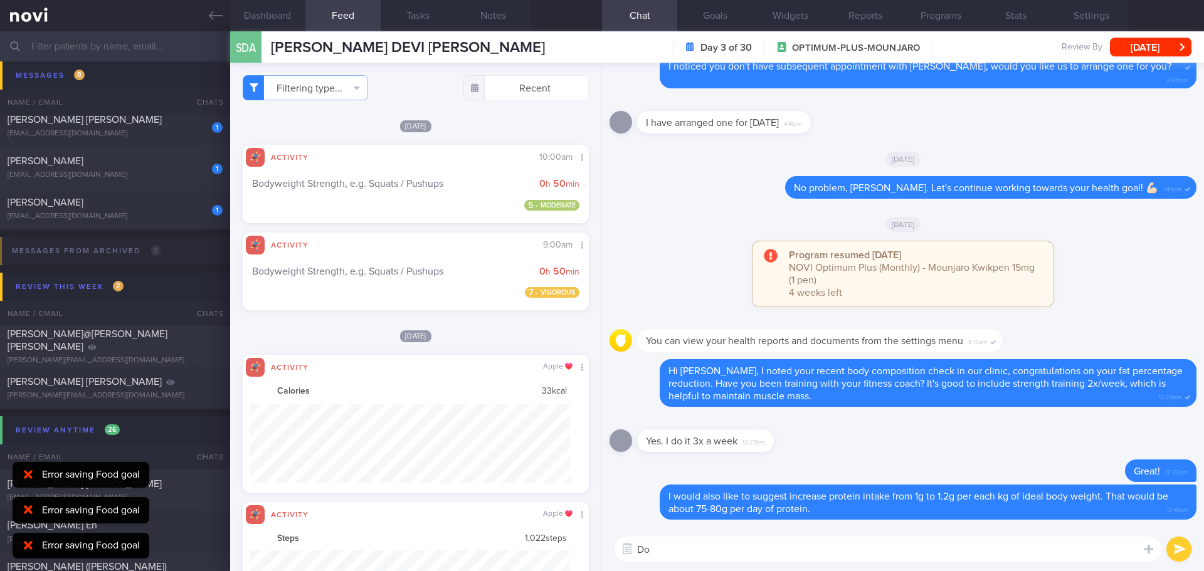
type textarea "D"
click at [794, 546] on textarea "Do you think it might be challenging to hit higher daily protein intake?" at bounding box center [887, 549] width 547 height 25
click at [1031, 548] on textarea "Do you think it might be challenging for you to hit higher daily protein intake?" at bounding box center [887, 549] width 547 height 25
click at [1035, 549] on textarea "Do you think it might be challenging for you to hit higher daily protein intake?" at bounding box center [887, 549] width 547 height 25
click at [1043, 550] on textarea "Do you think it might be challenging for you to hit higher daily protein intake?" at bounding box center [887, 549] width 547 height 25
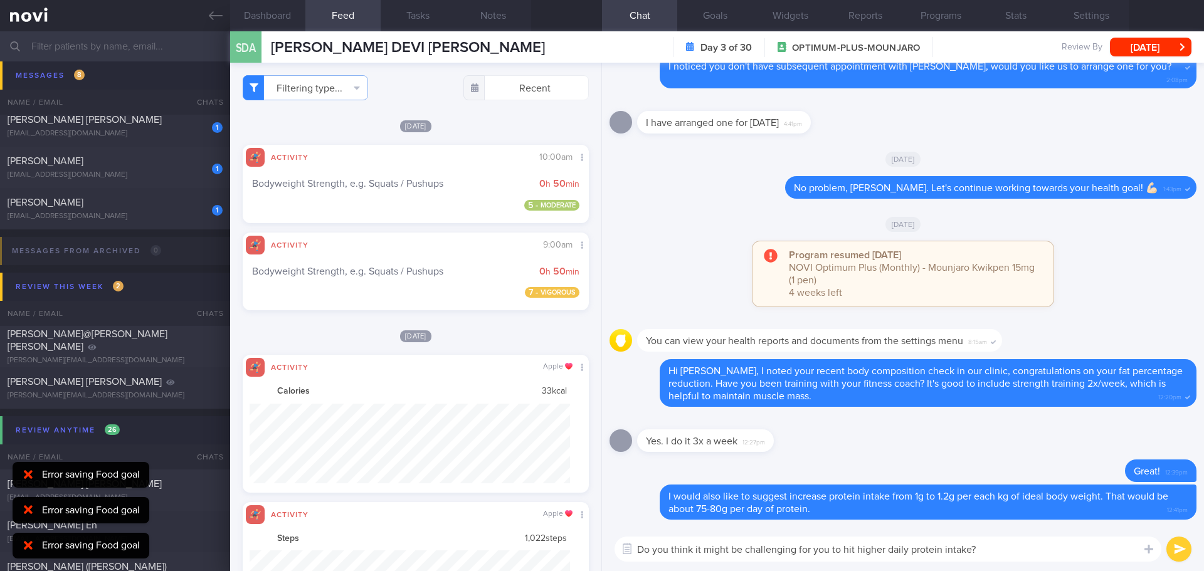
type textarea "Do you think it might be challenging for you to hit higher daily protein intake?"
click at [1180, 550] on button "submit" at bounding box center [1178, 549] width 25 height 25
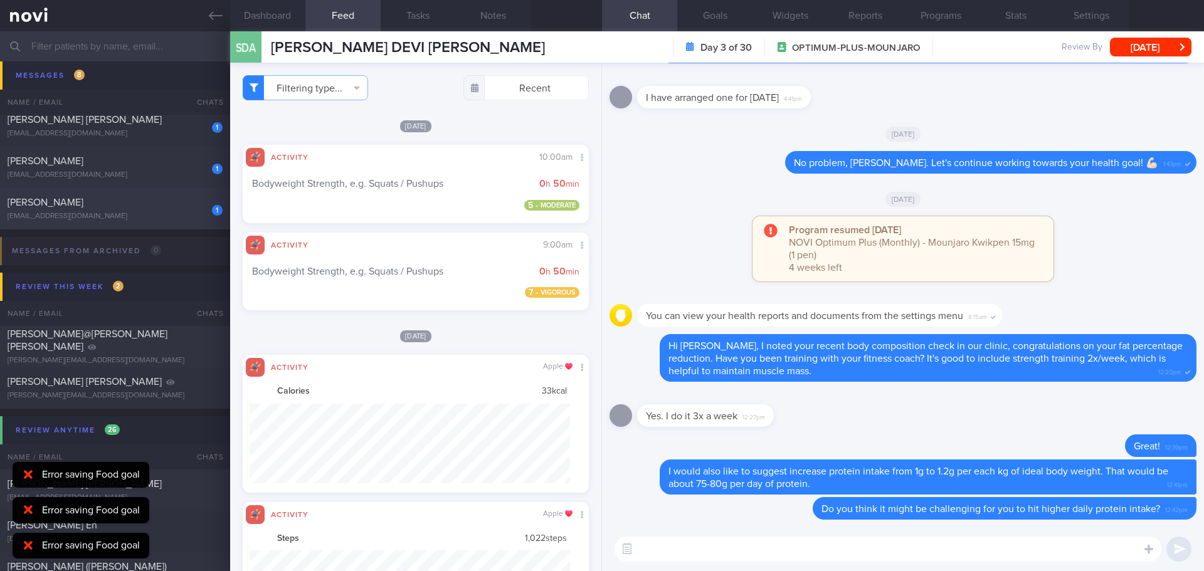
click at [145, 210] on div "1 [PERSON_NAME] [EMAIL_ADDRESS][DOMAIN_NAME]" at bounding box center [115, 208] width 230 height 25
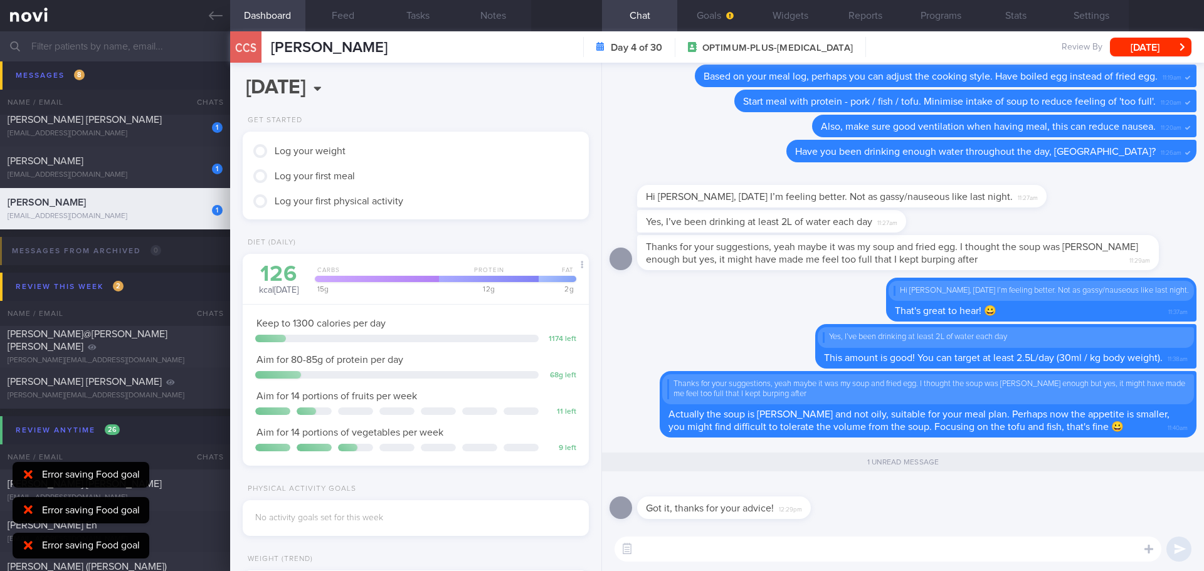
scroll to position [157, 315]
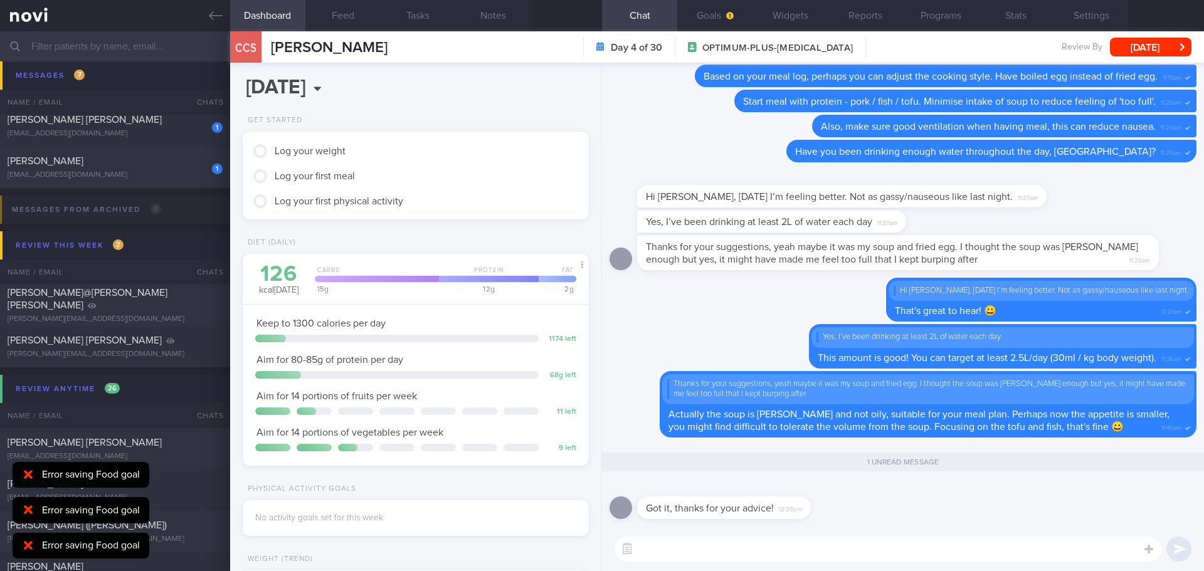
click at [821, 547] on textarea at bounding box center [887, 549] width 547 height 25
type textarea "N"
type textarea "You're welcome, [PERSON_NAME]."
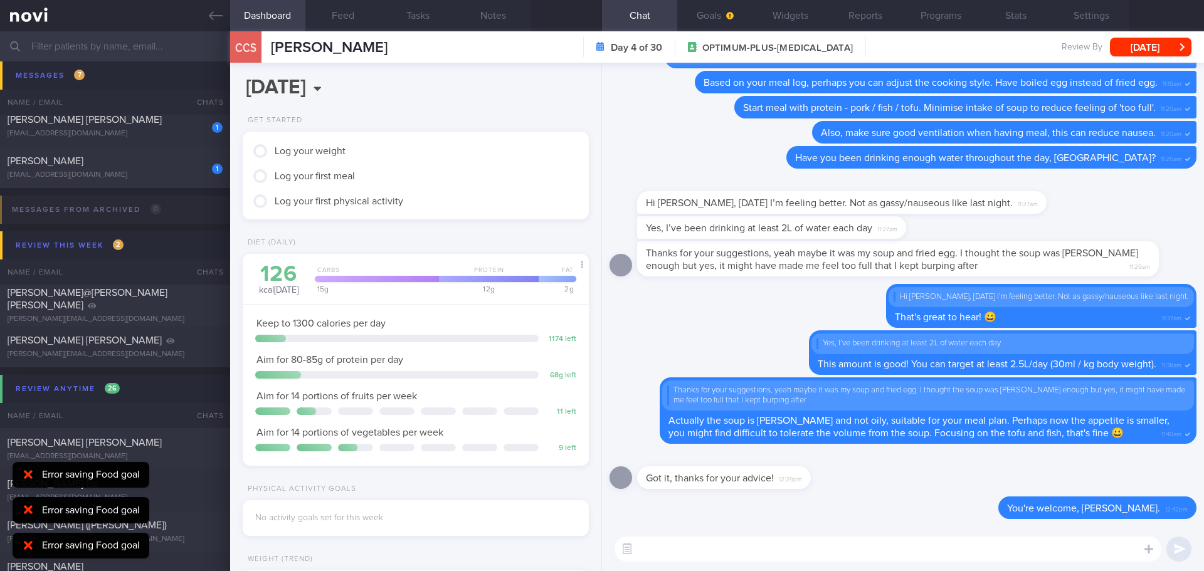
scroll to position [0, 0]
type textarea "D"
type textarea "k"
click at [1099, 15] on button "Settings" at bounding box center [1090, 15] width 75 height 31
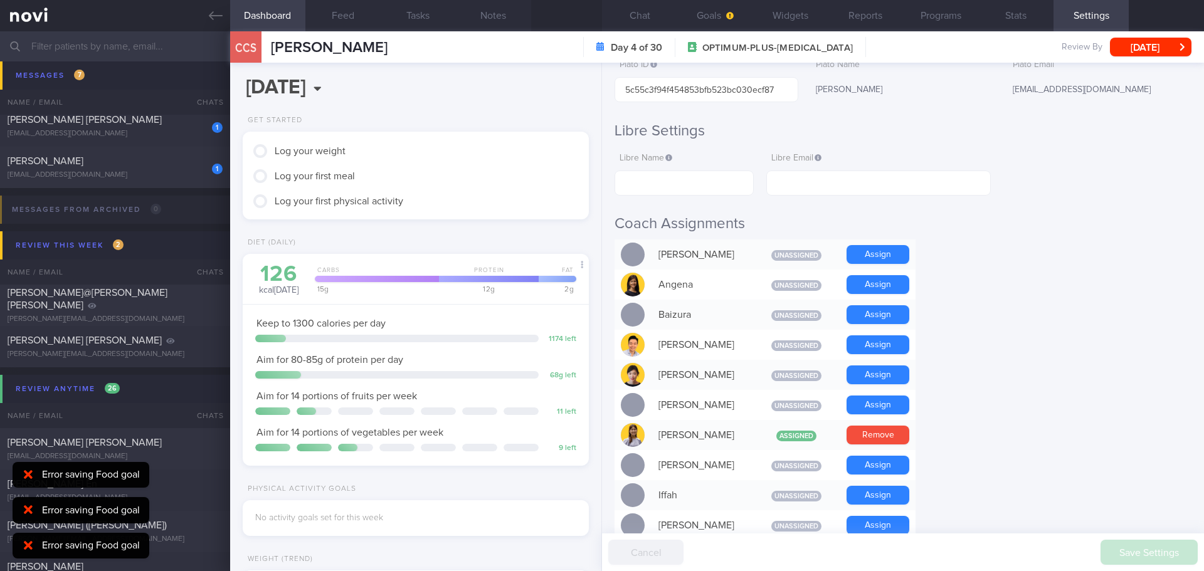
scroll to position [502, 0]
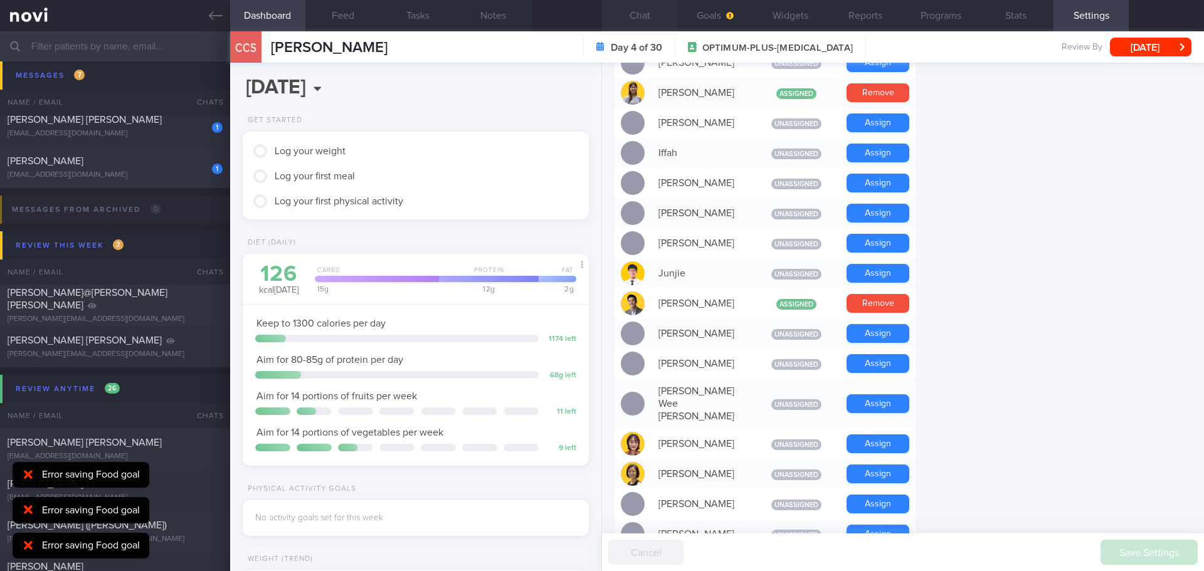
click at [633, 23] on button "Chat" at bounding box center [639, 15] width 75 height 31
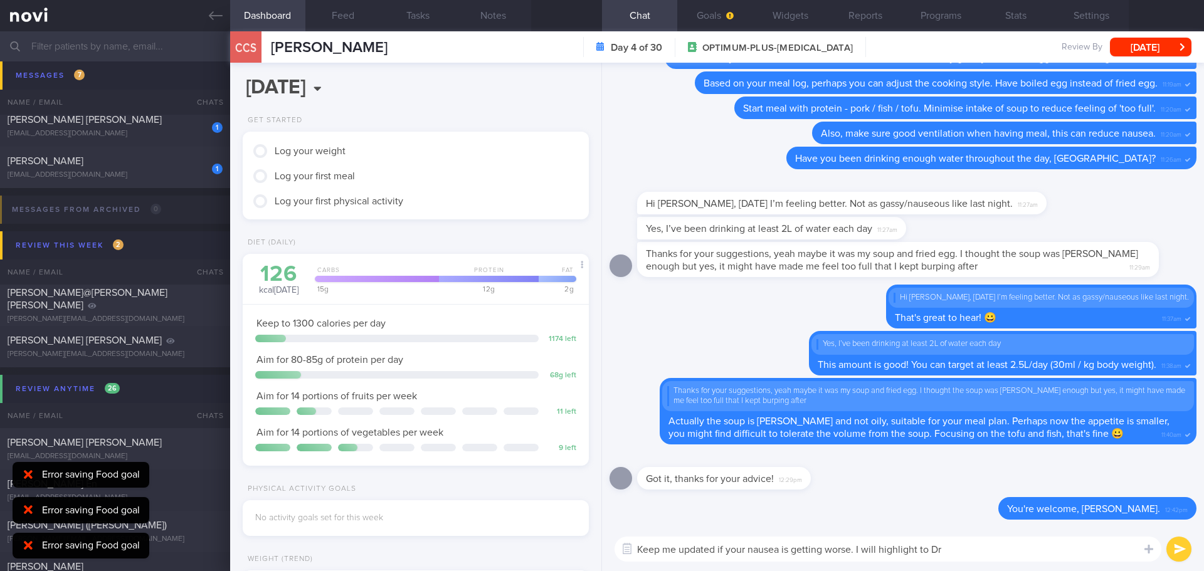
click at [958, 556] on textarea "Keep me updated if your nausea is getting worse. I will highlight to Dr" at bounding box center [887, 549] width 547 height 25
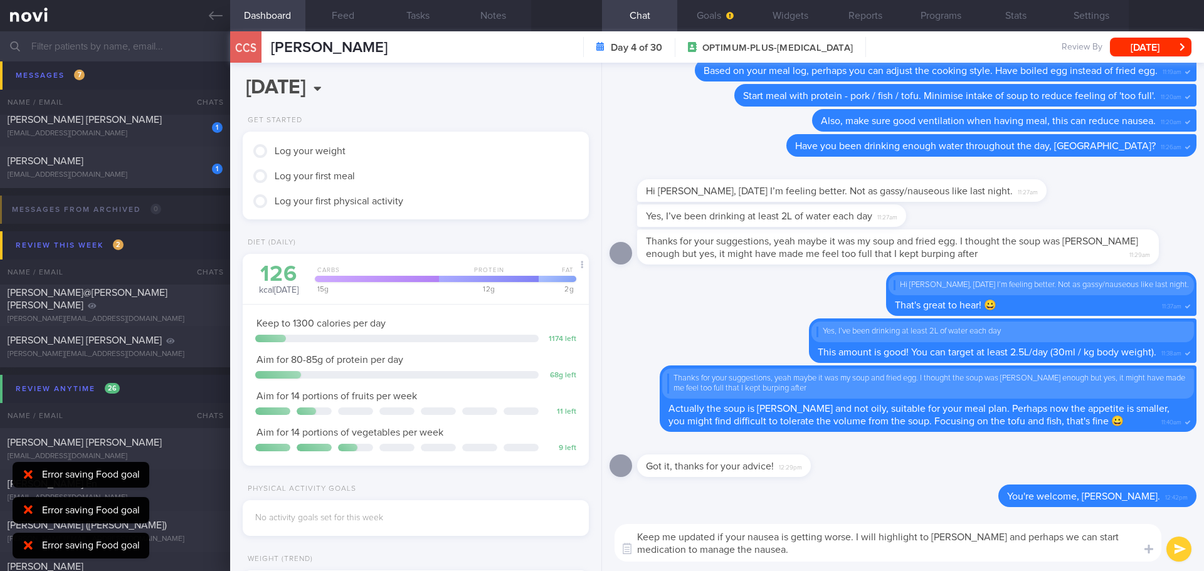
type textarea "Keep me updated if your nausea is getting worse. I will highlight to [PERSON_NA…"
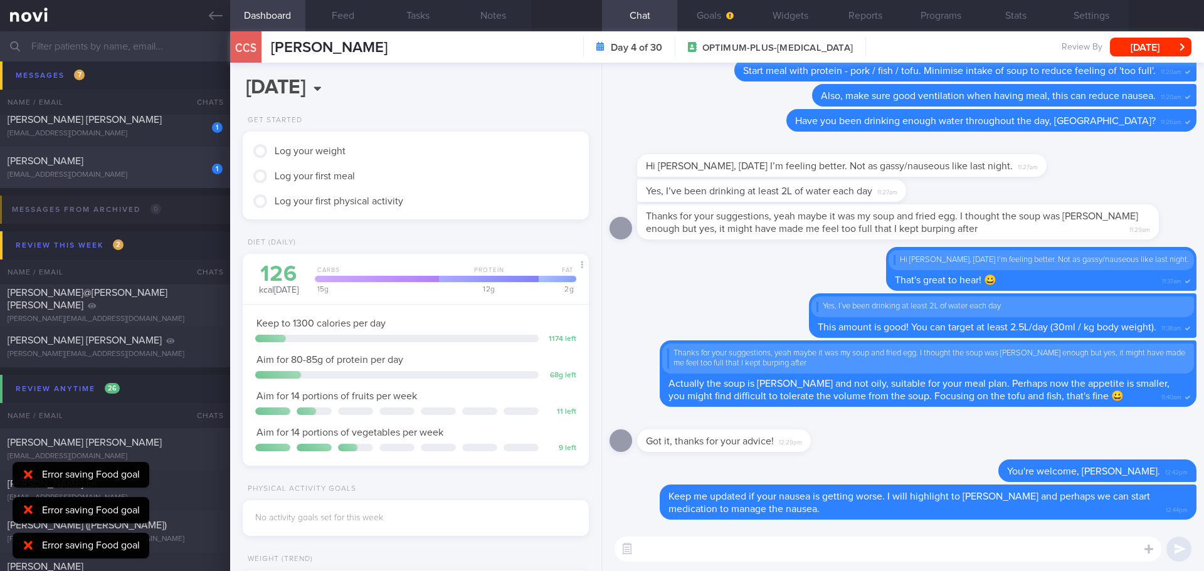
click at [124, 171] on div "[EMAIL_ADDRESS][DOMAIN_NAME]" at bounding box center [115, 175] width 215 height 9
type input "[DATE]"
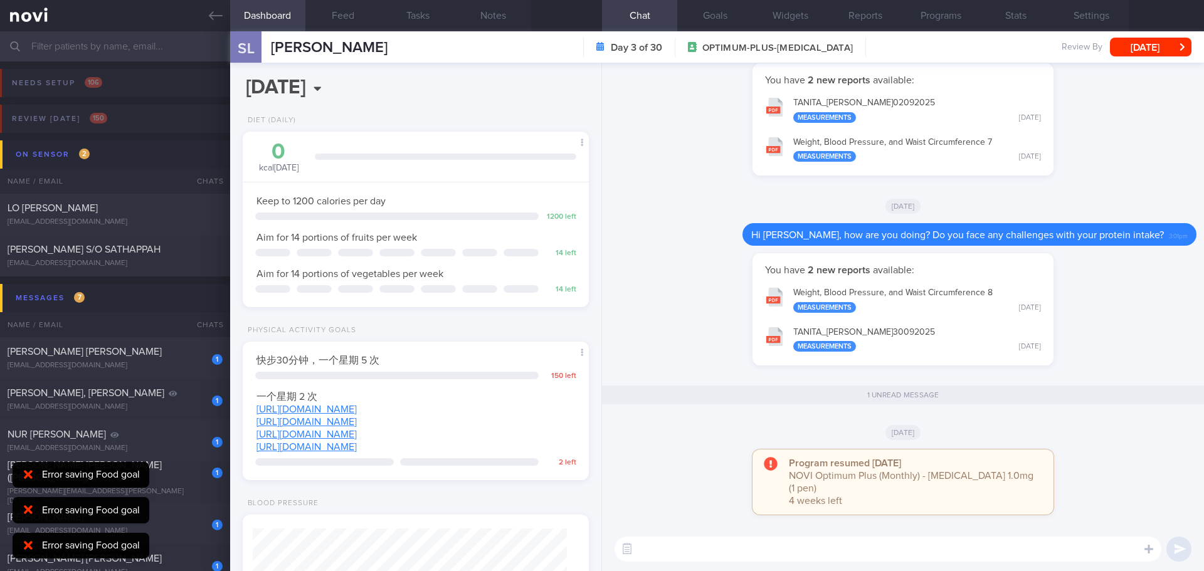
click at [719, 376] on div "You have 2 new reports available: Weight, [MEDICAL_DATA], and Waist Circumferen…" at bounding box center [902, 315] width 587 height 125
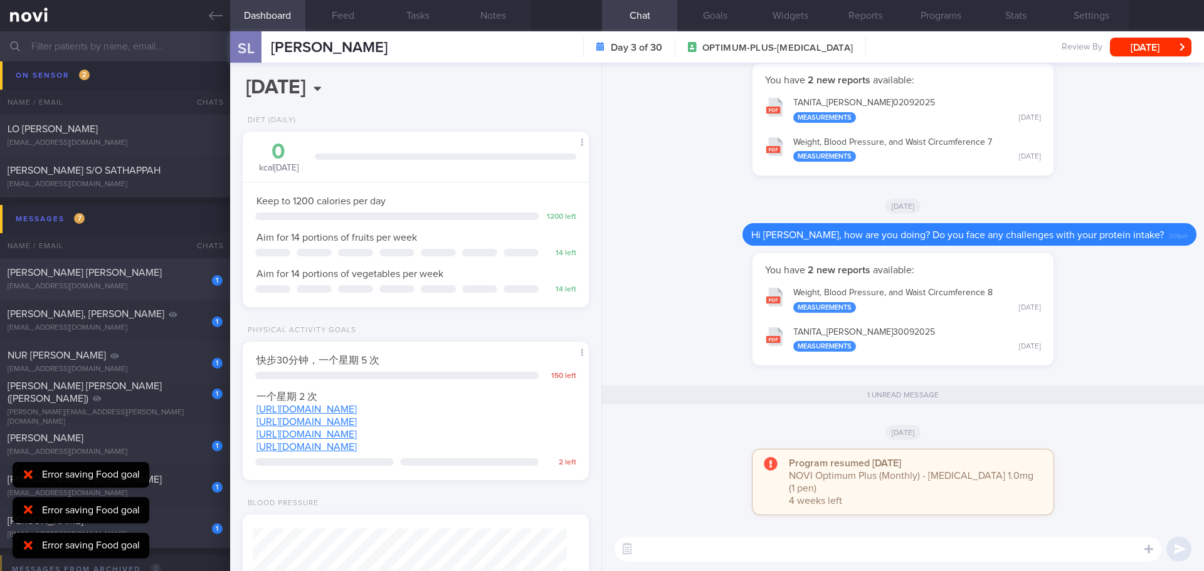
scroll to position [125, 0]
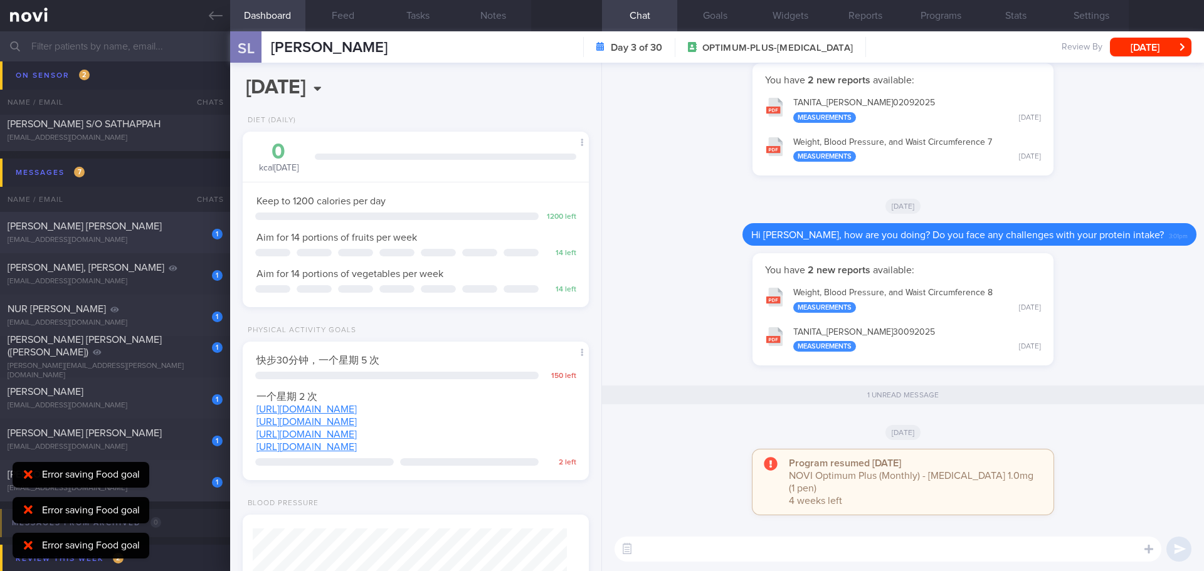
click at [96, 226] on div "[PERSON_NAME] [PERSON_NAME]" at bounding box center [114, 226] width 212 height 13
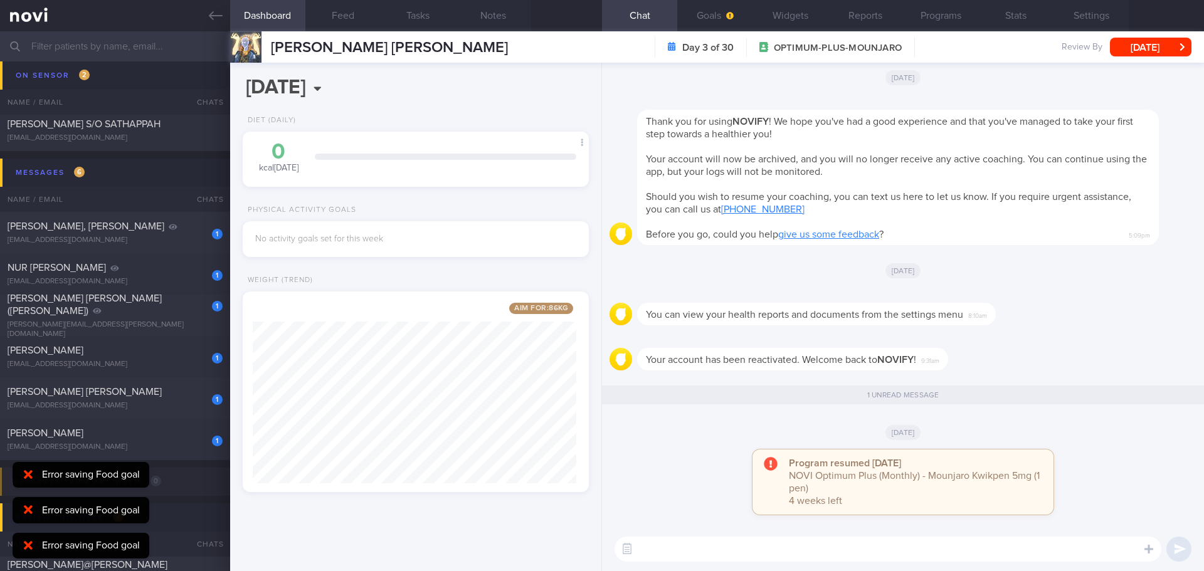
scroll to position [180, 324]
